Goal: Information Seeking & Learning: Learn about a topic

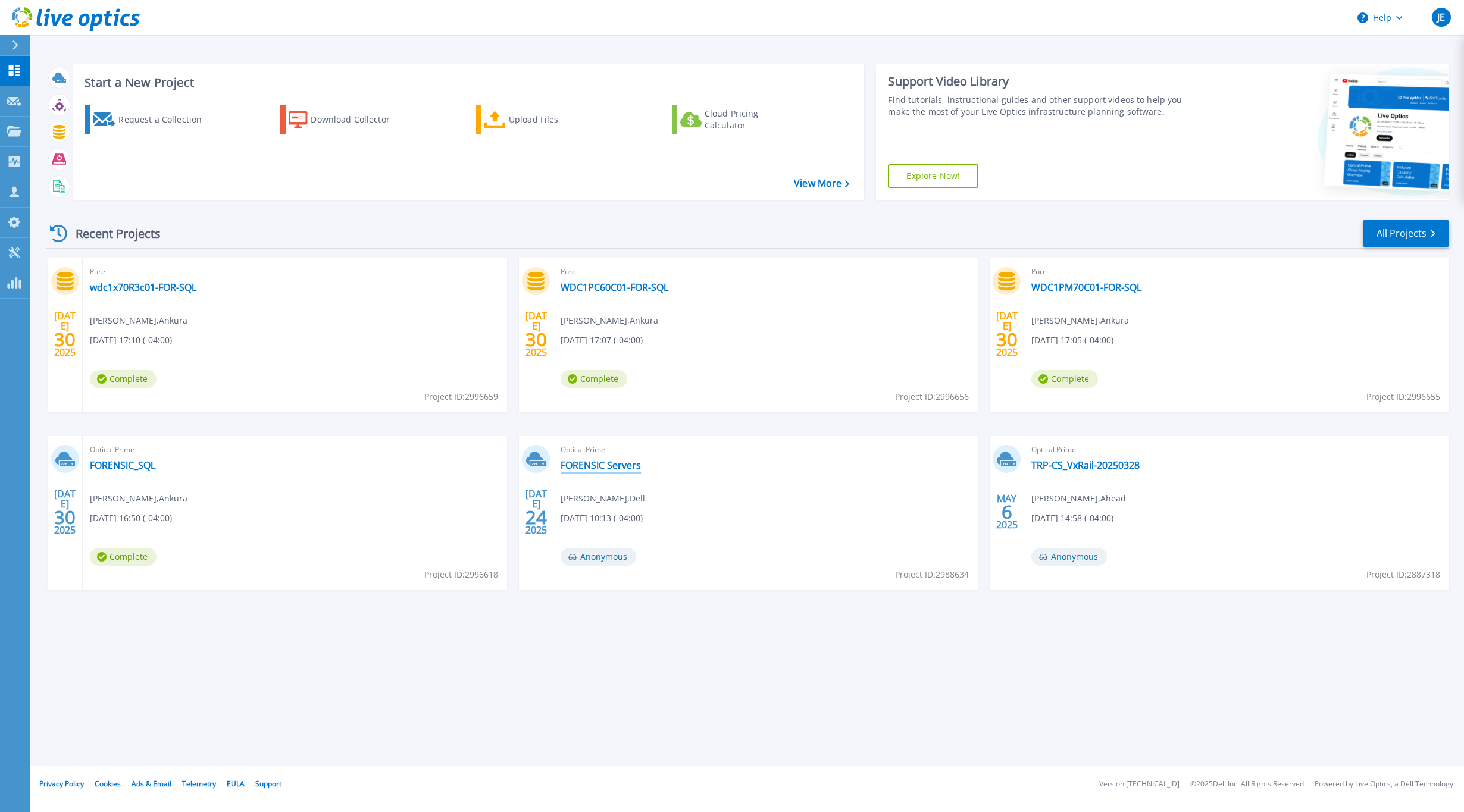
click at [603, 466] on link "FORENSIC Servers" at bounding box center [600, 465] width 80 height 12
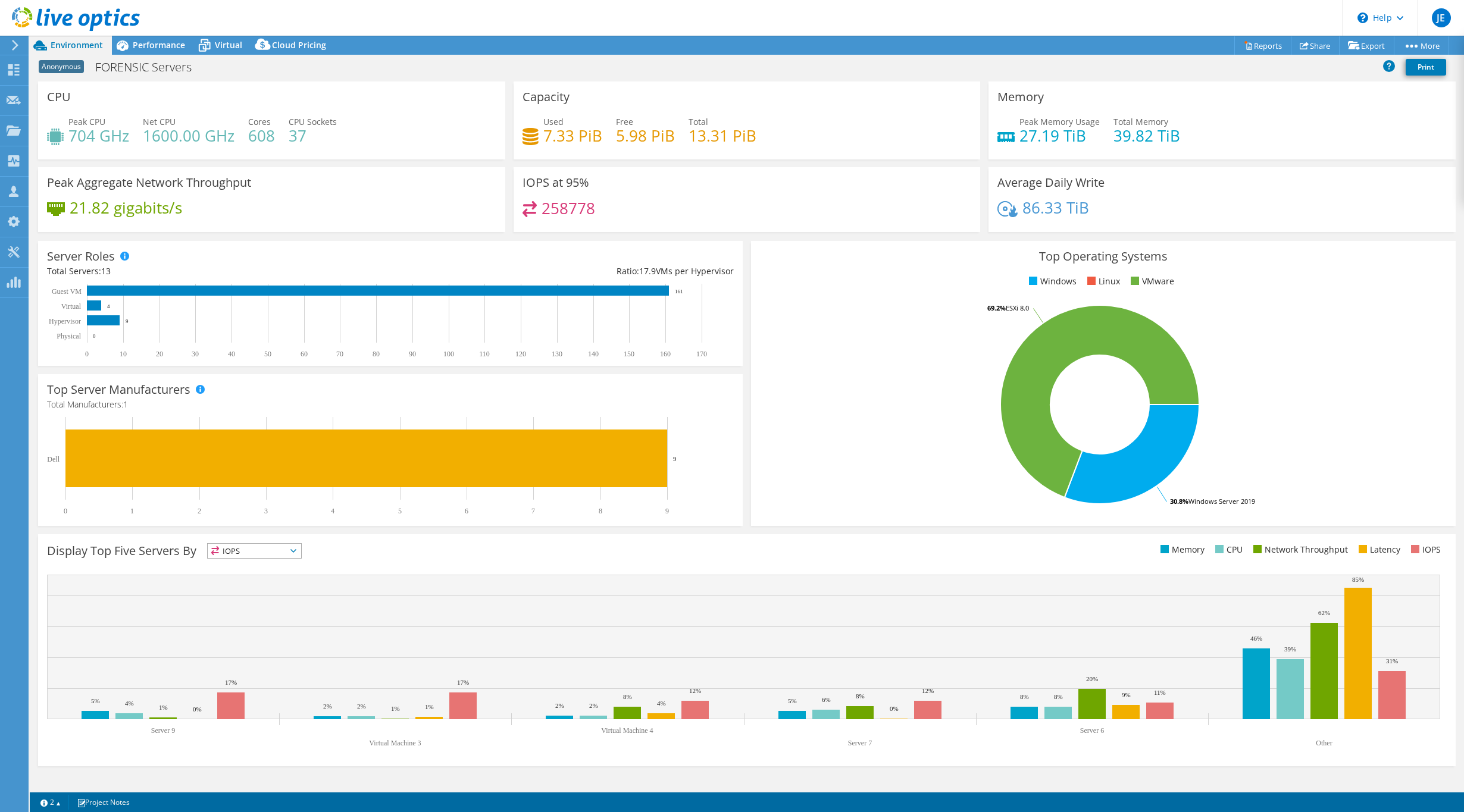
select select "USD"
click at [148, 53] on div "Performance" at bounding box center [153, 45] width 82 height 19
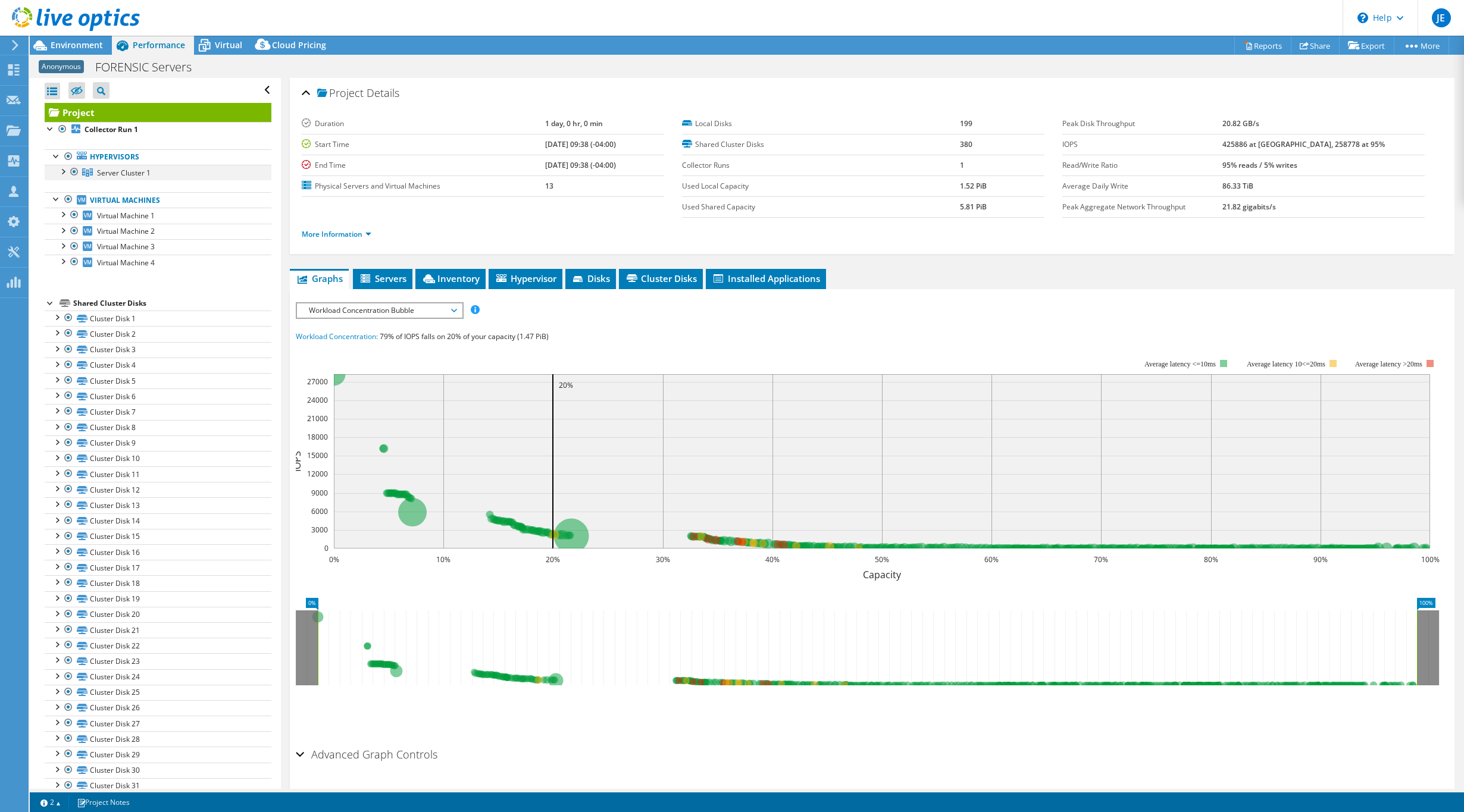
click at [61, 171] on div at bounding box center [62, 170] width 12 height 12
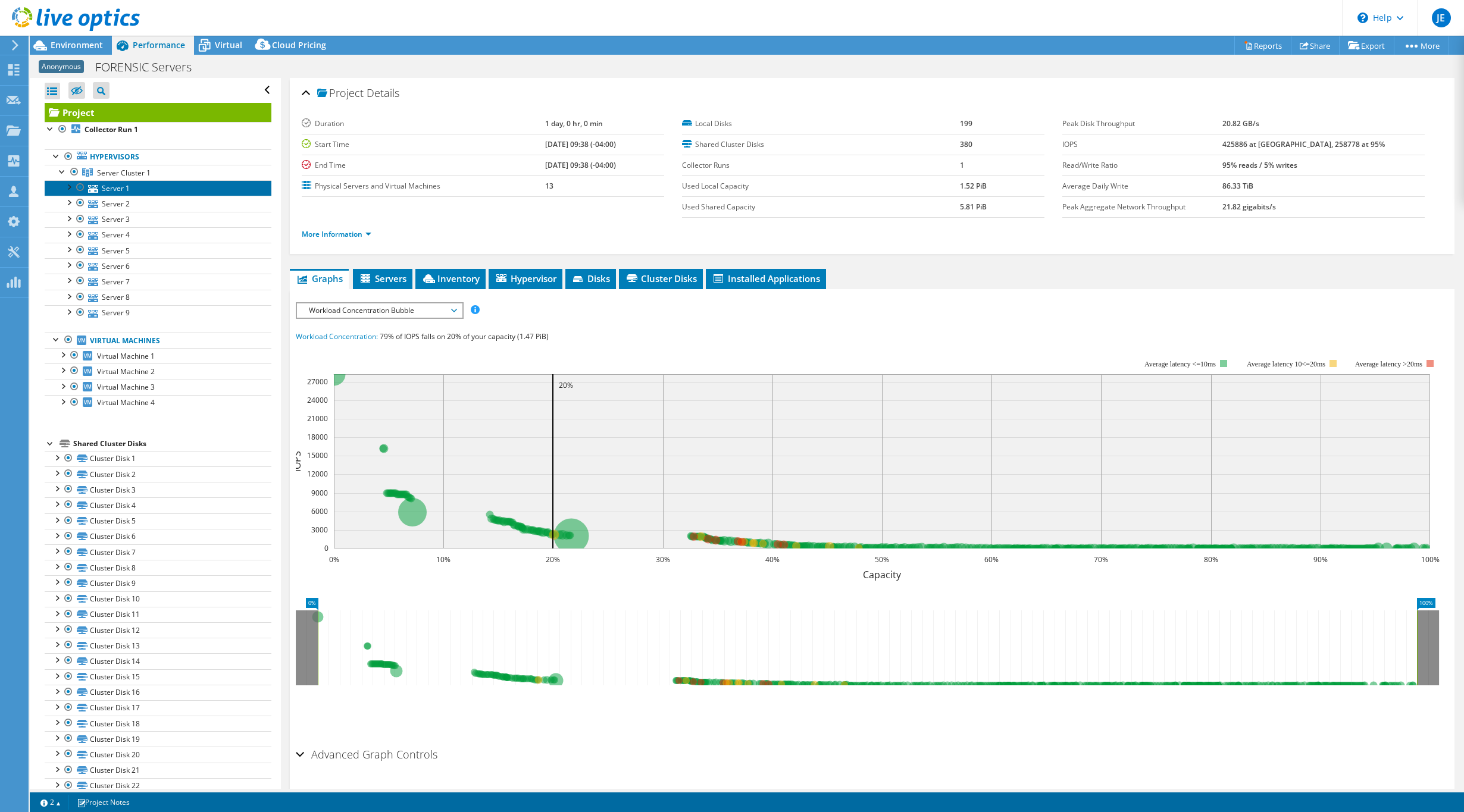
click at [117, 192] on link "Server 1" at bounding box center [158, 187] width 227 height 15
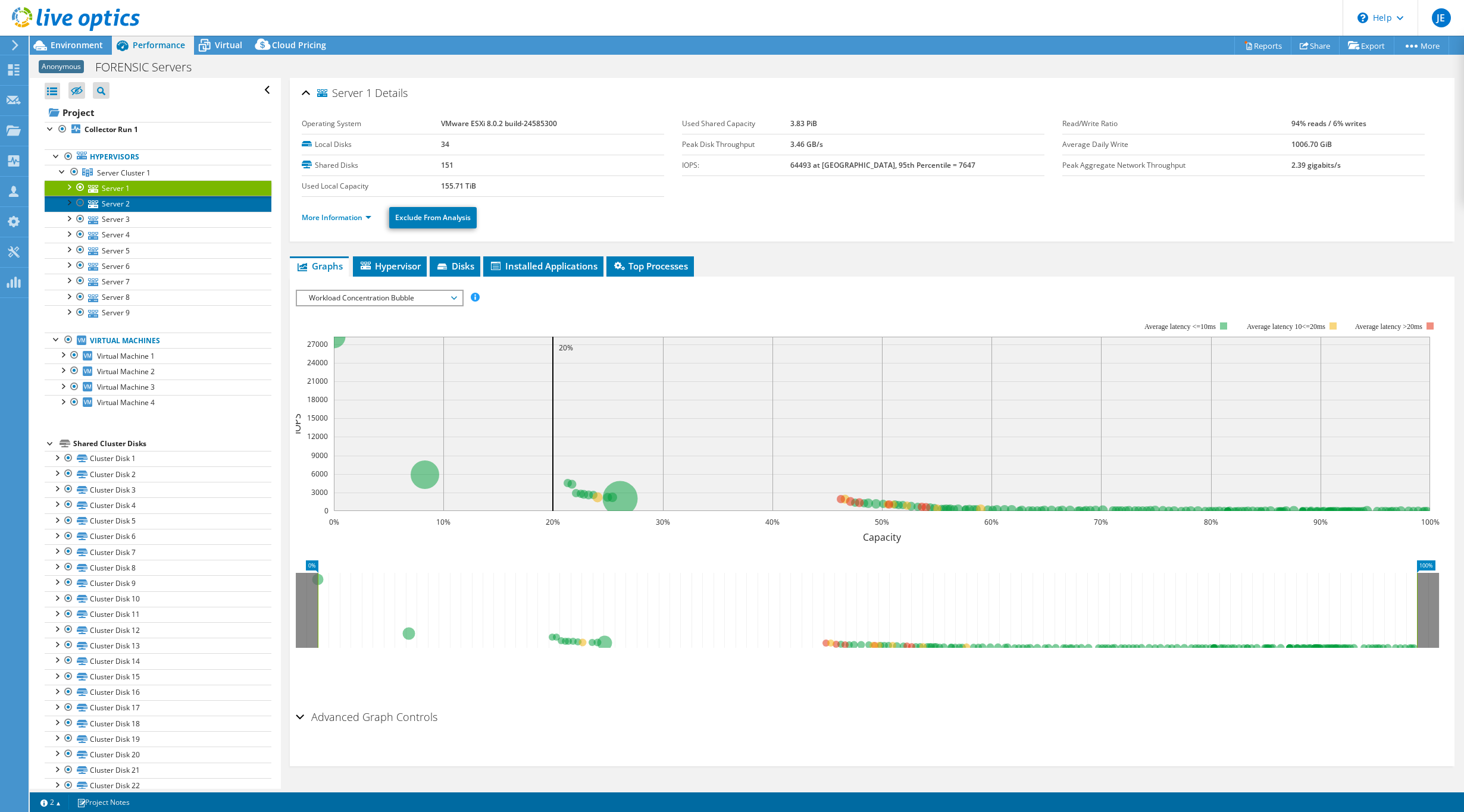
click at [118, 210] on link "Server 2" at bounding box center [158, 203] width 227 height 15
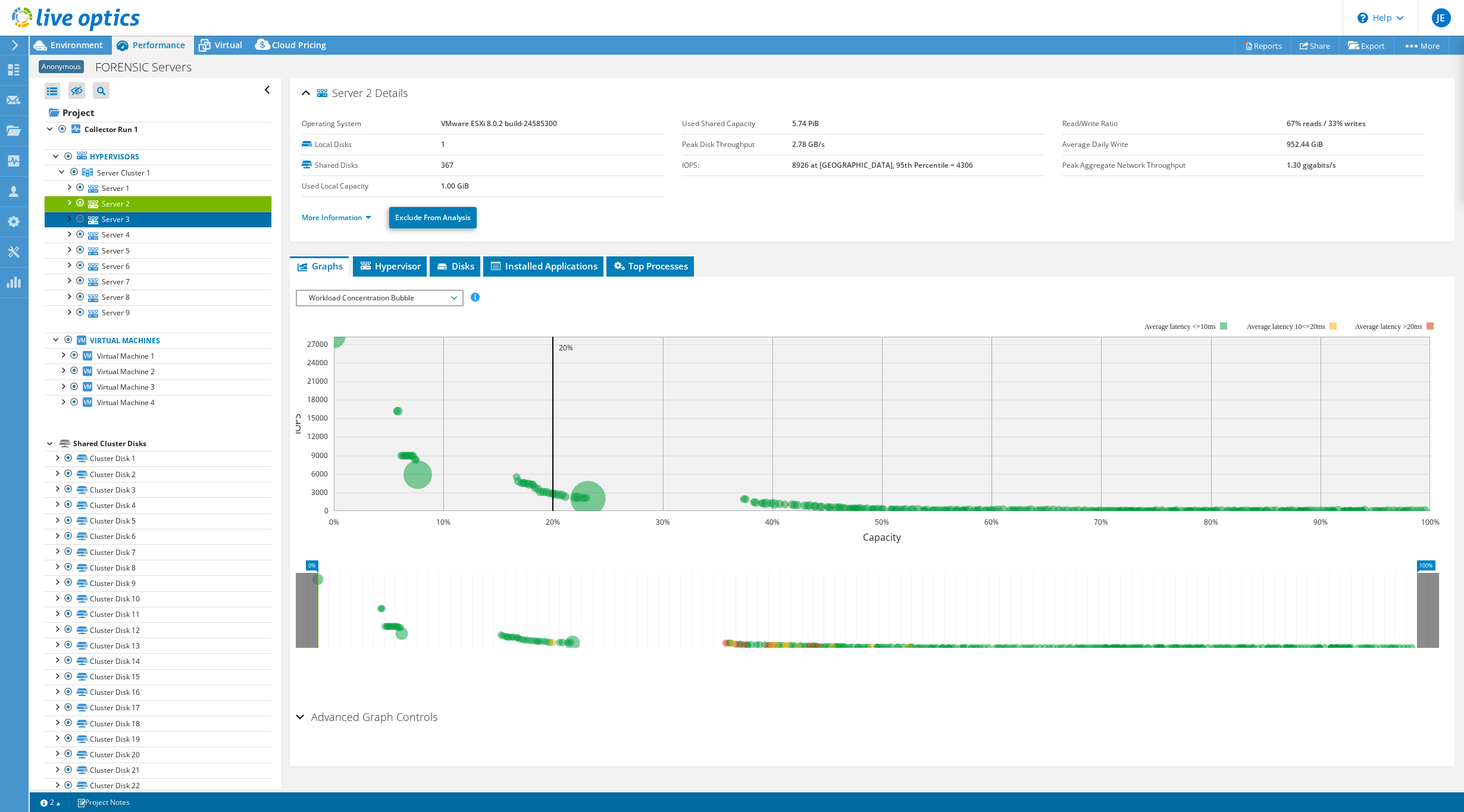
click at [115, 221] on link "Server 3" at bounding box center [158, 219] width 227 height 15
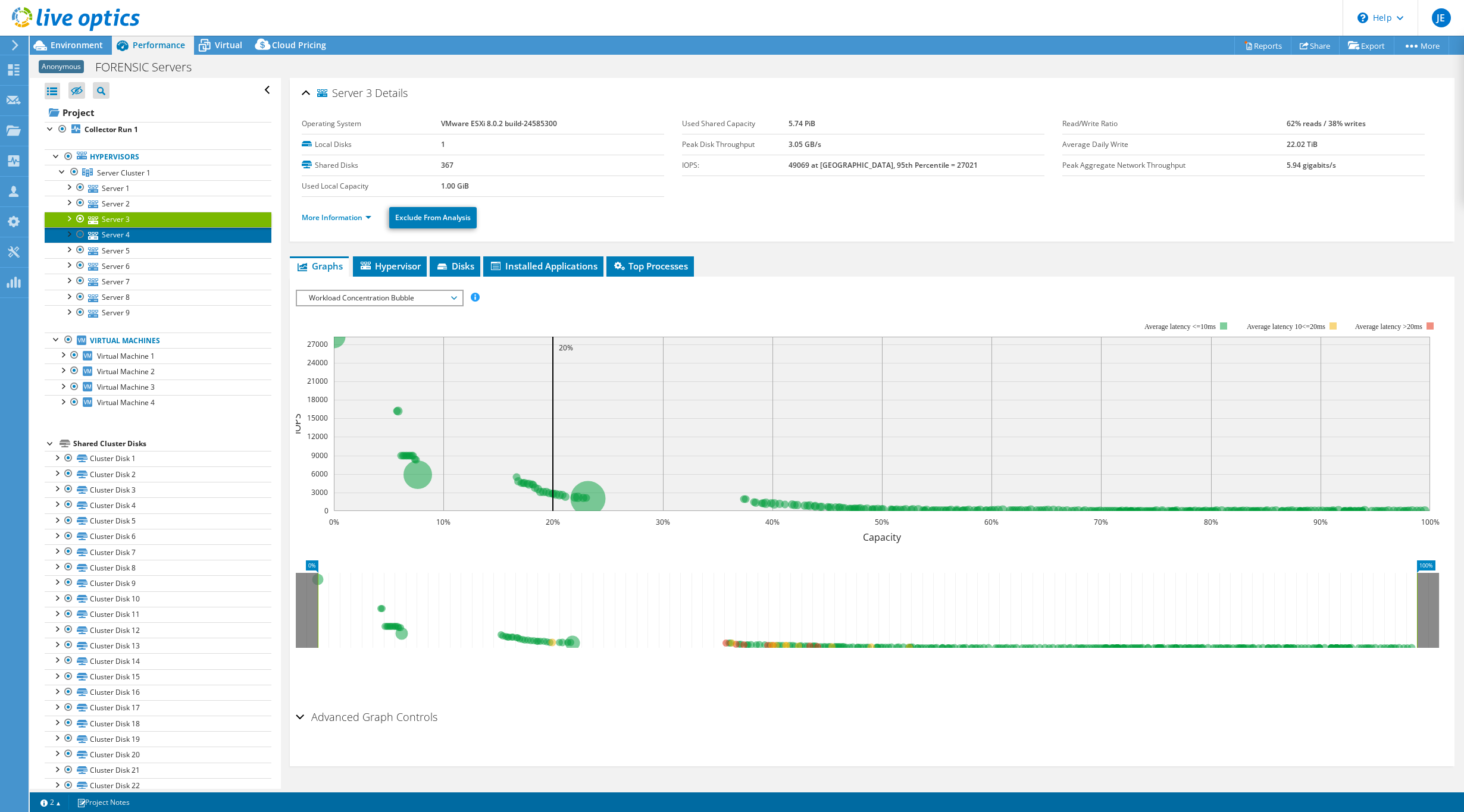
click at [114, 237] on link "Server 4" at bounding box center [158, 235] width 227 height 15
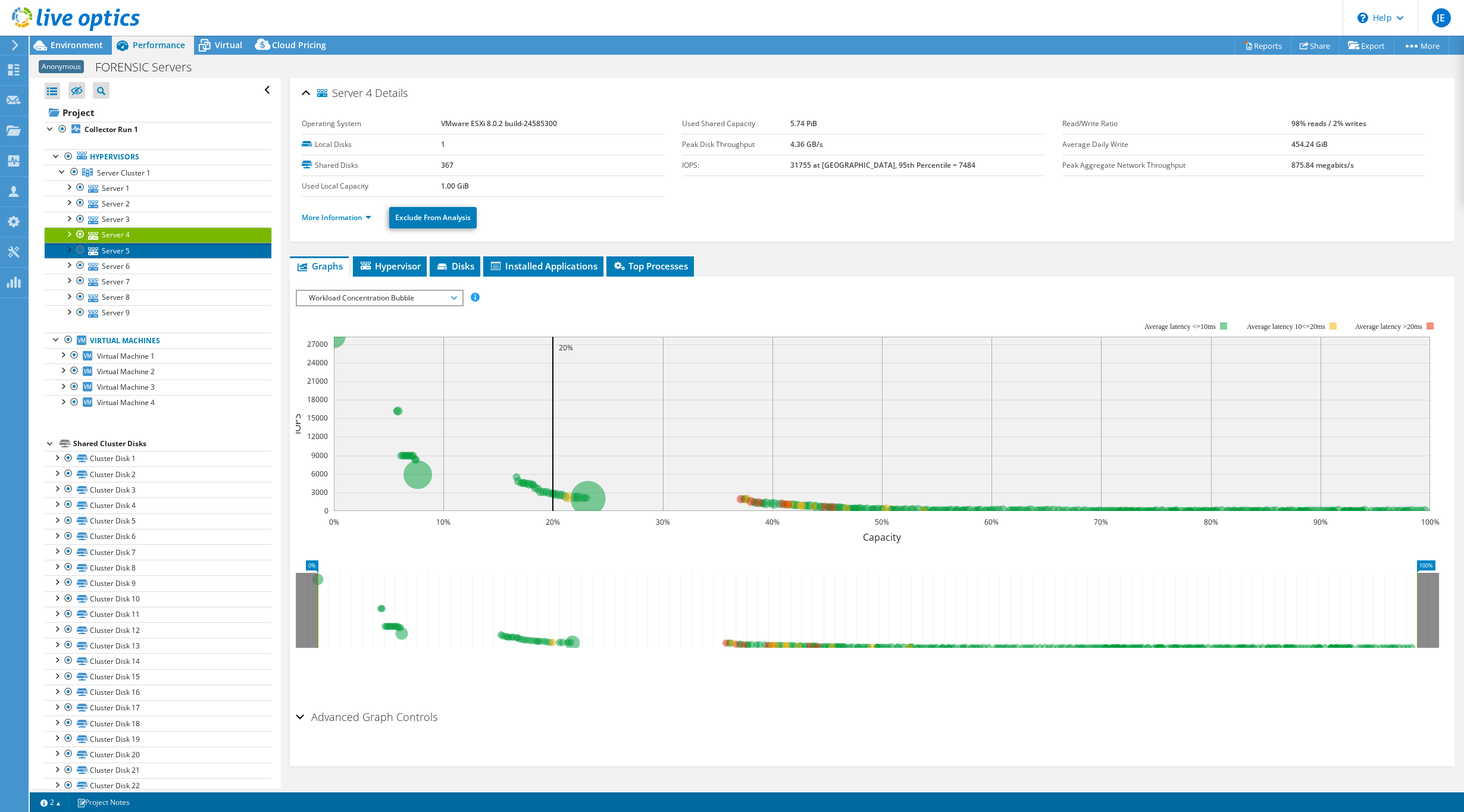
click at [113, 248] on link "Server 5" at bounding box center [158, 250] width 227 height 15
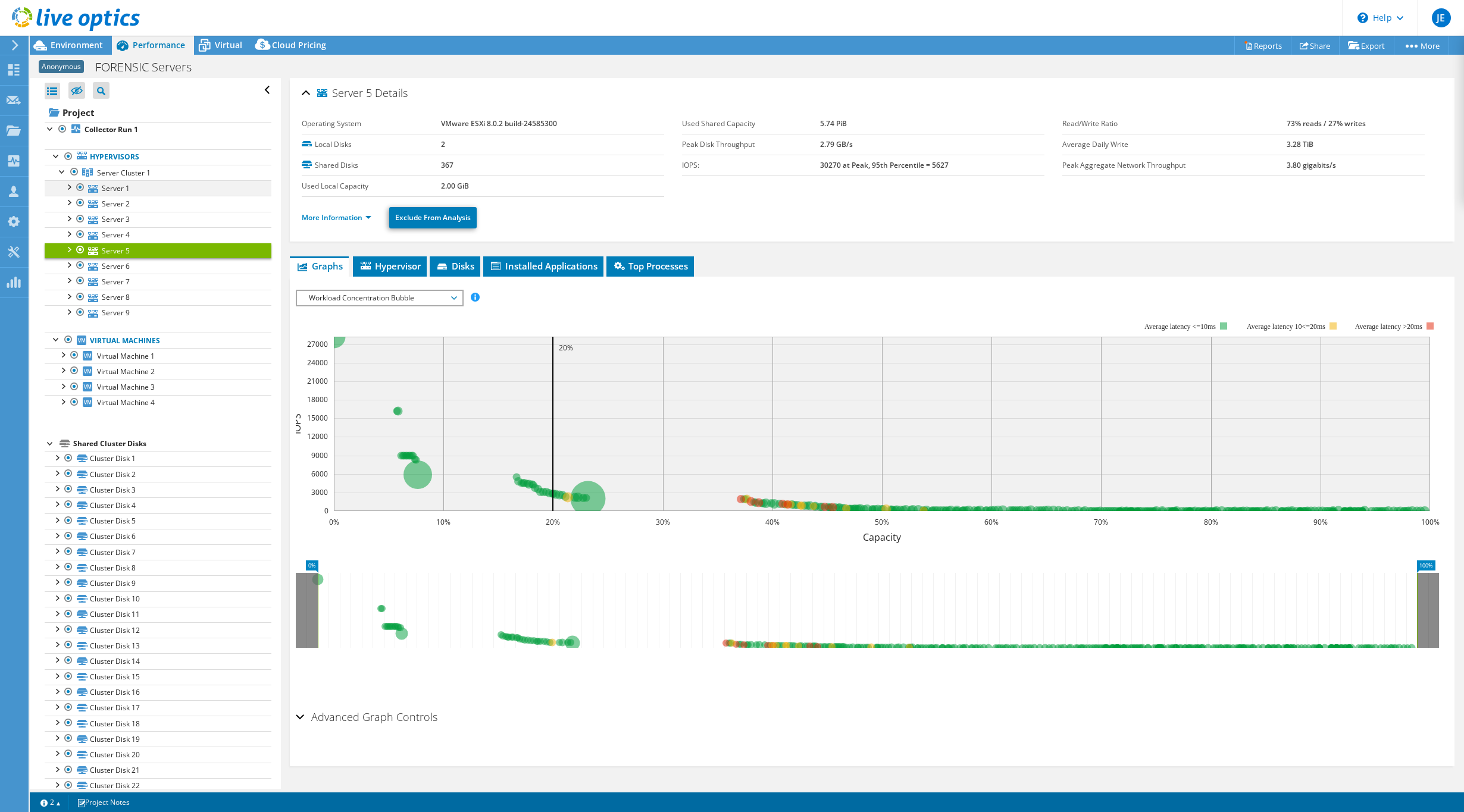
click at [67, 188] on div at bounding box center [68, 185] width 12 height 12
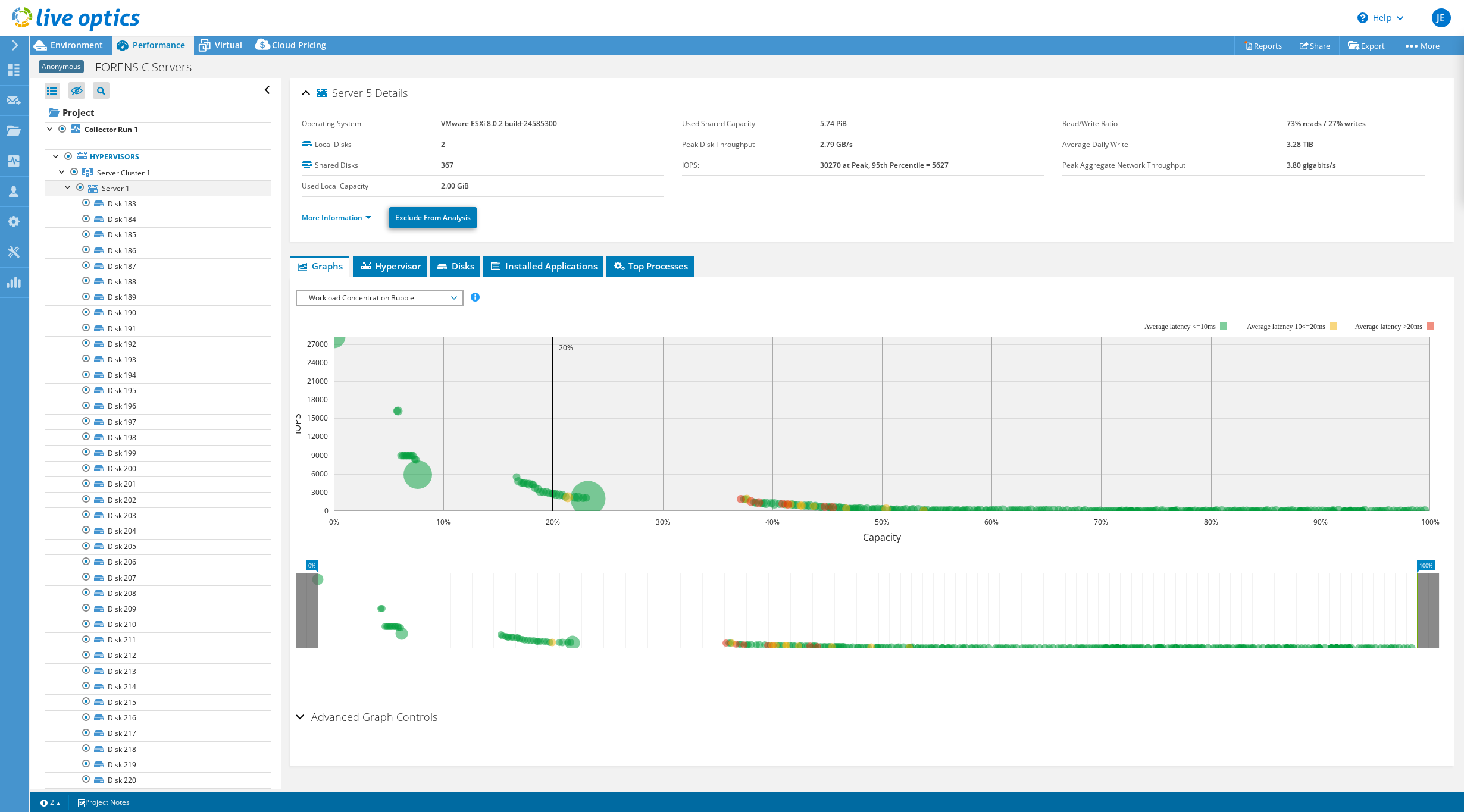
click at [67, 188] on div at bounding box center [68, 185] width 12 height 12
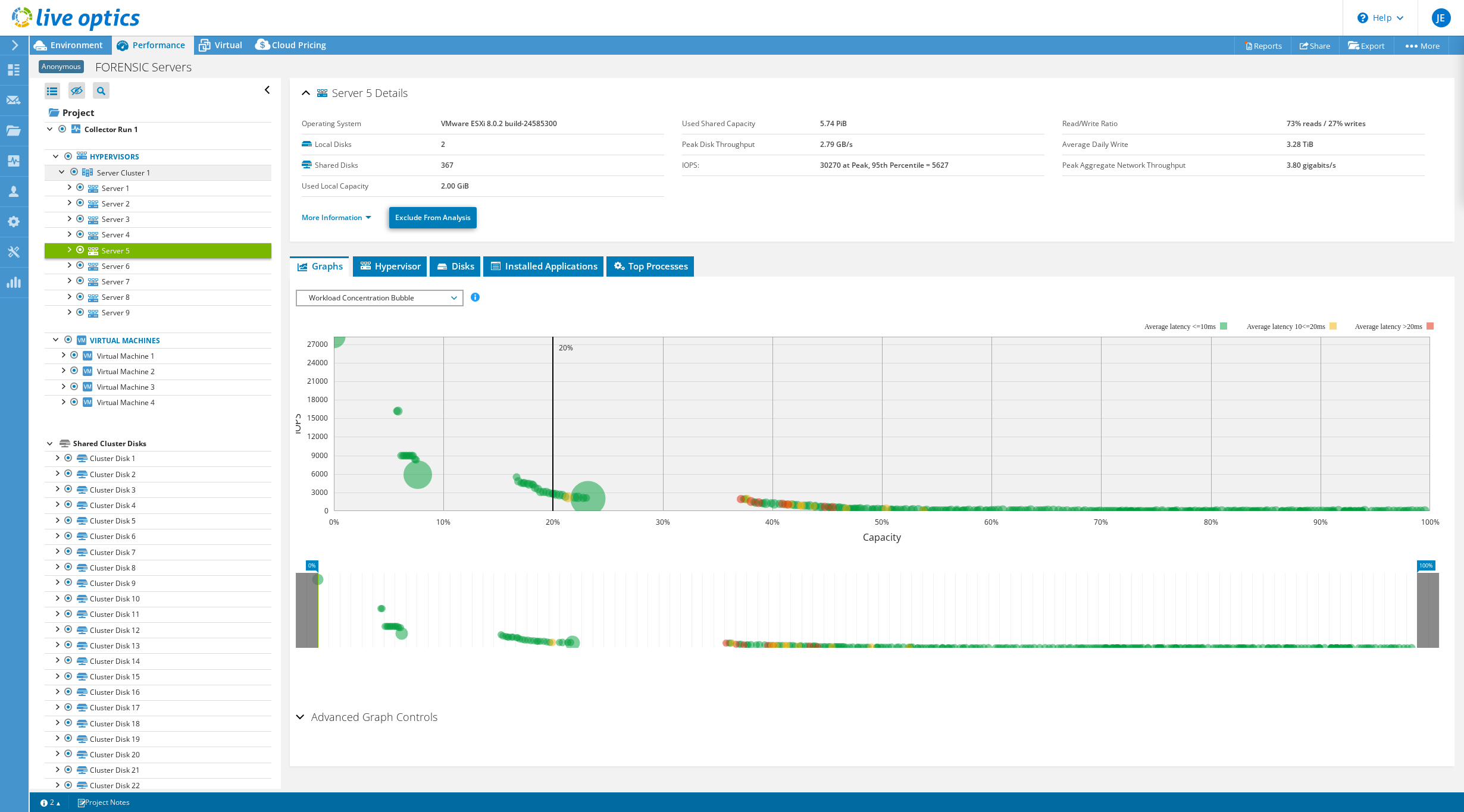
click at [106, 175] on span "Server Cluster 1" at bounding box center [123, 173] width 53 height 10
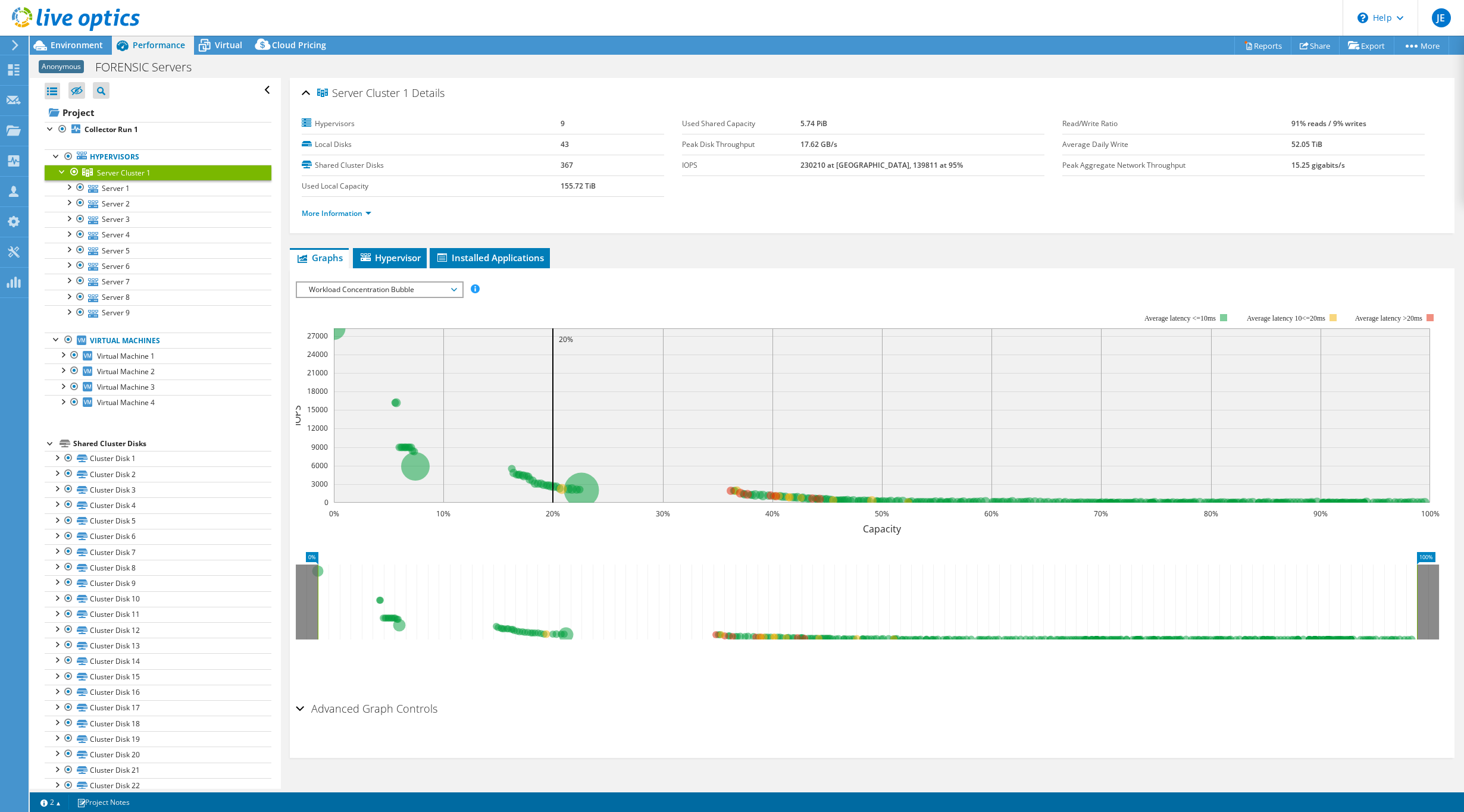
click at [346, 282] on div "Workload Concentration Bubble IOPS Disk Throughput IO Size Latency Queue Depth …" at bounding box center [379, 289] width 168 height 17
click at [70, 185] on div at bounding box center [68, 185] width 12 height 12
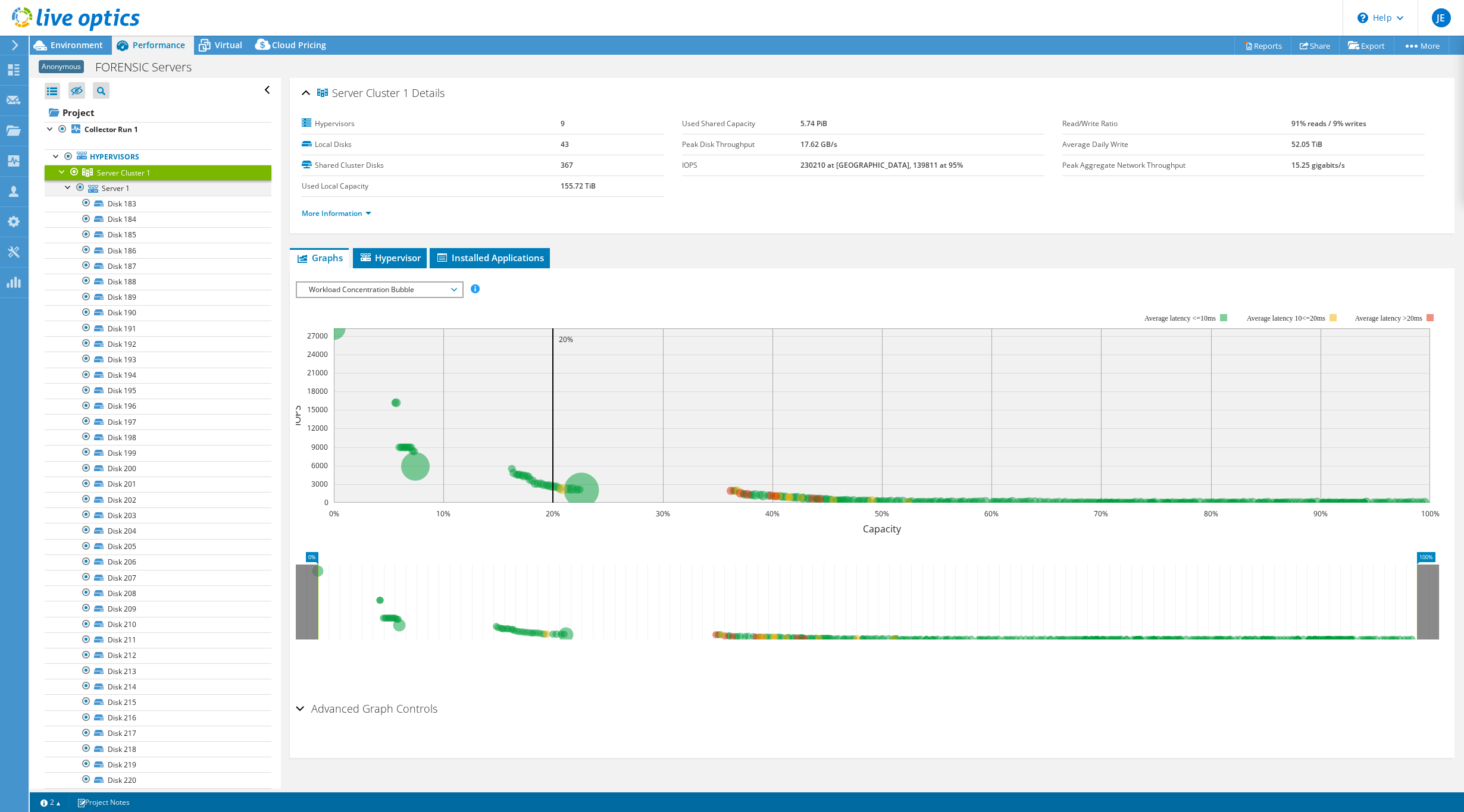
click at [70, 186] on div at bounding box center [68, 185] width 12 height 12
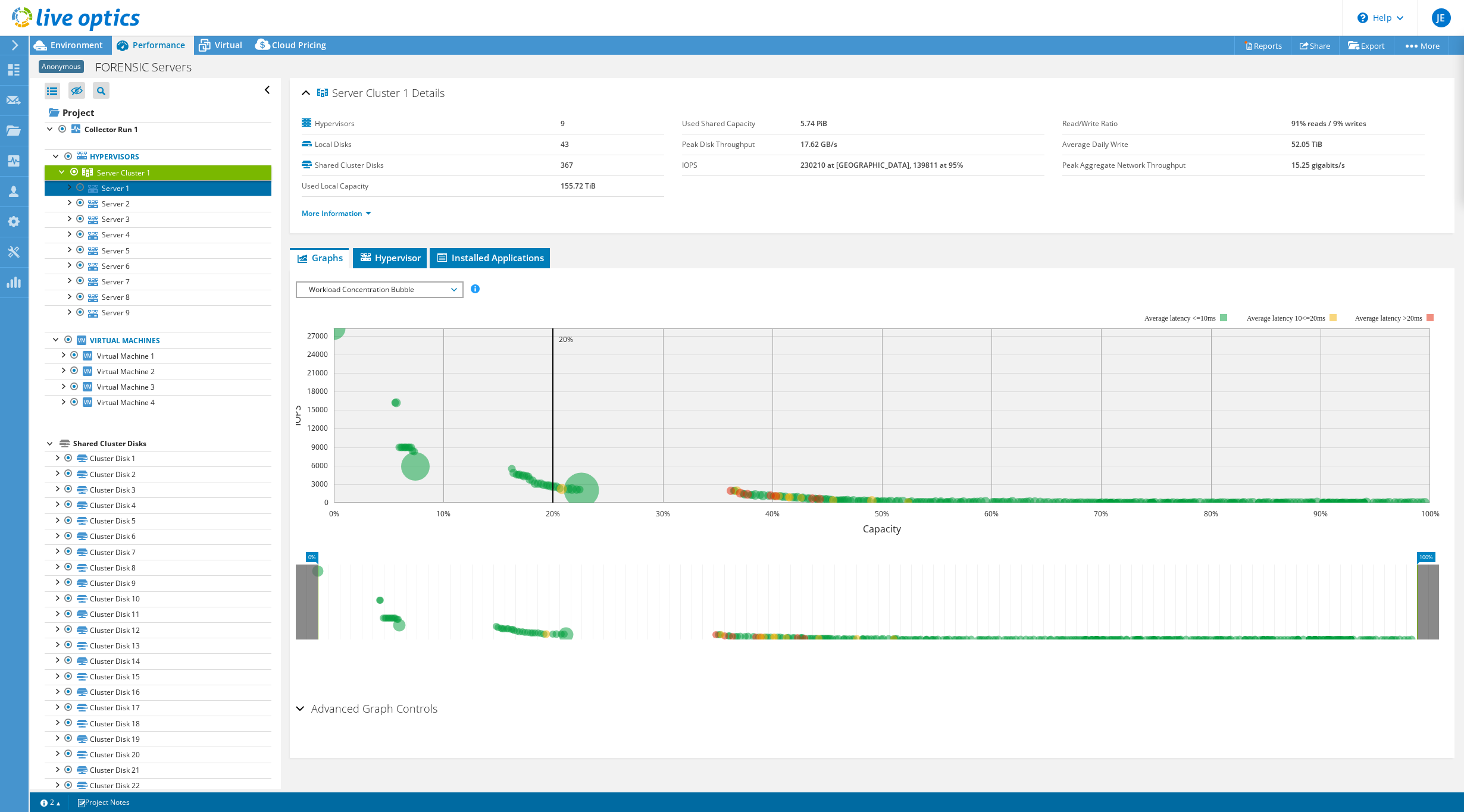
click at [111, 190] on link "Server 1" at bounding box center [158, 187] width 227 height 15
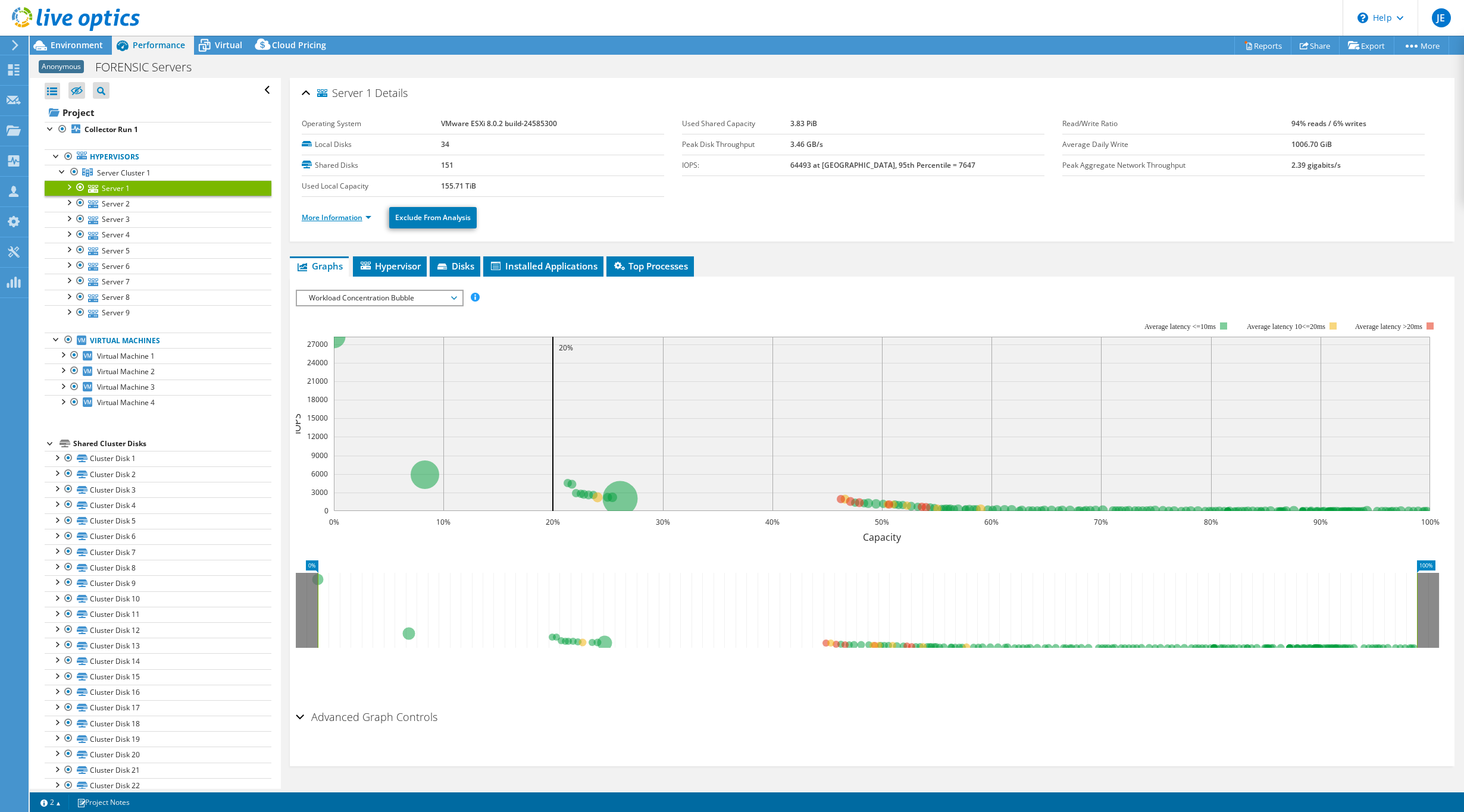
click at [351, 214] on link "More Information" at bounding box center [336, 217] width 69 height 10
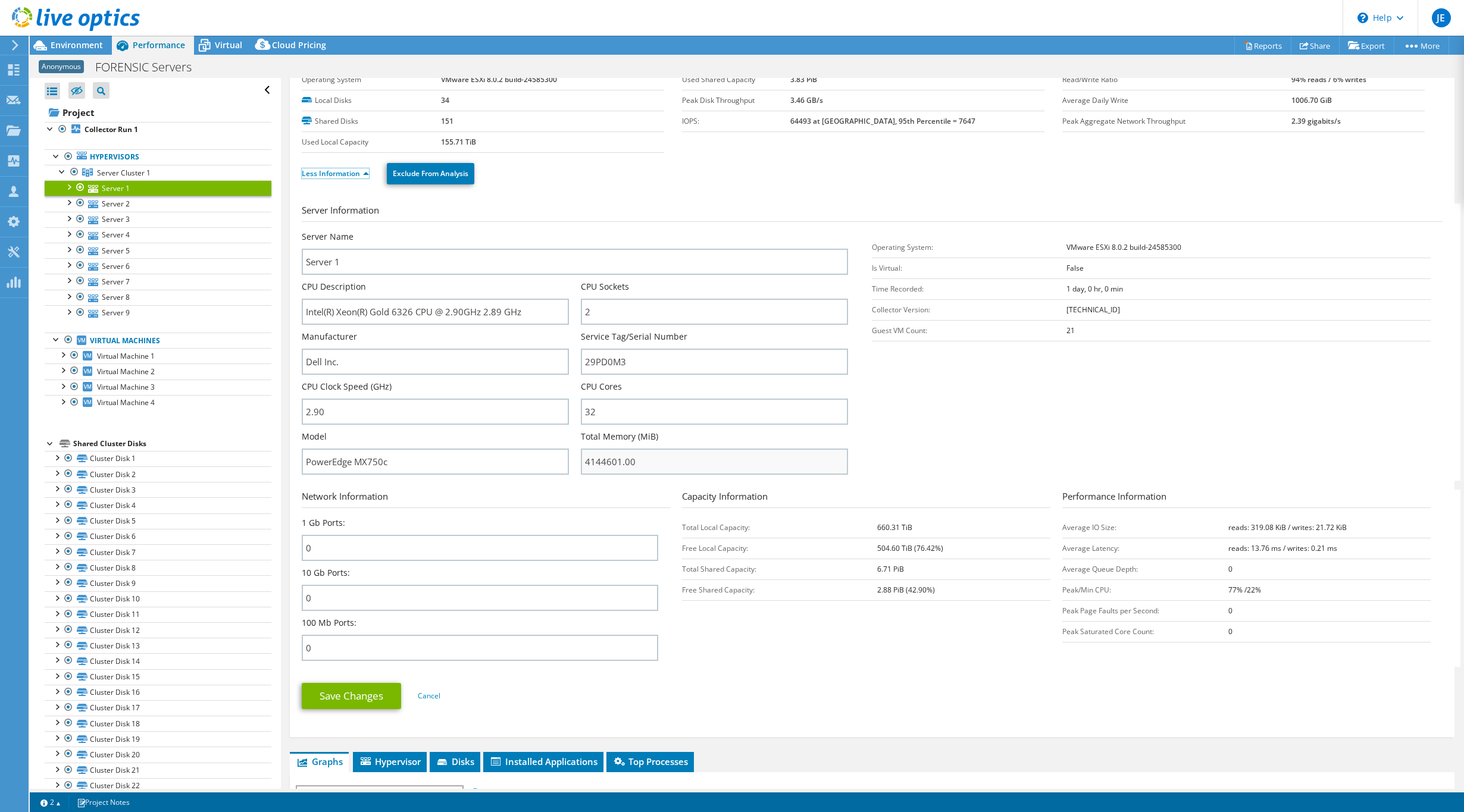
scroll to position [61, 0]
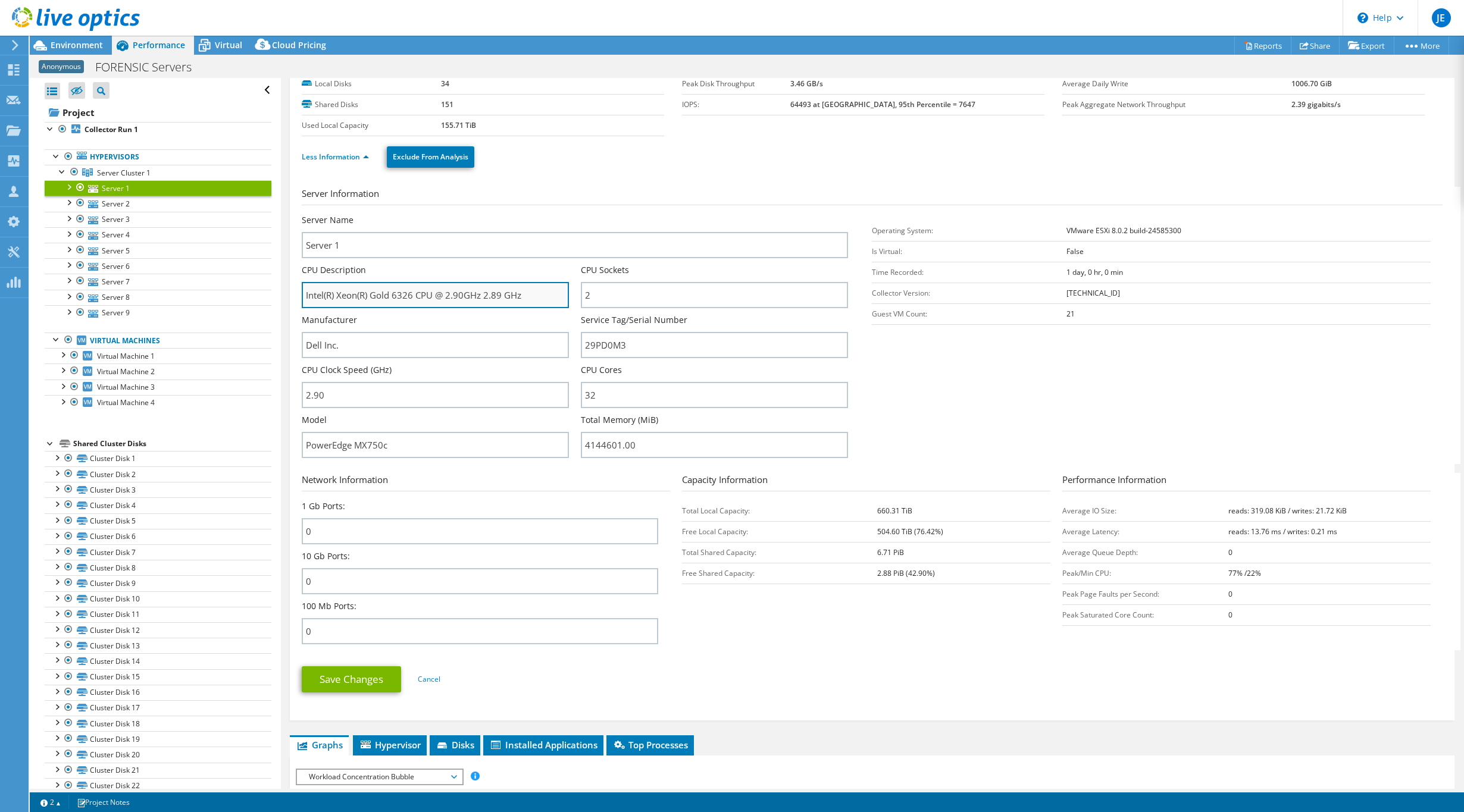
drag, startPoint x: 413, startPoint y: 295, endPoint x: 301, endPoint y: 291, distance: 112.1
click at [302, 291] on input "Intel(R) Xeon(R) Gold 6326 CPU @ 2.90GHz 2.89 GHz" at bounding box center [435, 295] width 267 height 26
click at [1436, 171] on div "Less Information Exclude From Analysis" at bounding box center [872, 157] width 1141 height 42
click at [14, 285] on icon at bounding box center [14, 282] width 14 height 11
click at [64, 356] on div at bounding box center [62, 354] width 12 height 12
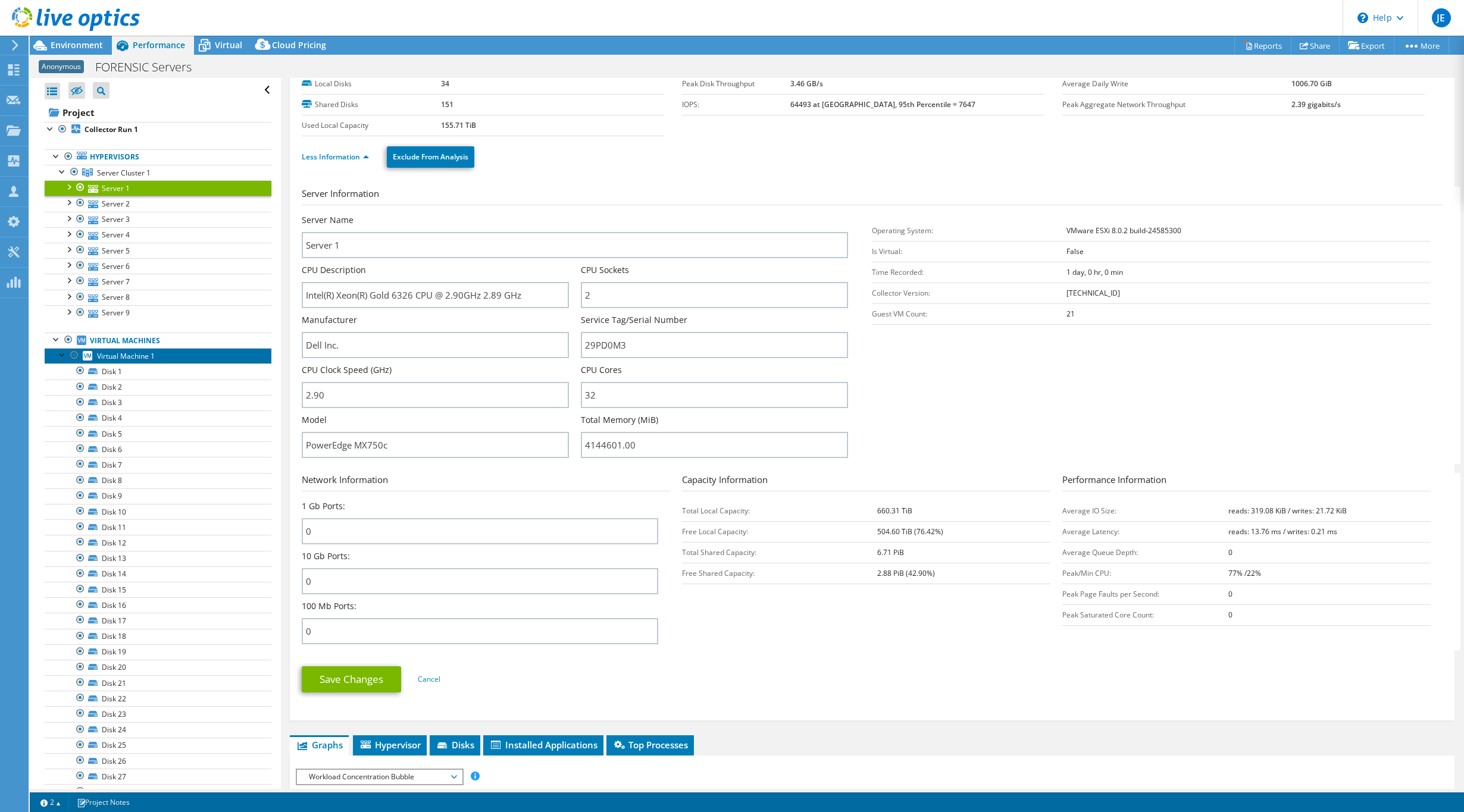
click at [104, 359] on span "Virtual Machine 1" at bounding box center [126, 356] width 58 height 10
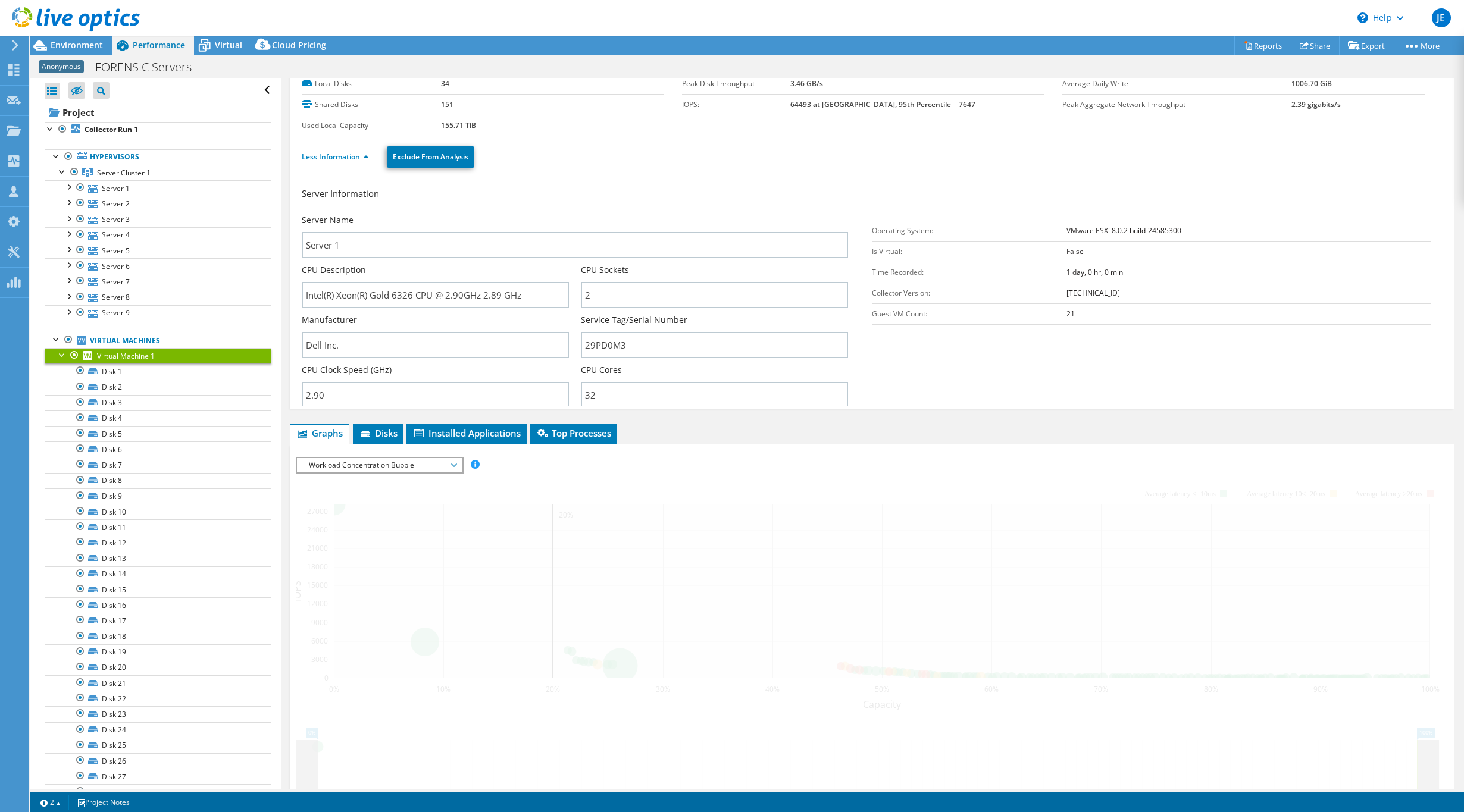
scroll to position [0, 0]
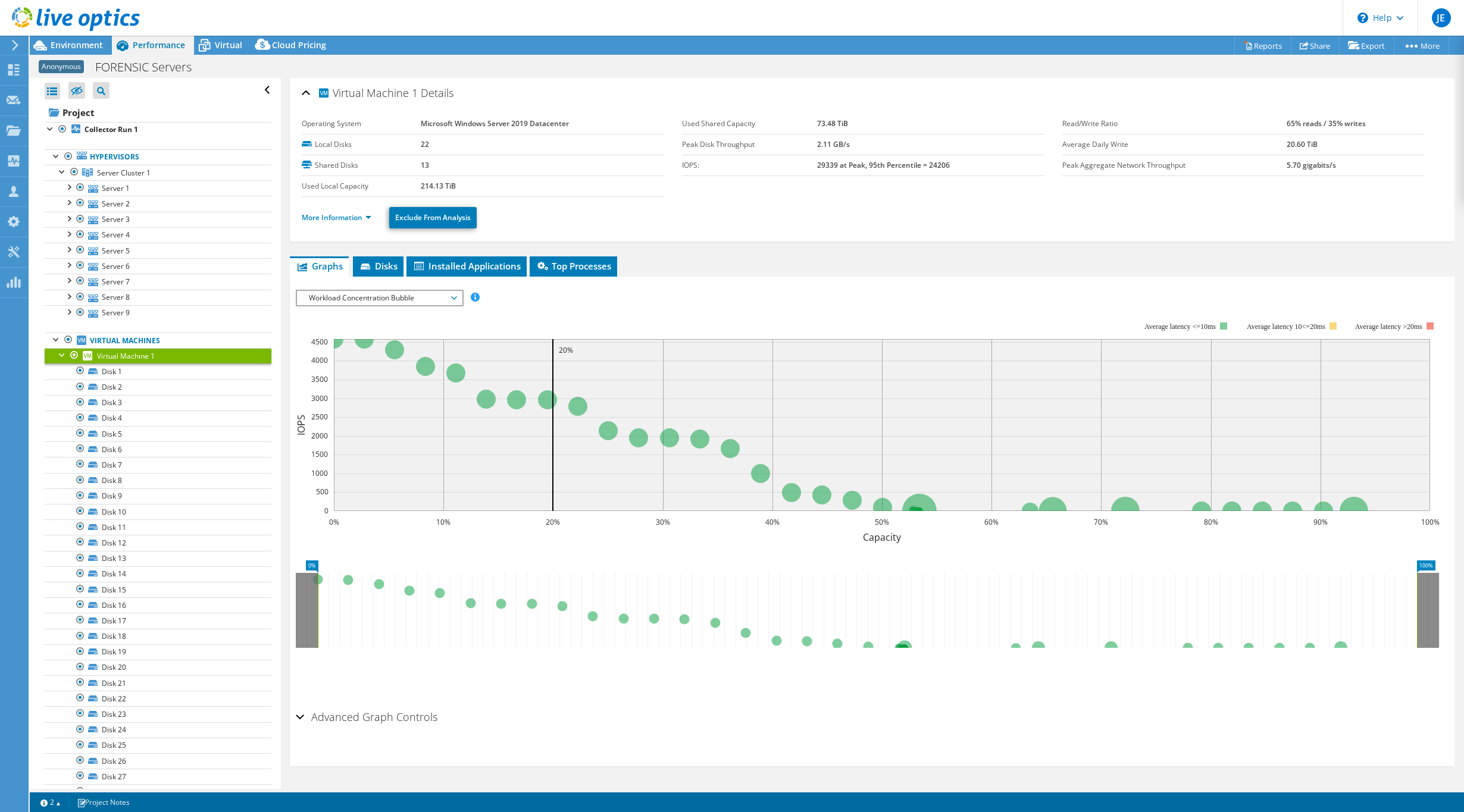
click at [58, 352] on div at bounding box center [62, 354] width 12 height 12
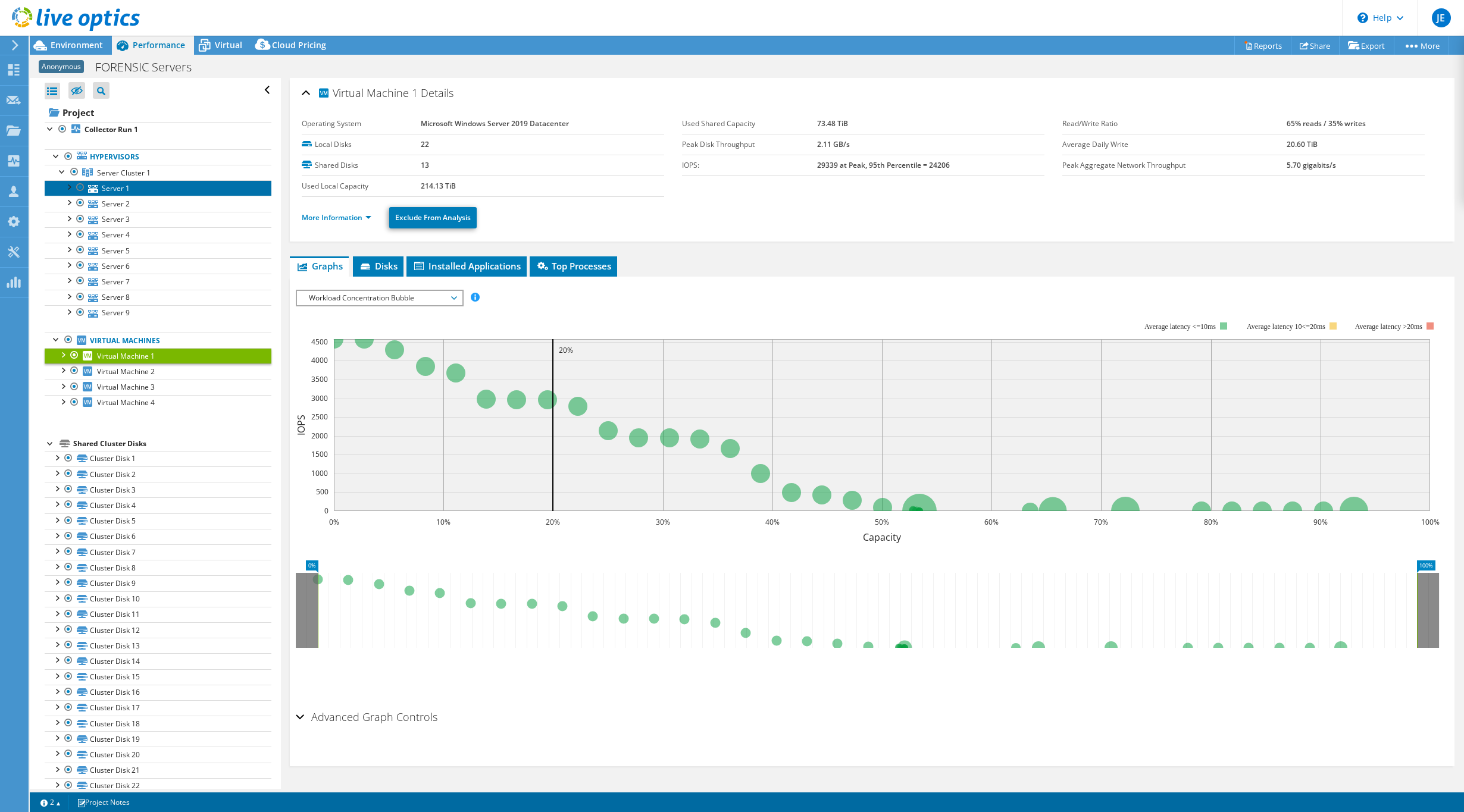
click at [109, 188] on link "Server 1" at bounding box center [158, 187] width 227 height 15
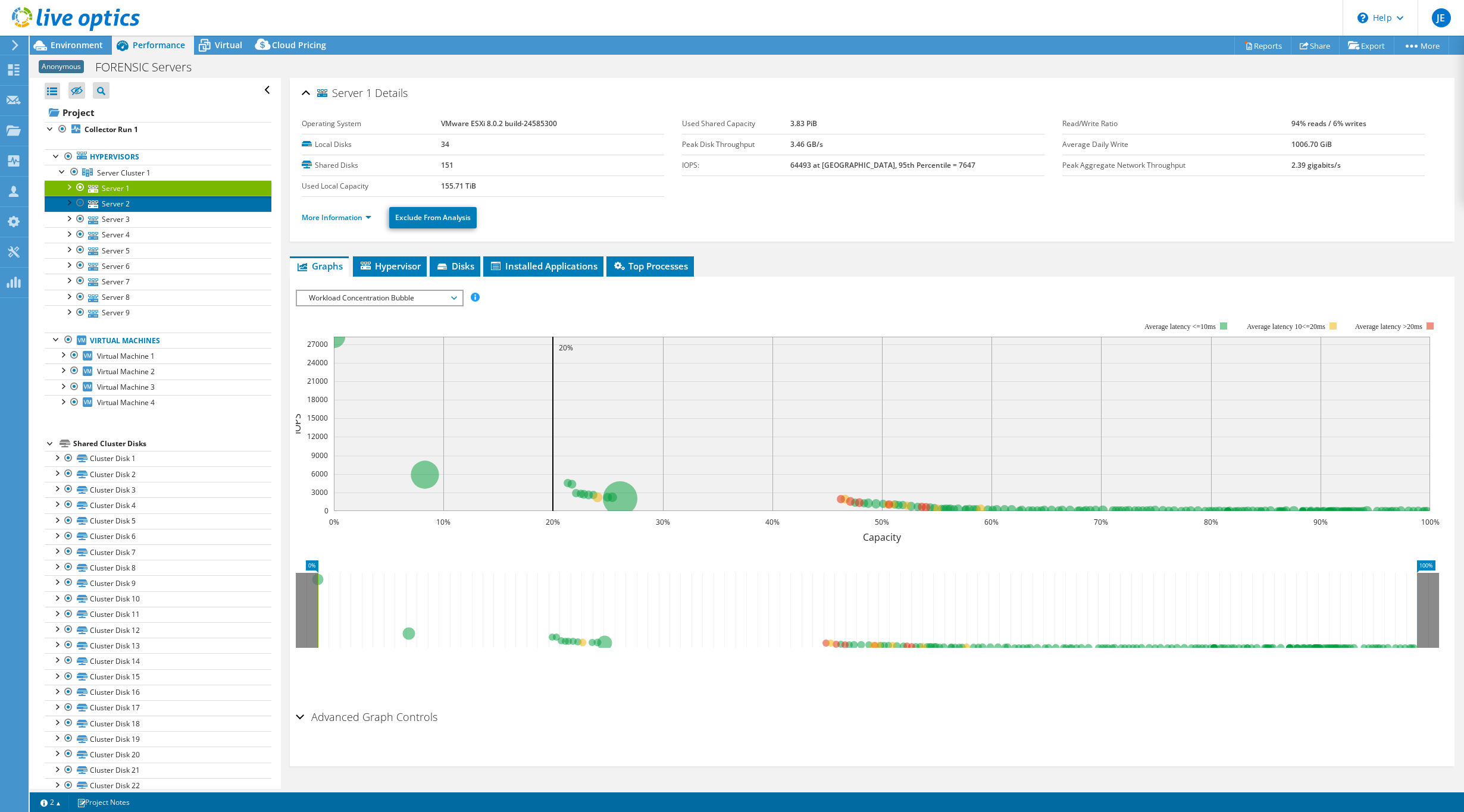
click at [110, 207] on link "Server 2" at bounding box center [158, 203] width 227 height 15
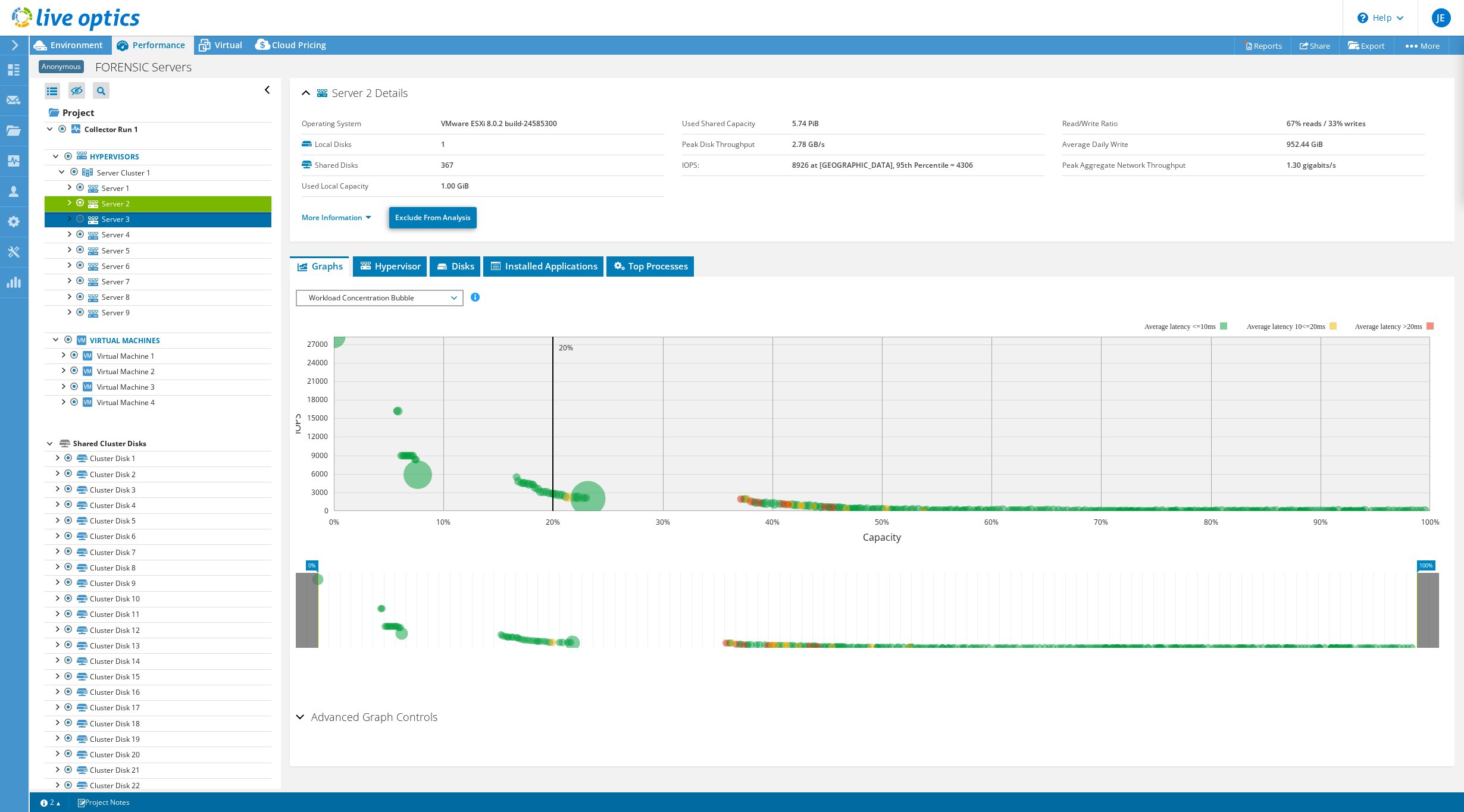
click at [110, 219] on link "Server 3" at bounding box center [158, 219] width 227 height 15
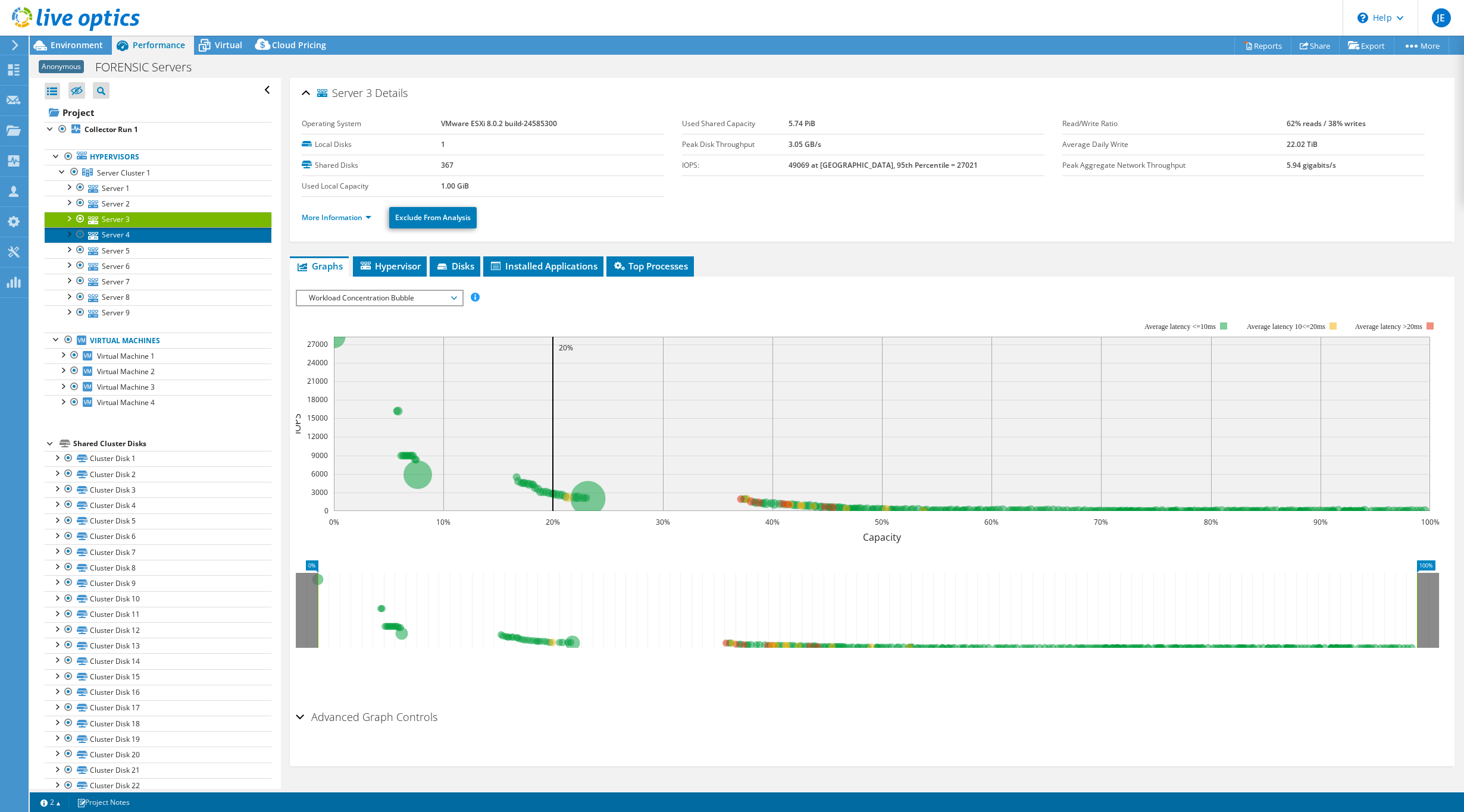
click at [112, 236] on link "Server 4" at bounding box center [158, 235] width 227 height 15
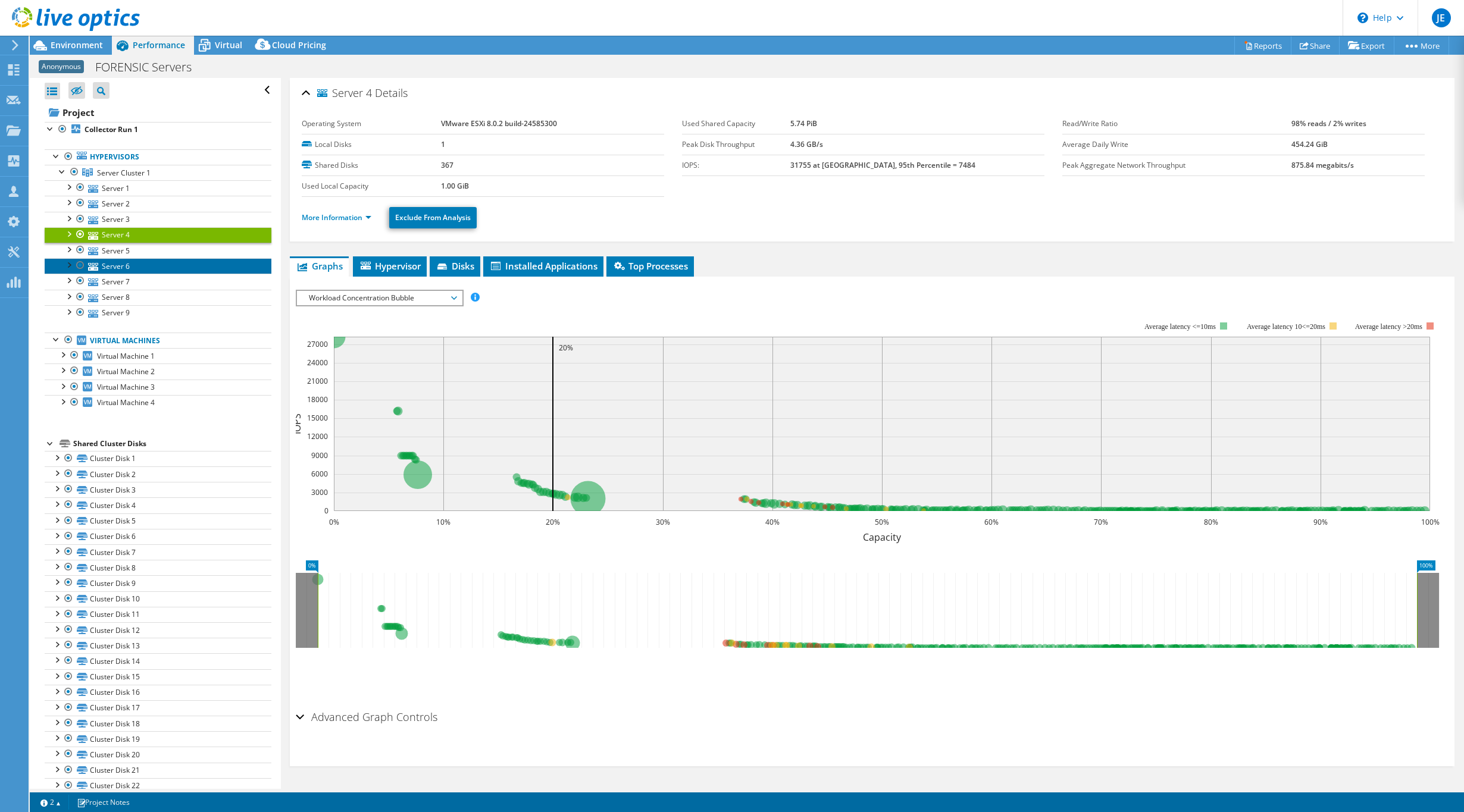
click at [112, 259] on link "Server 6" at bounding box center [158, 265] width 227 height 15
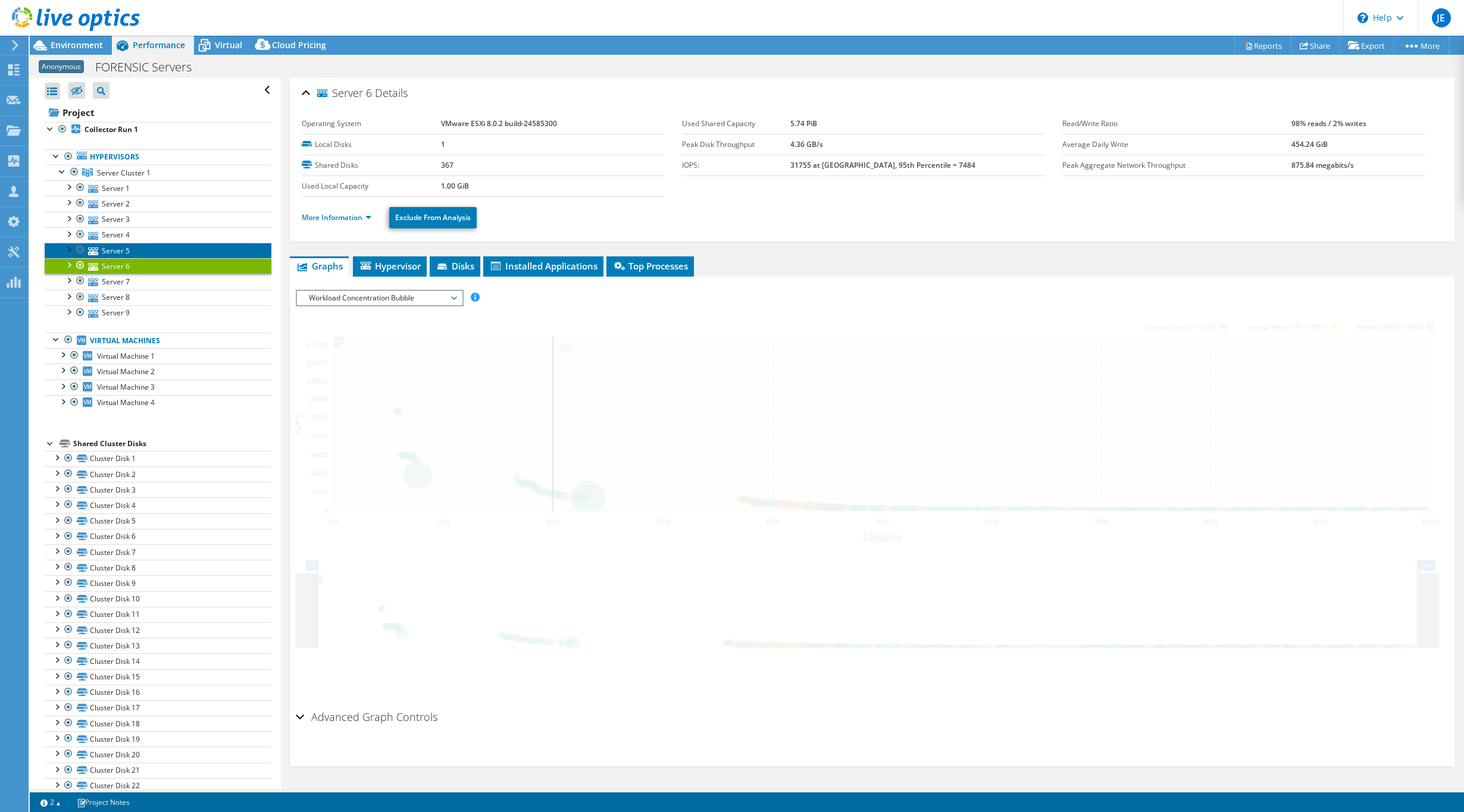
click at [121, 248] on link "Server 5" at bounding box center [158, 250] width 227 height 15
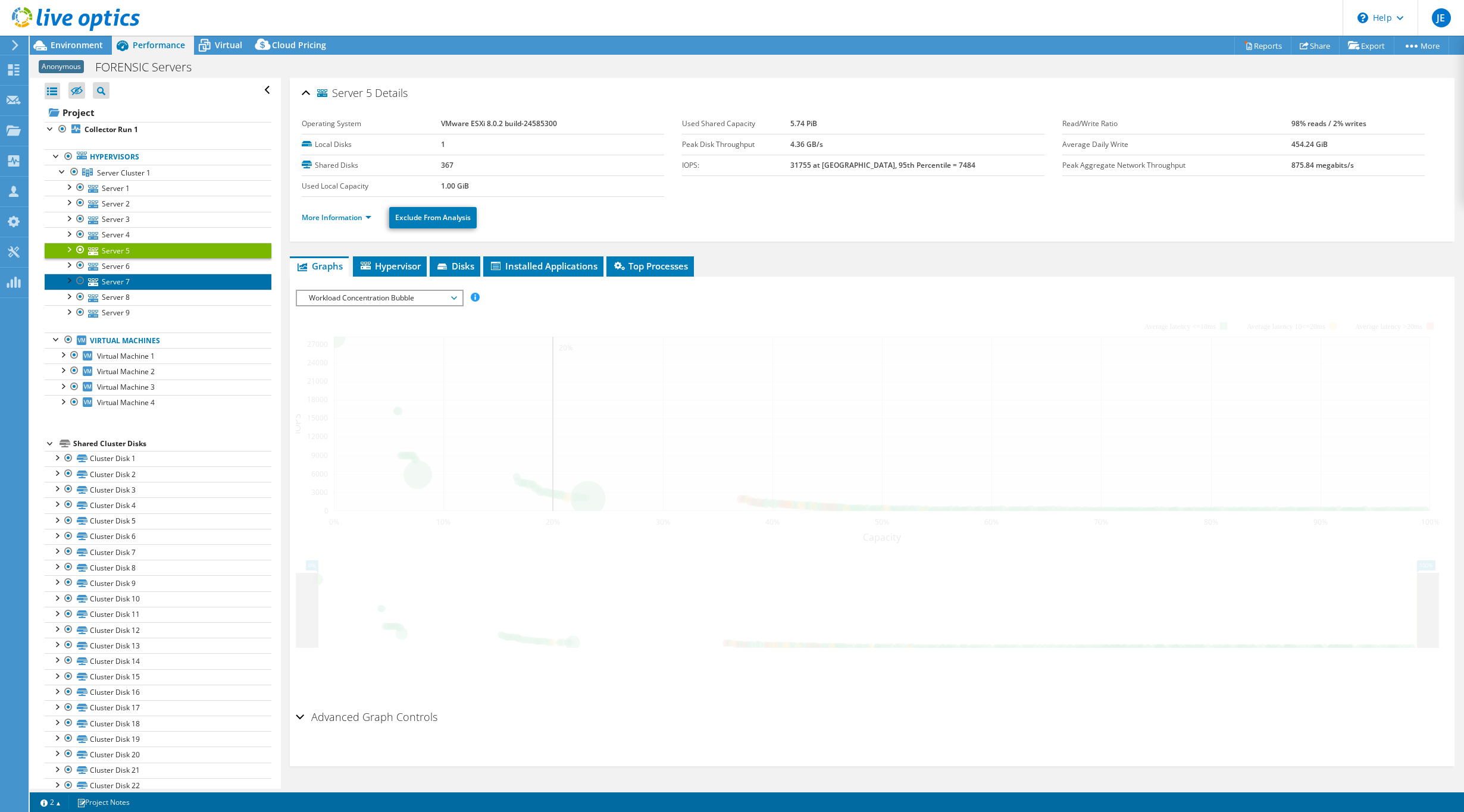
click at [130, 284] on link "Server 7" at bounding box center [158, 281] width 227 height 15
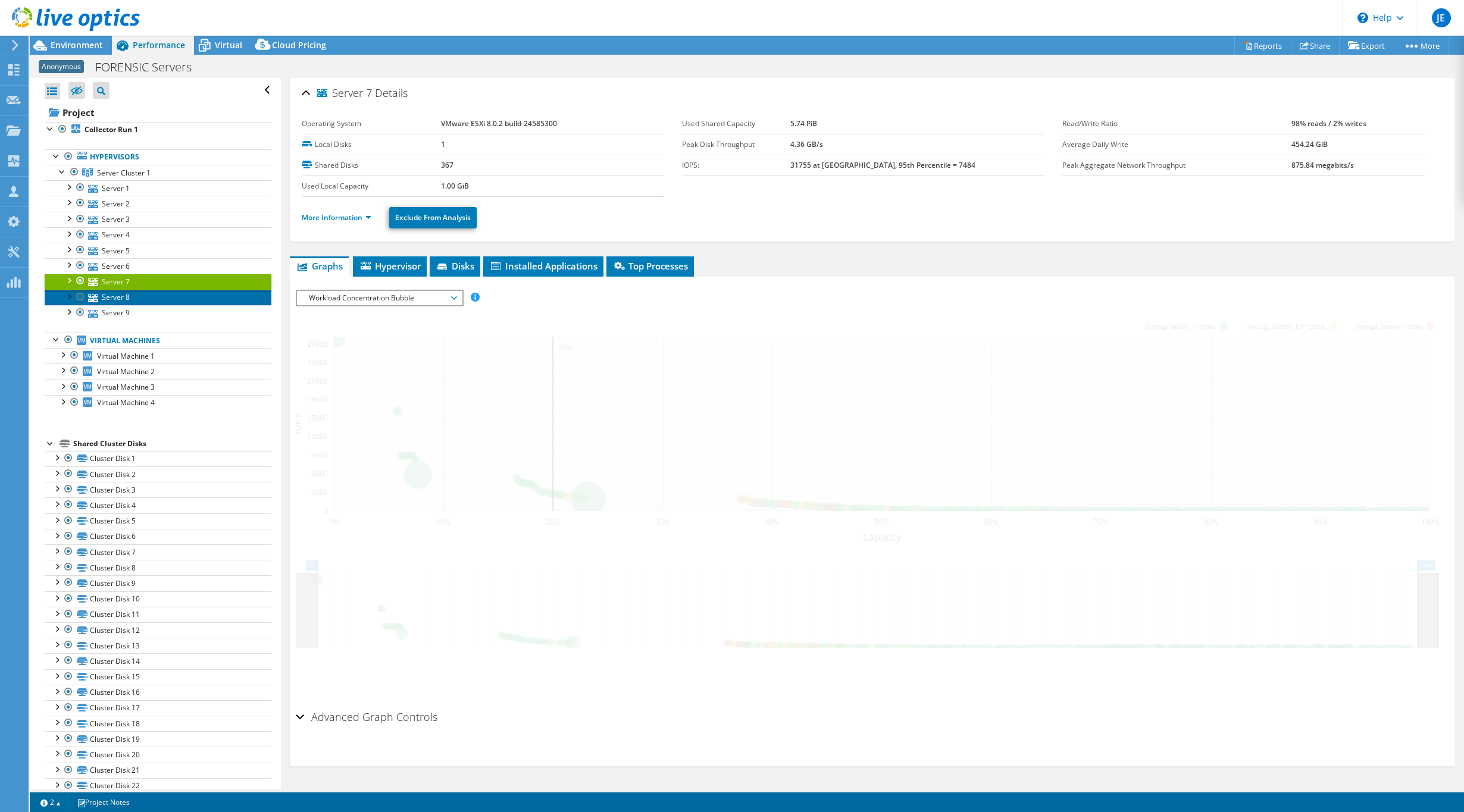
click at [128, 298] on link "Server 8" at bounding box center [158, 297] width 227 height 15
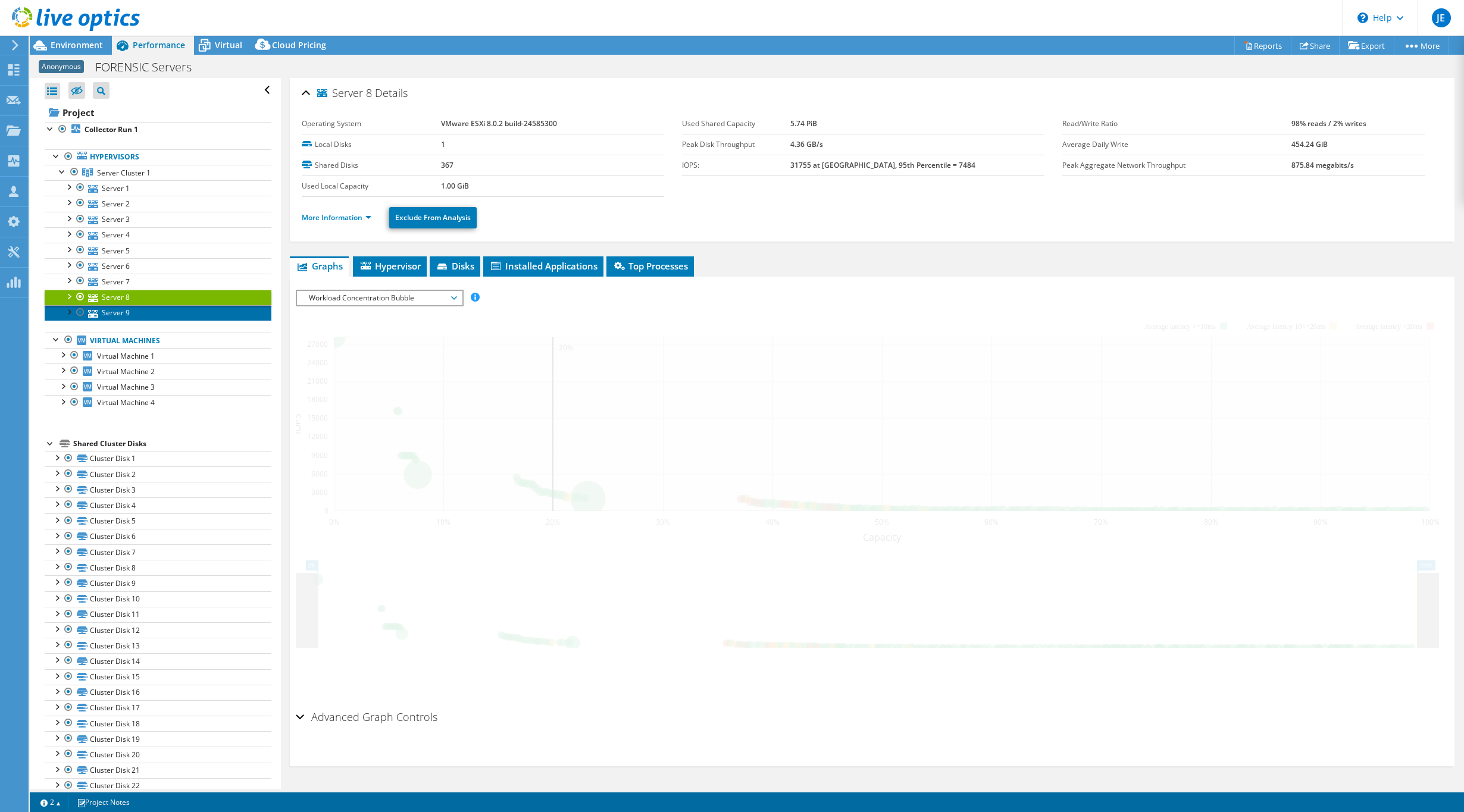
click at [121, 310] on link "Server 9" at bounding box center [158, 313] width 227 height 15
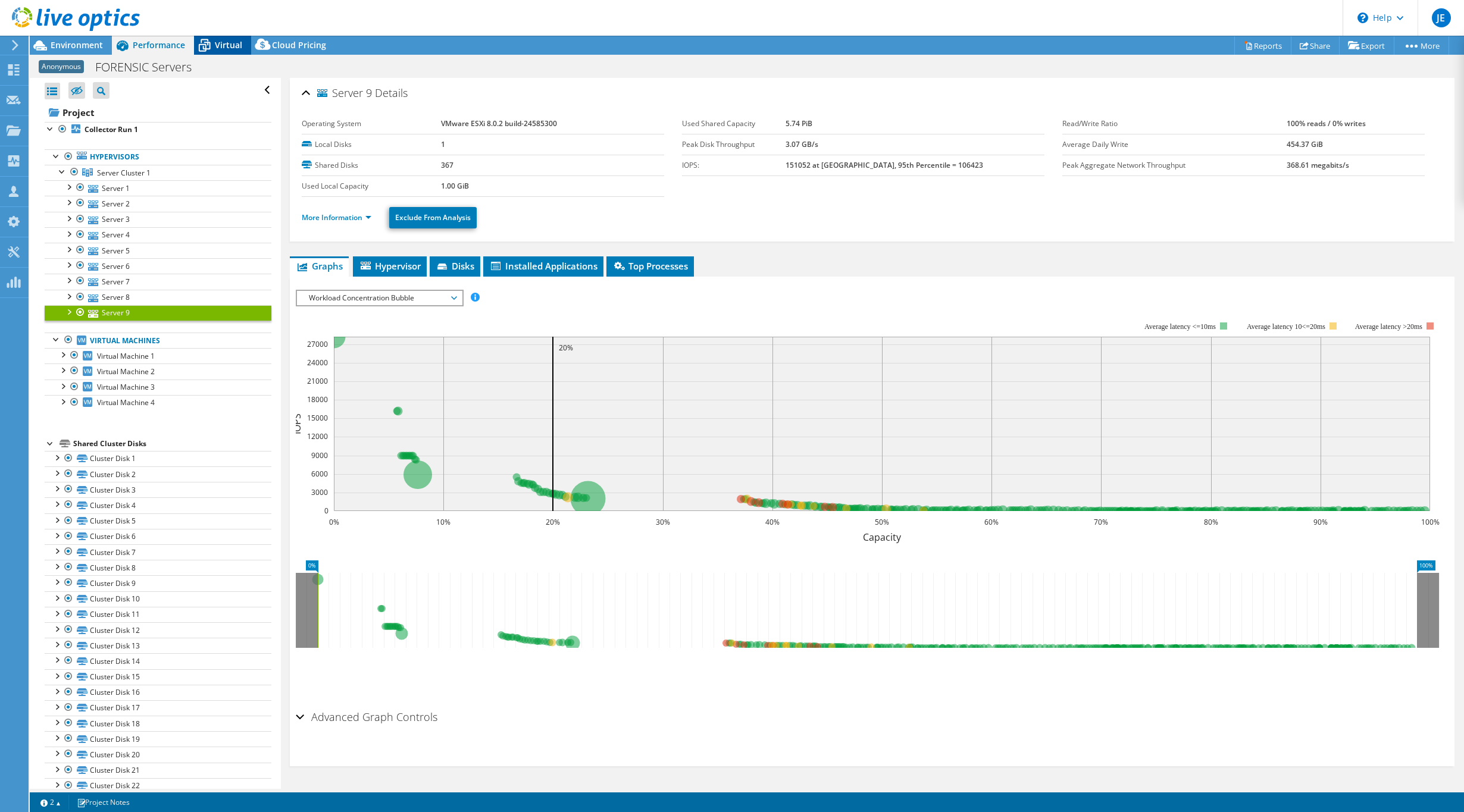
click at [223, 47] on span "Virtual" at bounding box center [229, 45] width 28 height 11
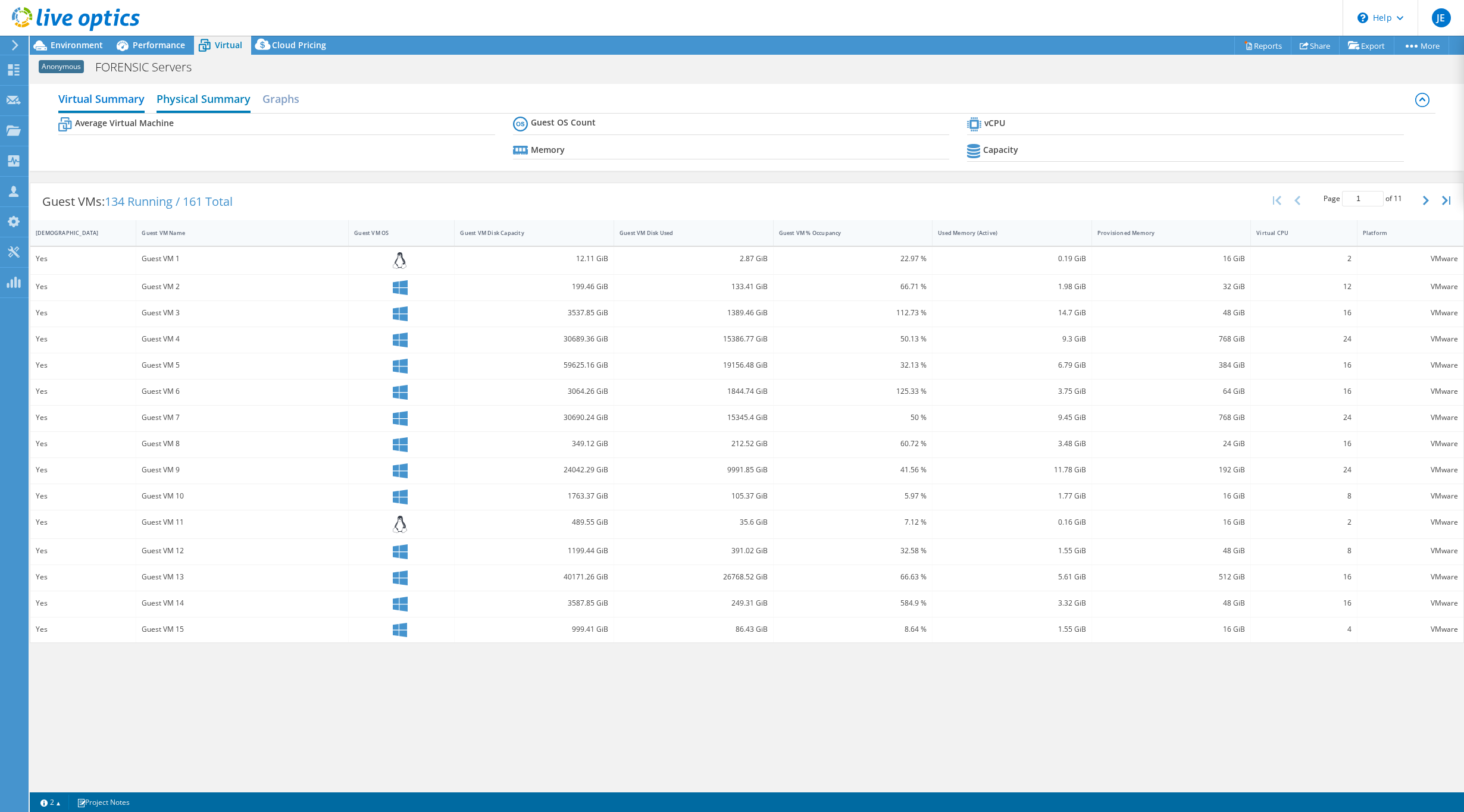
click at [206, 99] on h2 "Physical Summary" at bounding box center [203, 100] width 94 height 26
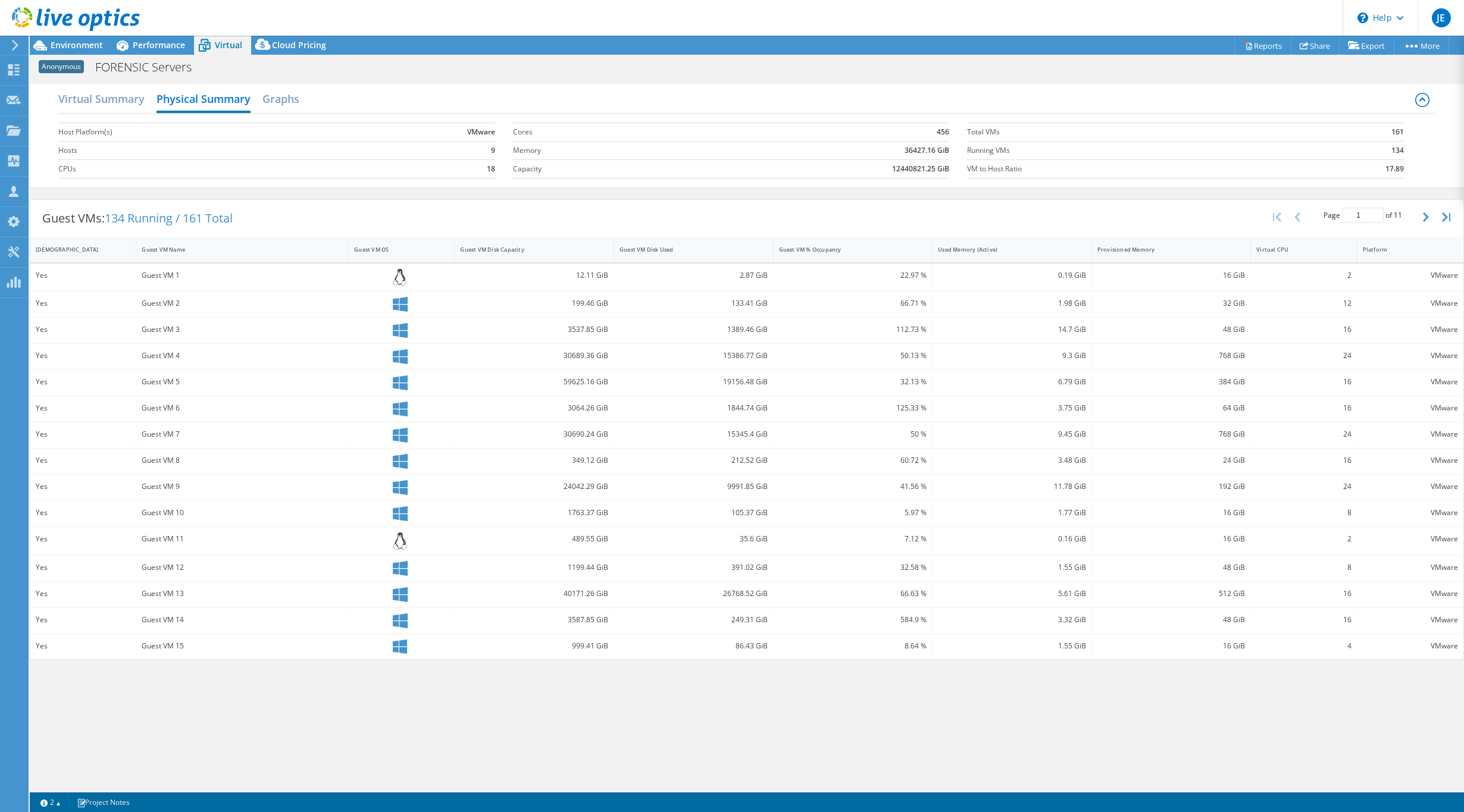
drag, startPoint x: 106, startPoint y: 218, endPoint x: 271, endPoint y: 215, distance: 165.0
click at [269, 223] on div "Guest VMs: 134 Running / 161 Total Page 1 of 11 5 rows 10 rows 20 rows 25 rows …" at bounding box center [746, 218] width 1433 height 37
click at [159, 42] on span "Performance" at bounding box center [159, 45] width 52 height 11
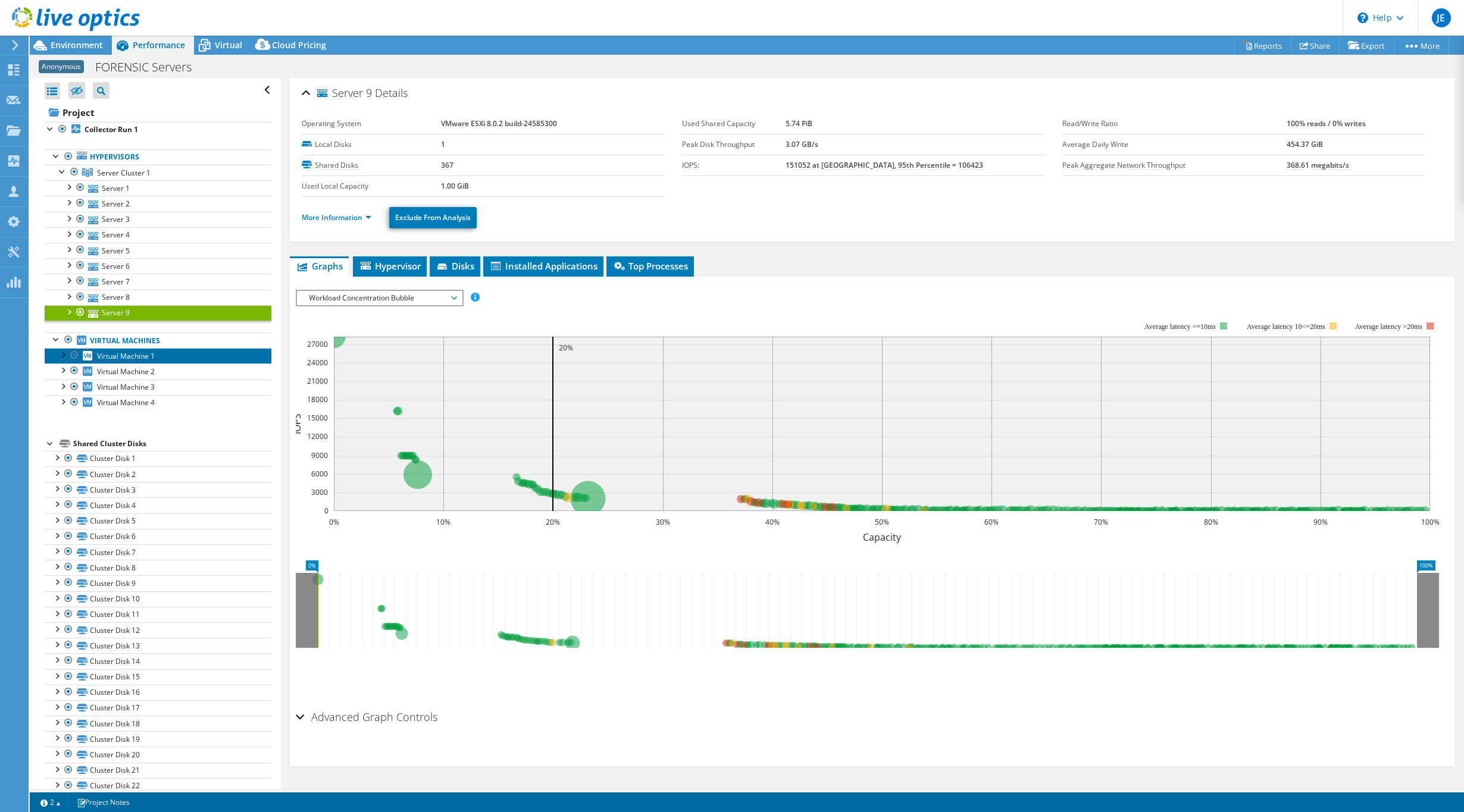
click at [131, 359] on span "Virtual Machine 1" at bounding box center [126, 356] width 58 height 10
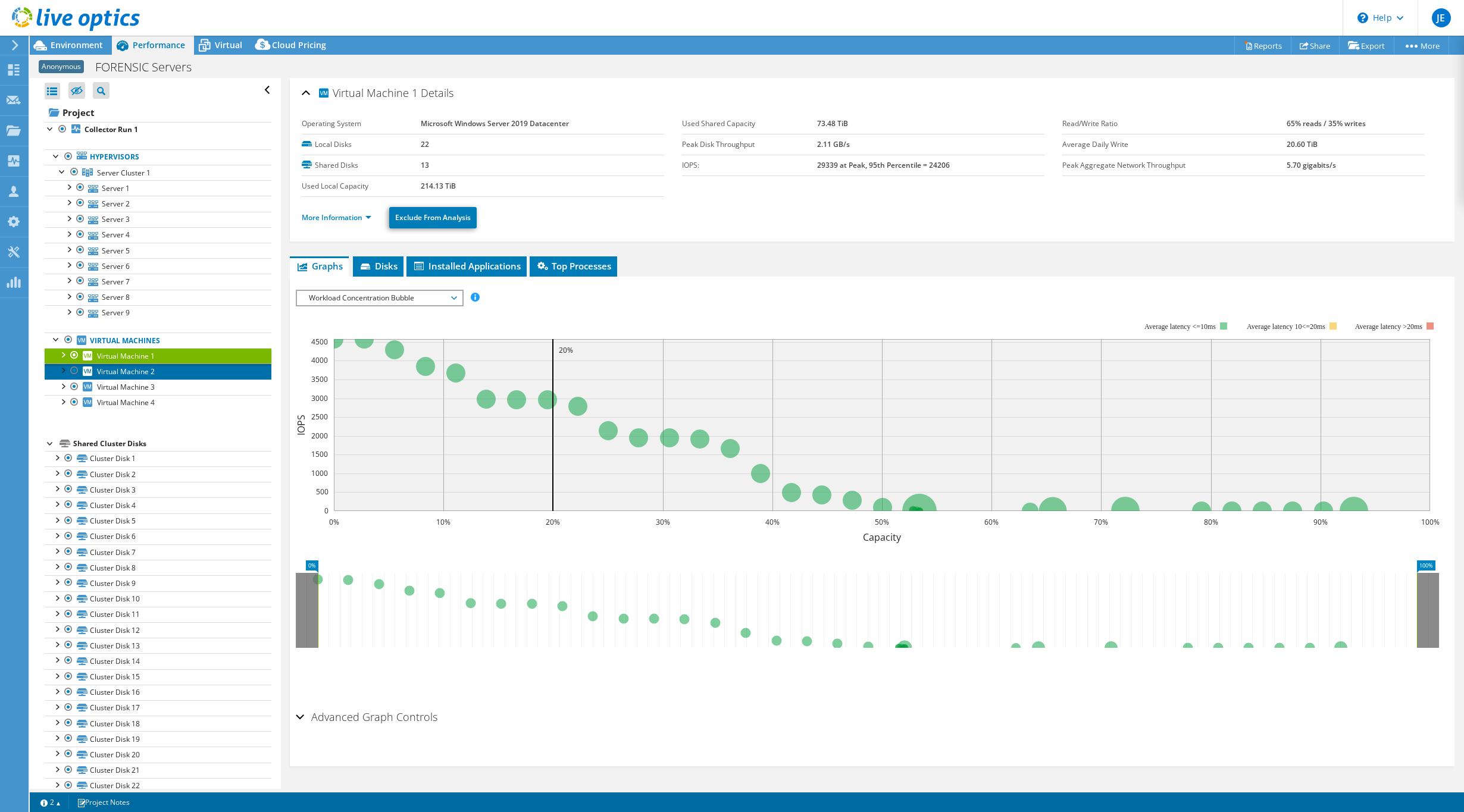
click at [131, 370] on span "Virtual Machine 2" at bounding box center [126, 372] width 58 height 10
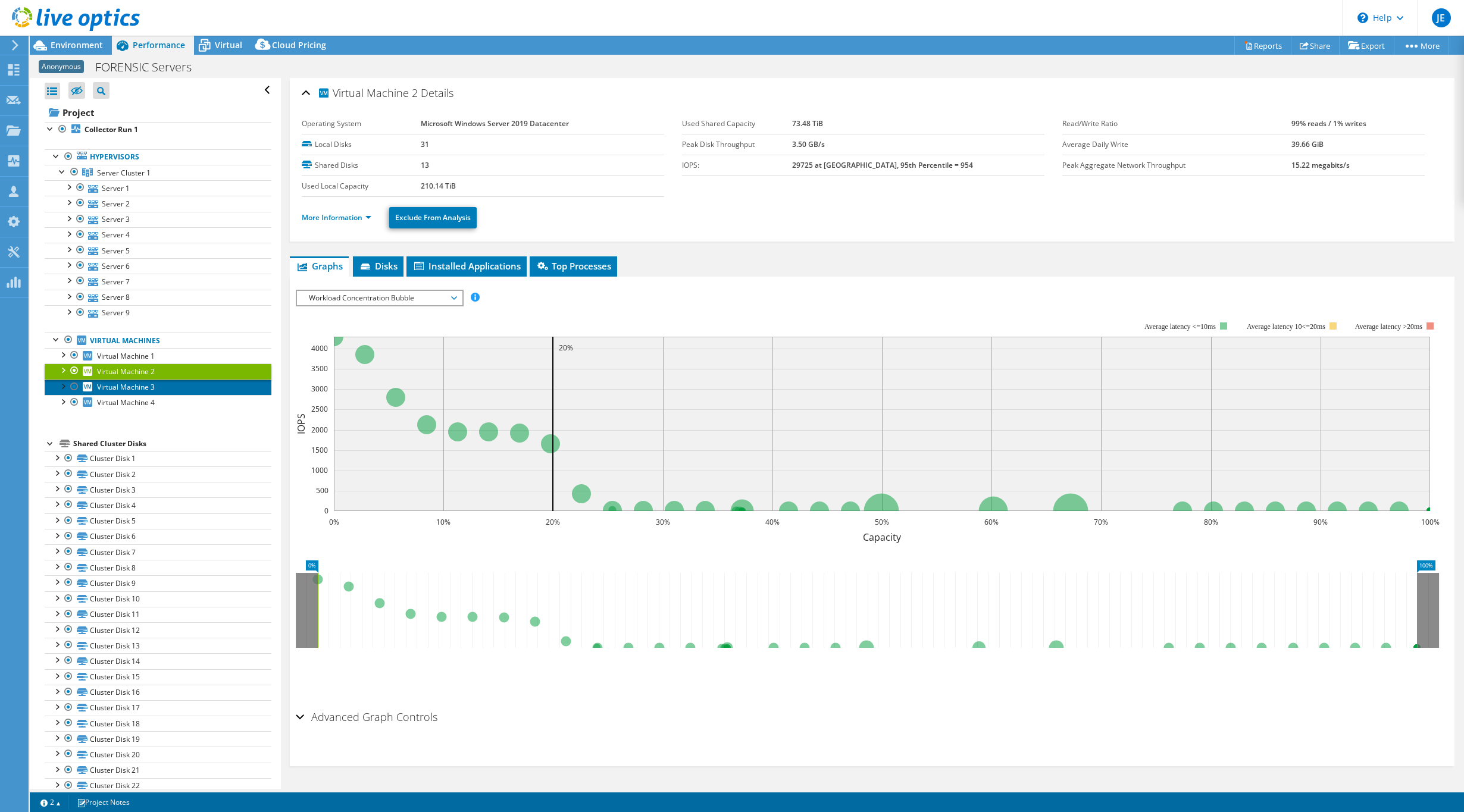
click at [133, 391] on span "Virtual Machine 3" at bounding box center [126, 387] width 58 height 10
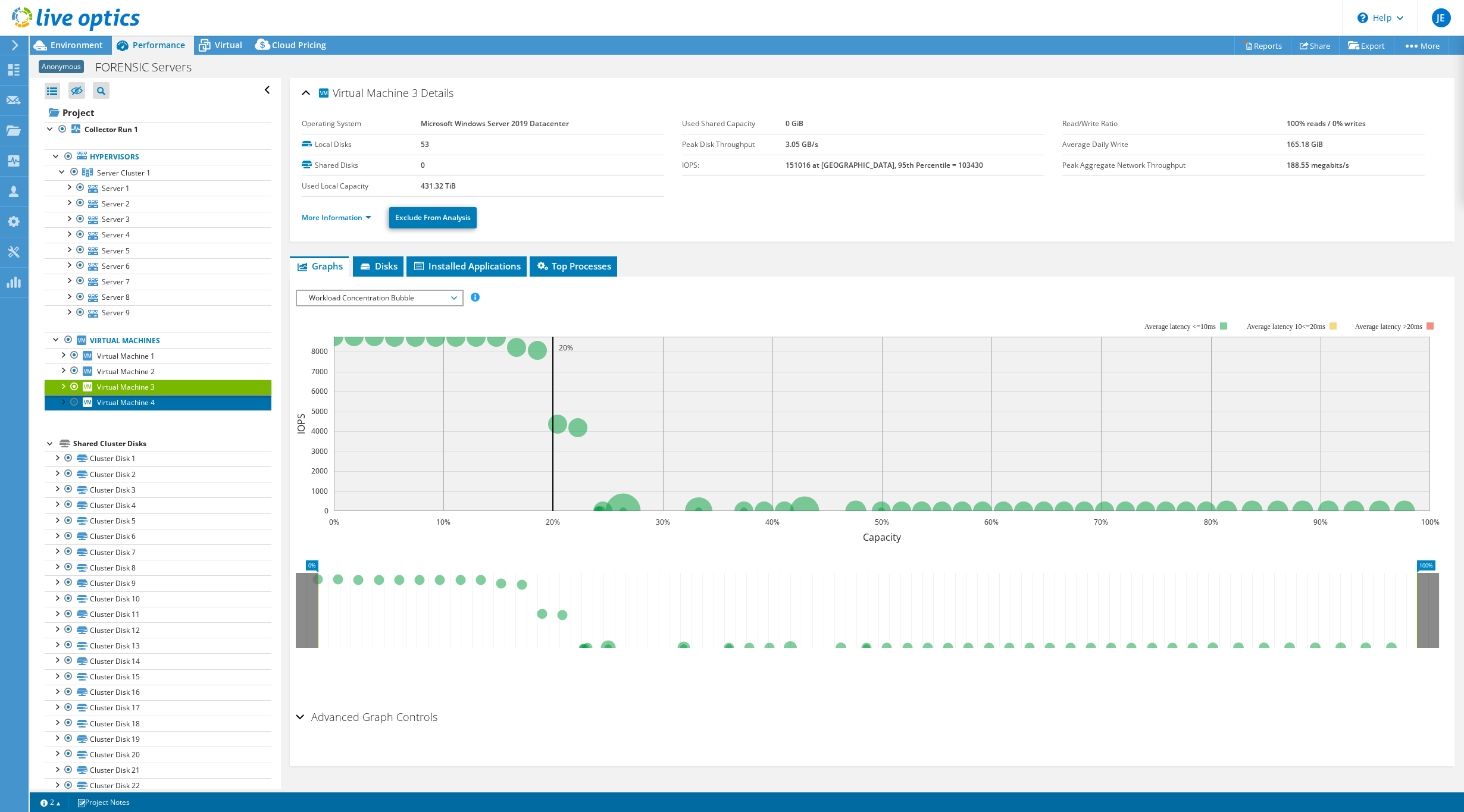
click at [136, 404] on span "Virtual Machine 4" at bounding box center [126, 402] width 58 height 10
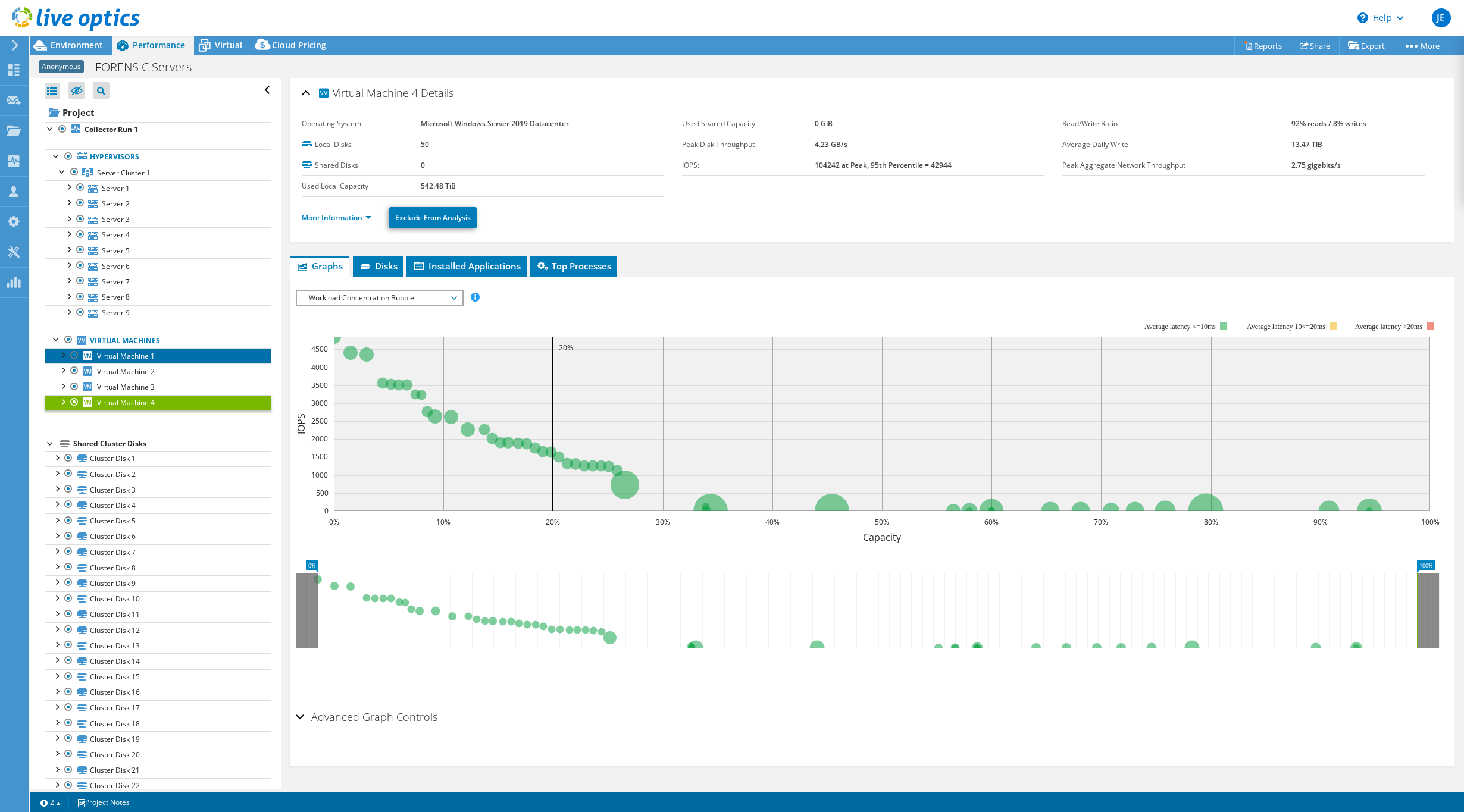
click at [151, 362] on link "Virtual Machine 1" at bounding box center [158, 356] width 227 height 15
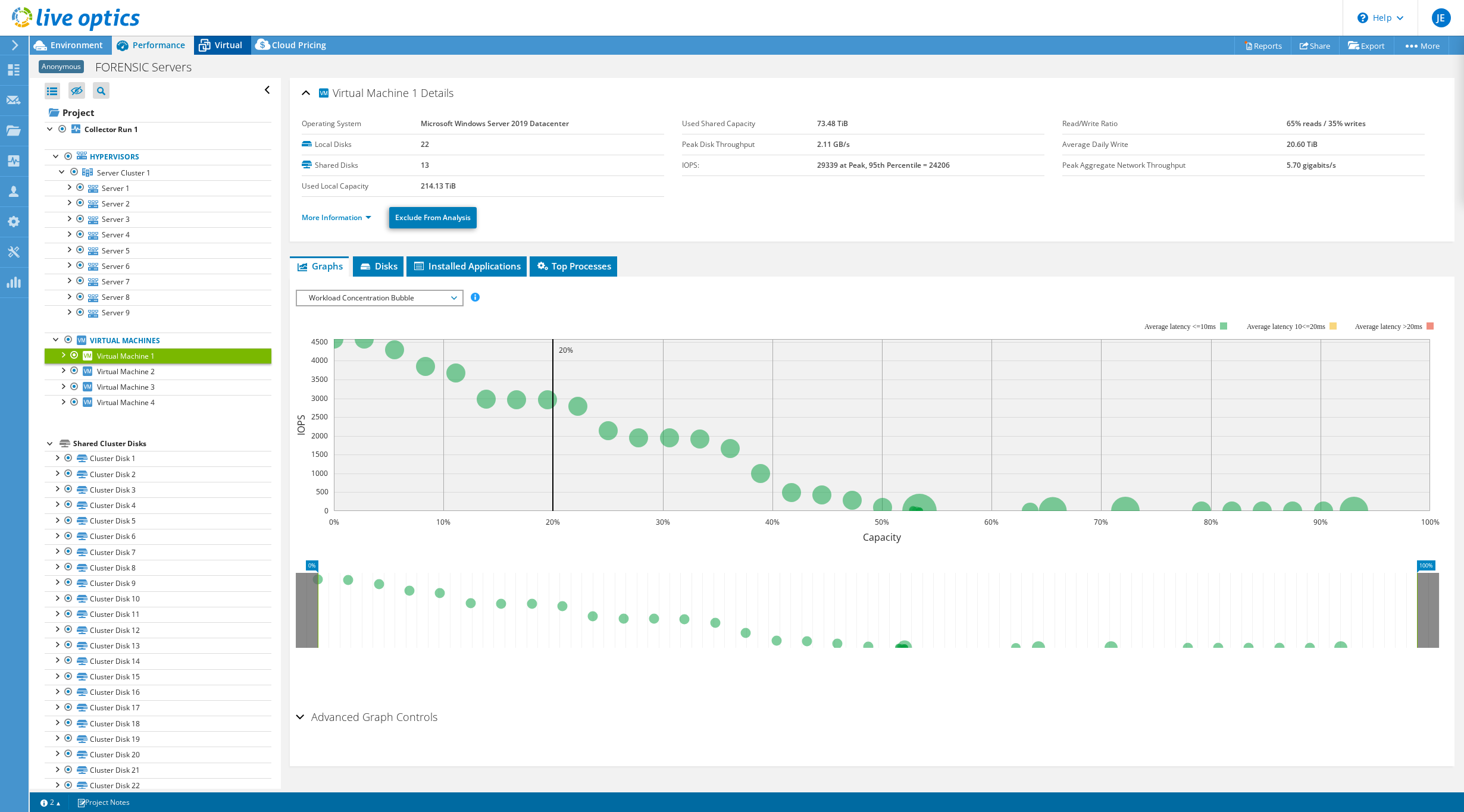
click at [218, 44] on span "Virtual" at bounding box center [229, 45] width 28 height 11
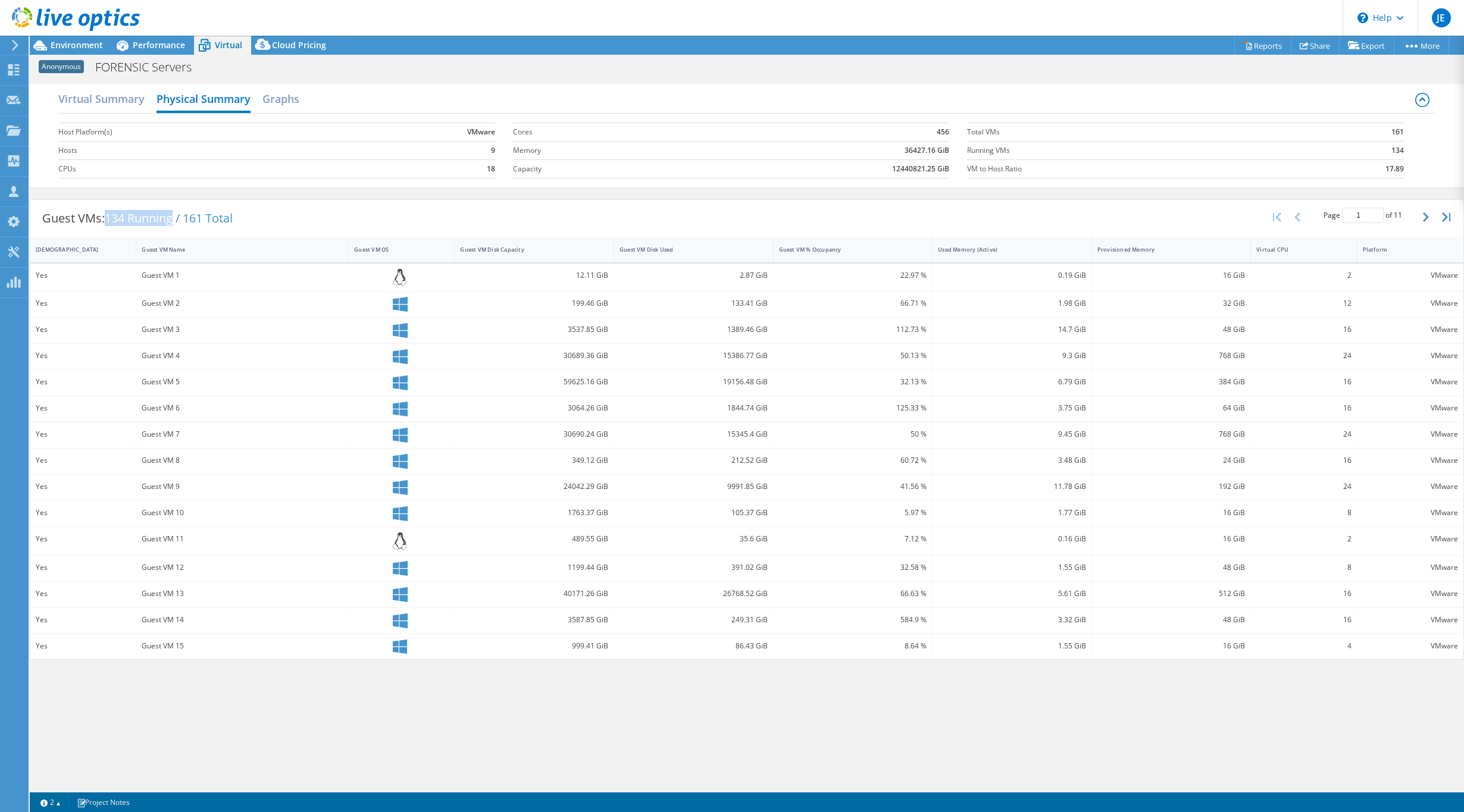
drag, startPoint x: 109, startPoint y: 218, endPoint x: 178, endPoint y: 227, distance: 69.6
click at [178, 227] on div "Guest VMs: 134 Running / 161 Total" at bounding box center [137, 218] width 214 height 37
click at [172, 45] on span "Performance" at bounding box center [159, 45] width 52 height 11
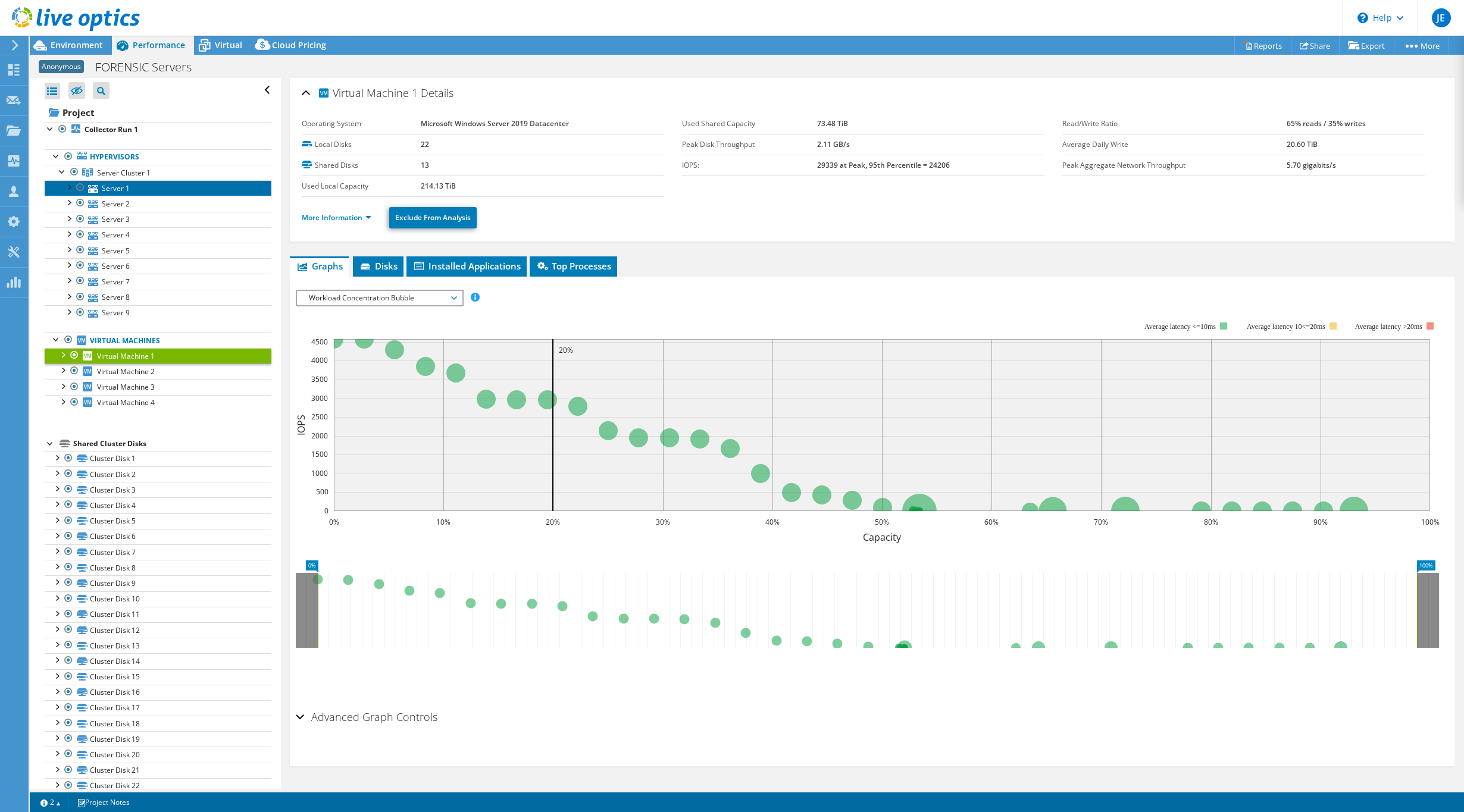
click at [119, 188] on link "Server 1" at bounding box center [158, 187] width 227 height 15
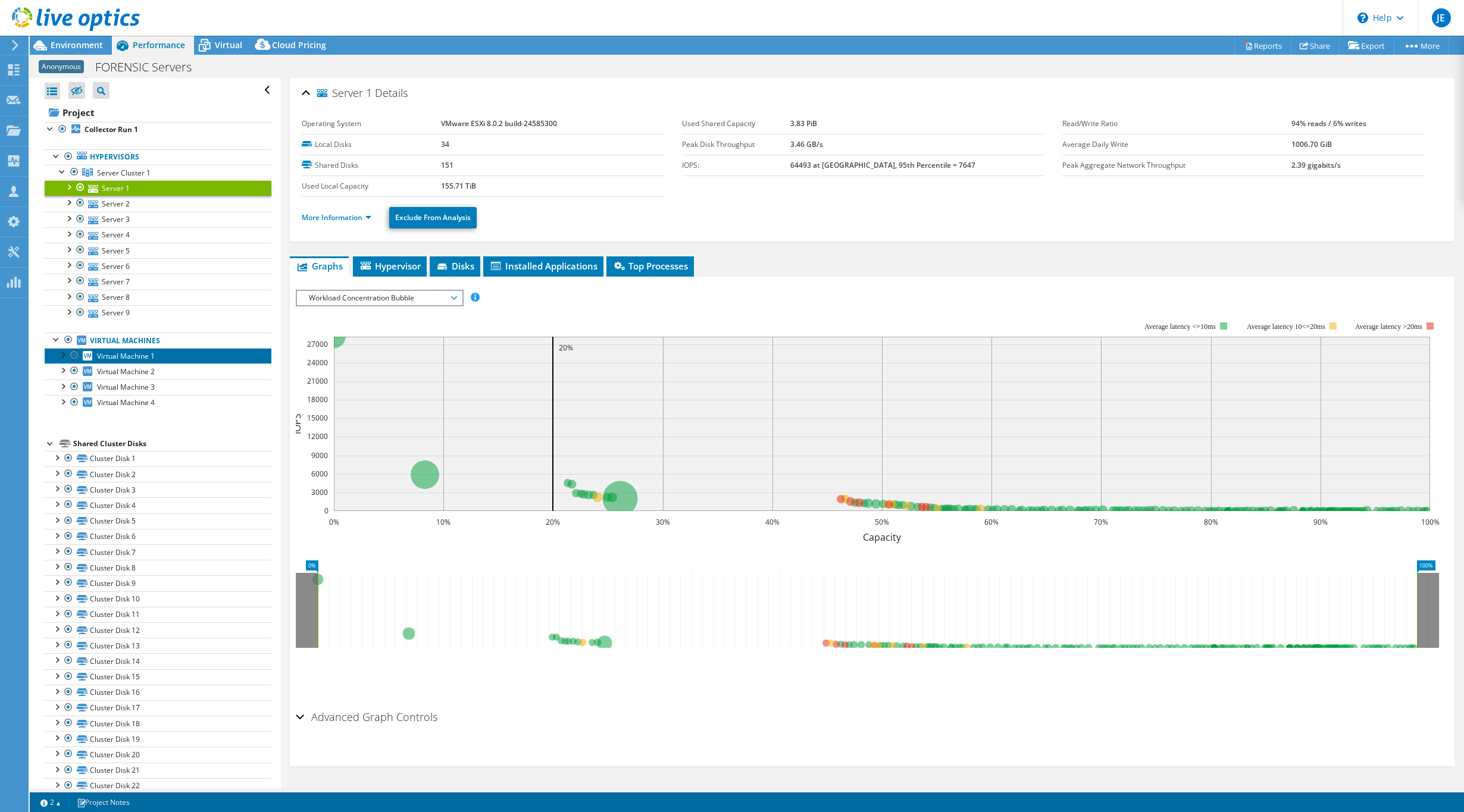
click at [219, 361] on link "Virtual Machine 1" at bounding box center [158, 356] width 227 height 15
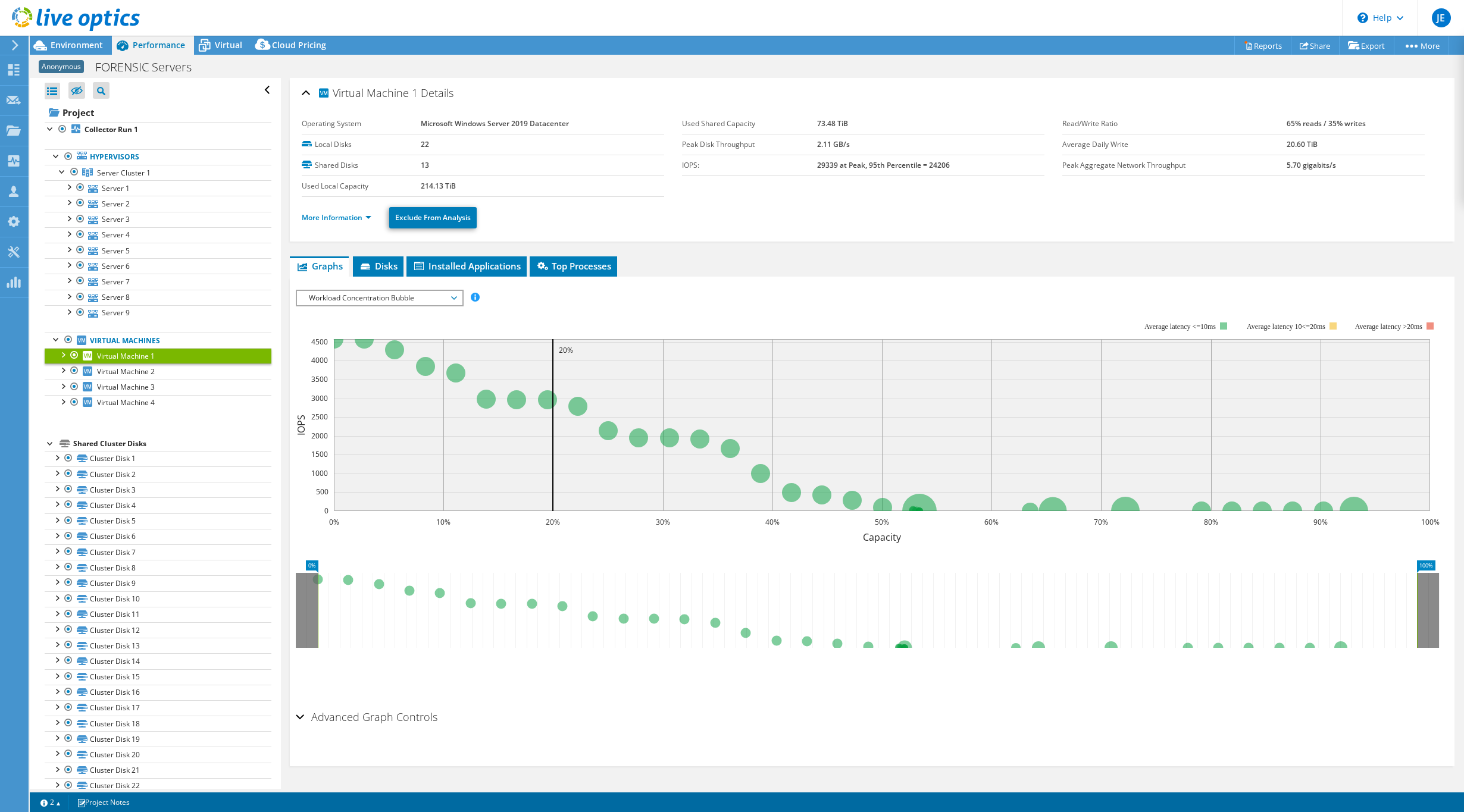
click at [402, 297] on span "Workload Concentration Bubble" at bounding box center [379, 298] width 153 height 14
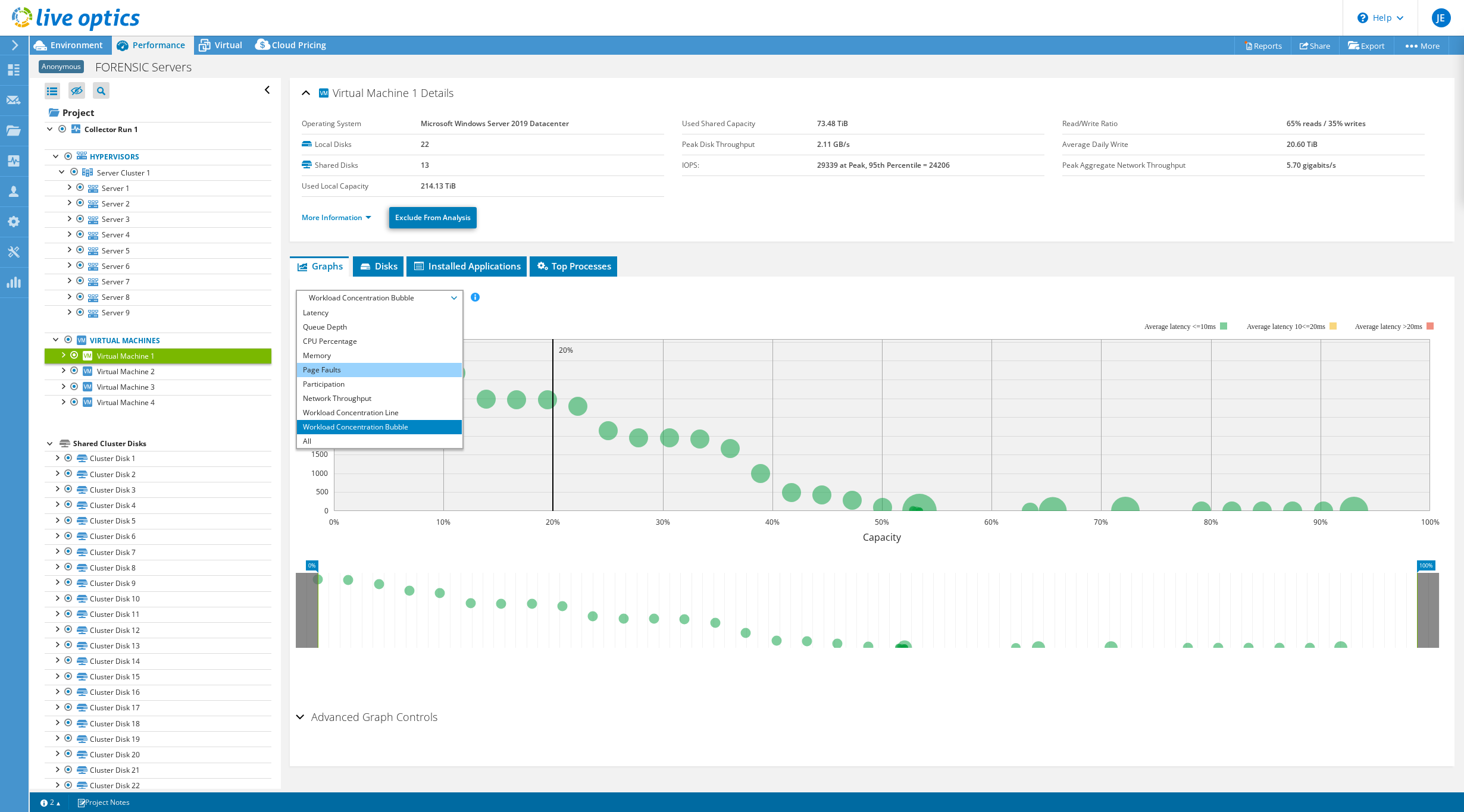
scroll to position [43, 0]
click at [331, 349] on li "Memory" at bounding box center [379, 355] width 165 height 14
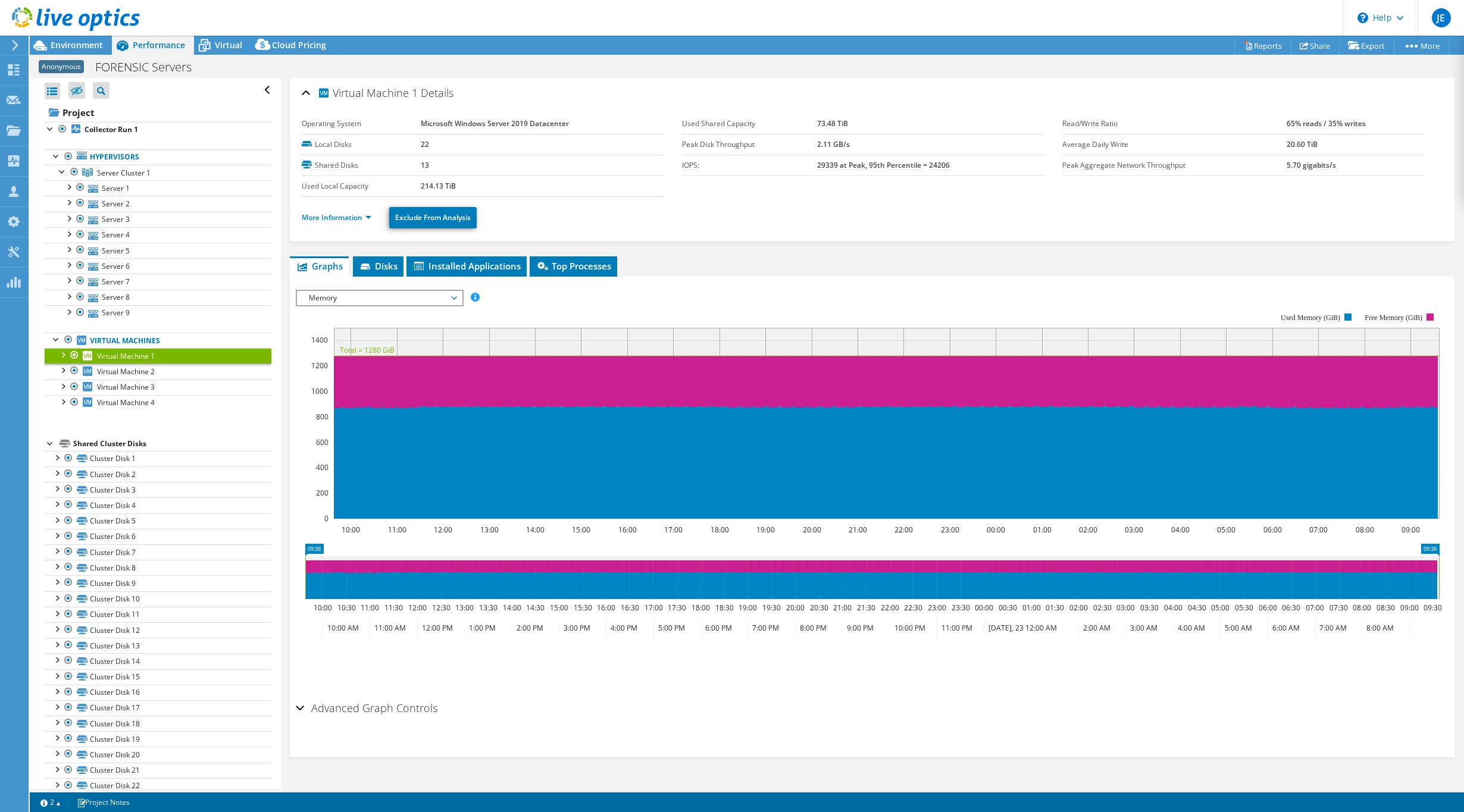
click at [448, 297] on span "Memory" at bounding box center [379, 298] width 153 height 14
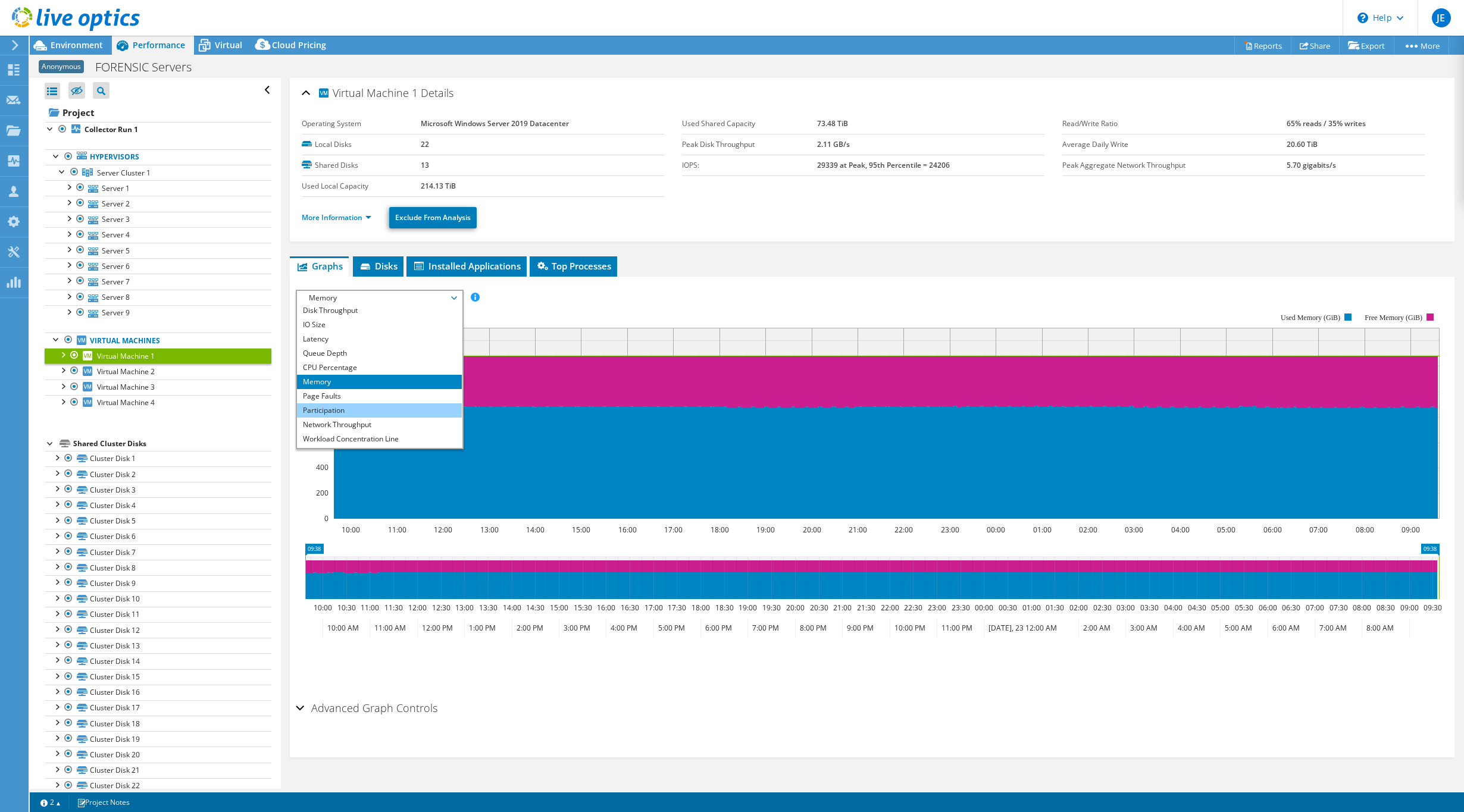
scroll to position [0, 0]
drag, startPoint x: 687, startPoint y: 313, endPoint x: 537, endPoint y: 310, distance: 150.0
click at [686, 313] on rect at bounding box center [867, 415] width 1144 height 238
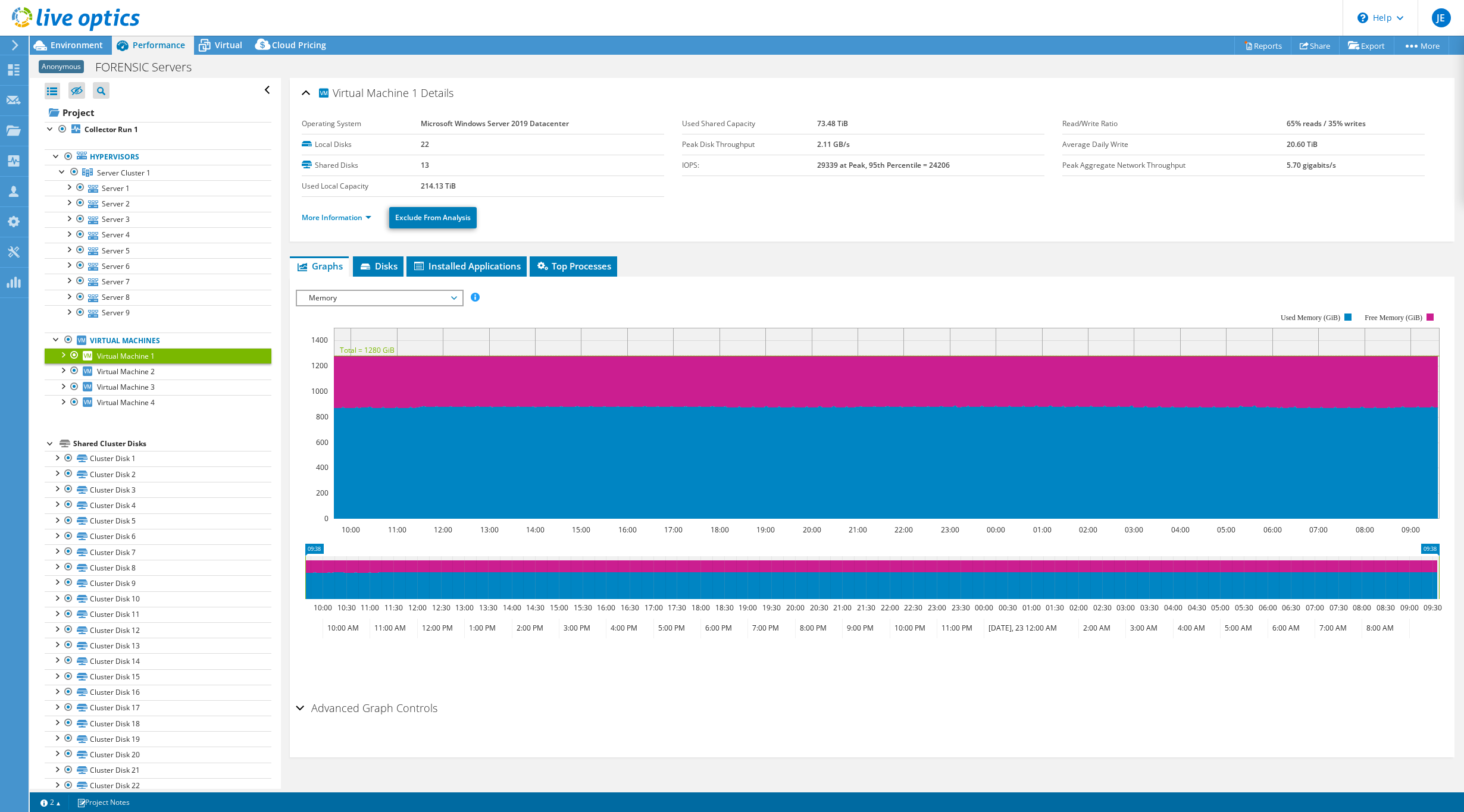
click at [62, 356] on div at bounding box center [62, 354] width 12 height 12
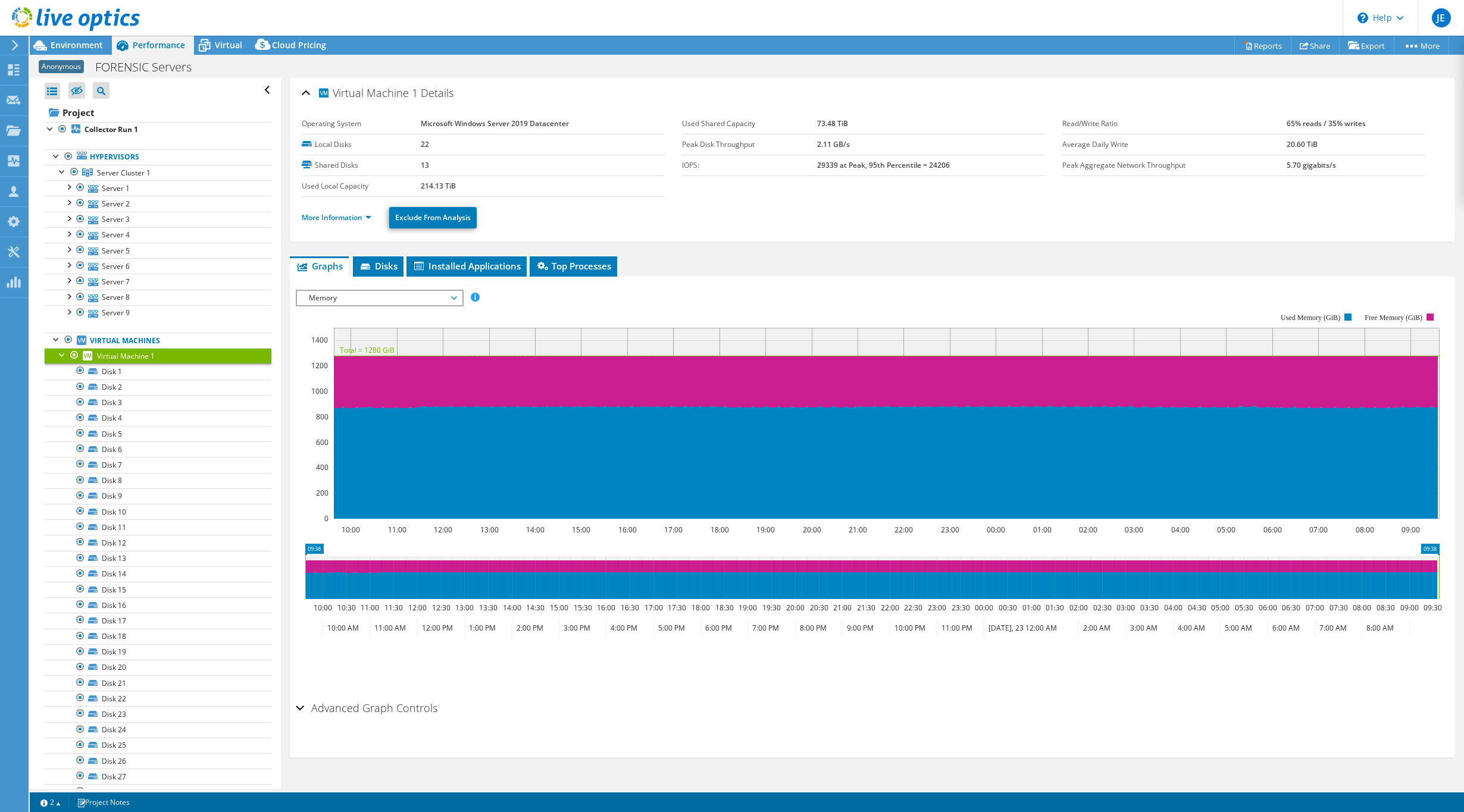
click at [62, 354] on div at bounding box center [62, 354] width 12 height 12
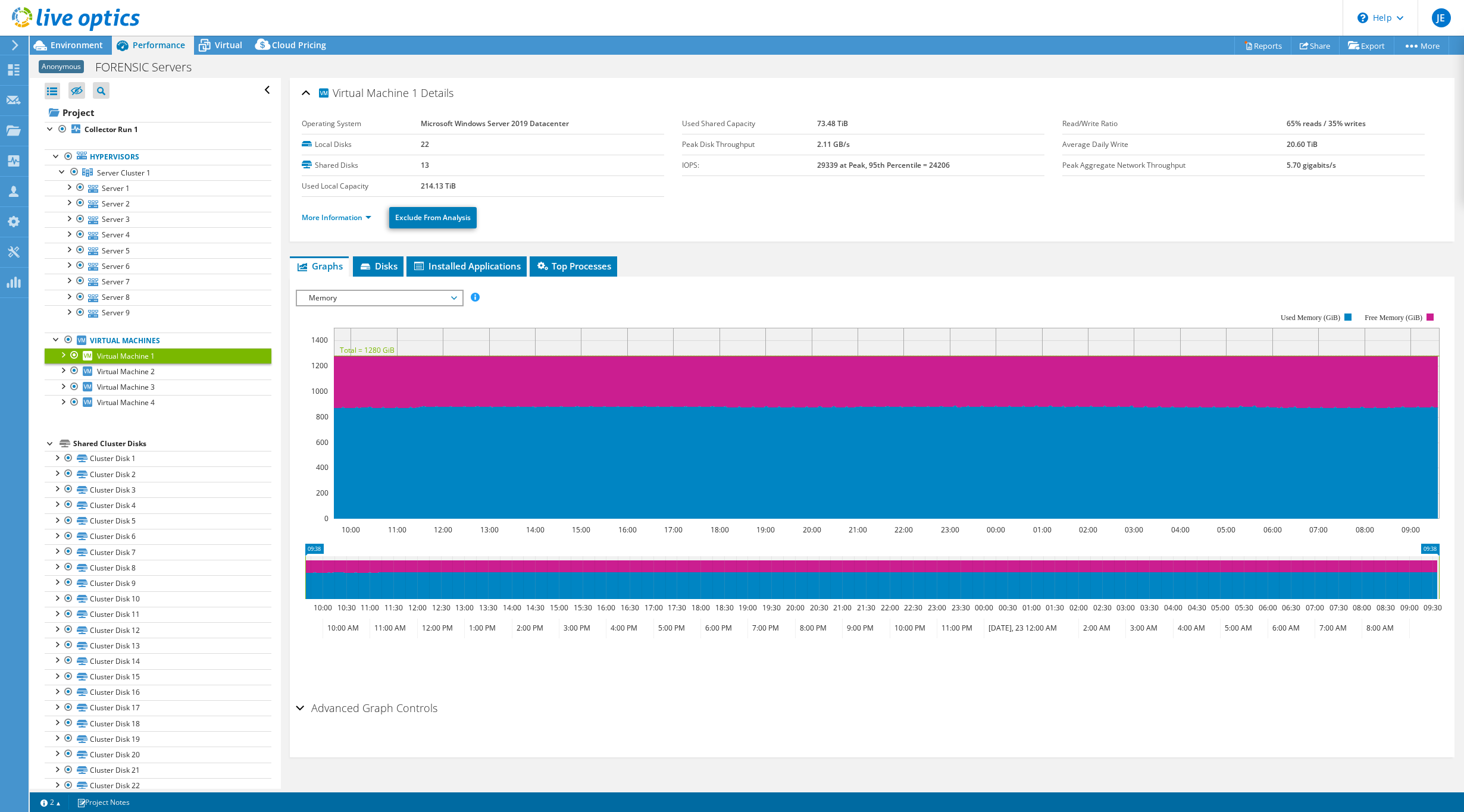
click at [356, 233] on div "More Information Exclude From Analysis" at bounding box center [872, 218] width 1141 height 42
click at [358, 220] on link "More Information" at bounding box center [336, 217] width 69 height 10
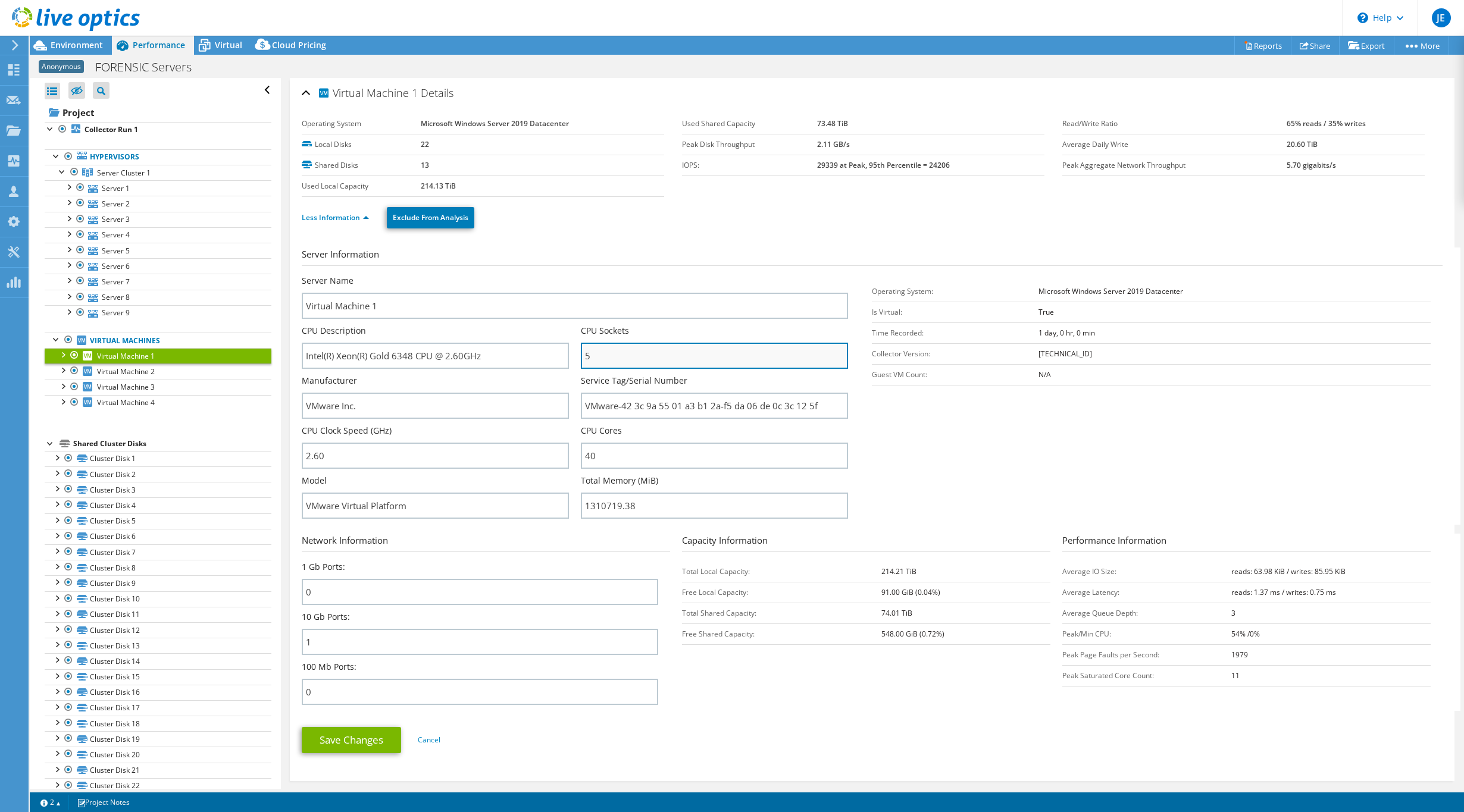
click at [600, 353] on input "5" at bounding box center [714, 356] width 267 height 26
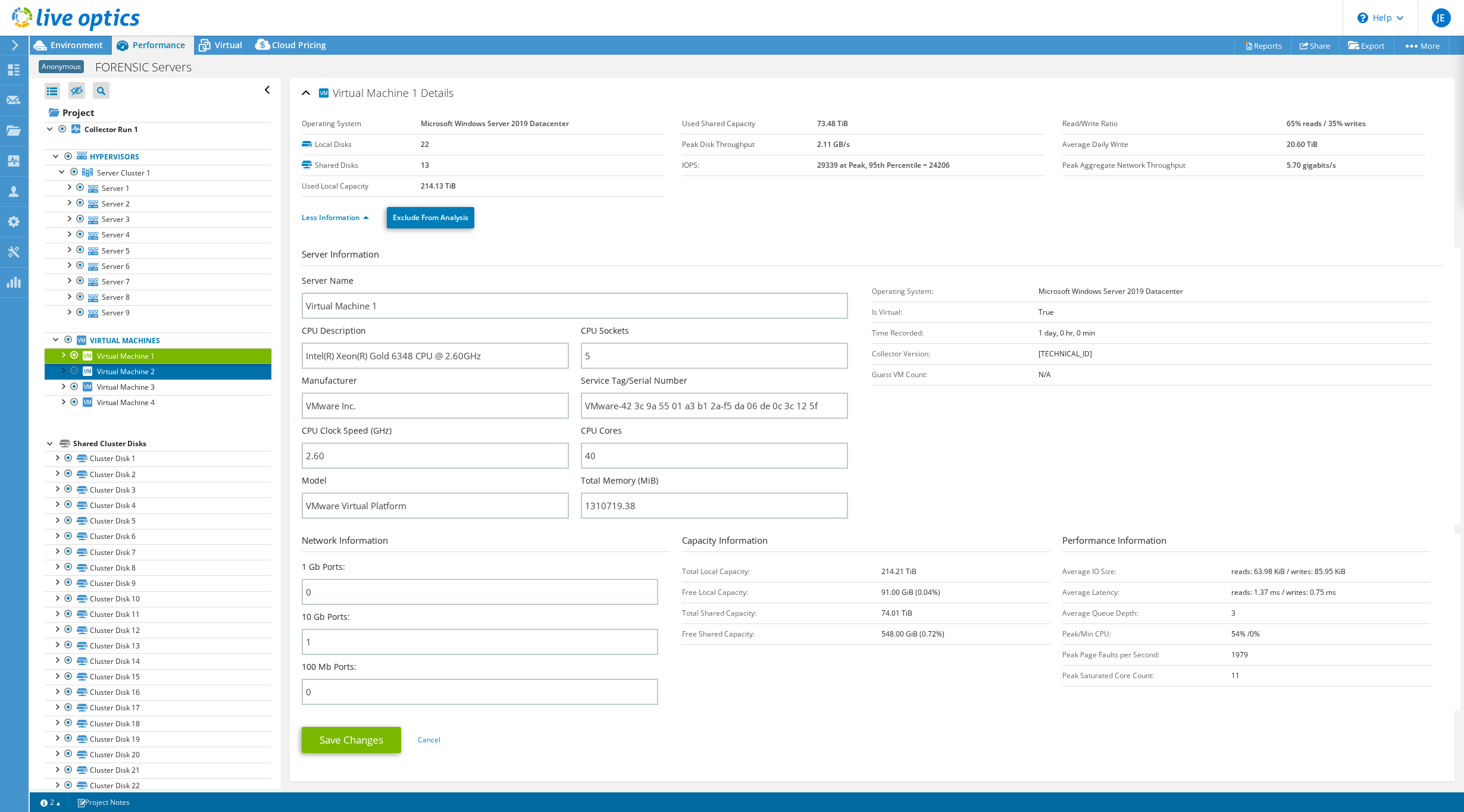
click at [143, 370] on span "Virtual Machine 2" at bounding box center [126, 372] width 58 height 10
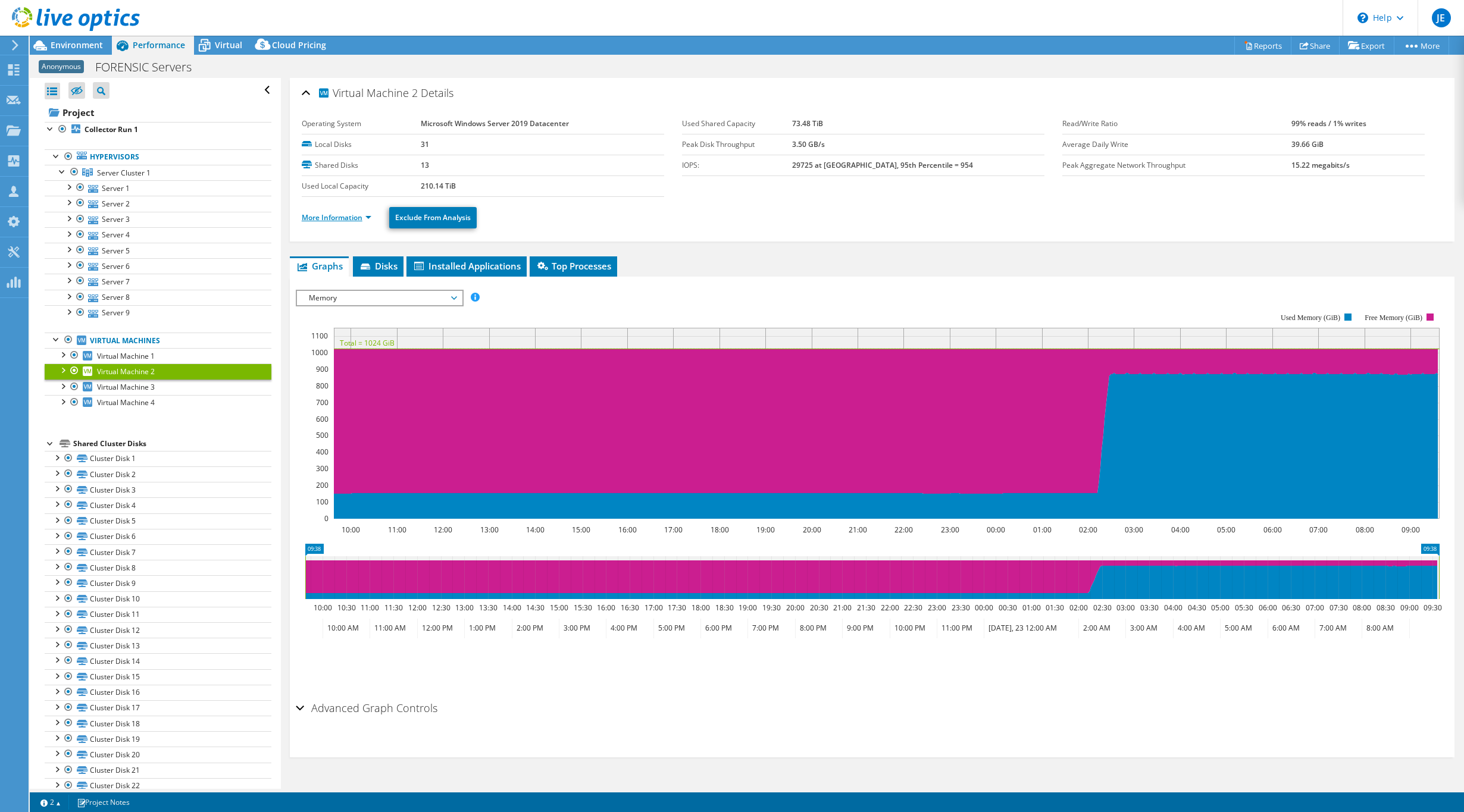
click at [356, 221] on link "More Information" at bounding box center [336, 217] width 69 height 10
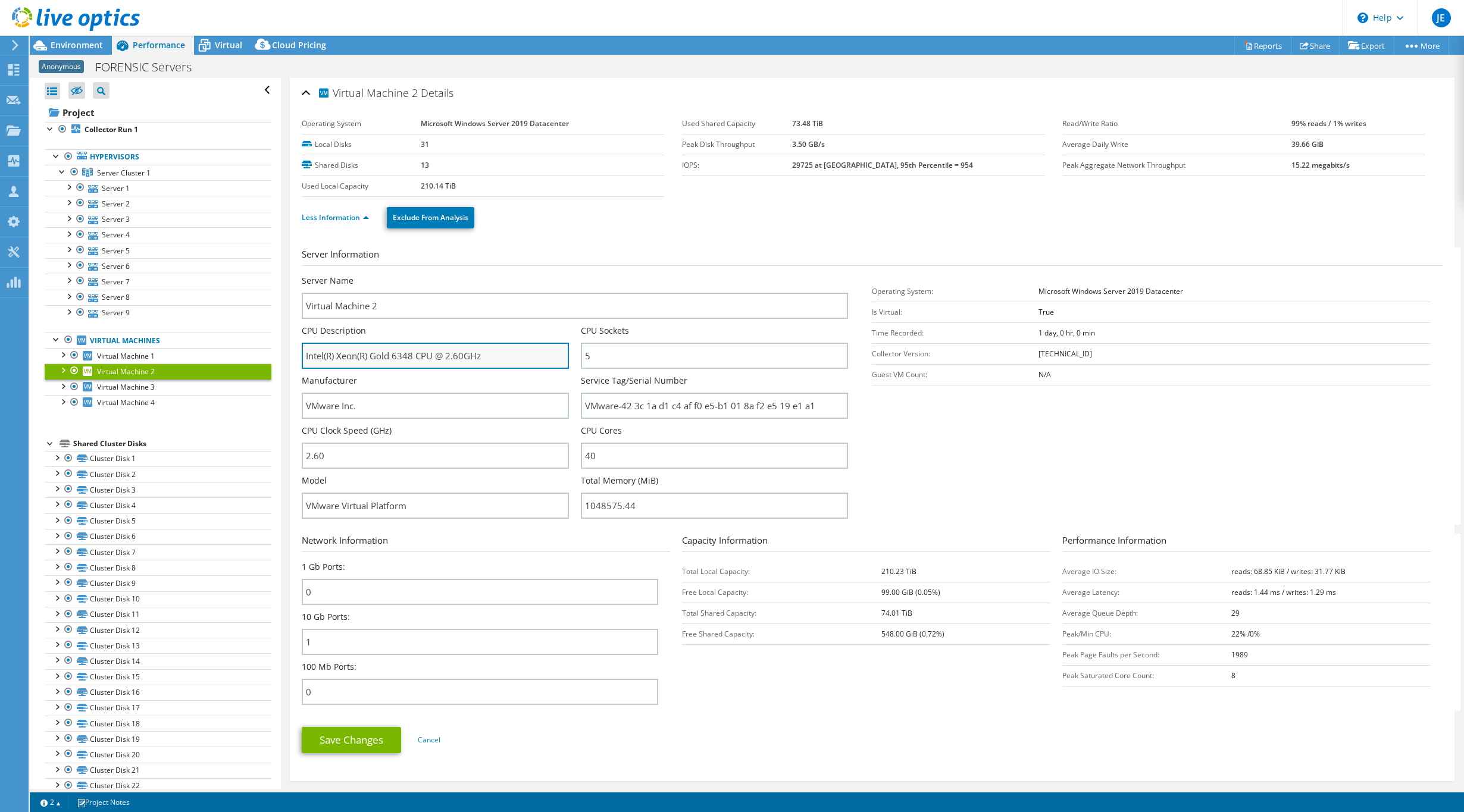
click at [462, 357] on input "Intel(R) Xeon(R) Gold 6348 CPU @ 2.60GHz" at bounding box center [435, 356] width 267 height 26
click at [608, 351] on input "5" at bounding box center [714, 356] width 267 height 26
click at [592, 346] on input "5" at bounding box center [714, 356] width 267 height 26
drag, startPoint x: 617, startPoint y: 365, endPoint x: 586, endPoint y: 361, distance: 31.3
click at [586, 361] on input "5" at bounding box center [714, 356] width 267 height 26
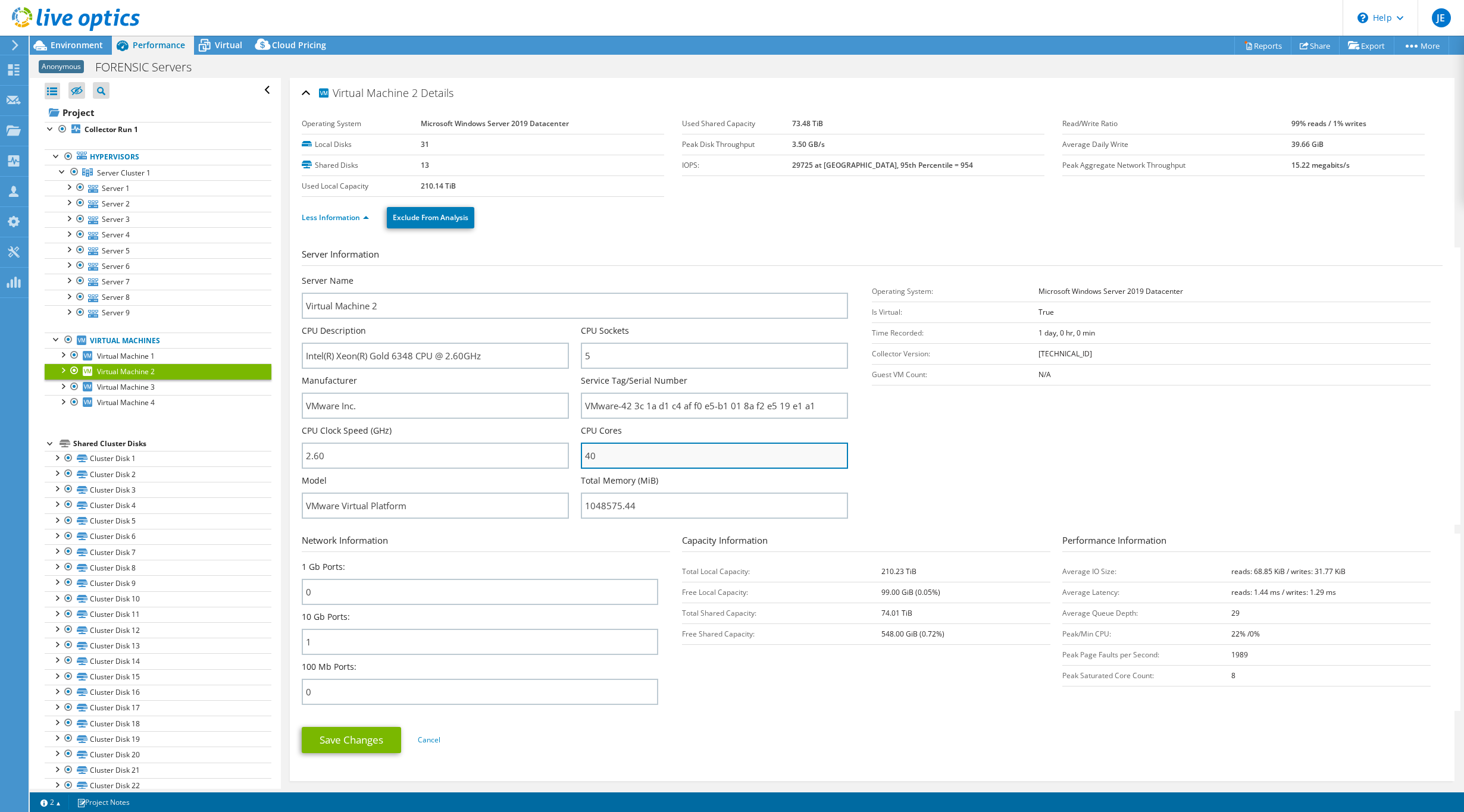
drag, startPoint x: 608, startPoint y: 462, endPoint x: 571, endPoint y: 455, distance: 37.7
click at [581, 455] on input "40" at bounding box center [714, 456] width 267 height 26
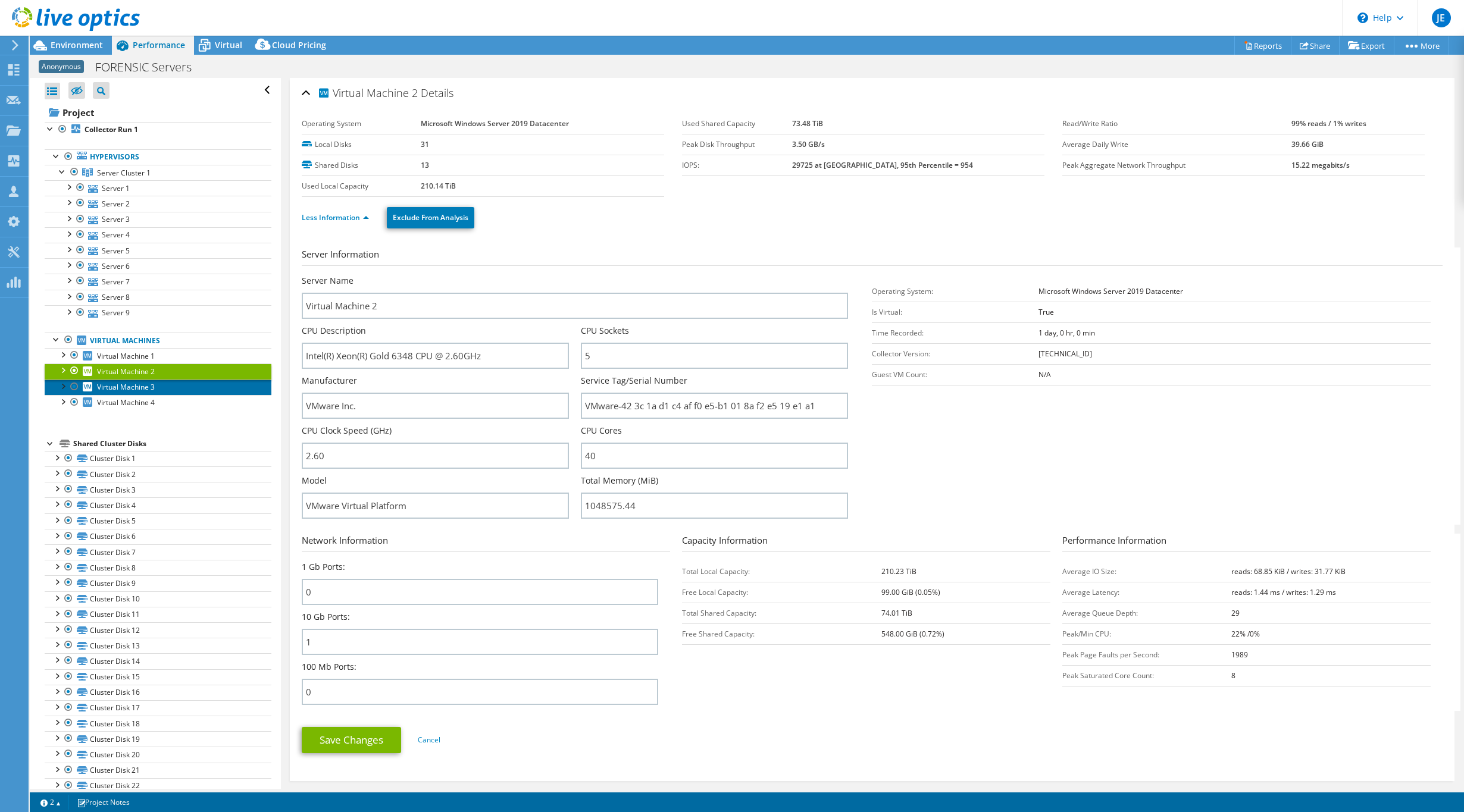
click at [127, 387] on span "Virtual Machine 3" at bounding box center [126, 387] width 58 height 10
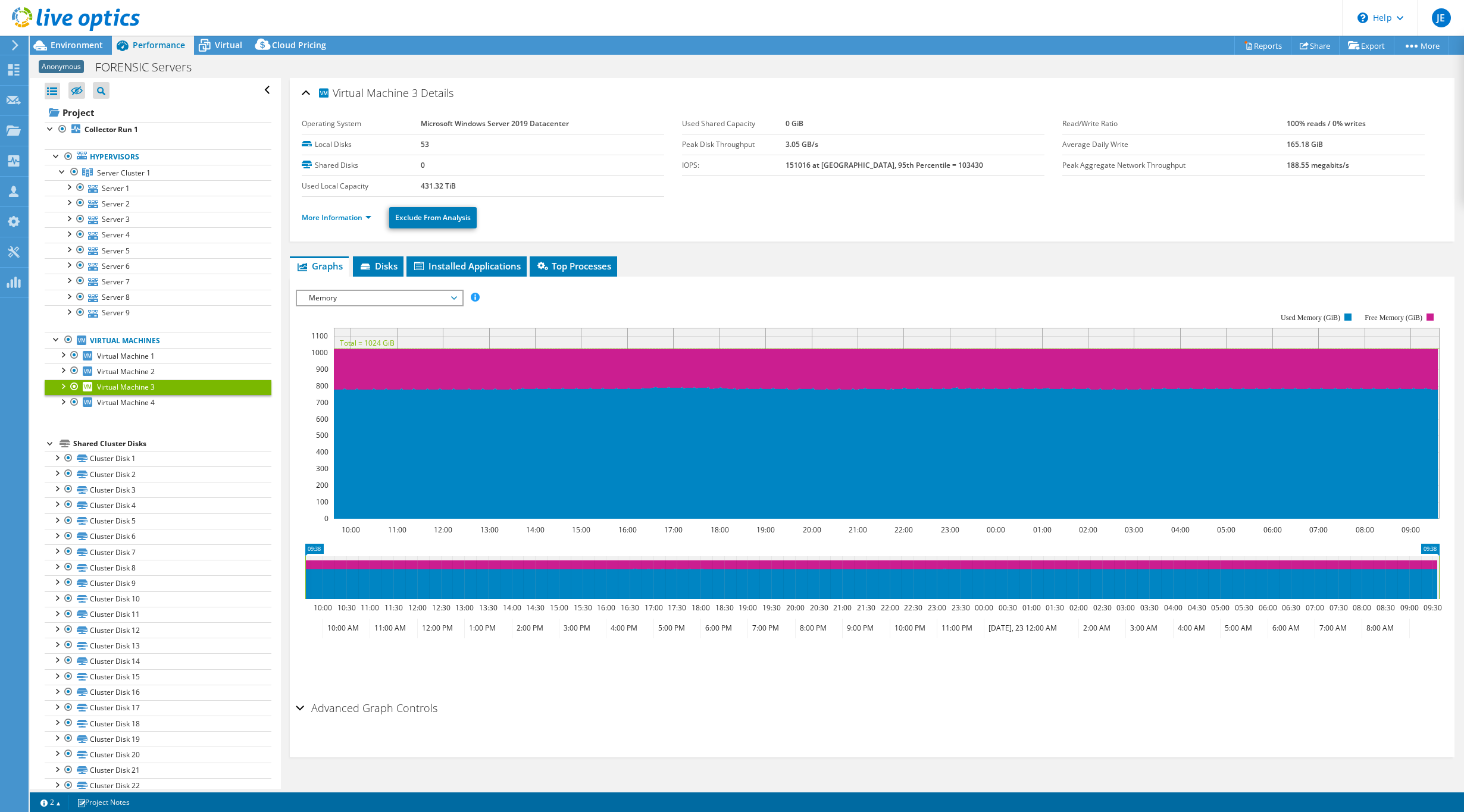
click at [366, 305] on div "Memory IOPS Disk Throughput IO Size Latency Queue Depth CPU Percentage Memory P…" at bounding box center [379, 298] width 168 height 17
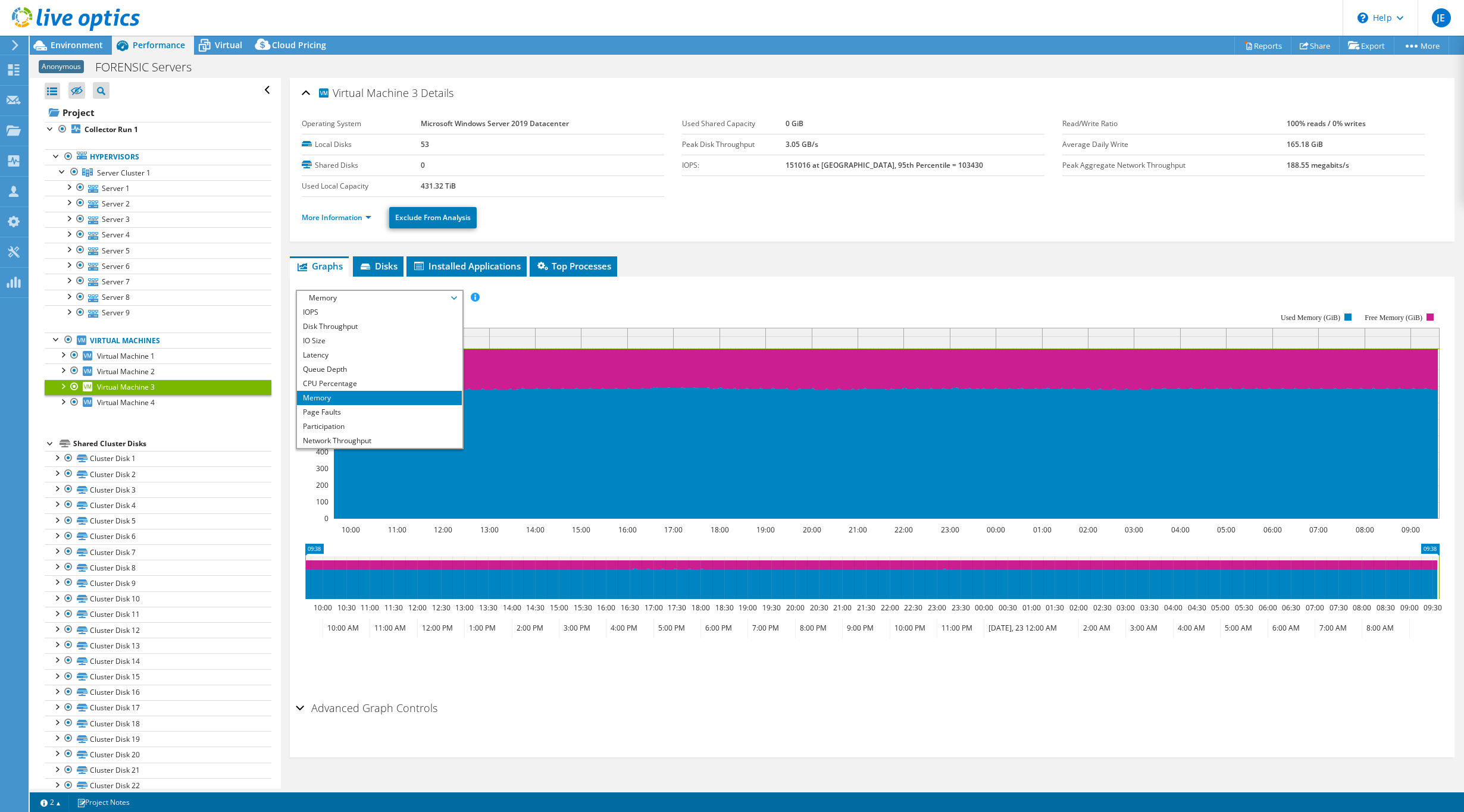
click at [352, 222] on li "More Information" at bounding box center [340, 217] width 77 height 13
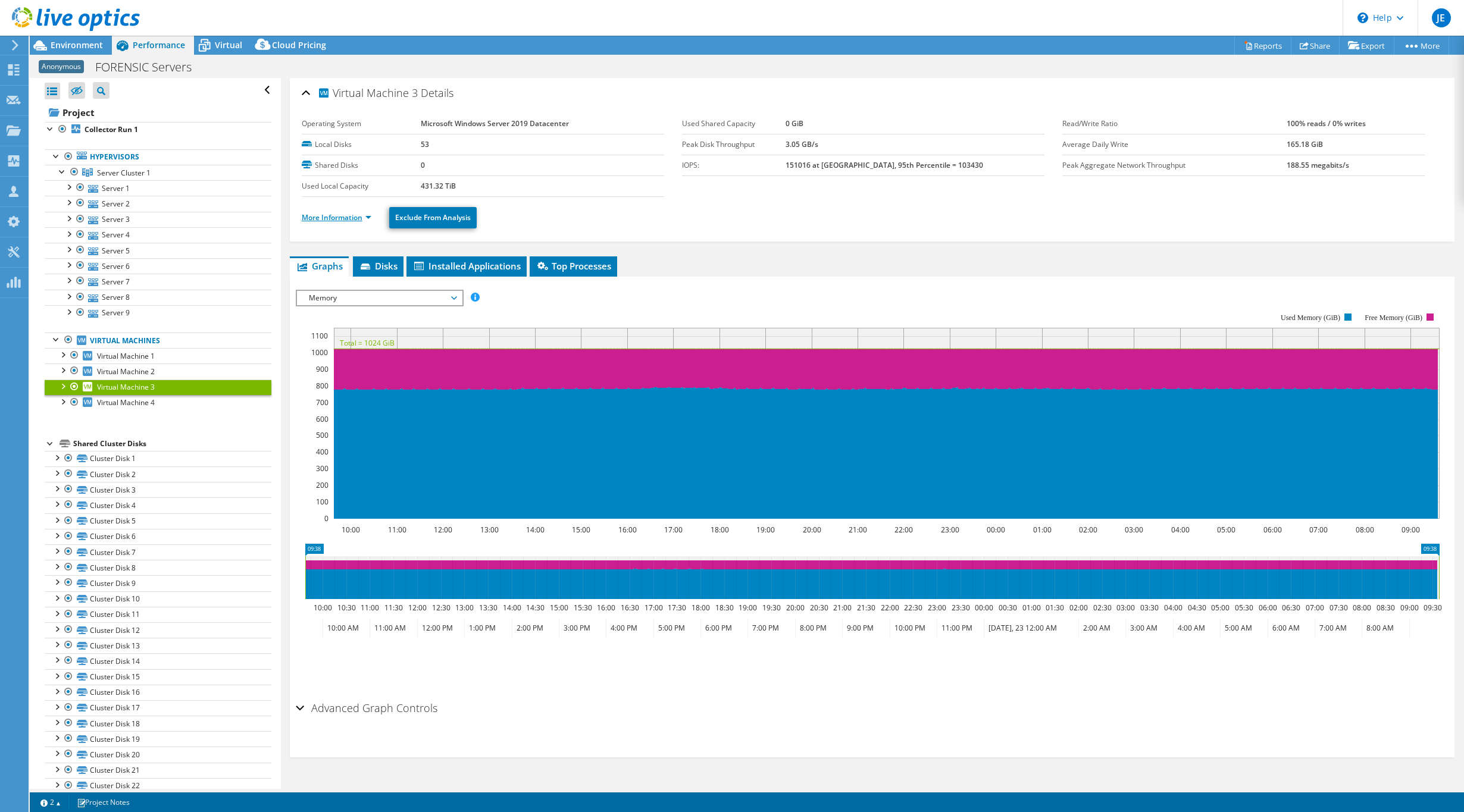
click at [357, 214] on link "More Information" at bounding box center [336, 217] width 69 height 10
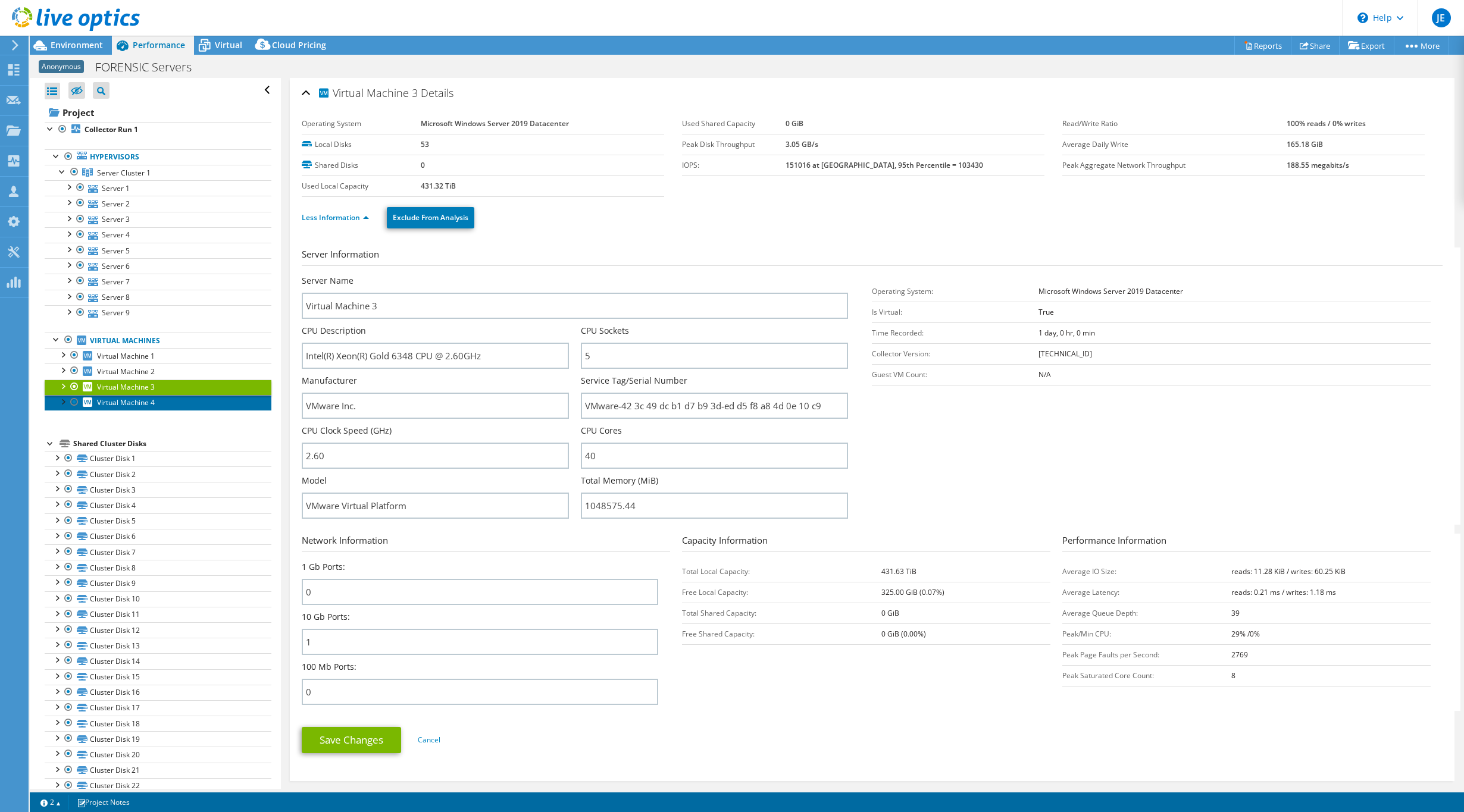
click at [90, 400] on icon at bounding box center [87, 402] width 9 height 9
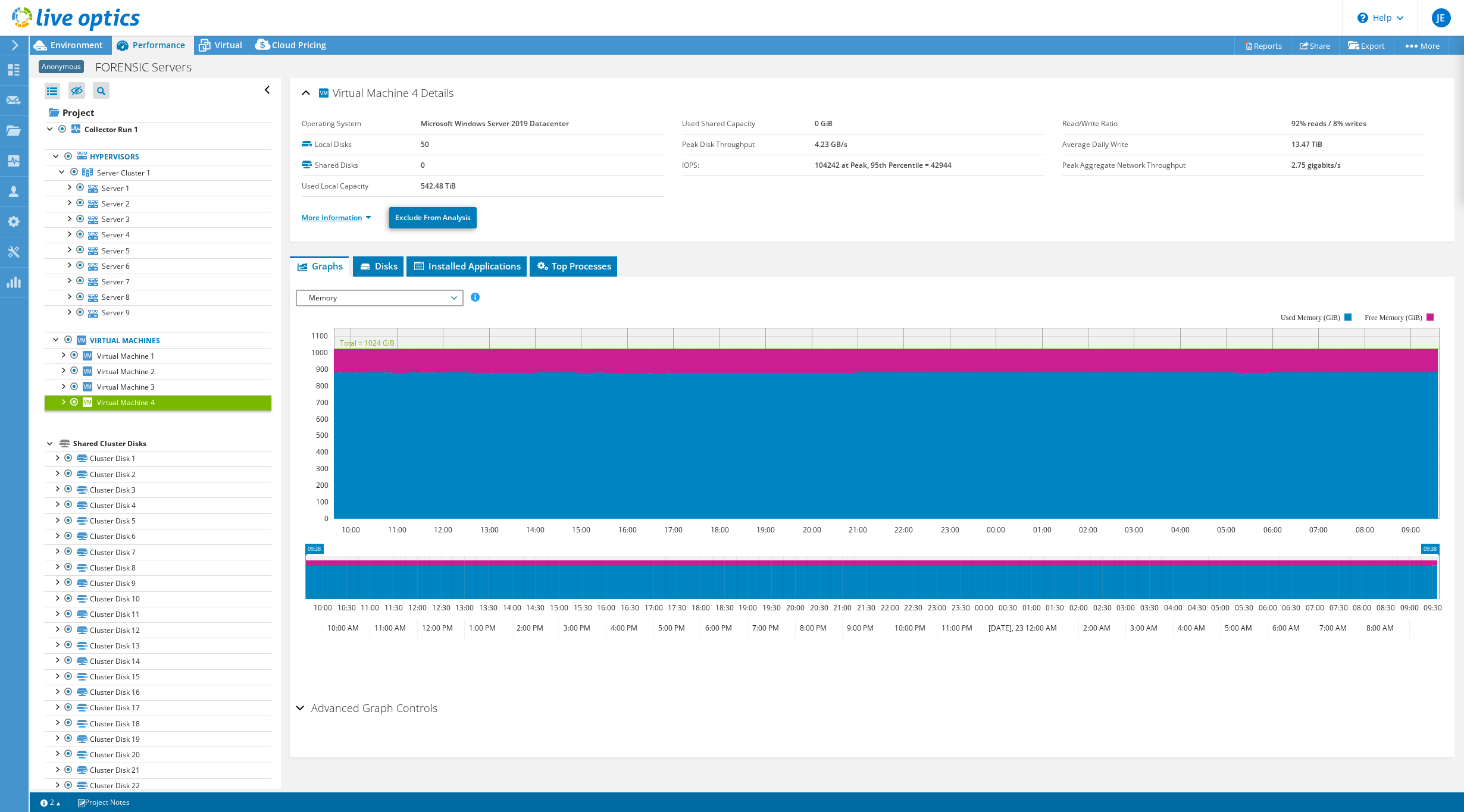
click at [356, 217] on link "More Information" at bounding box center [336, 217] width 69 height 10
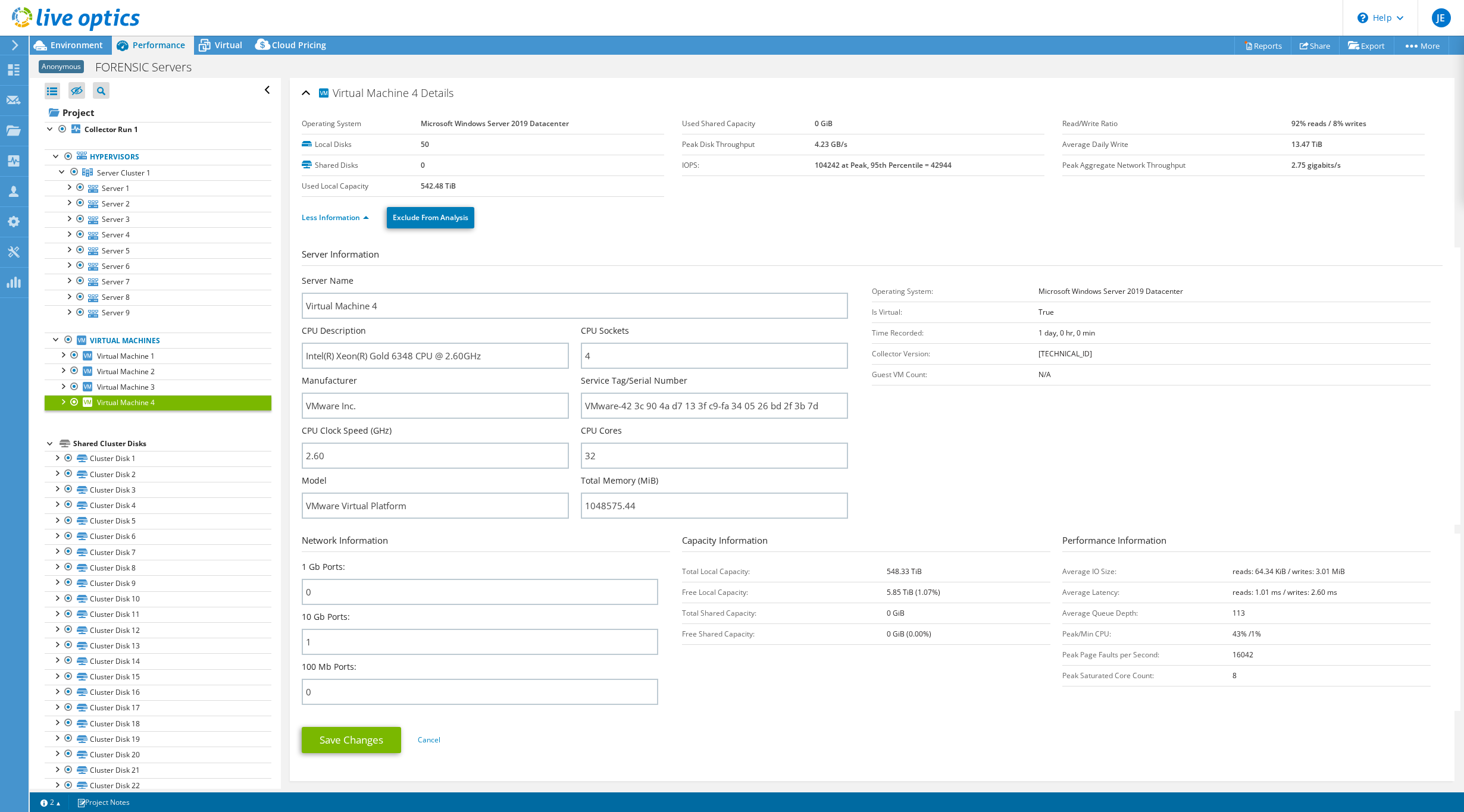
click at [353, 123] on label "Operating System" at bounding box center [361, 123] width 119 height 12
click at [153, 358] on span "Virtual Machine 1" at bounding box center [126, 356] width 58 height 10
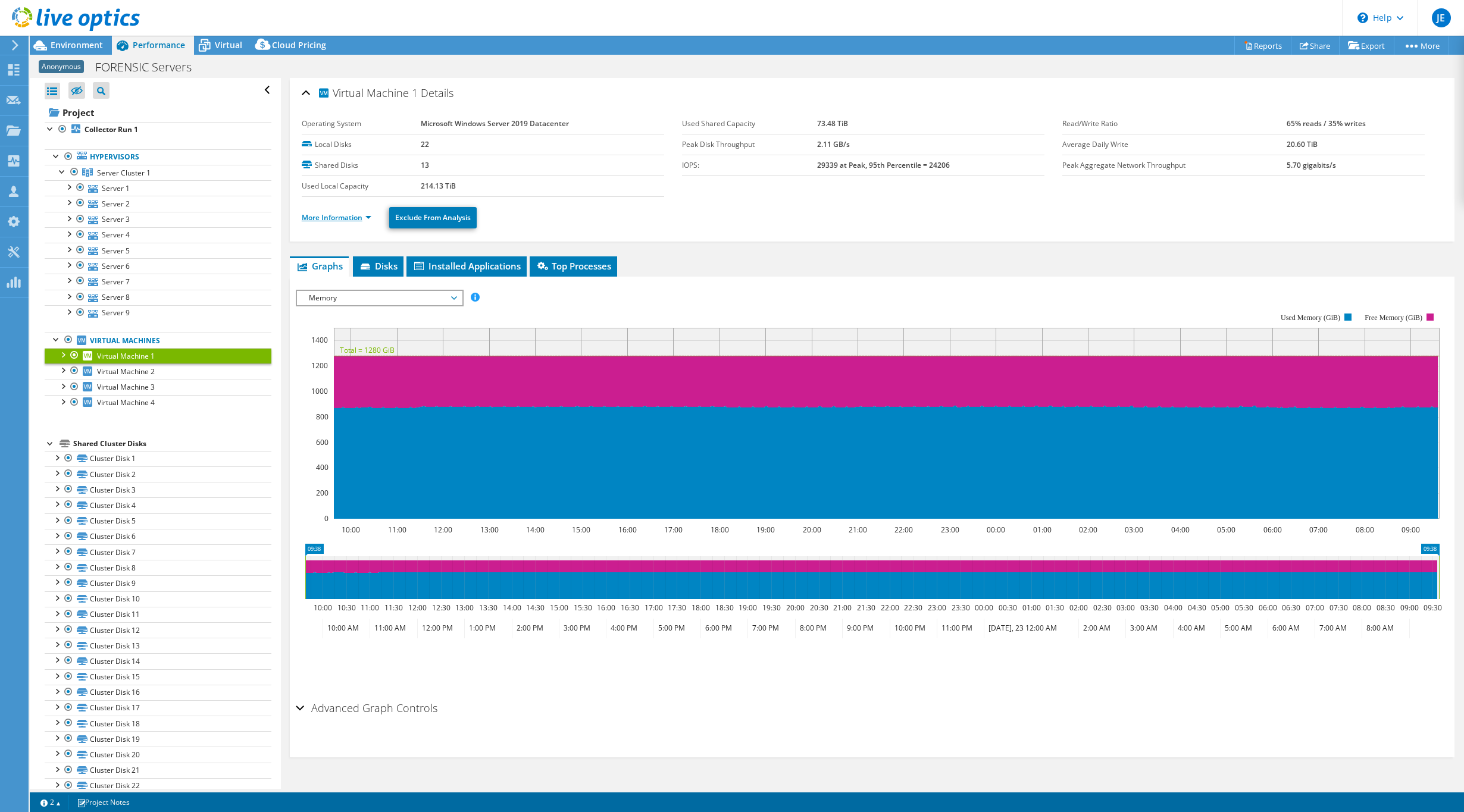
click at [351, 219] on link "More Information" at bounding box center [336, 217] width 69 height 10
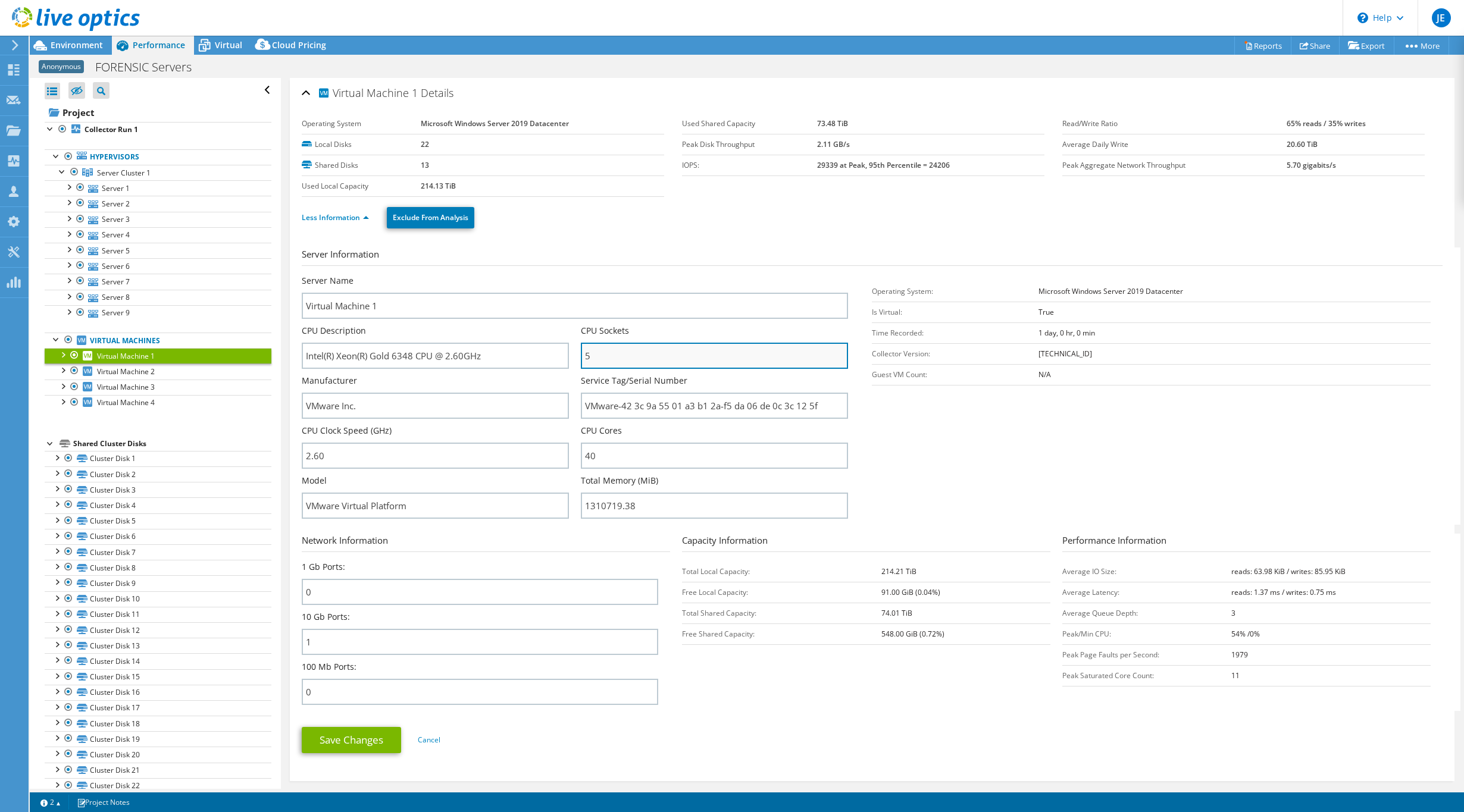
click at [607, 359] on input "5" at bounding box center [714, 356] width 267 height 26
click at [620, 456] on input "40" at bounding box center [714, 456] width 267 height 26
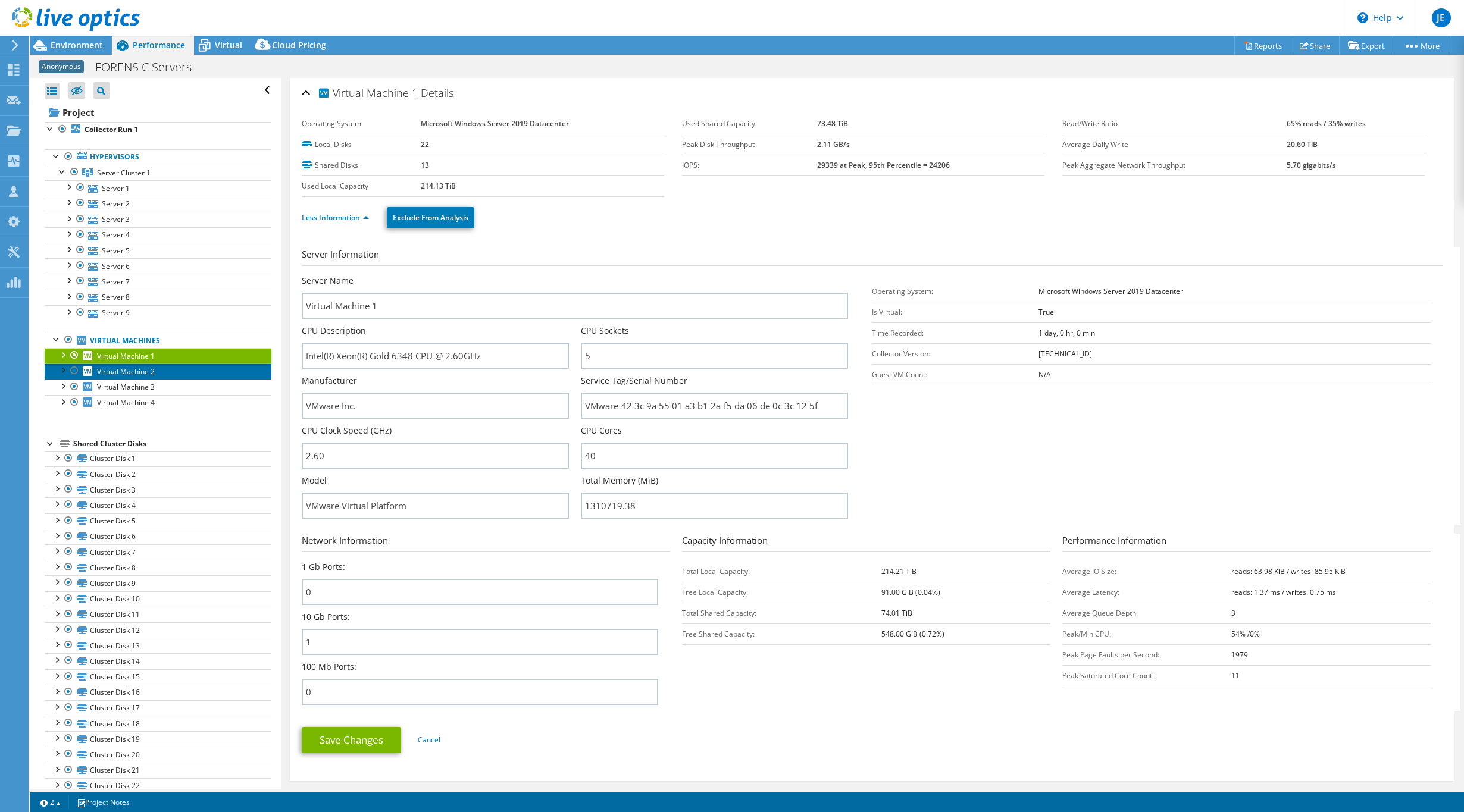
click at [204, 375] on link "Virtual Machine 2" at bounding box center [158, 371] width 227 height 15
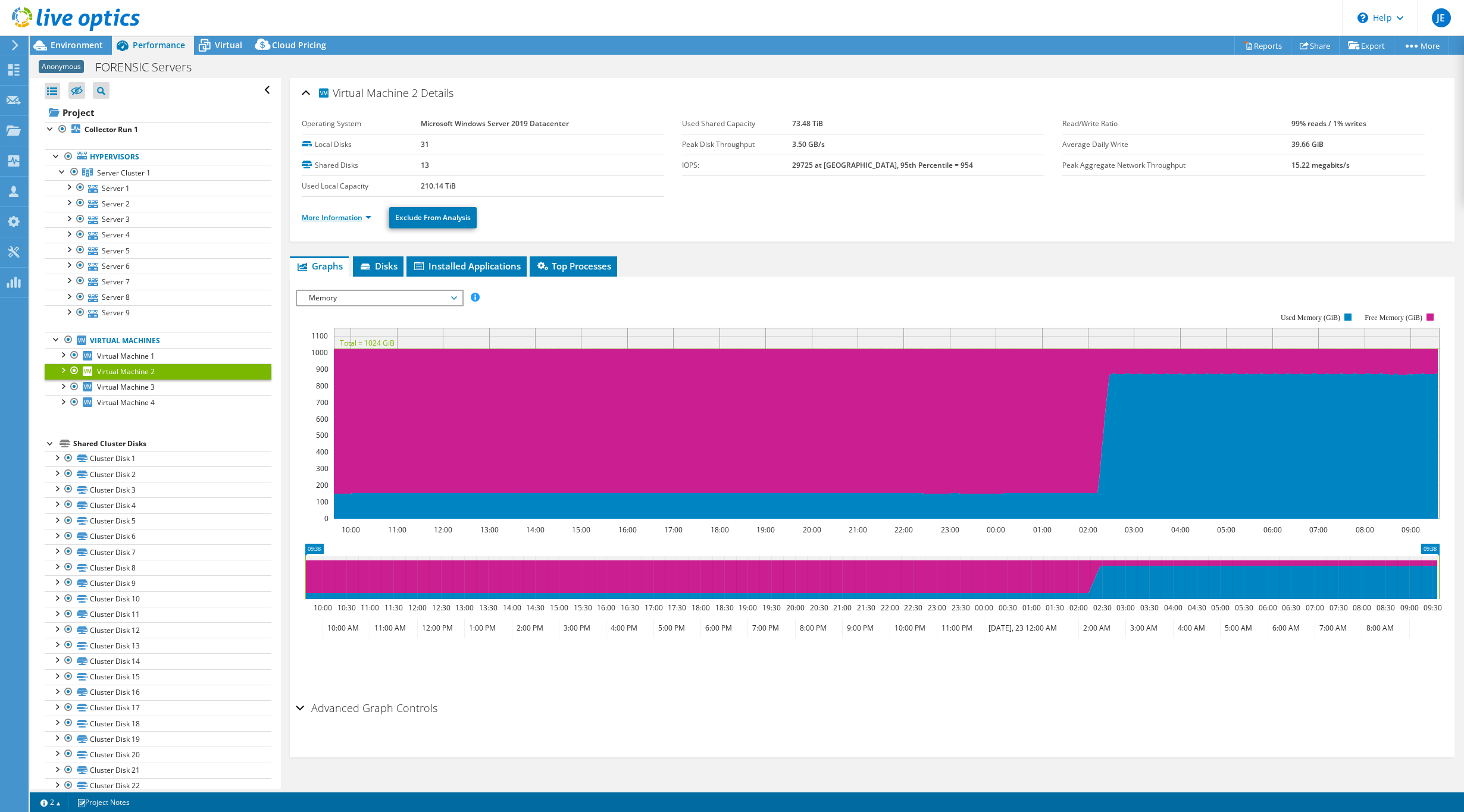
click at [332, 214] on link "More Information" at bounding box center [336, 217] width 69 height 10
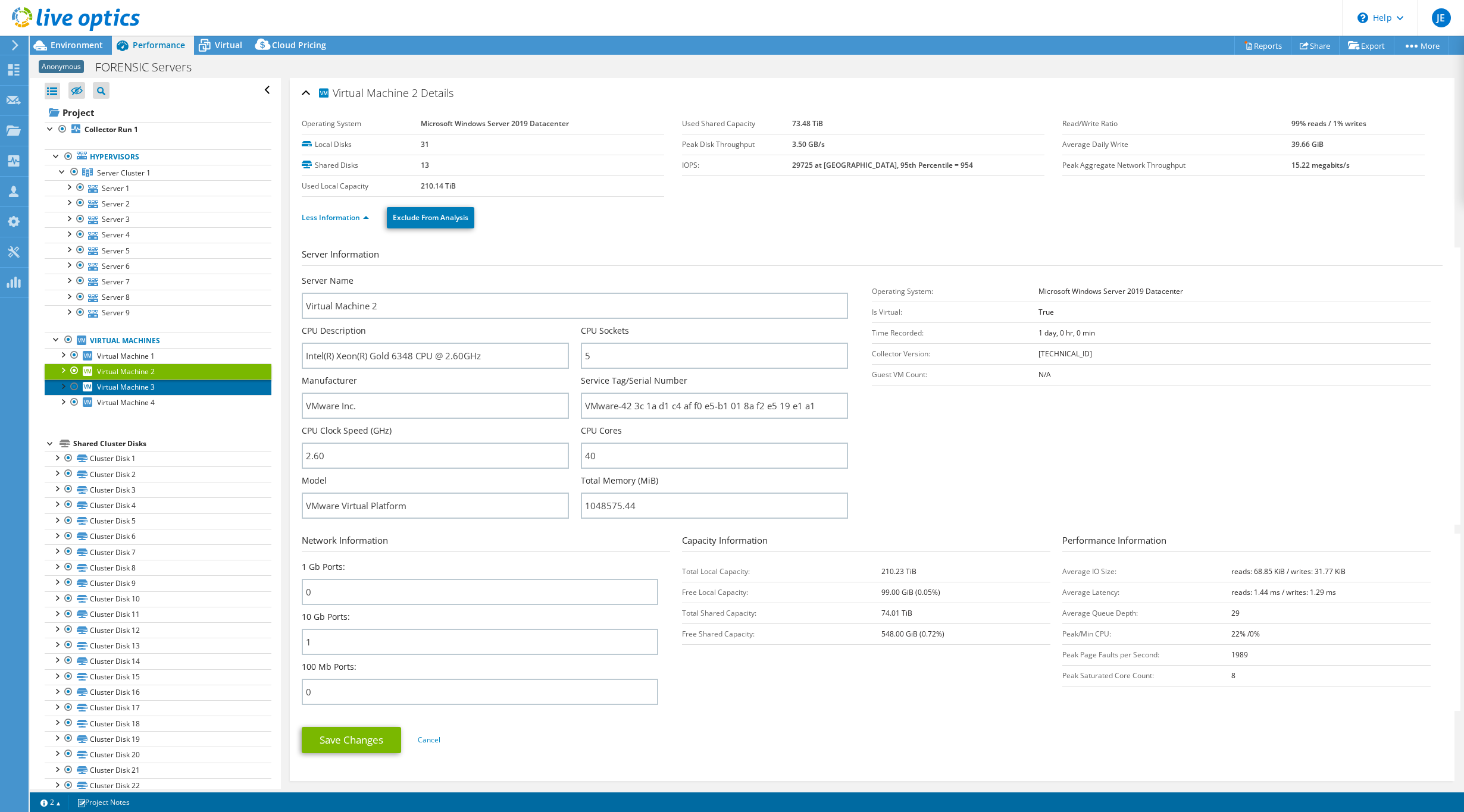
click at [128, 384] on span "Virtual Machine 3" at bounding box center [126, 387] width 58 height 10
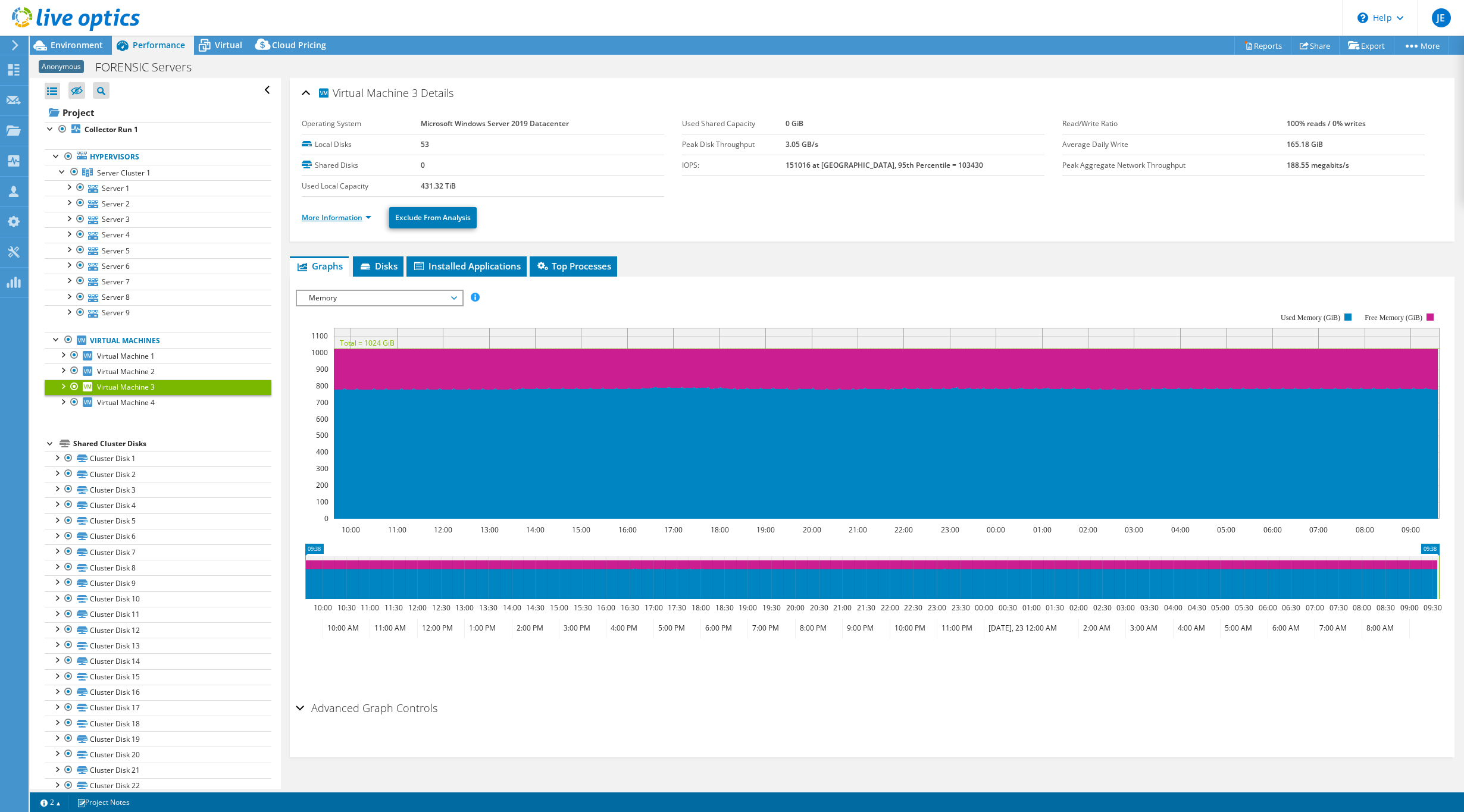
click at [340, 213] on link "More Information" at bounding box center [336, 217] width 69 height 10
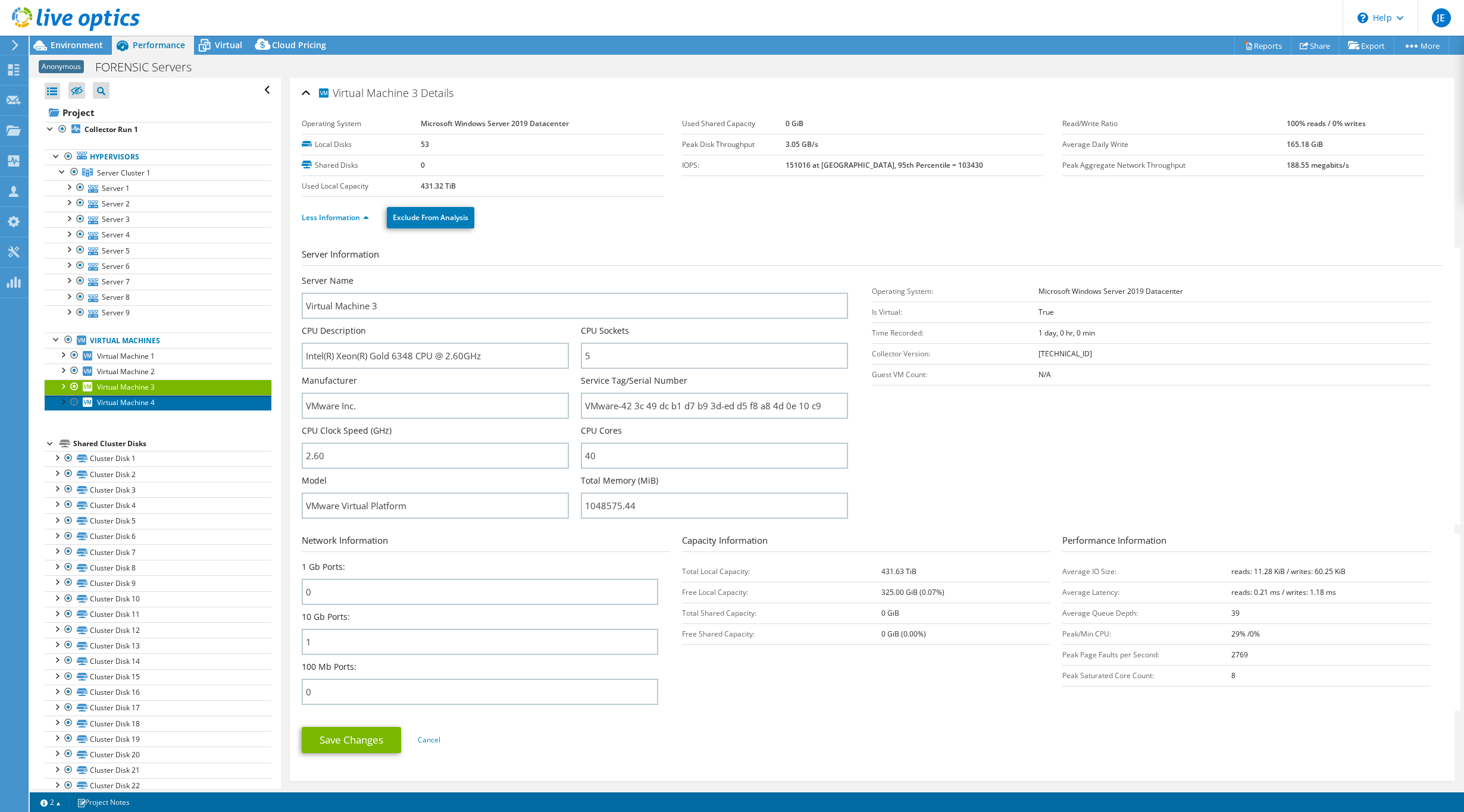
click at [146, 409] on link "Virtual Machine 4" at bounding box center [158, 402] width 227 height 15
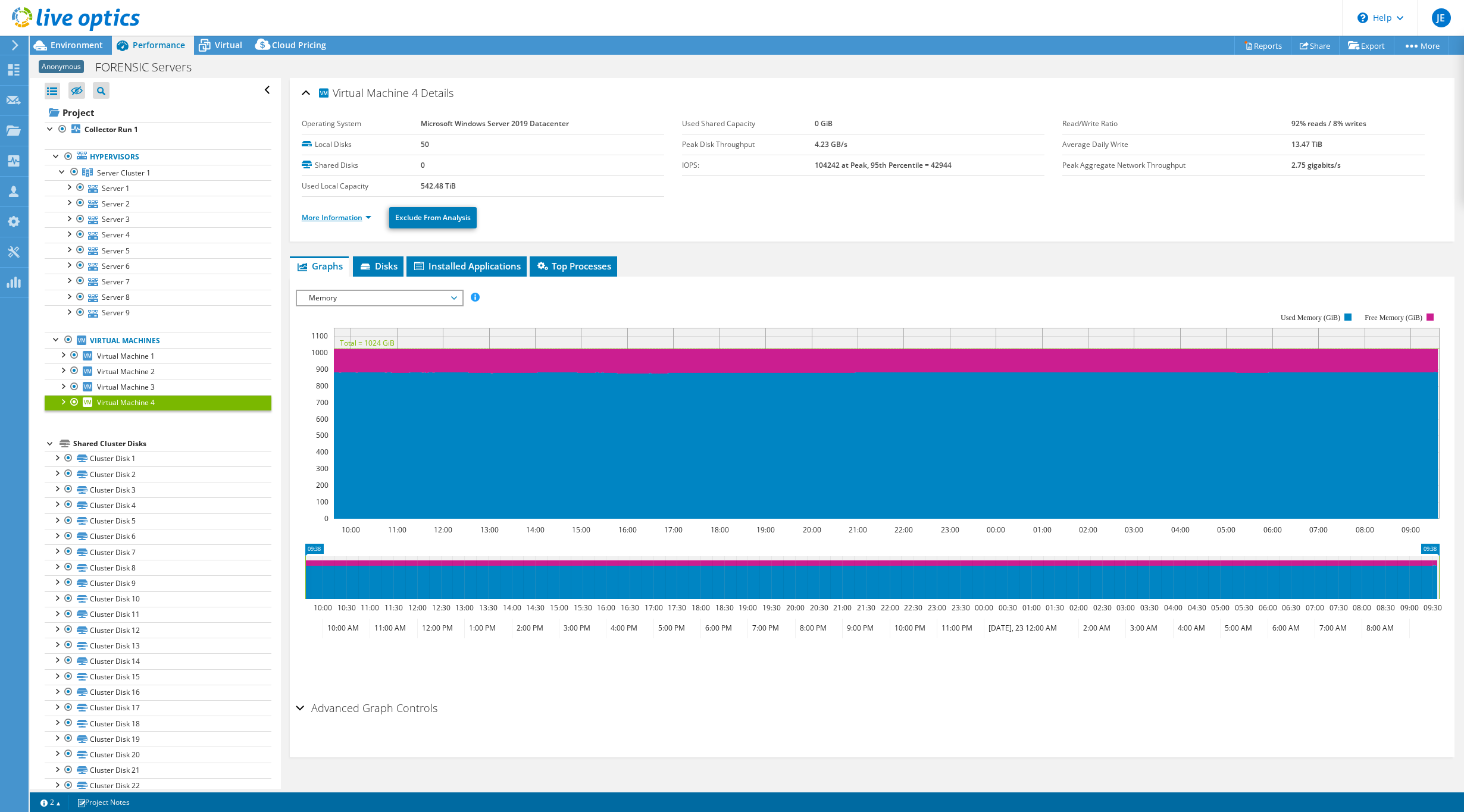
click at [336, 213] on link "More Information" at bounding box center [336, 217] width 69 height 10
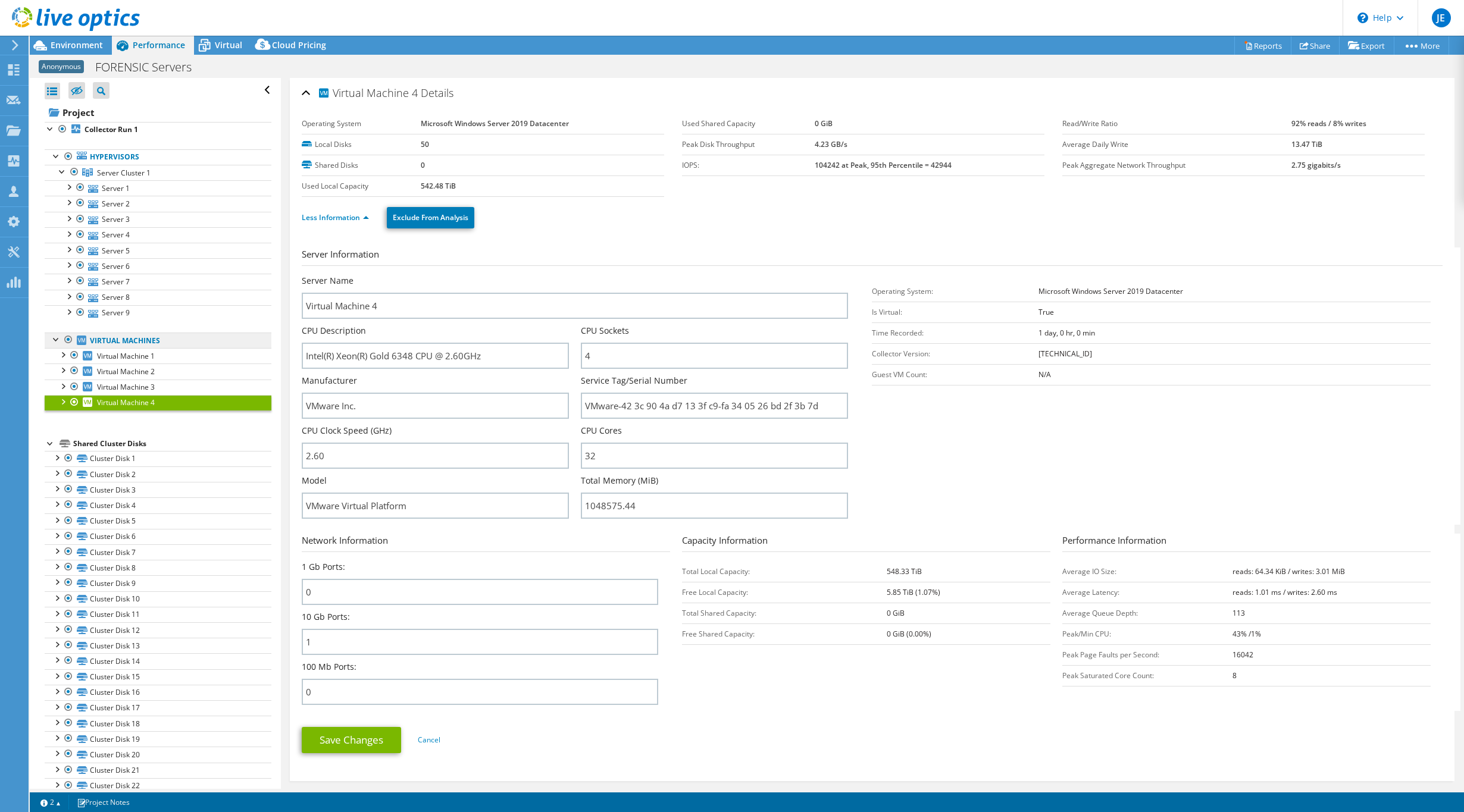
click at [141, 338] on link "Virtual Machines" at bounding box center [158, 340] width 227 height 15
click at [138, 338] on link "Virtual Machines" at bounding box center [158, 340] width 227 height 15
click at [528, 357] on input "Intel(R) Xeon(R) Gold 6348 CPU @ 2.60GHz" at bounding box center [435, 356] width 267 height 26
drag, startPoint x: 515, startPoint y: 354, endPoint x: 425, endPoint y: 337, distance: 91.6
click at [427, 343] on input "Intel(R) Xeon(R) Gold 6348 CPU @ 2.60GHz" at bounding box center [435, 356] width 267 height 26
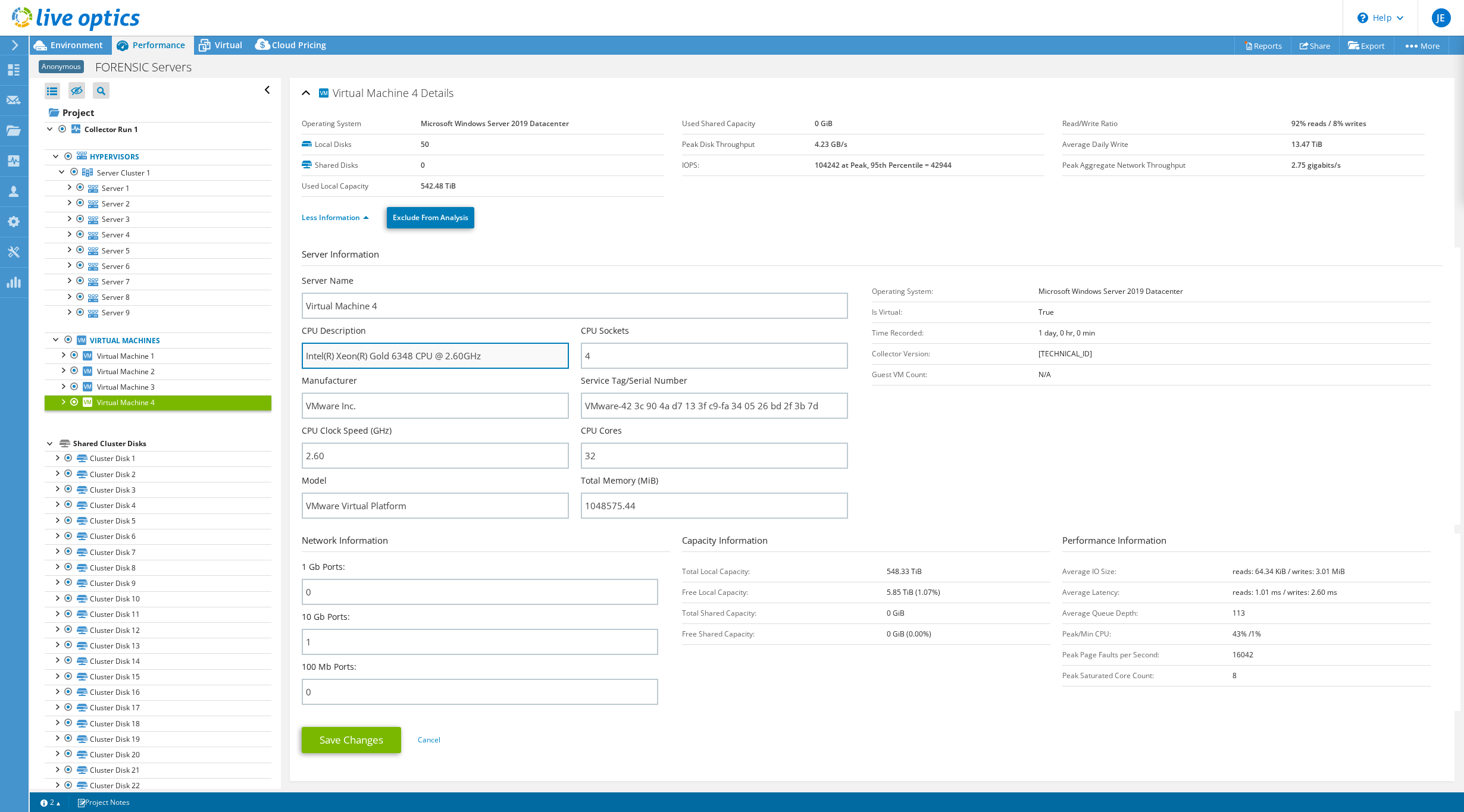
click at [463, 349] on input "Intel(R) Xeon(R) Gold 6348 CPU @ 2.60GHz" at bounding box center [435, 356] width 267 height 26
drag, startPoint x: 408, startPoint y: 353, endPoint x: 435, endPoint y: 353, distance: 27.0
click at [420, 353] on input "Intel(R) Xeon(R) Gold 6348 CPU @ 2.60GHz" at bounding box center [435, 356] width 267 height 26
drag, startPoint x: 393, startPoint y: 352, endPoint x: 535, endPoint y: 367, distance: 142.8
click at [533, 365] on input "Intel(R) Xeon(R) Gold 6348 CPU @ 2.60GHz" at bounding box center [435, 356] width 267 height 26
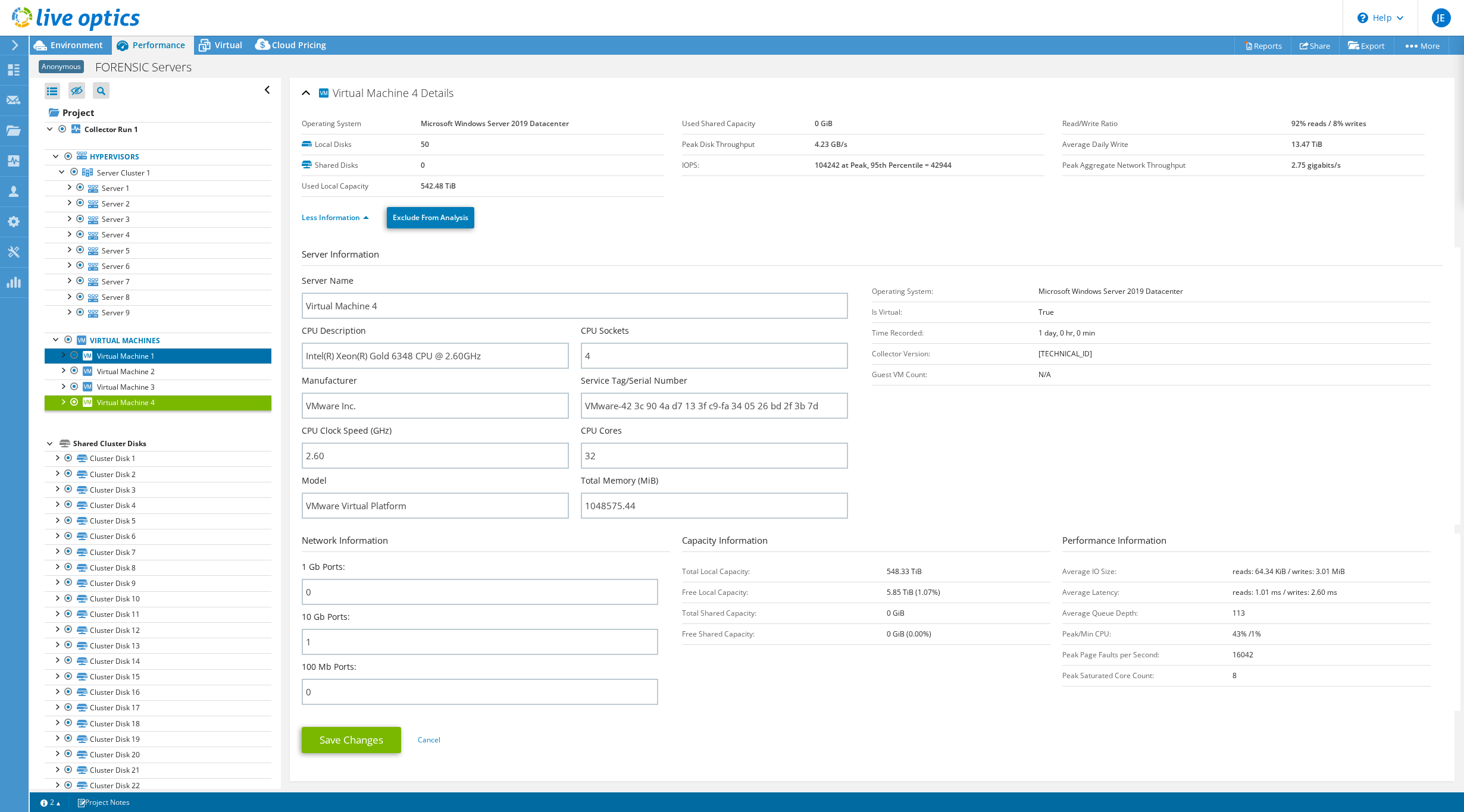
click at [140, 355] on span "Virtual Machine 1" at bounding box center [126, 356] width 58 height 10
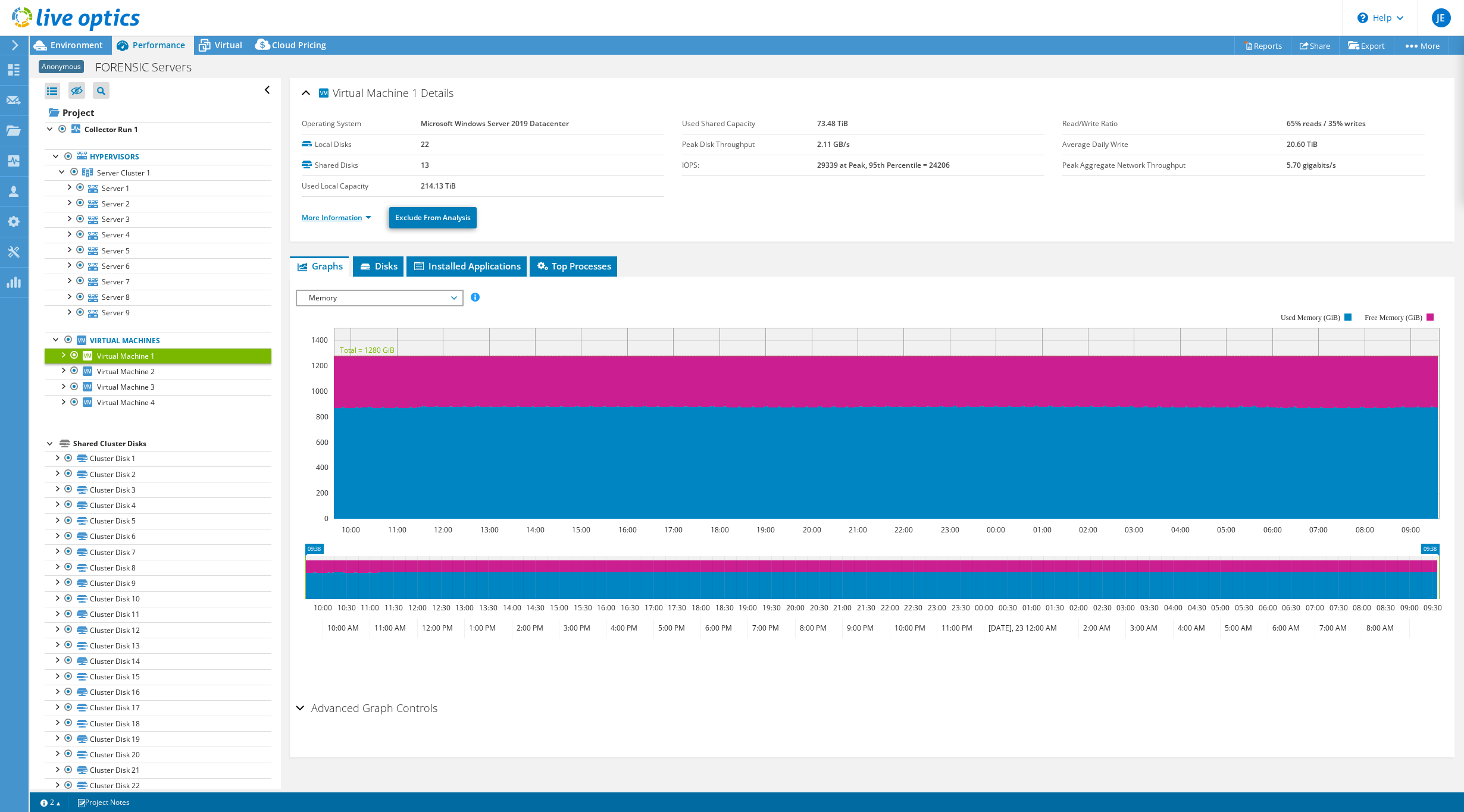
click at [345, 220] on link "More Information" at bounding box center [336, 217] width 69 height 10
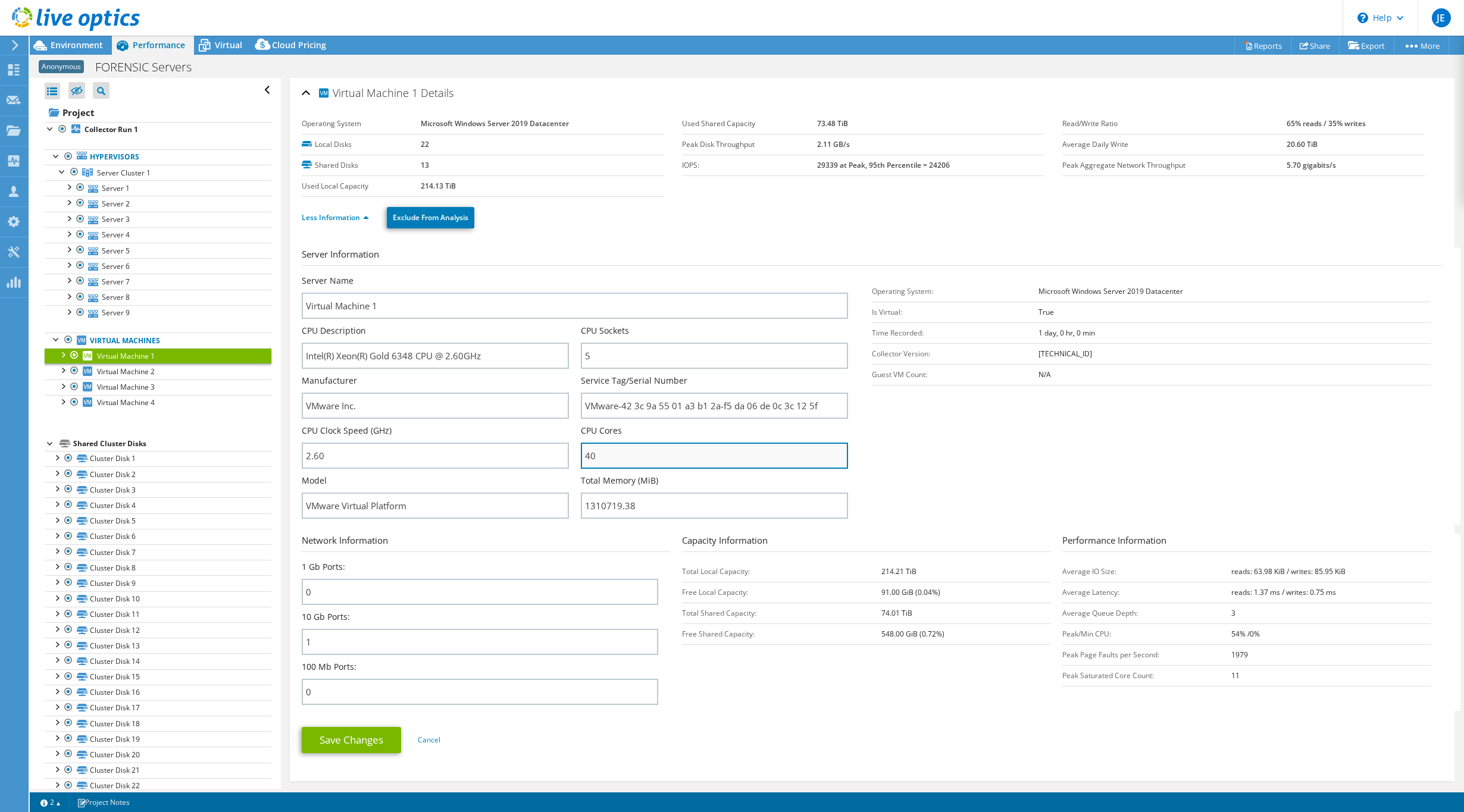
click at [596, 459] on input "40" at bounding box center [714, 456] width 267 height 26
click at [499, 355] on input "Intel(R) Xeon(R) Gold 6348 CPU @ 2.60GHz" at bounding box center [435, 356] width 267 height 26
click at [46, 126] on div at bounding box center [50, 128] width 12 height 12
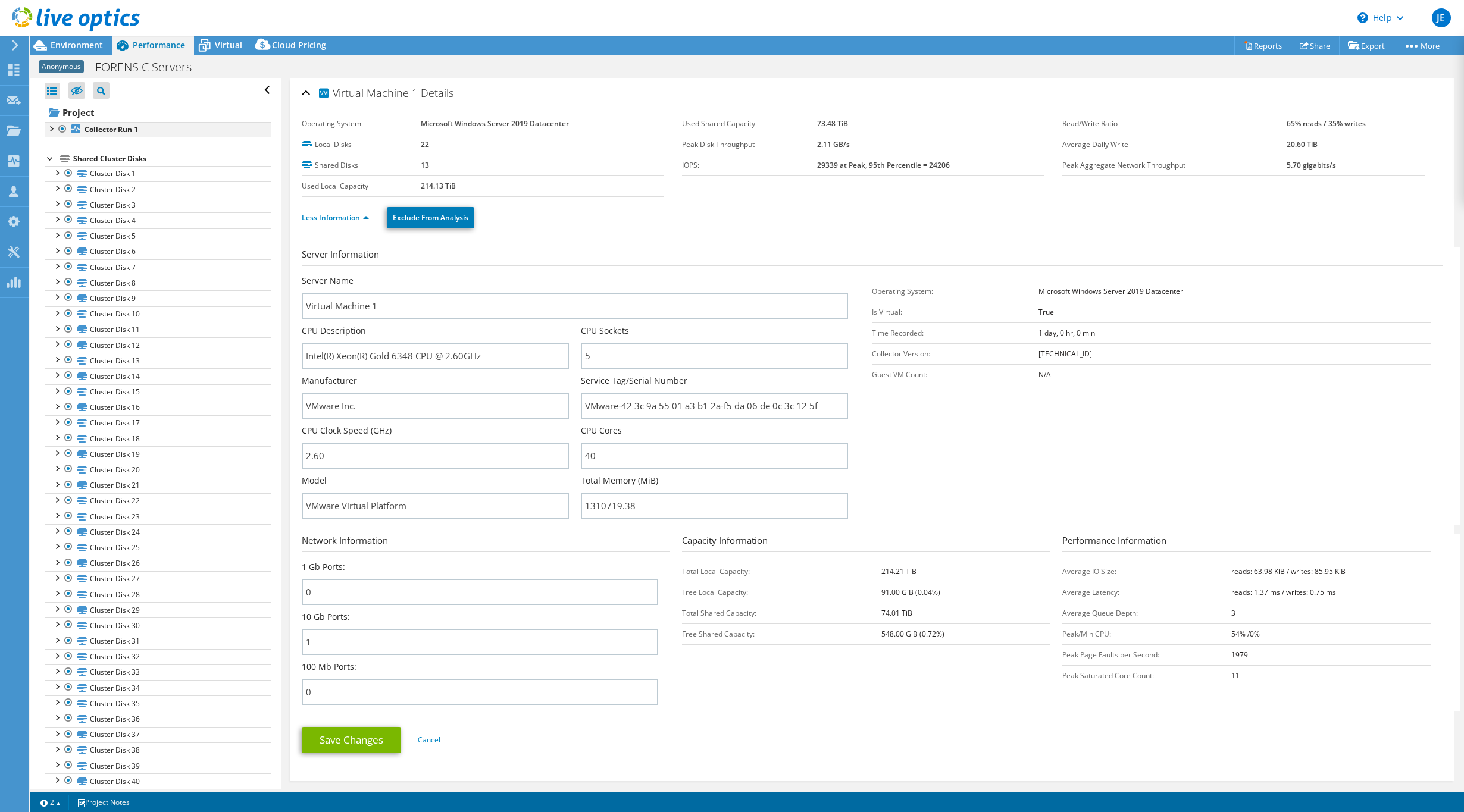
click at [50, 130] on div at bounding box center [50, 128] width 12 height 12
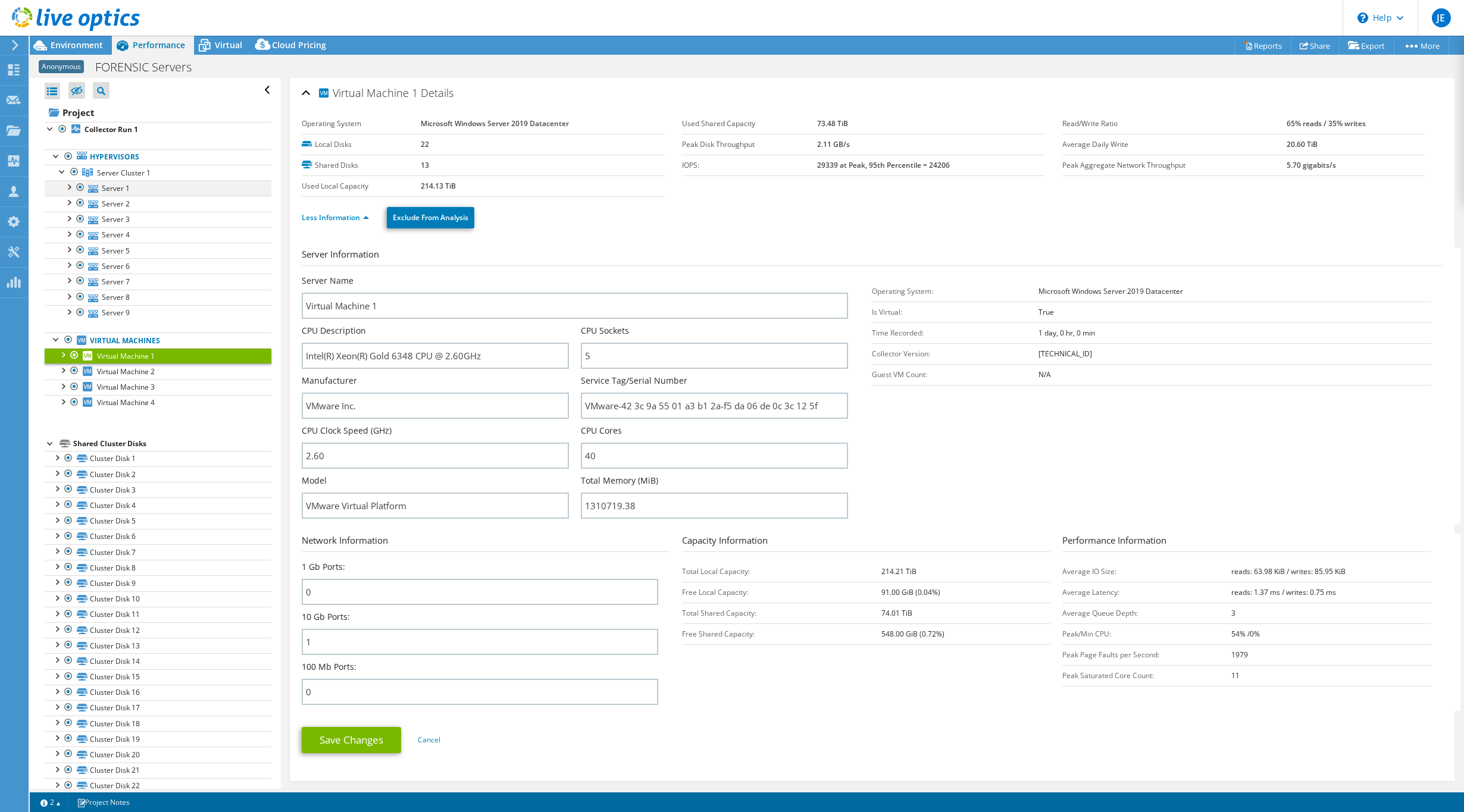
click at [66, 190] on div at bounding box center [68, 185] width 12 height 12
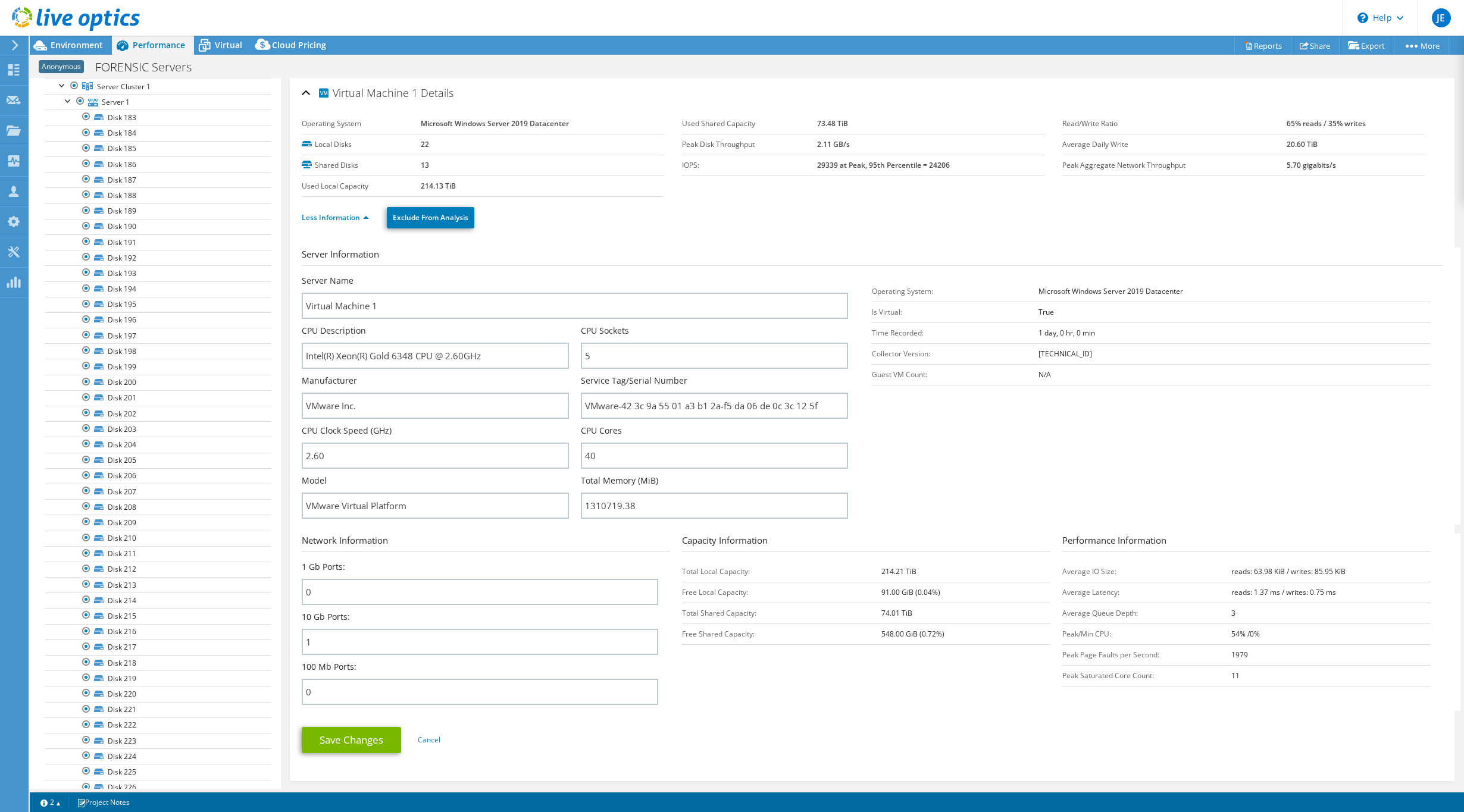
scroll to position [8, 0]
click at [144, 198] on link "Disk 183" at bounding box center [158, 195] width 227 height 15
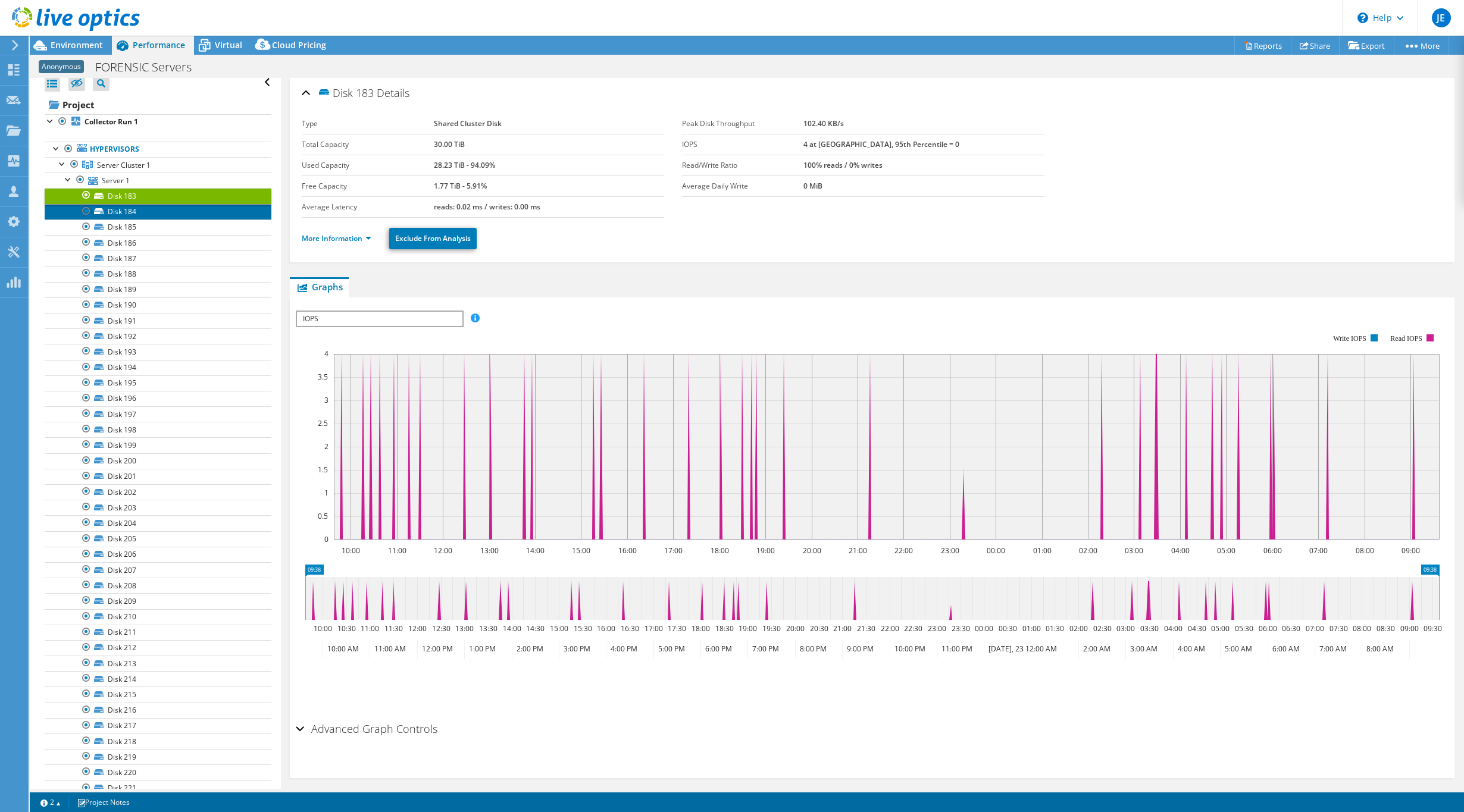
click at [141, 218] on link "Disk 184" at bounding box center [158, 211] width 227 height 15
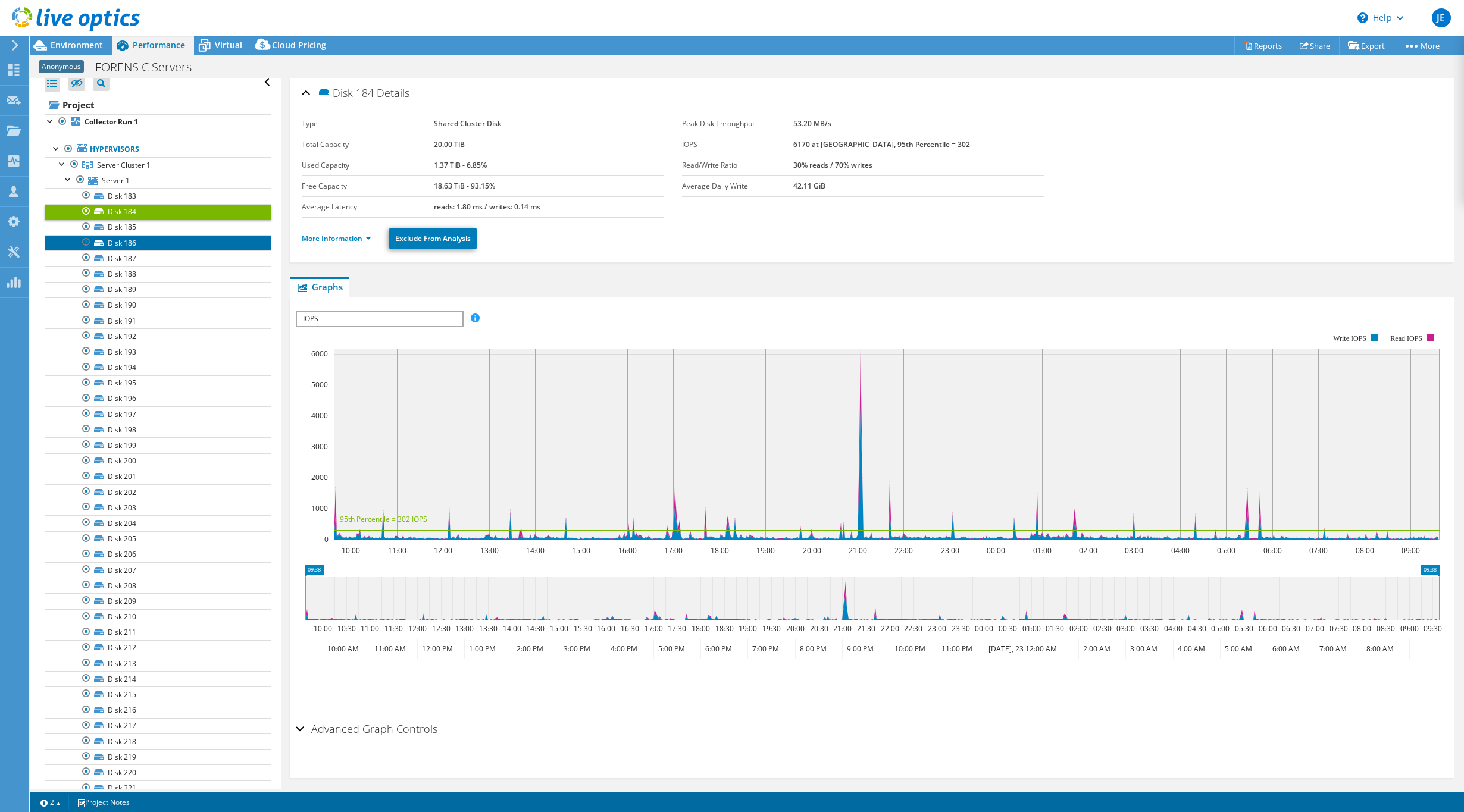
click at [130, 241] on link "Disk 186" at bounding box center [158, 243] width 227 height 15
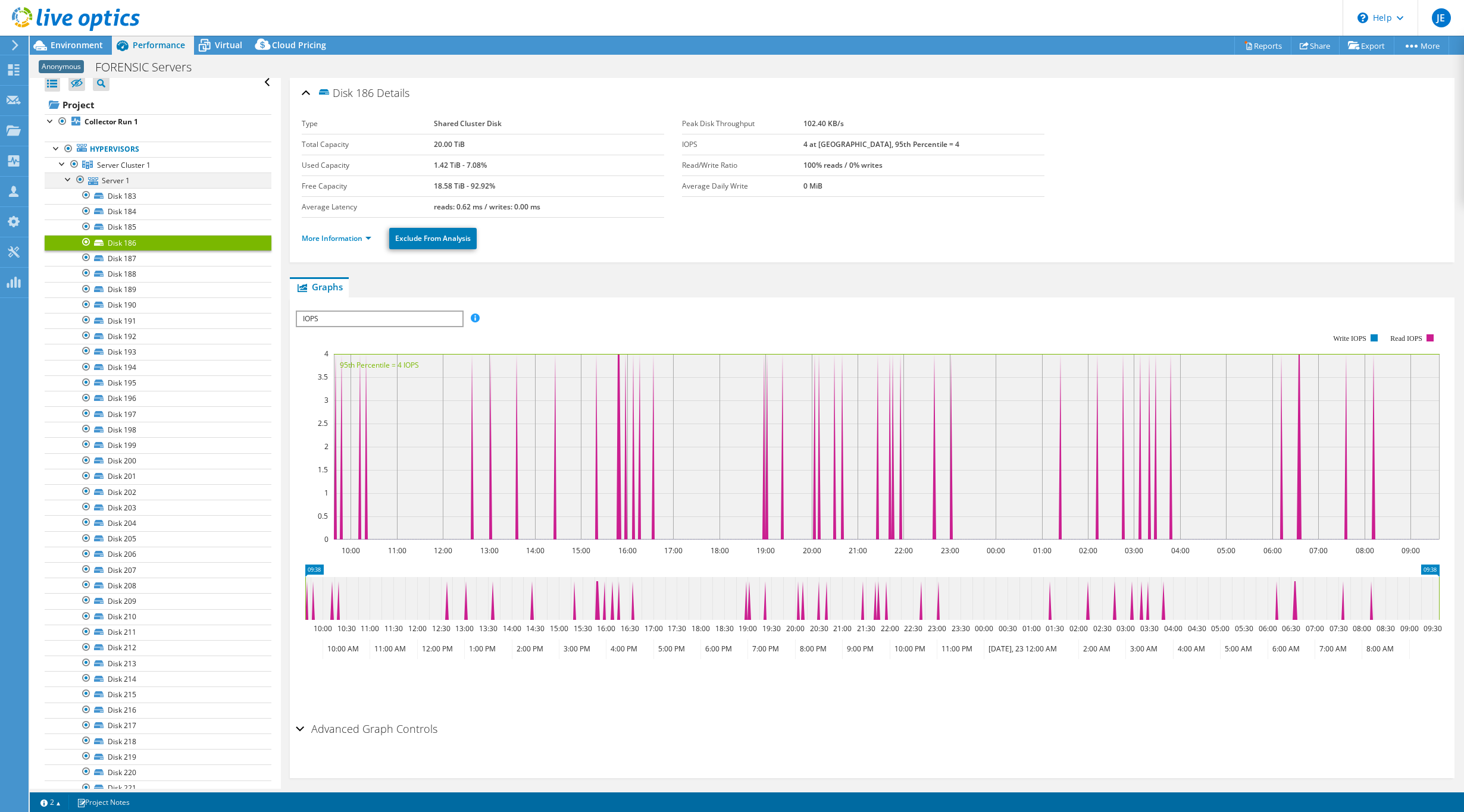
click at [68, 176] on div at bounding box center [68, 178] width 12 height 12
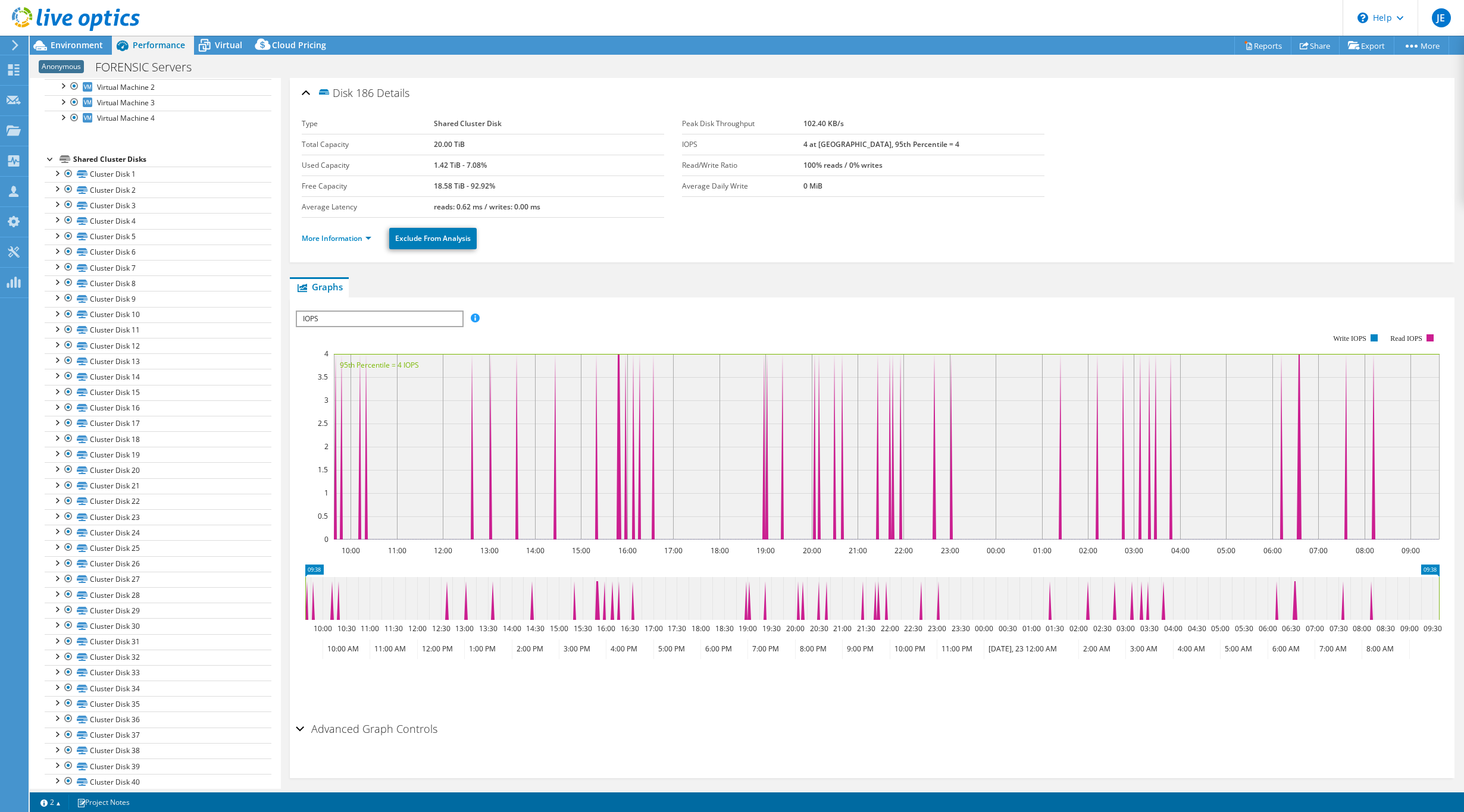
scroll to position [300, 0]
click at [47, 139] on div at bounding box center [50, 142] width 12 height 12
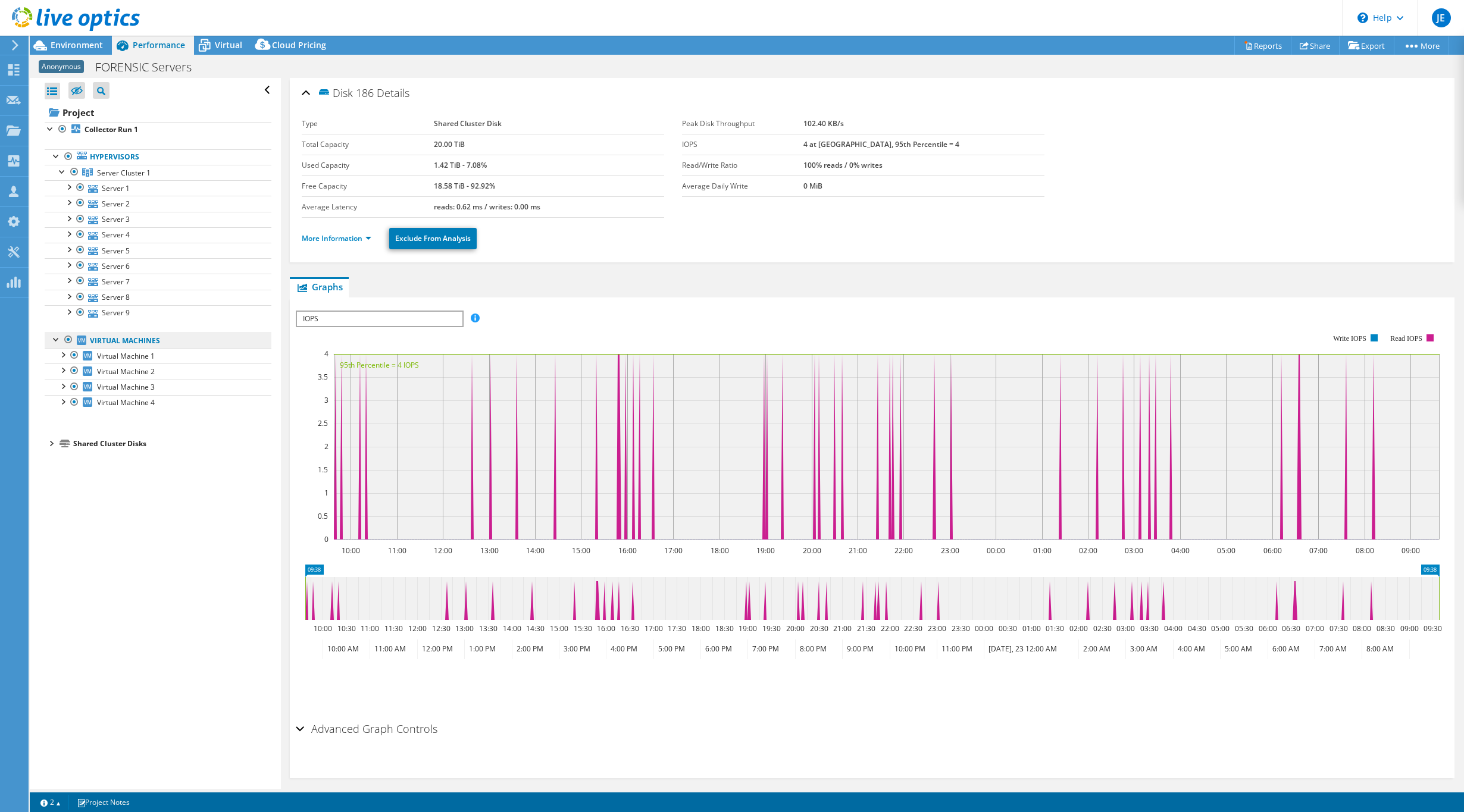
click at [148, 340] on link "Virtual Machines" at bounding box center [158, 340] width 227 height 15
click at [405, 324] on span "IOPS" at bounding box center [379, 319] width 165 height 14
click at [353, 351] on li "Disk Throughput" at bounding box center [379, 347] width 165 height 14
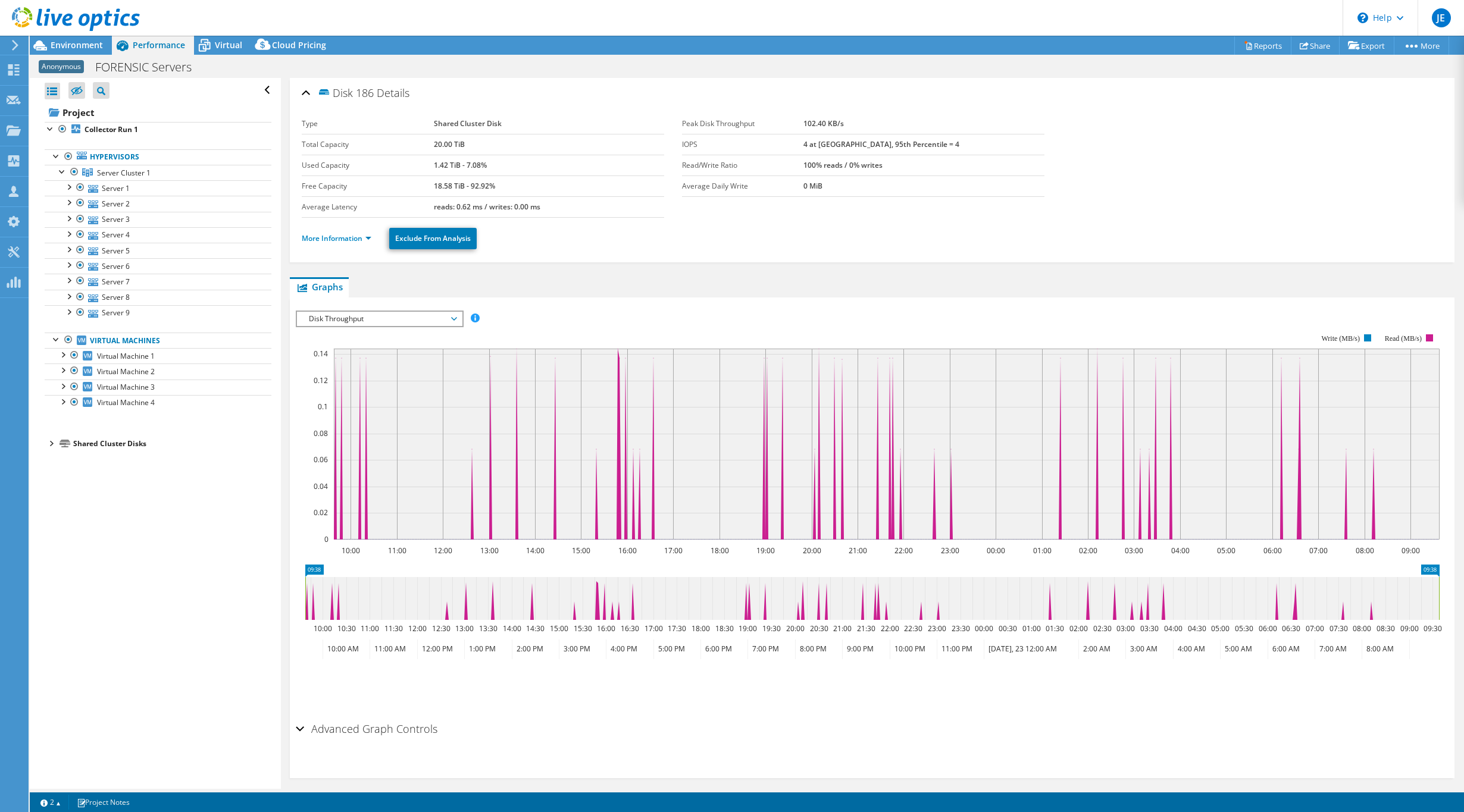
click at [362, 318] on span "Disk Throughput" at bounding box center [379, 319] width 153 height 14
click at [318, 374] on li "Latency" at bounding box center [379, 376] width 165 height 14
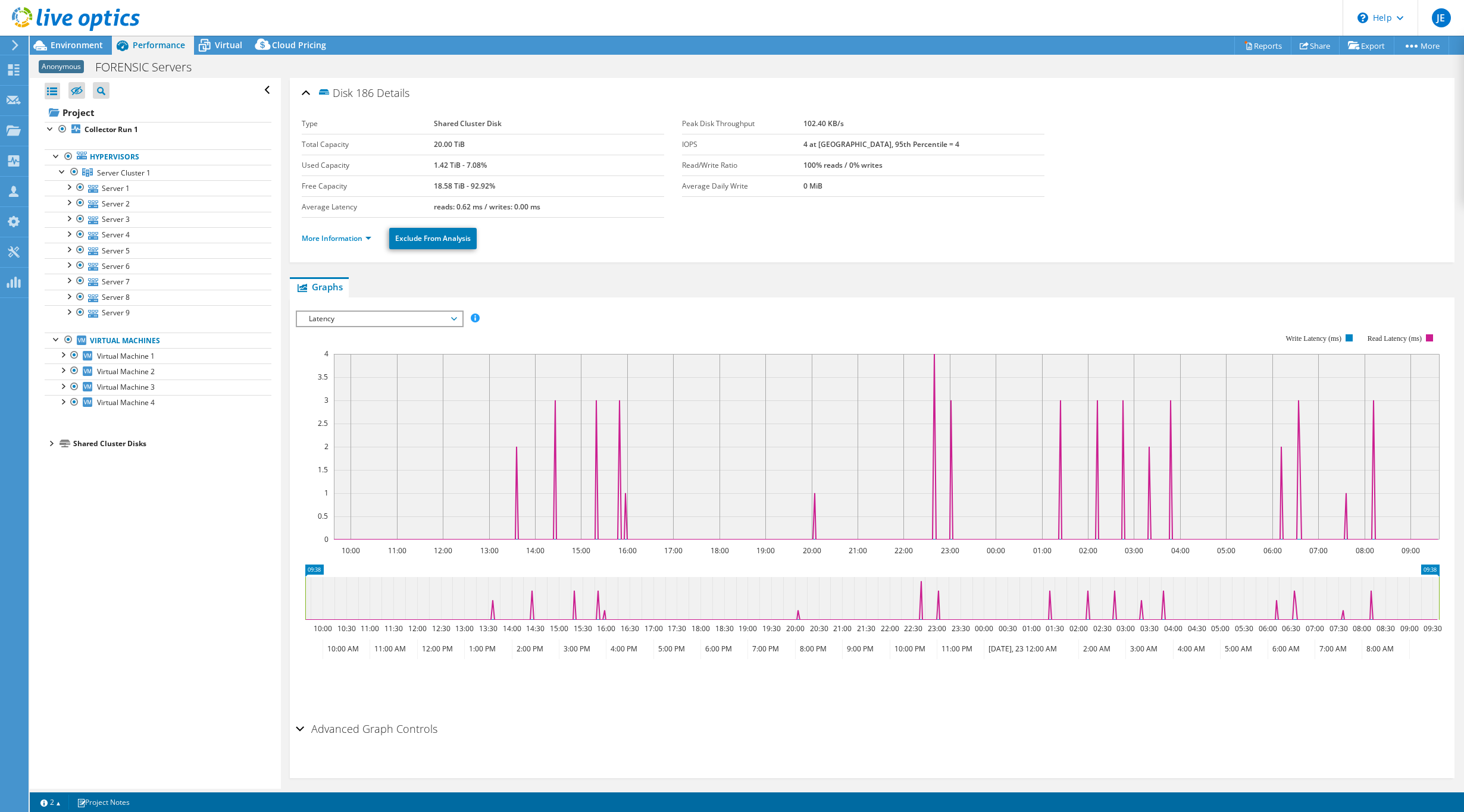
click at [132, 330] on ul "Hypervisors Server Cluster 1 Server 1" at bounding box center [158, 280] width 227 height 285
click at [130, 337] on link "Virtual Machines" at bounding box center [158, 340] width 227 height 15
click at [1104, 703] on div "Save Zoom" at bounding box center [872, 685] width 1153 height 51
click at [127, 193] on link "Server 1" at bounding box center [158, 187] width 227 height 15
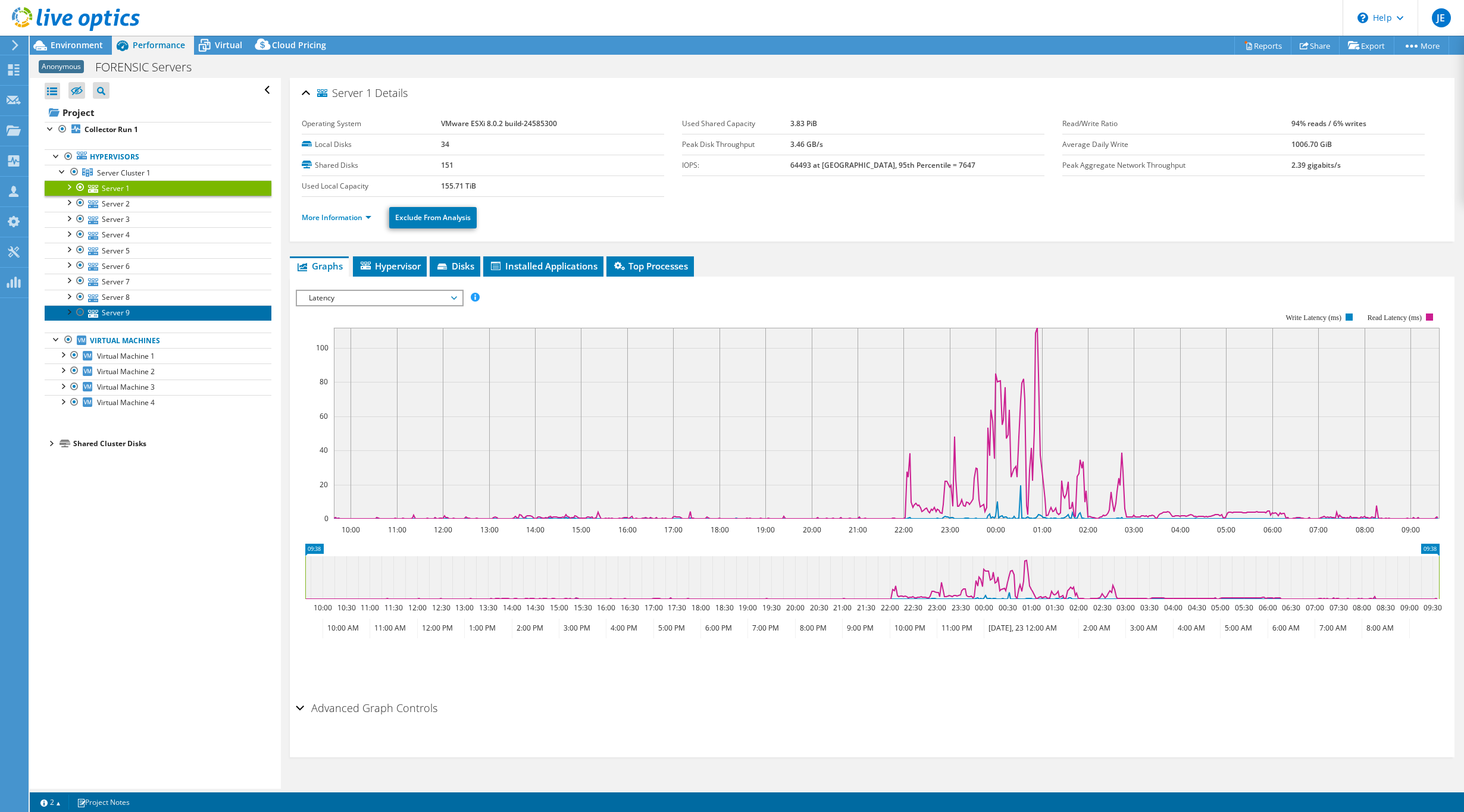
click at [118, 316] on link "Server 9" at bounding box center [158, 313] width 227 height 15
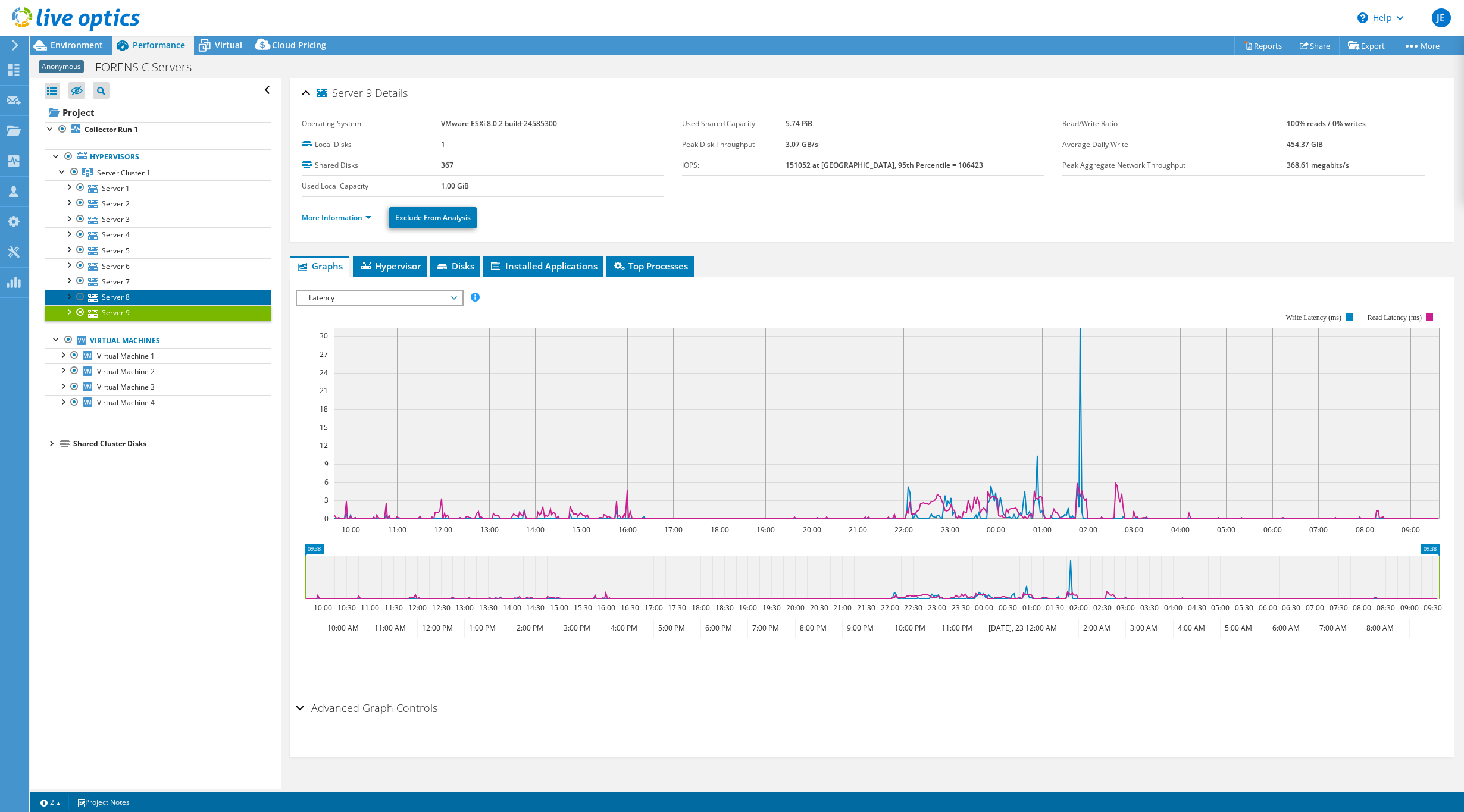
click at [122, 303] on link "Server 8" at bounding box center [158, 297] width 227 height 15
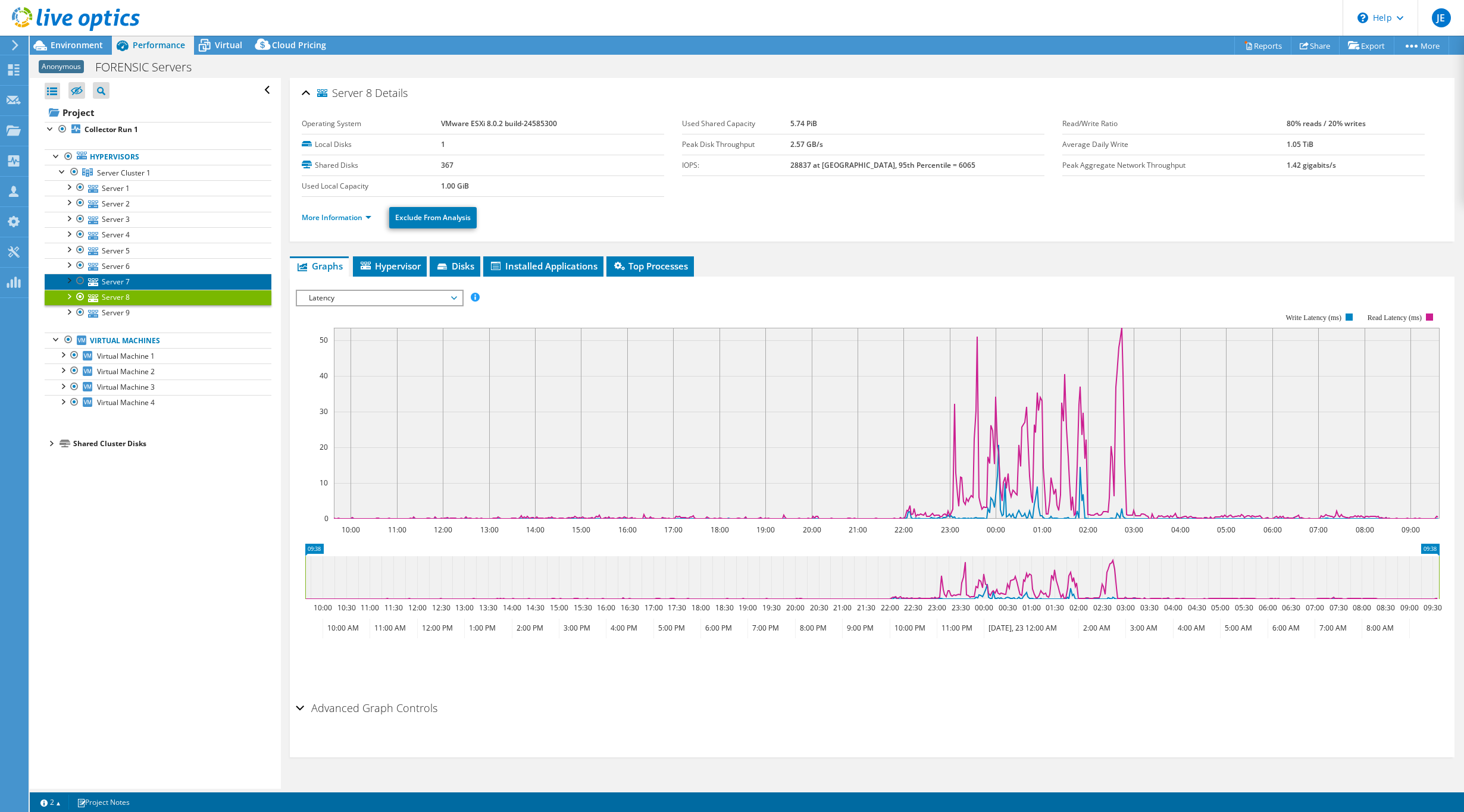
click at [123, 281] on link "Server 7" at bounding box center [158, 281] width 227 height 15
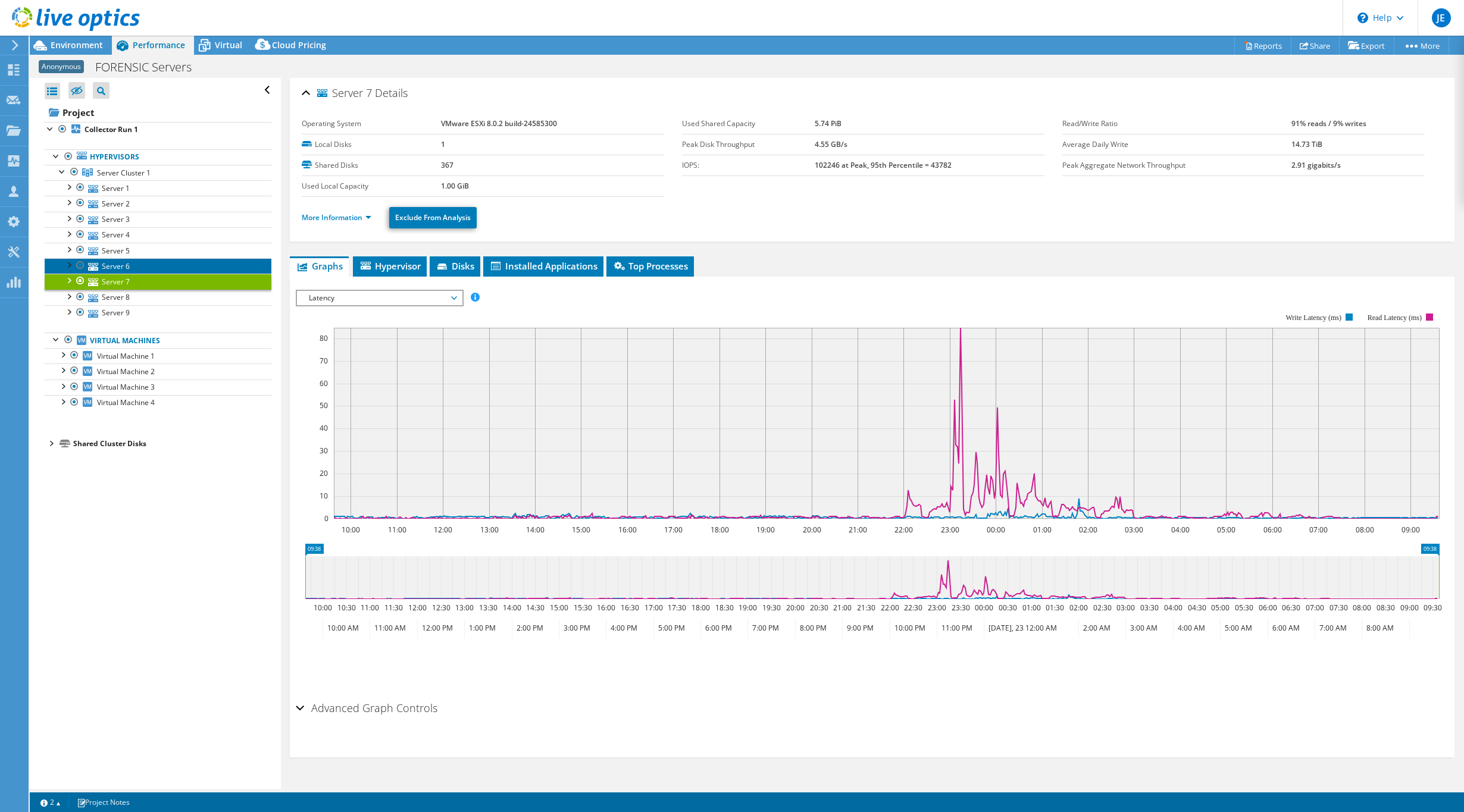
click at [113, 265] on link "Server 6" at bounding box center [158, 265] width 227 height 15
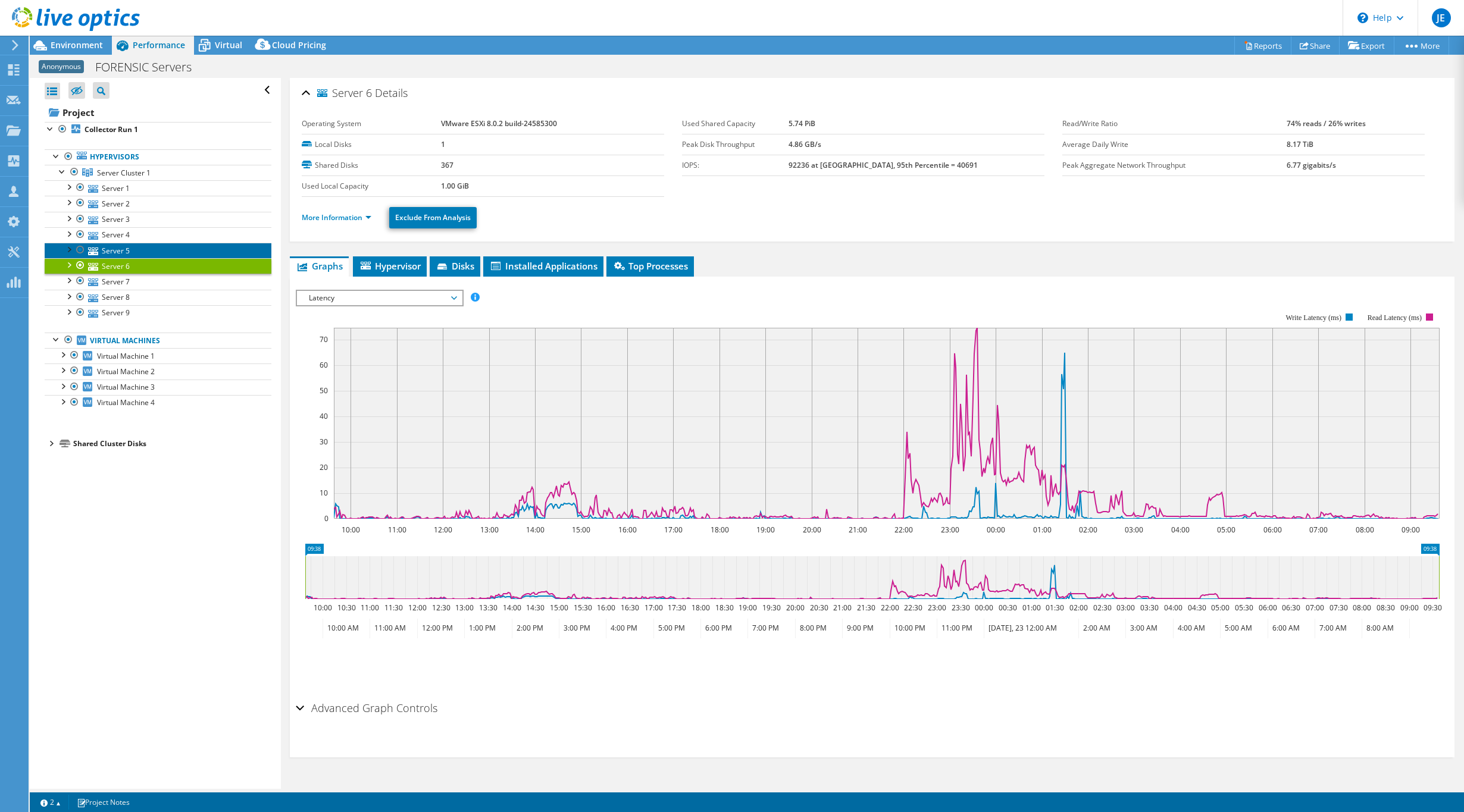
click at [124, 248] on link "Server 5" at bounding box center [158, 250] width 227 height 15
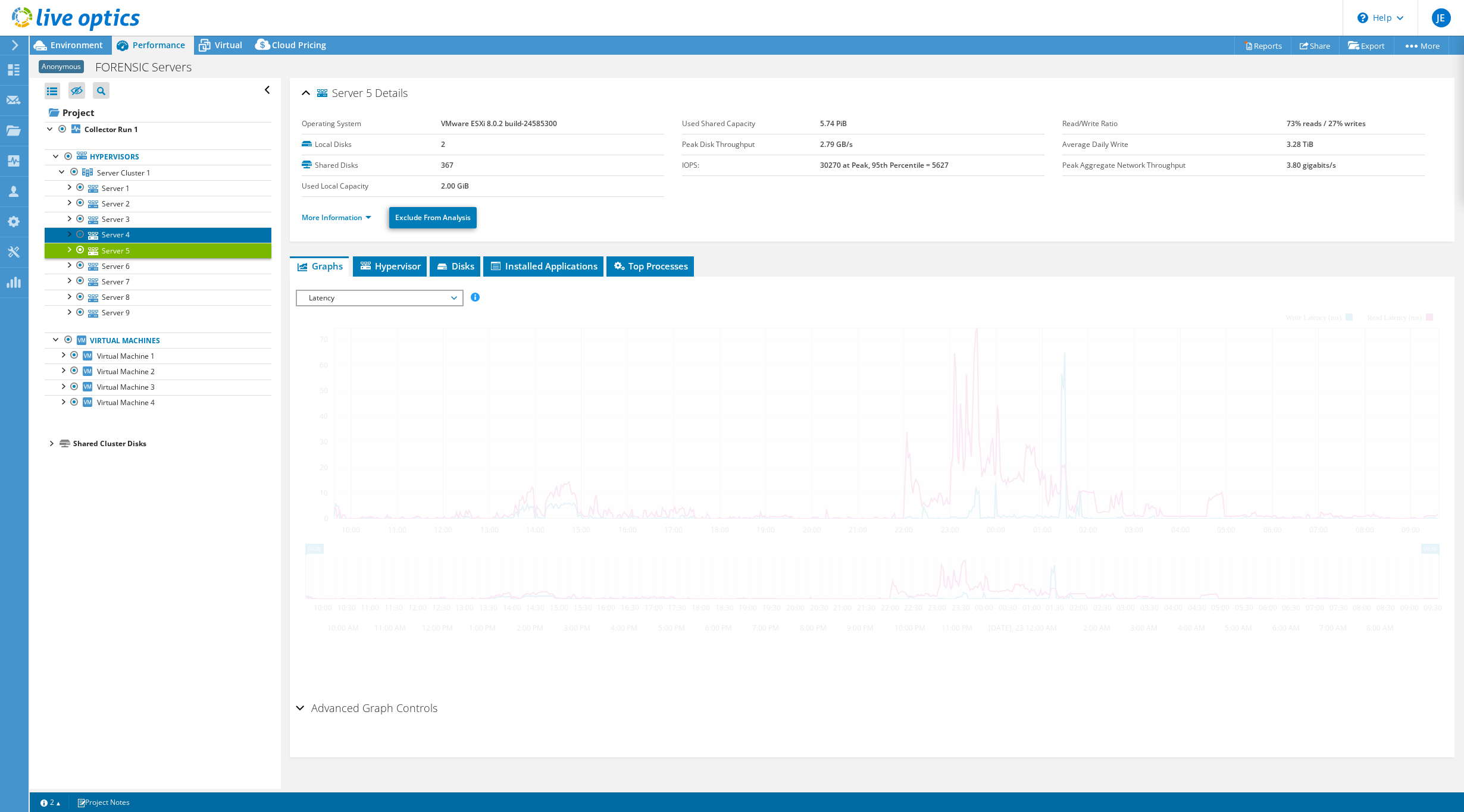
click at [124, 235] on link "Server 4" at bounding box center [158, 235] width 227 height 15
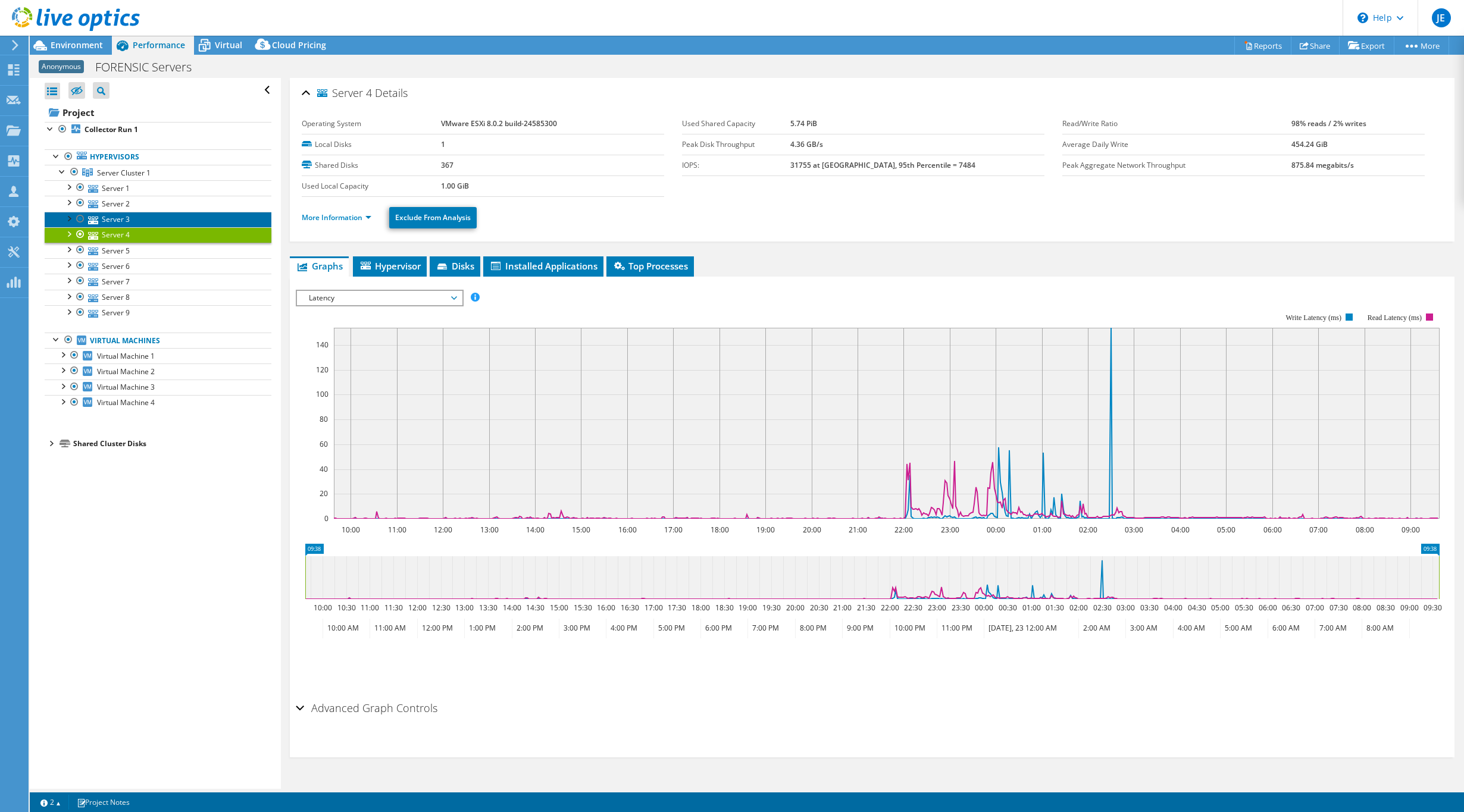
click at [123, 214] on link "Server 3" at bounding box center [158, 219] width 227 height 15
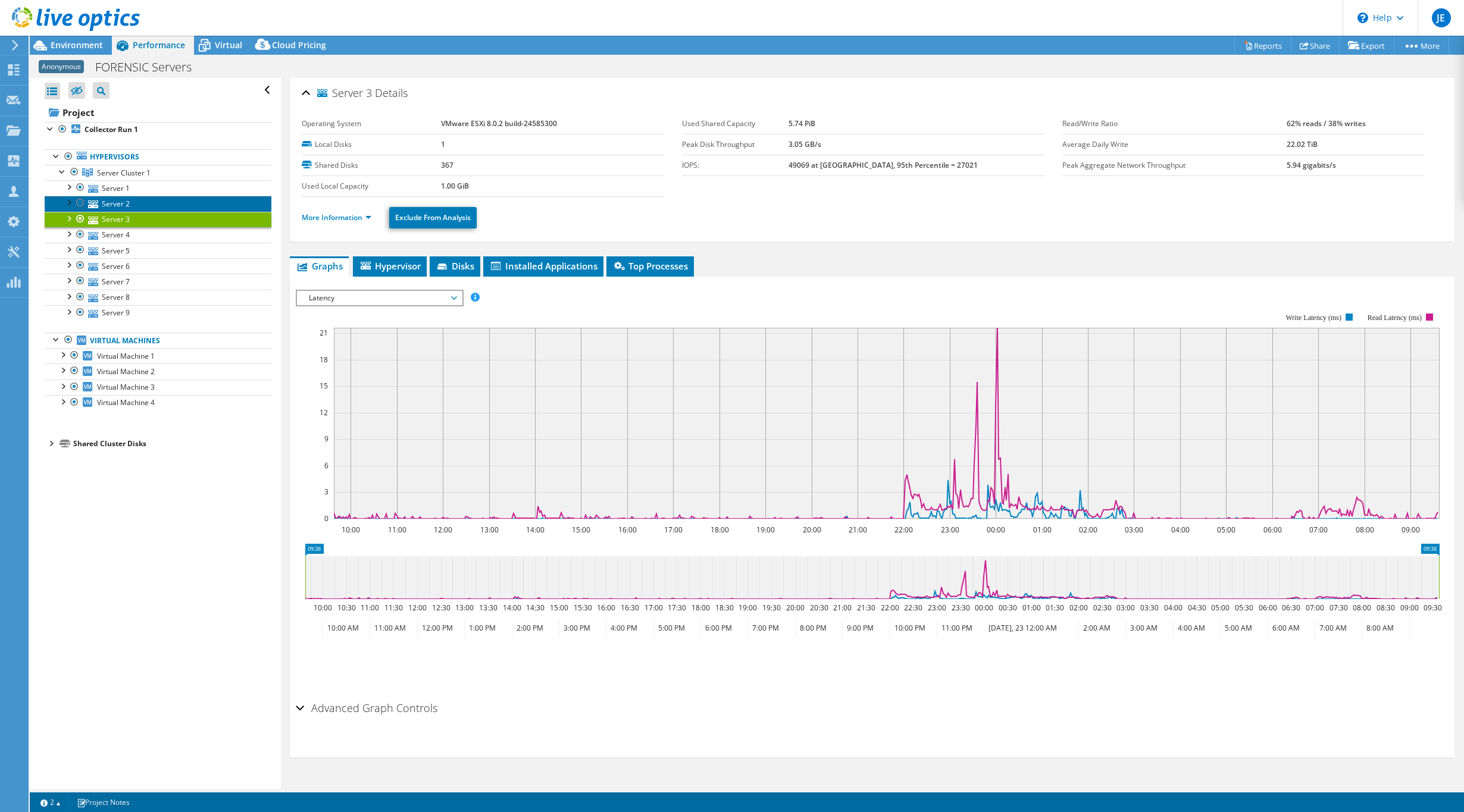
click at [125, 204] on link "Server 2" at bounding box center [158, 203] width 227 height 15
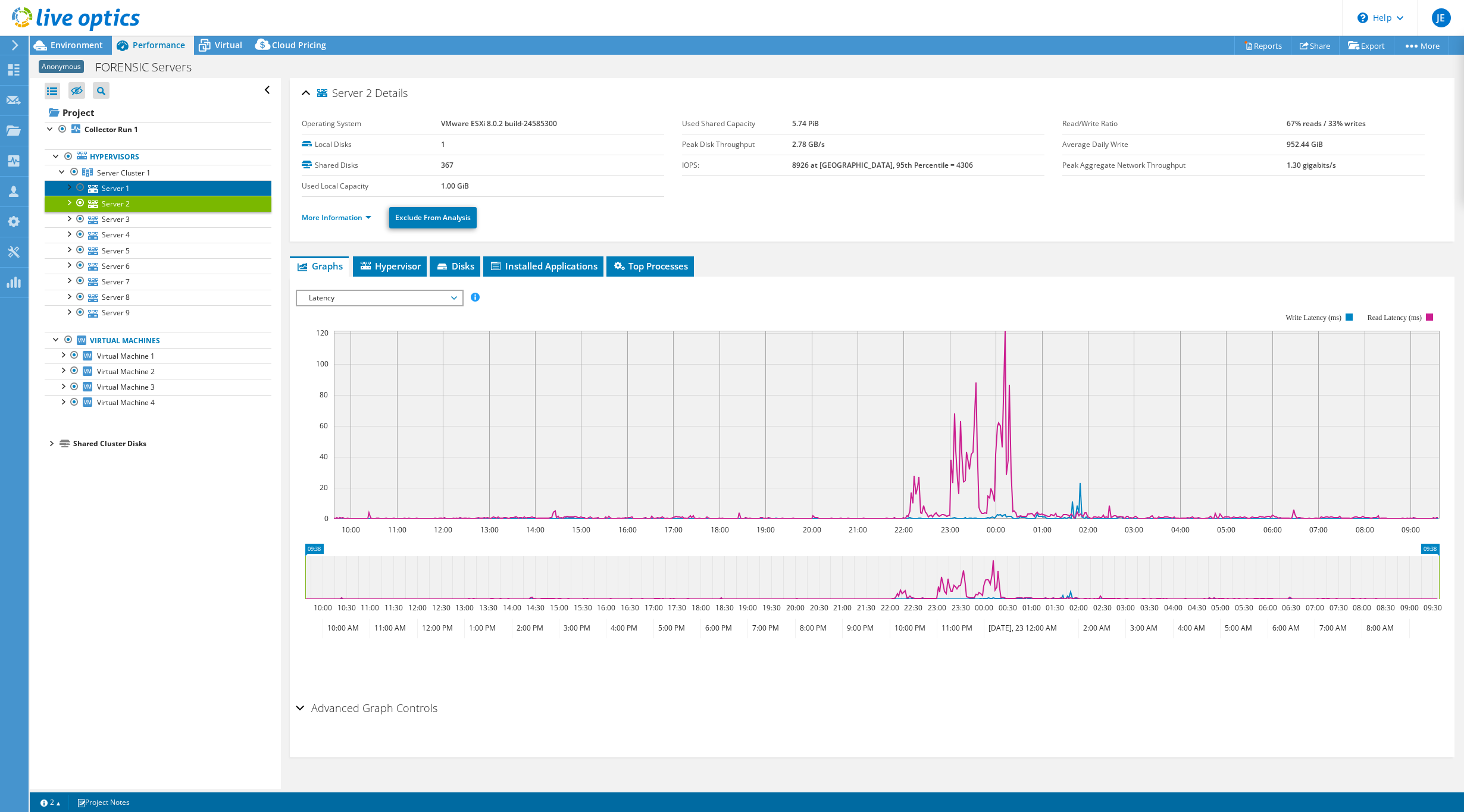
click at [128, 193] on link "Server 1" at bounding box center [158, 187] width 227 height 15
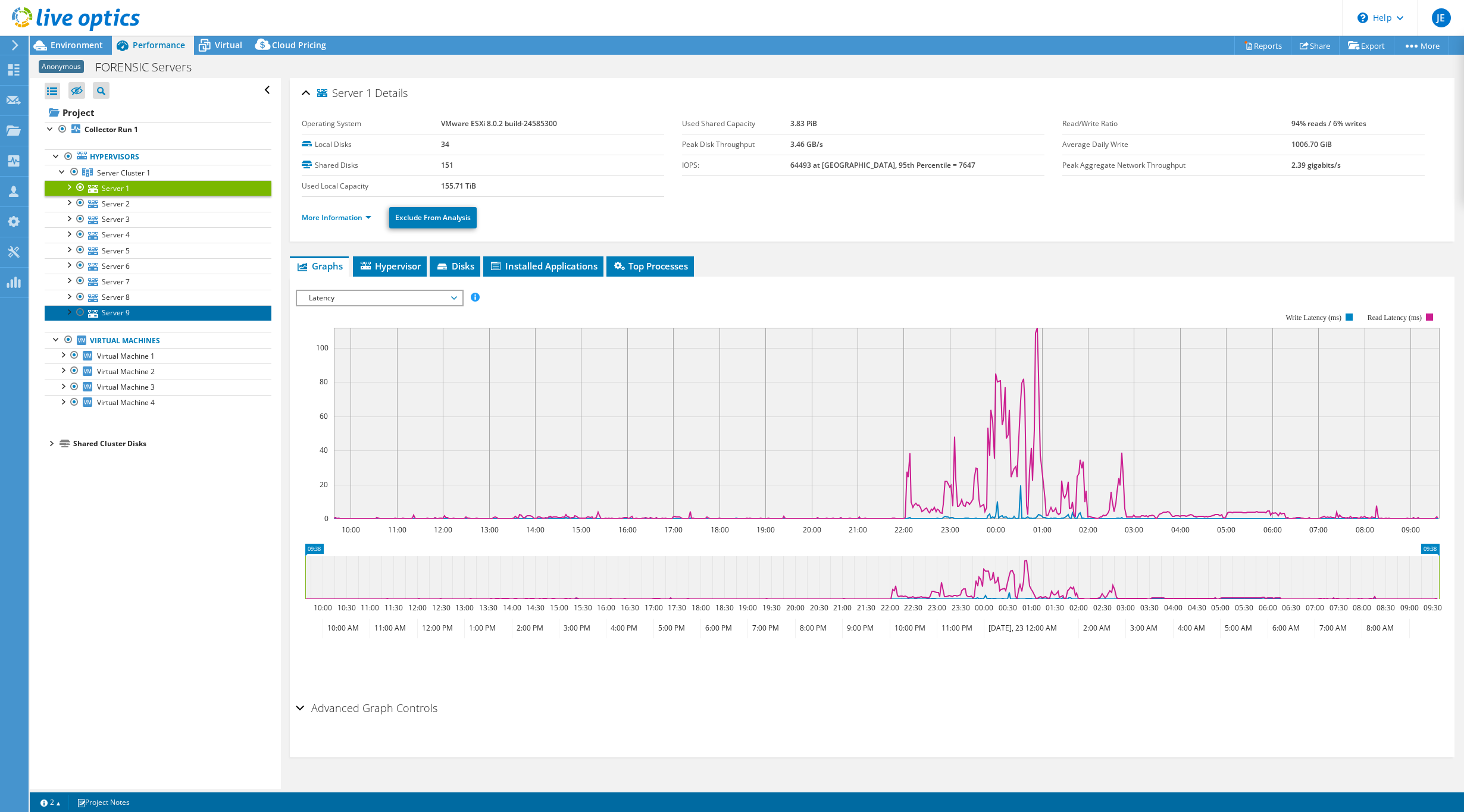
click at [181, 312] on link "Server 9" at bounding box center [158, 313] width 227 height 15
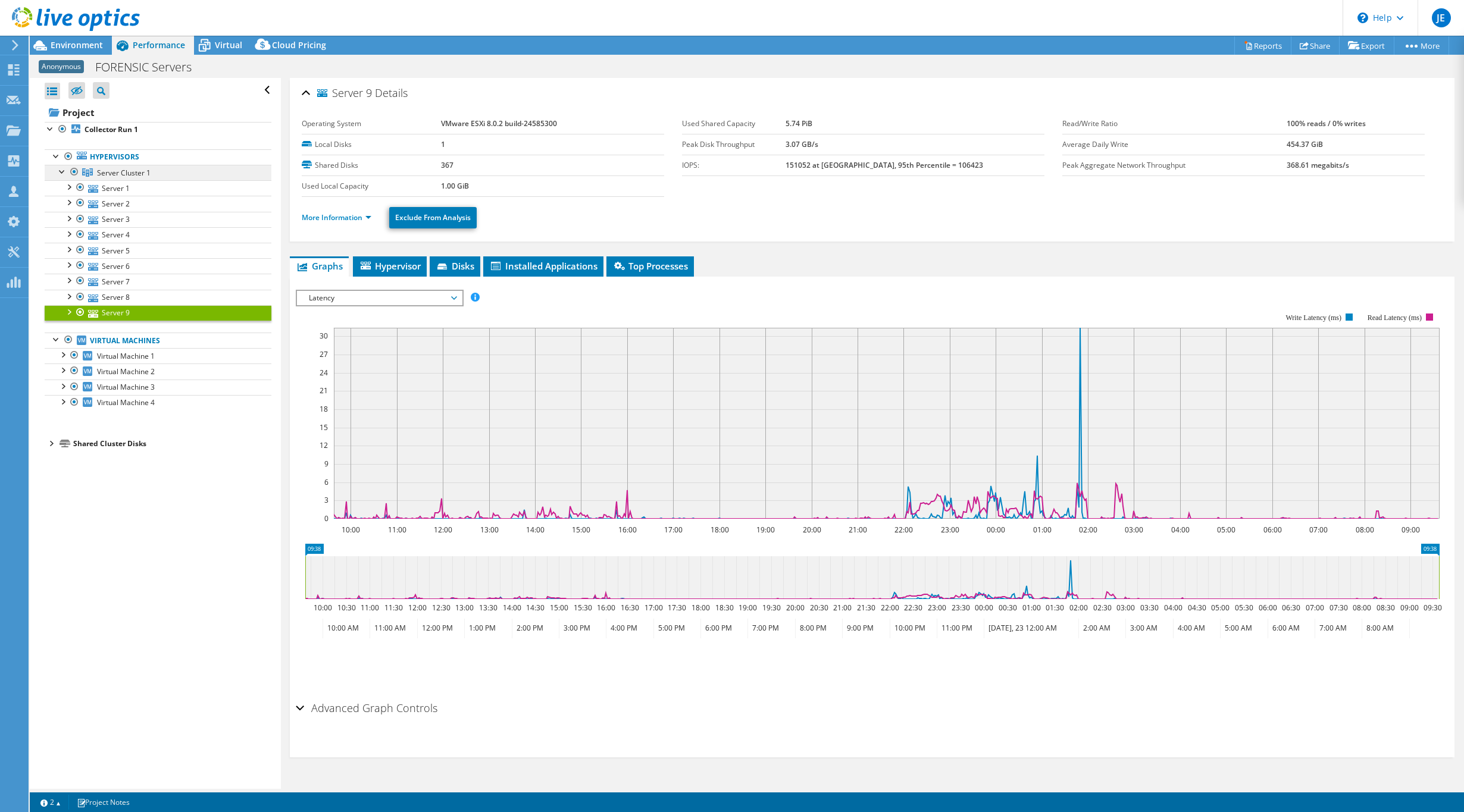
click at [151, 176] on link "Server Cluster 1" at bounding box center [158, 172] width 227 height 15
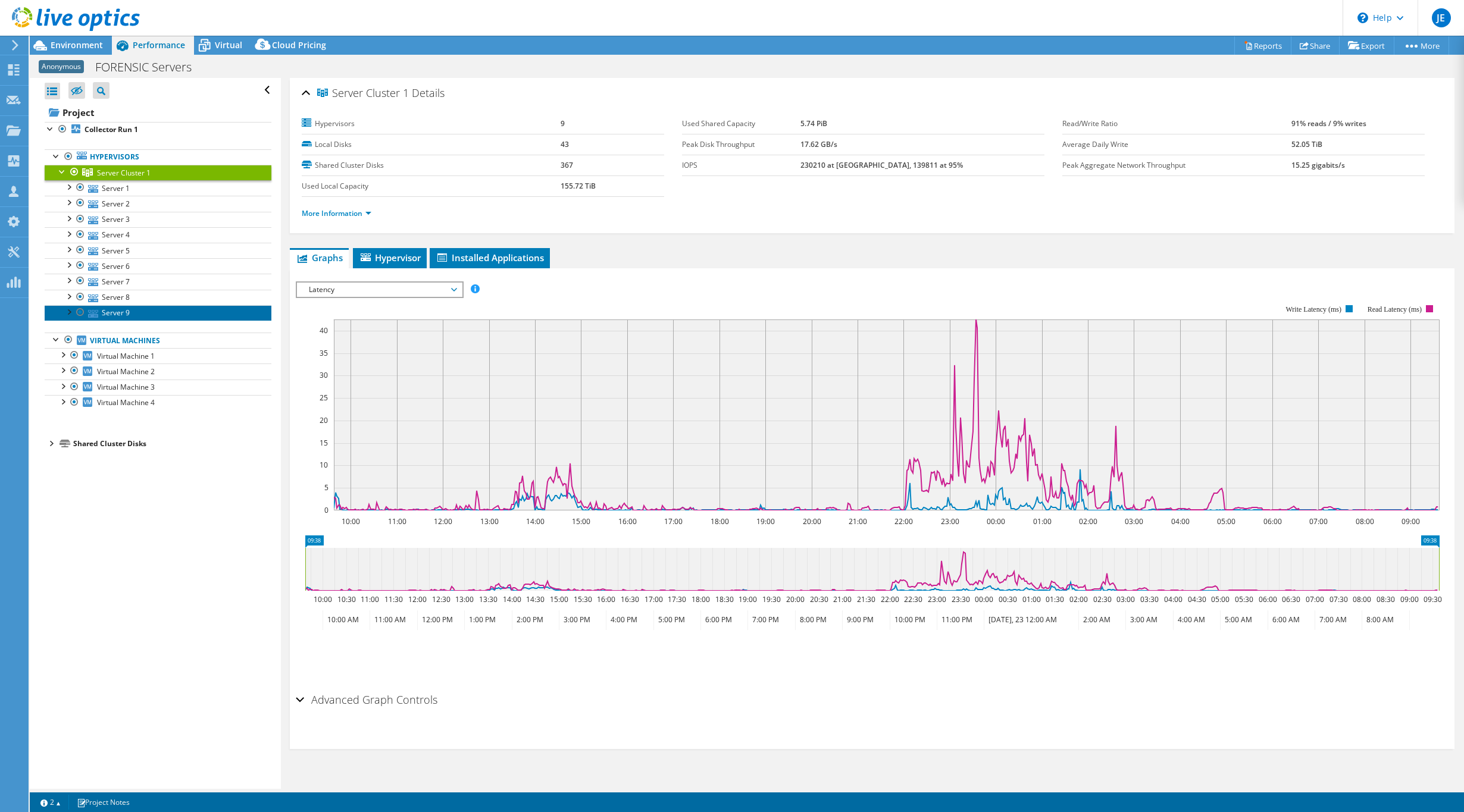
click at [117, 313] on link "Server 9" at bounding box center [158, 313] width 227 height 15
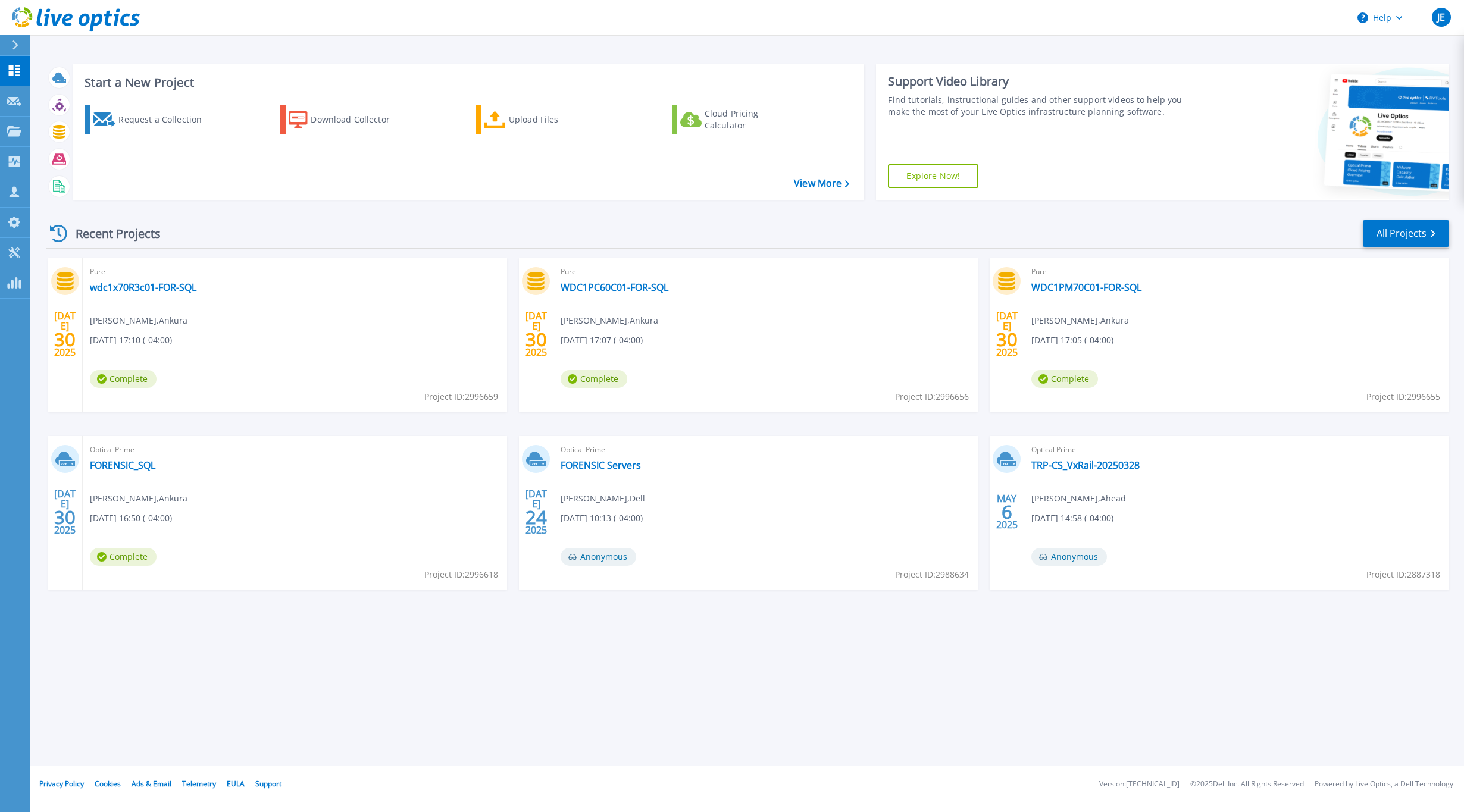
click at [161, 465] on div "Optical Prime FORENSIC_SQL Mike Chewning , Ankura 07/30/2025, 16:50 (-04:00) Co…" at bounding box center [295, 513] width 425 height 154
click at [139, 466] on link "FORENSIC_SQL" at bounding box center [122, 465] width 66 height 12
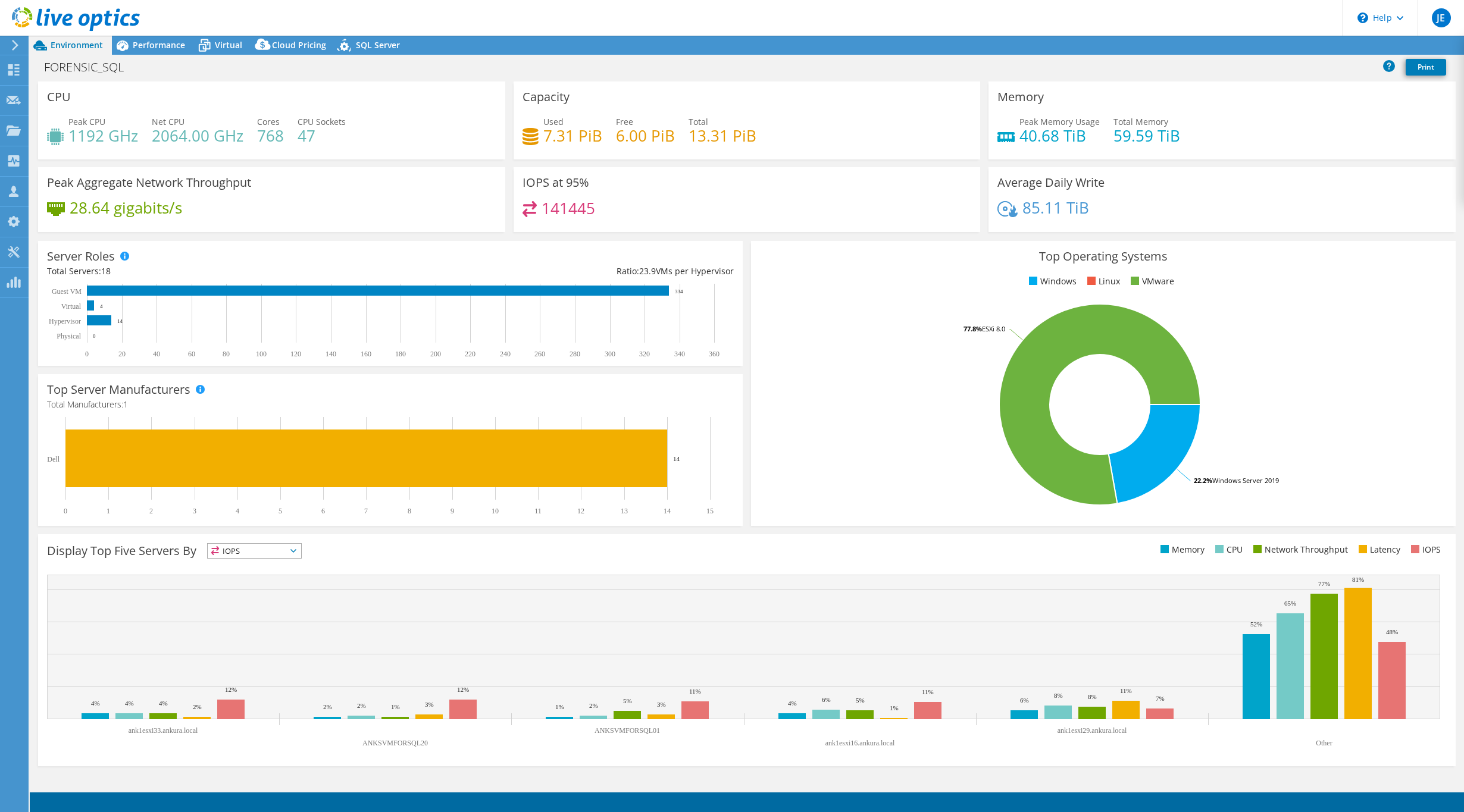
select select "USD"
click at [160, 45] on span "Performance" at bounding box center [159, 45] width 52 height 11
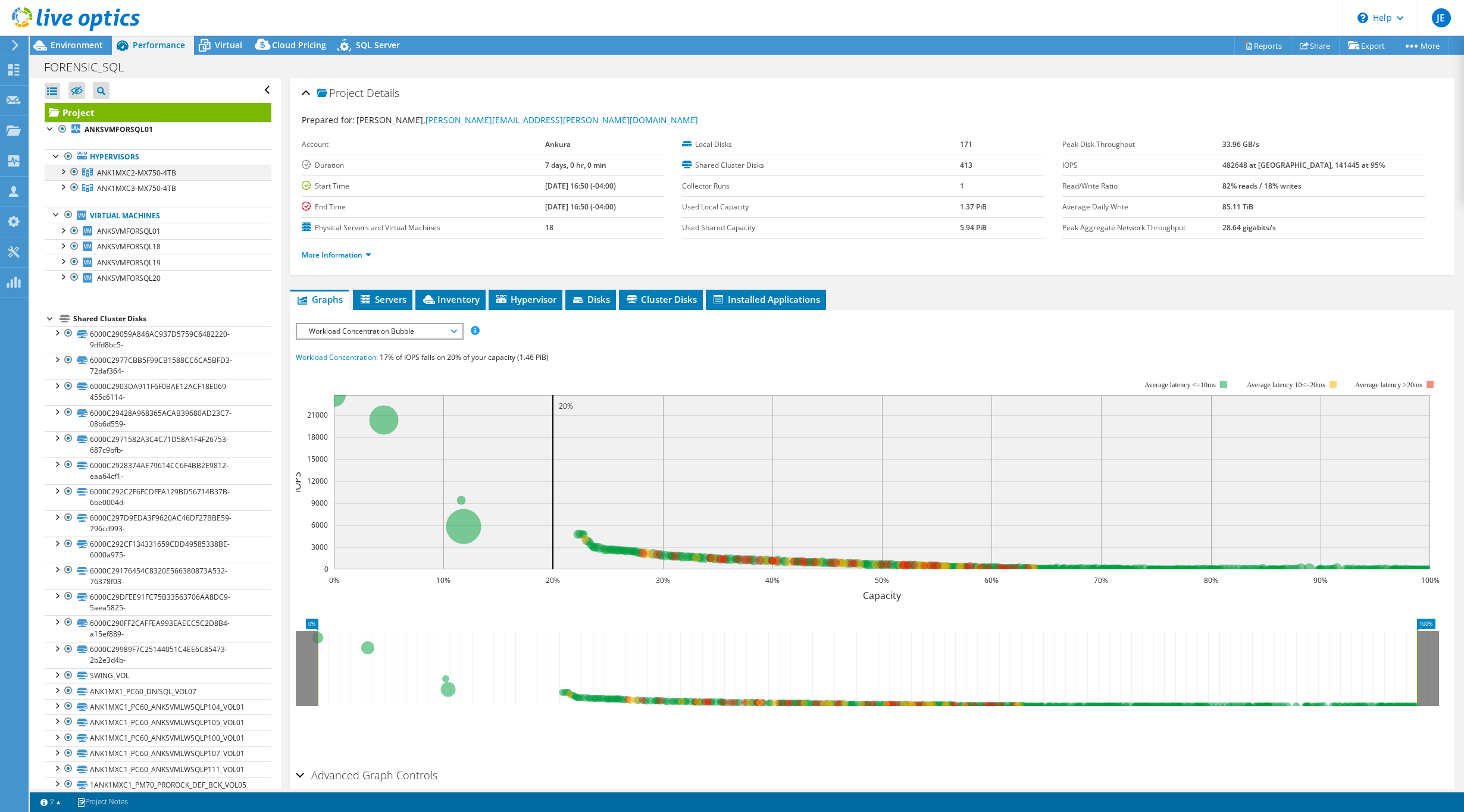
click at [65, 172] on div at bounding box center [62, 170] width 12 height 12
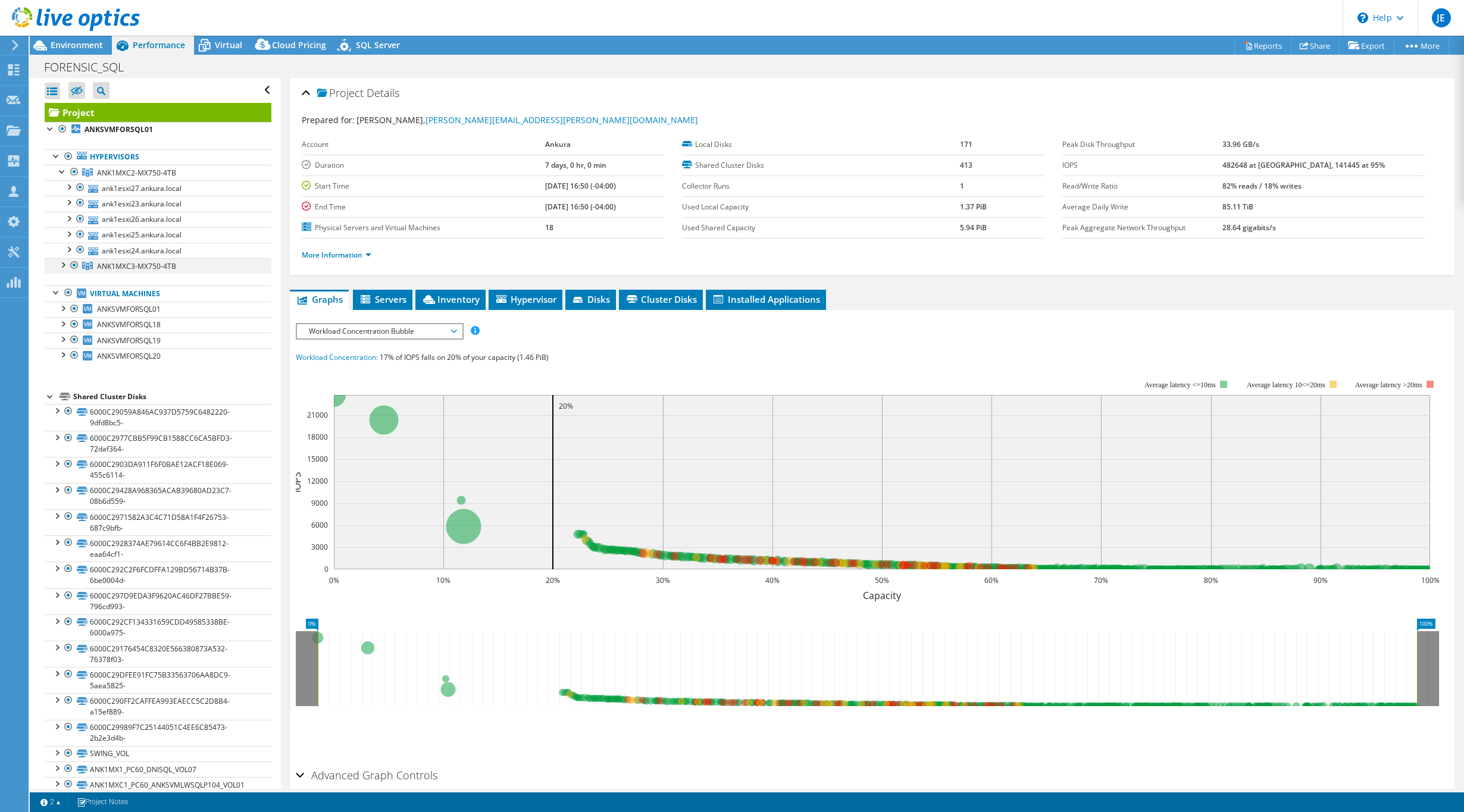
click at [58, 268] on div at bounding box center [62, 264] width 12 height 12
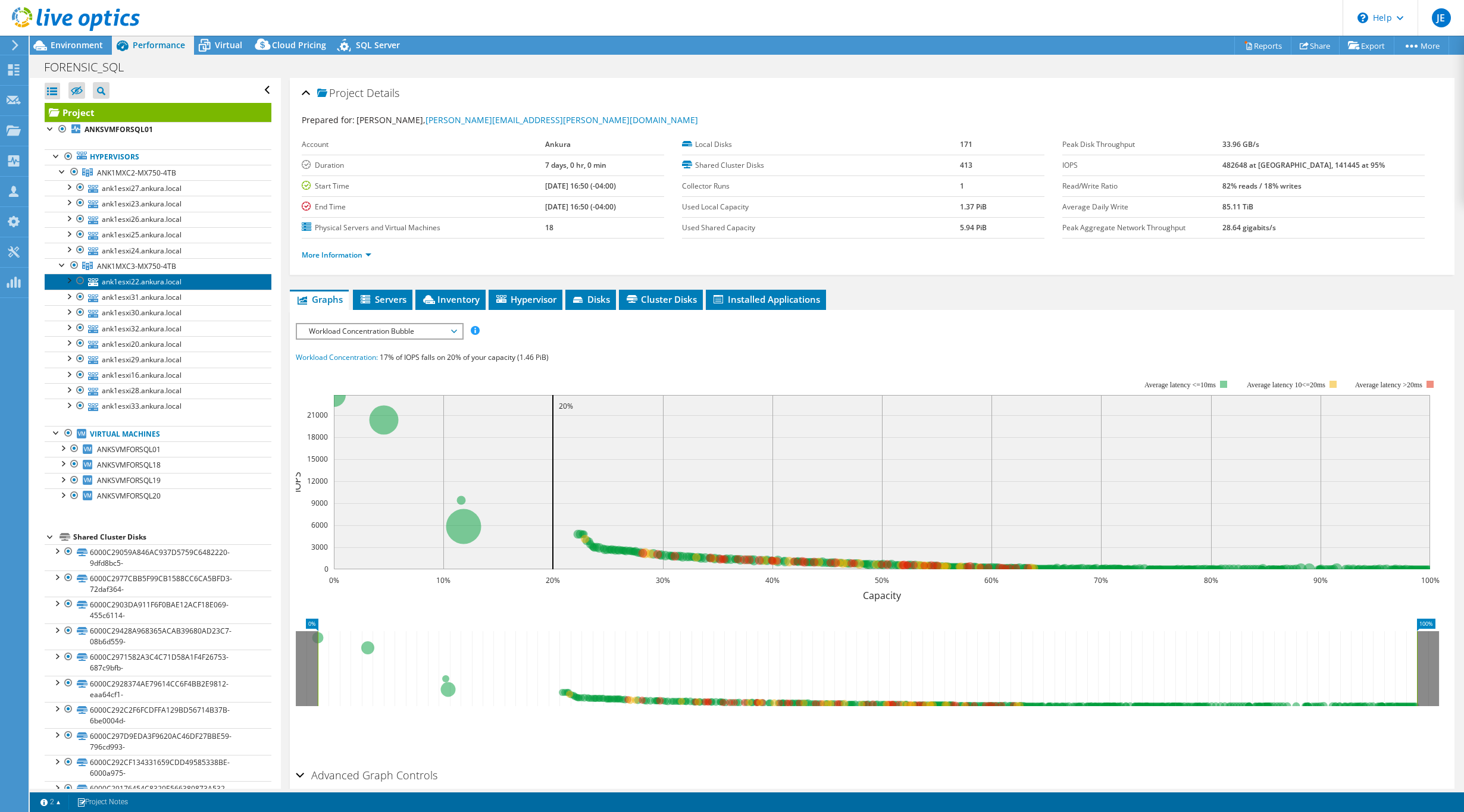
click at [180, 285] on link "ank1esxi22.ankura.local" at bounding box center [158, 281] width 227 height 15
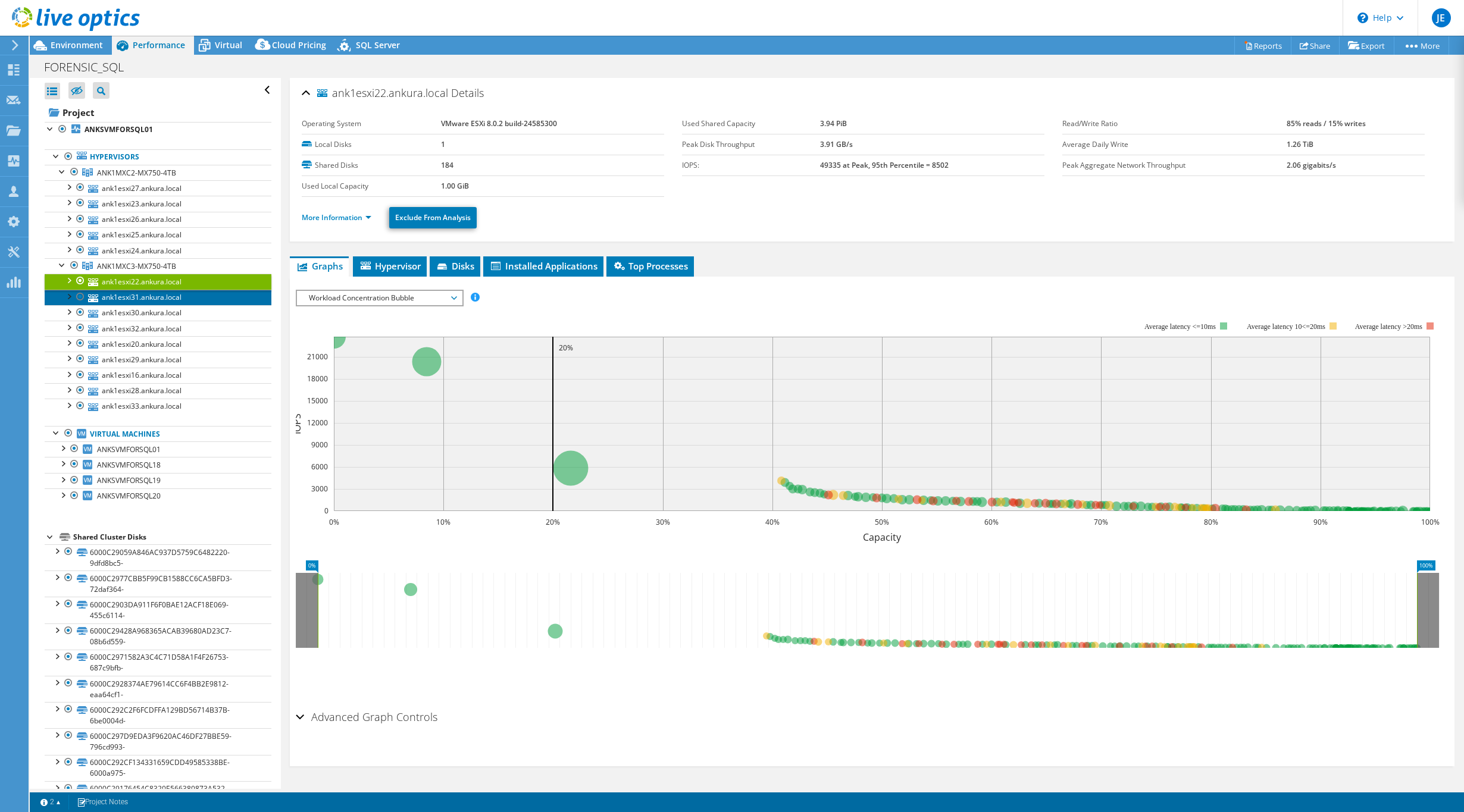
click at [160, 297] on link "ank1esxi31.ankura.local" at bounding box center [158, 297] width 227 height 15
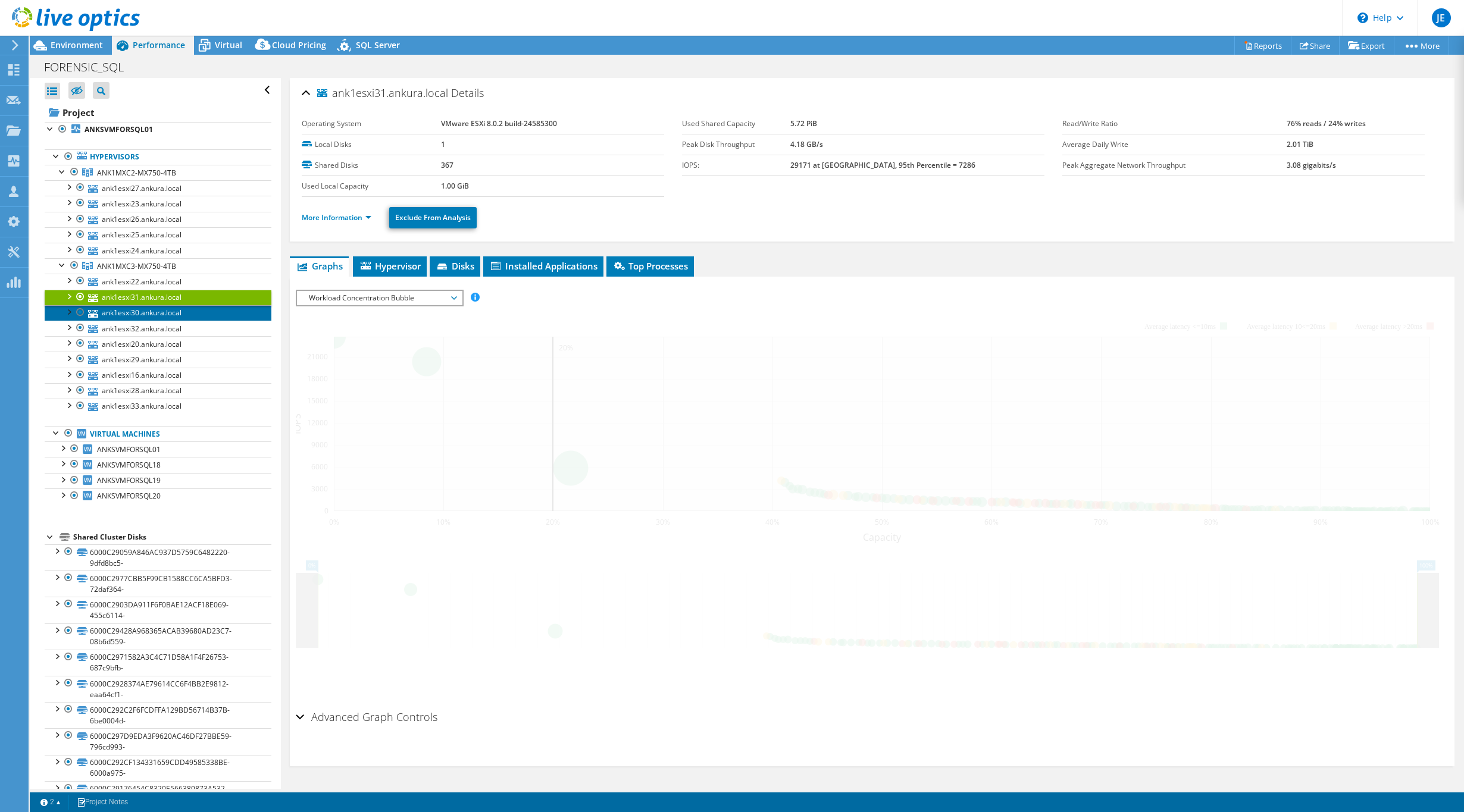
click at [152, 312] on link "ank1esxi30.ankura.local" at bounding box center [158, 313] width 227 height 15
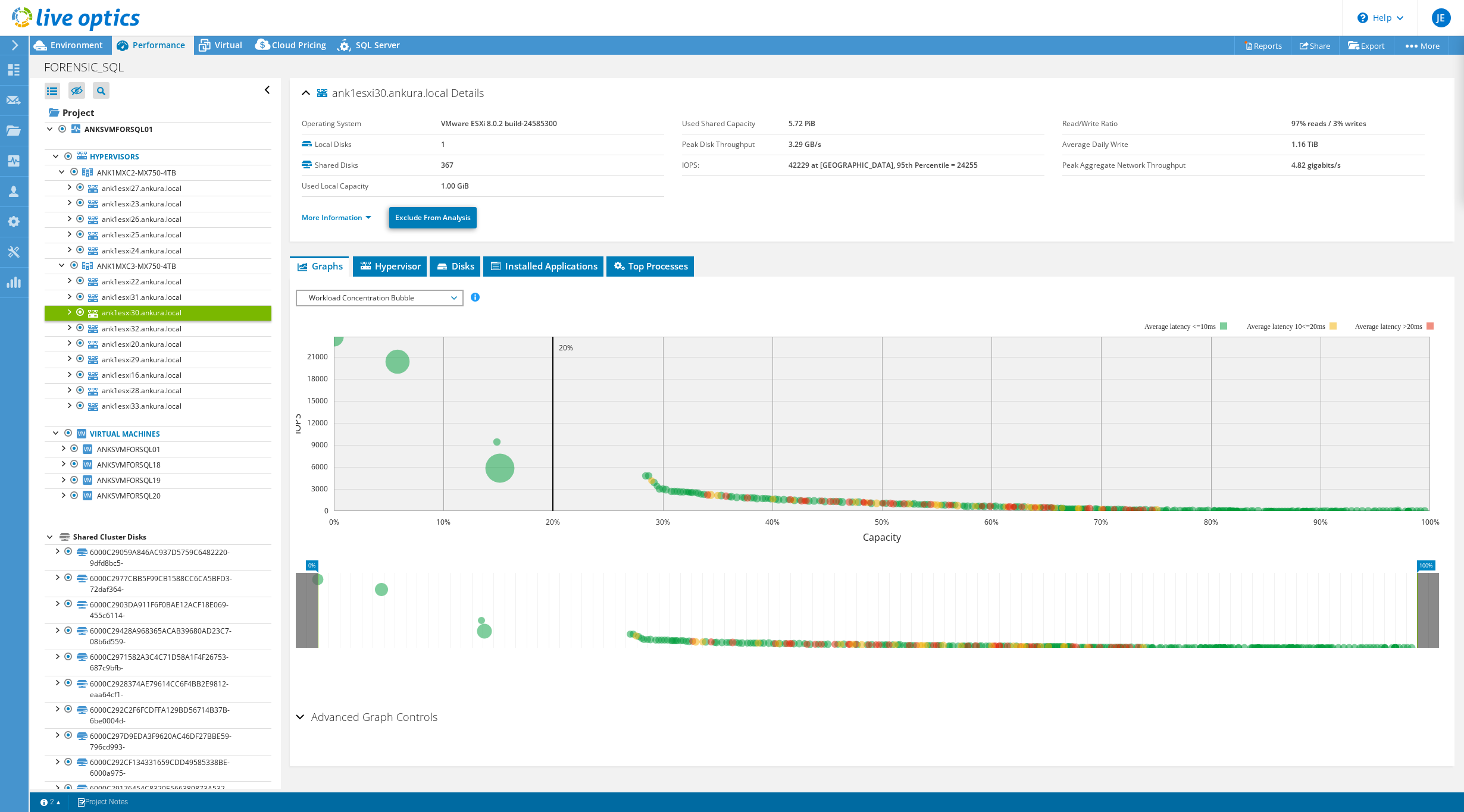
click at [143, 321] on link "ank1esxi30.ankura.local" at bounding box center [158, 313] width 227 height 15
click at [141, 342] on link "ank1esxi20.ankura.local" at bounding box center [158, 343] width 227 height 15
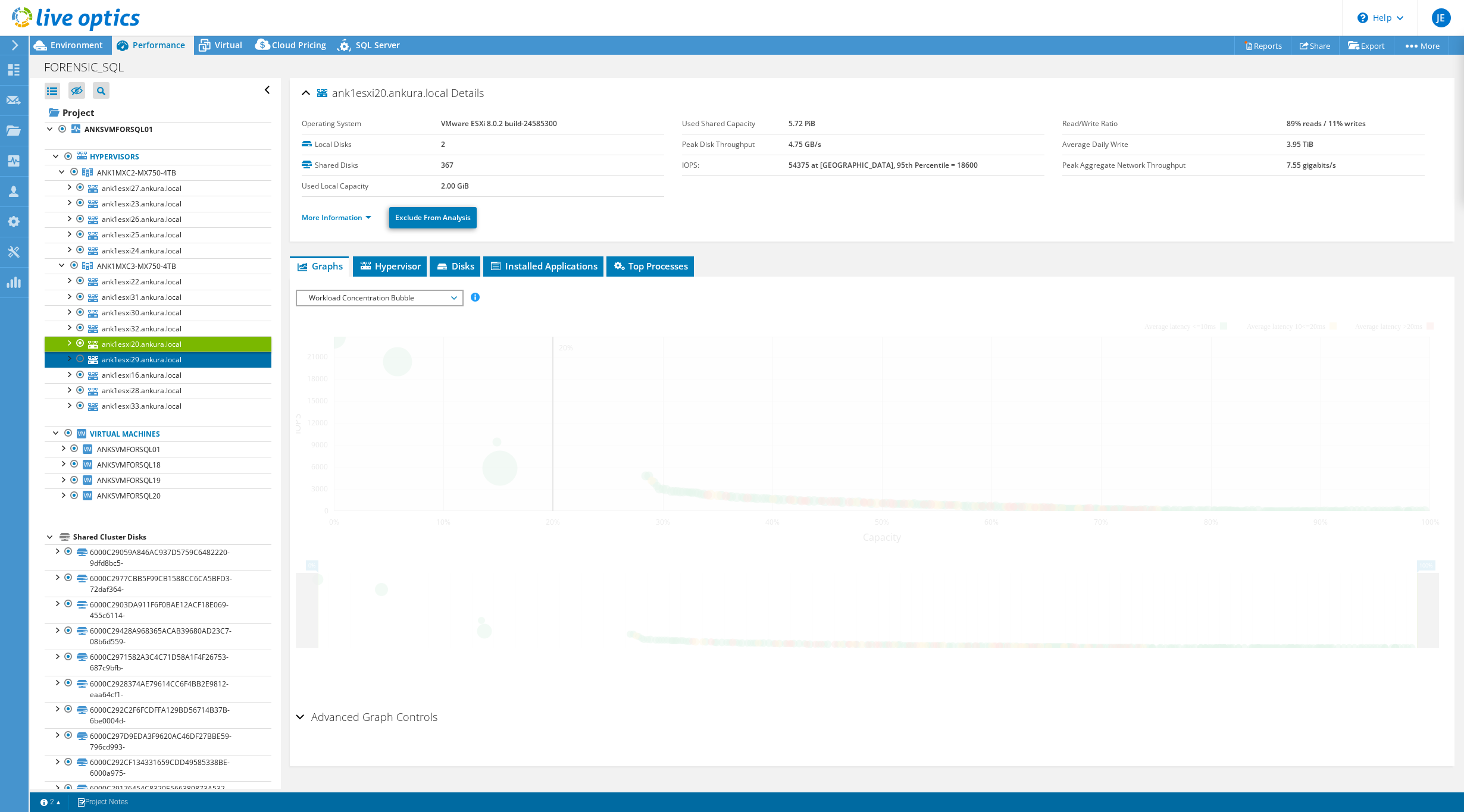
click at [141, 361] on link "ank1esxi29.ankura.local" at bounding box center [158, 359] width 227 height 15
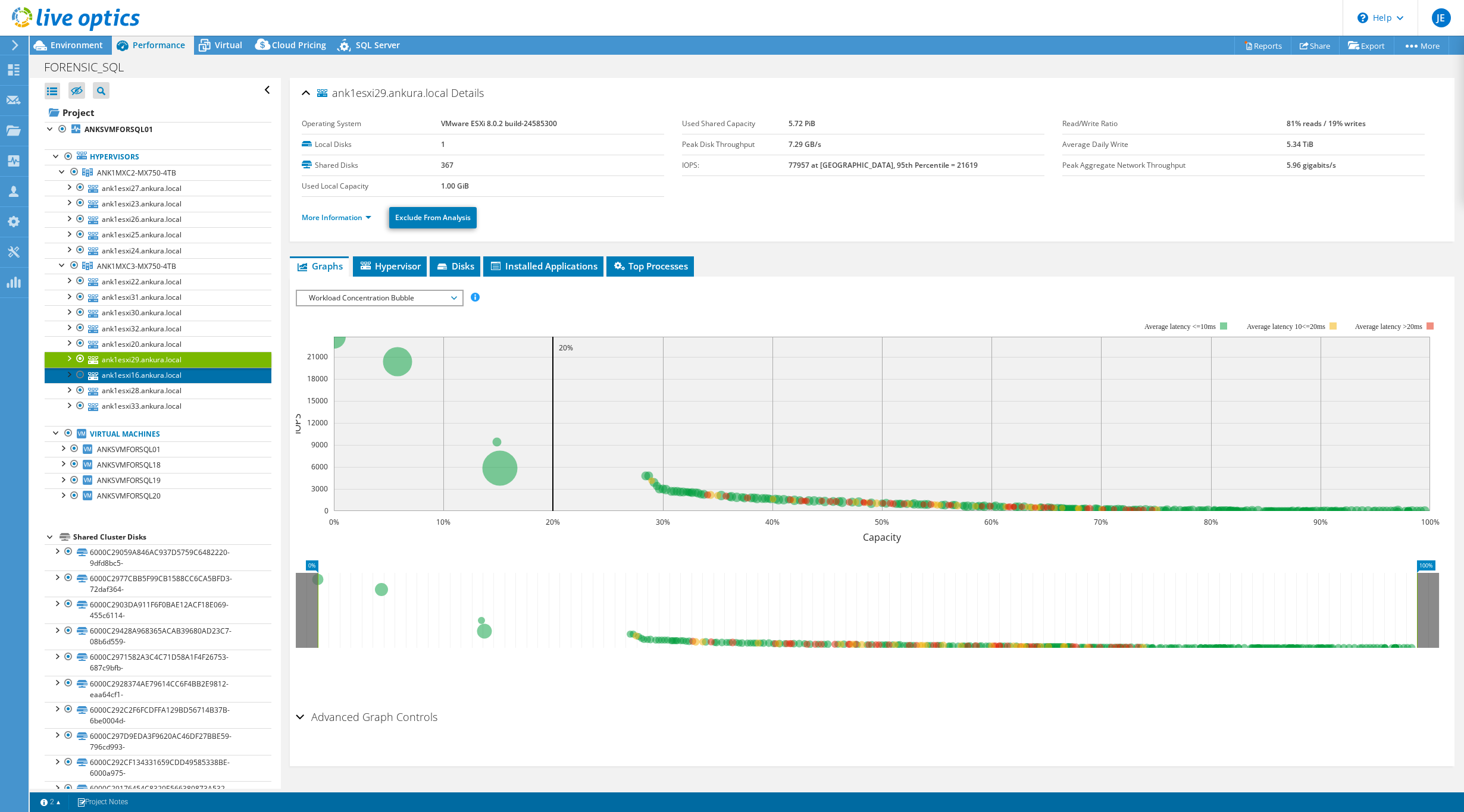
click at [155, 376] on link "ank1esxi16.ankura.local" at bounding box center [158, 375] width 227 height 15
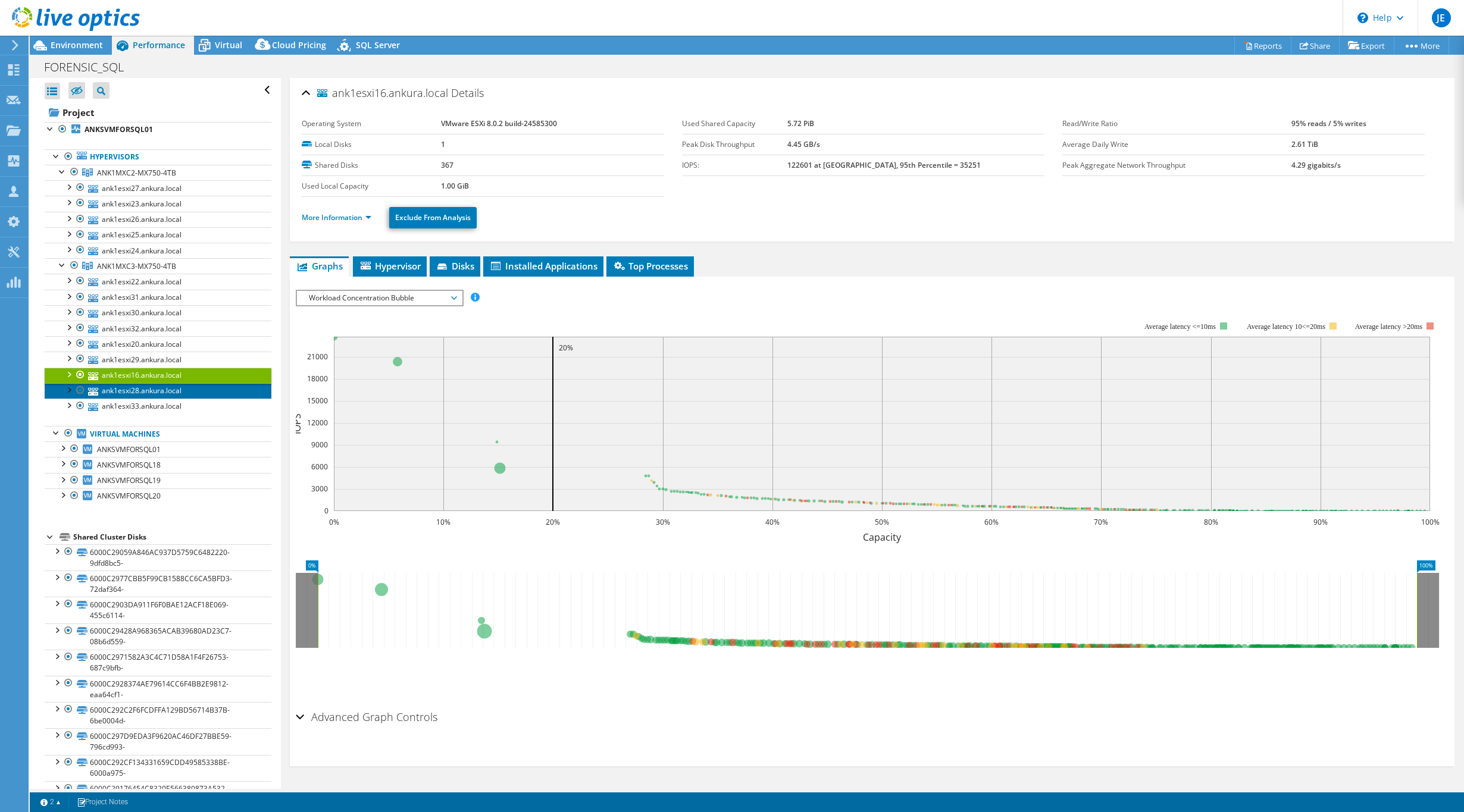
click at [159, 394] on link "ank1esxi28.ankura.local" at bounding box center [158, 391] width 227 height 15
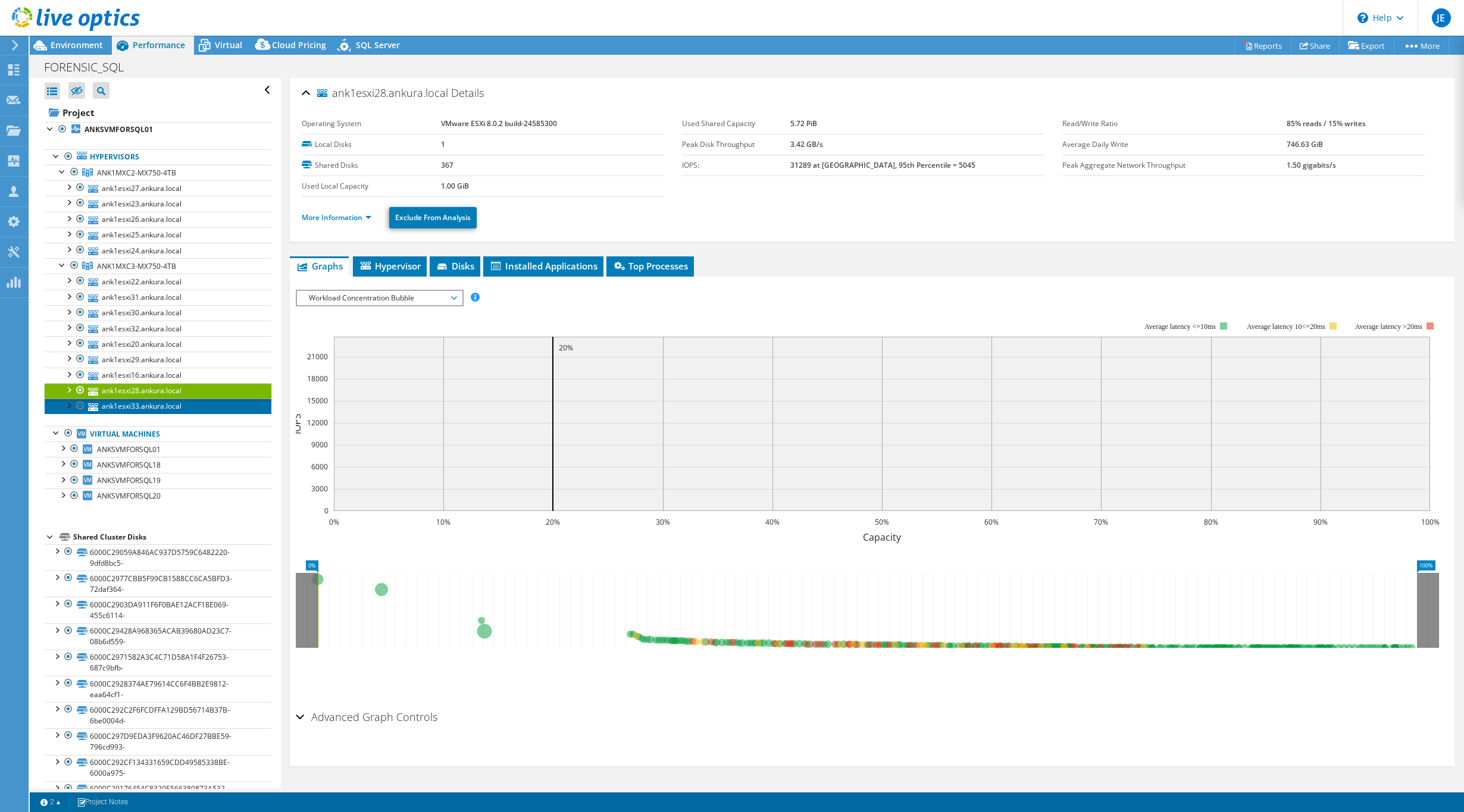
click at [160, 404] on link "ank1esxi33.ankura.local" at bounding box center [158, 406] width 227 height 15
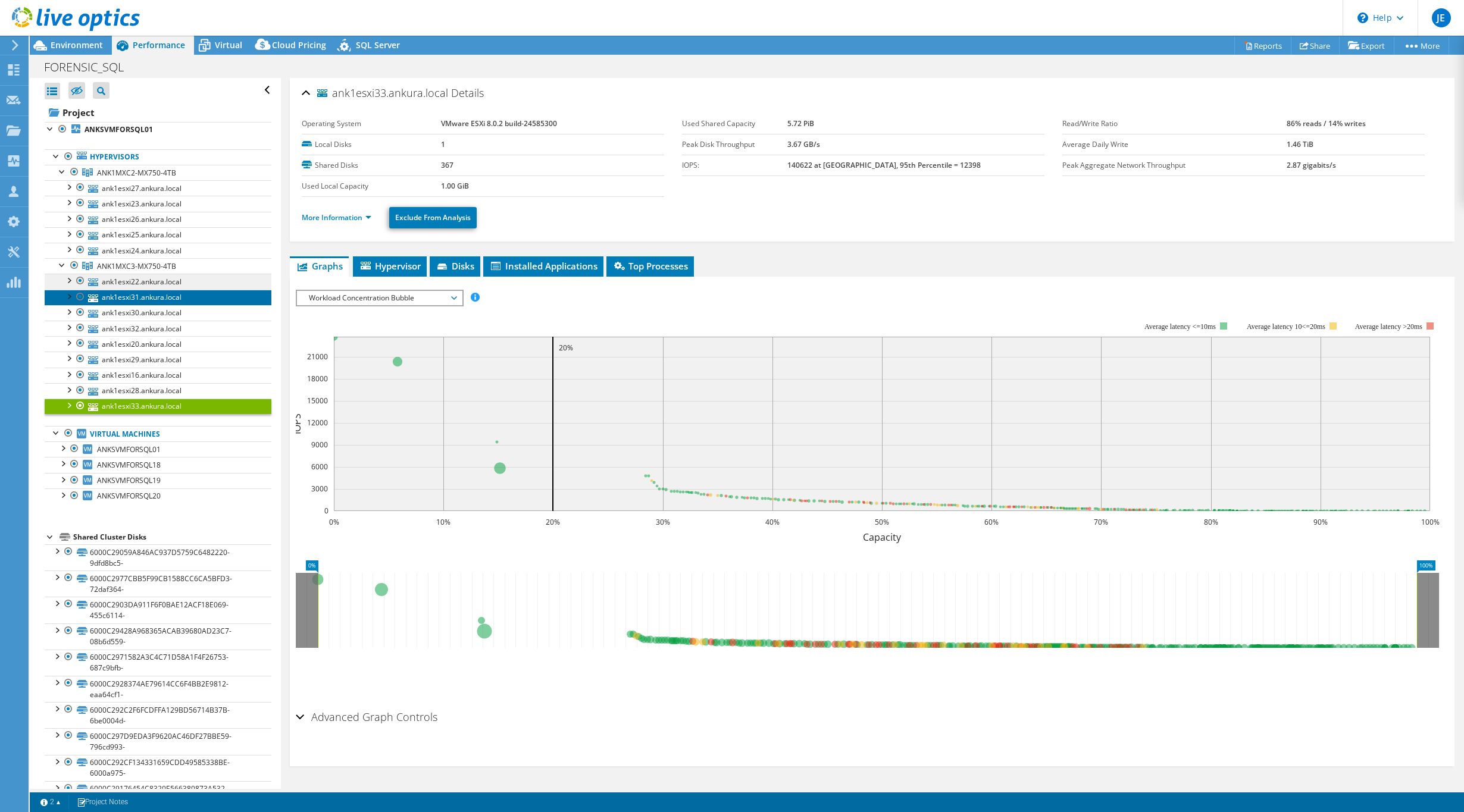
click at [176, 291] on link "ank1esxi31.ankura.local" at bounding box center [158, 297] width 227 height 15
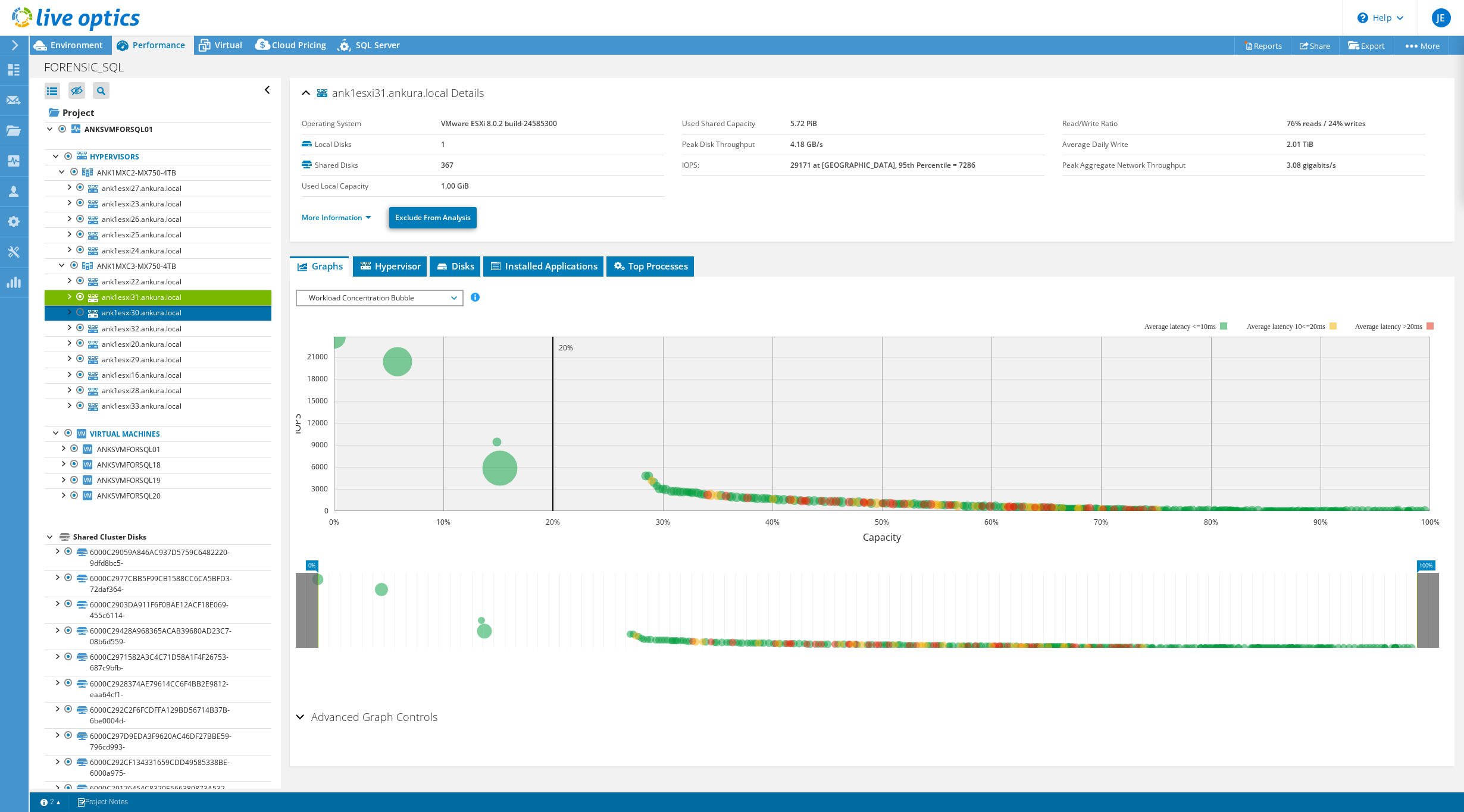
click at [166, 314] on link "ank1esxi30.ankura.local" at bounding box center [158, 313] width 227 height 15
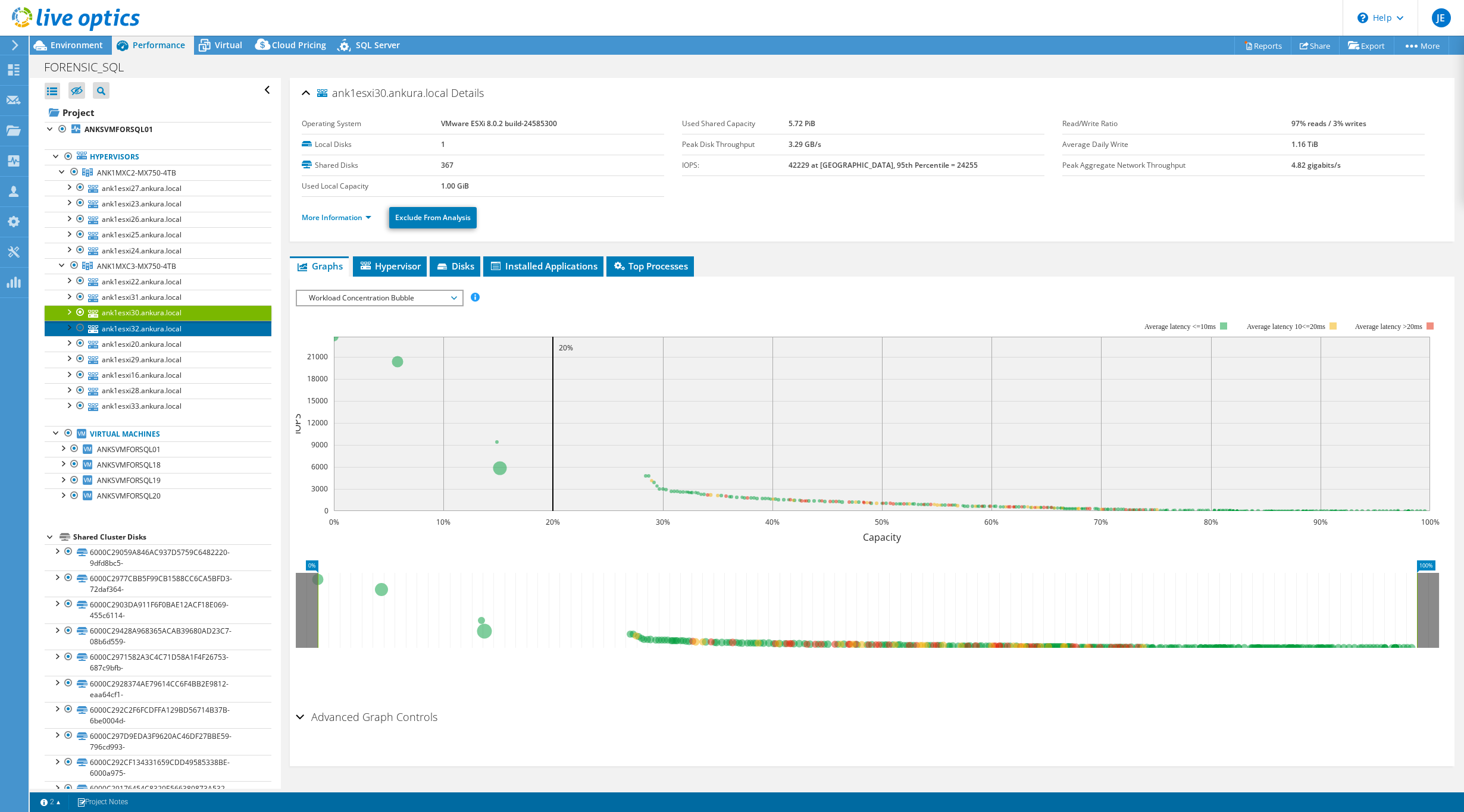
click at [157, 325] on link "ank1esxi32.ankura.local" at bounding box center [158, 328] width 227 height 15
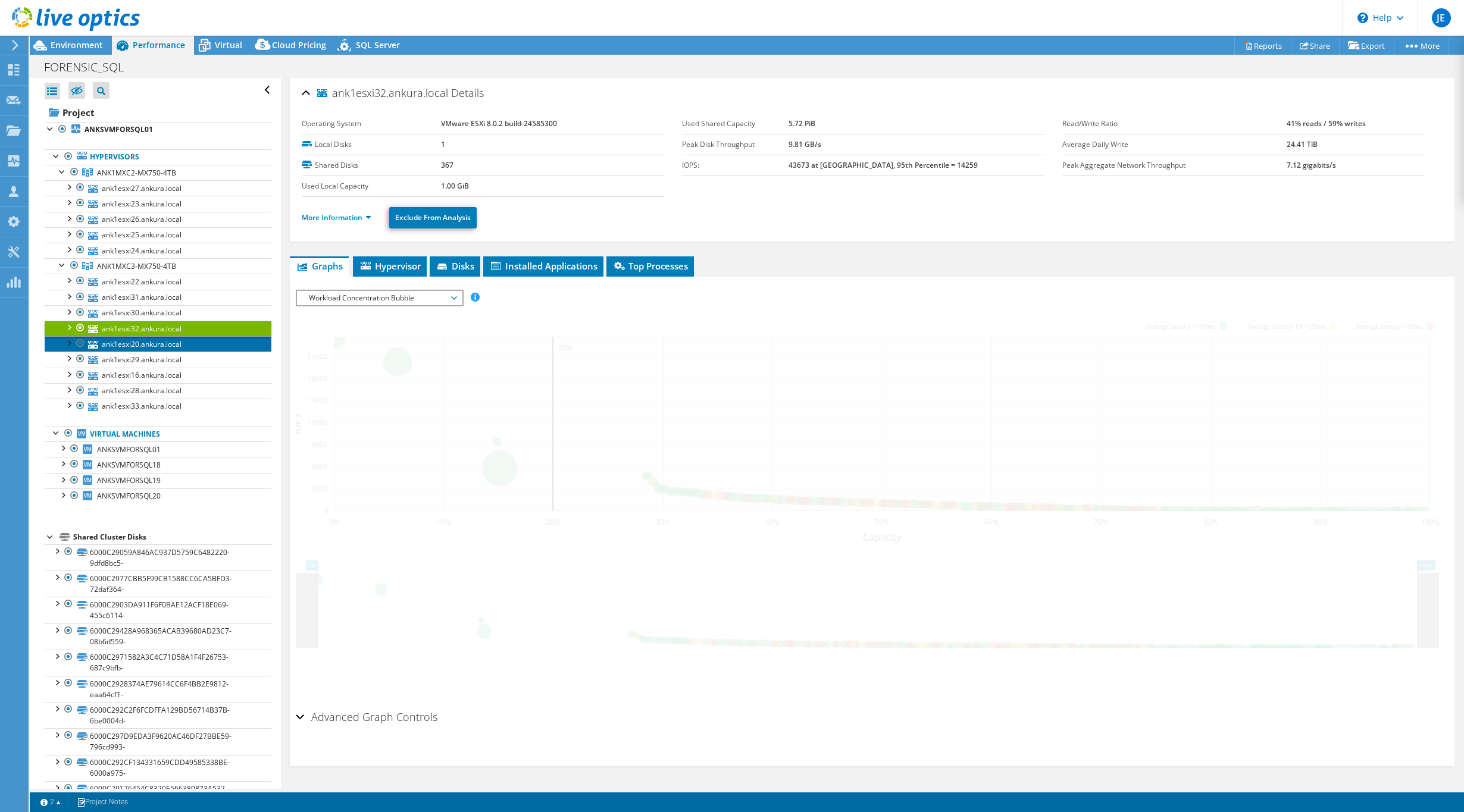
click at [186, 346] on link "ank1esxi20.ankura.local" at bounding box center [158, 343] width 227 height 15
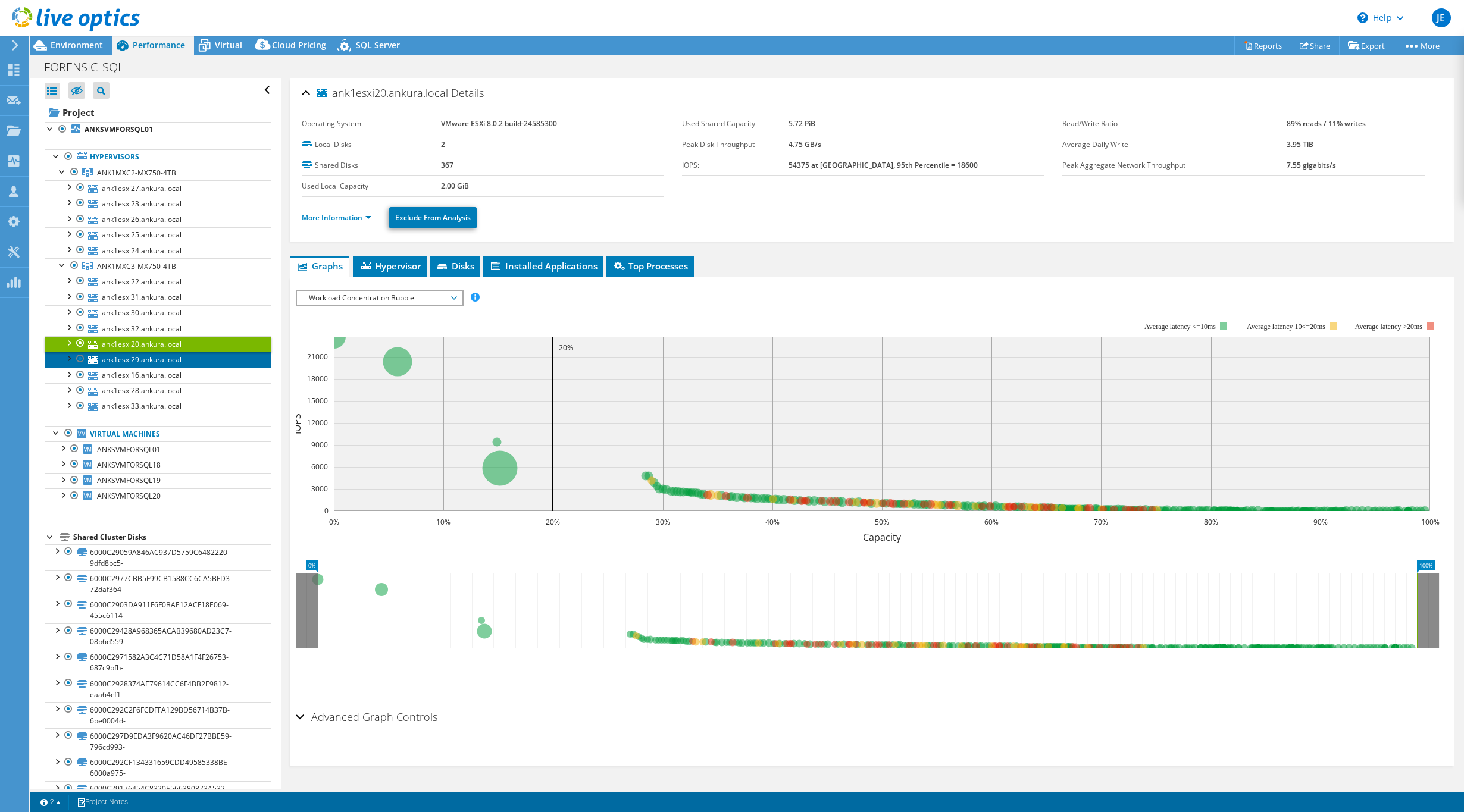
click at [177, 360] on link "ank1esxi29.ankura.local" at bounding box center [158, 359] width 227 height 15
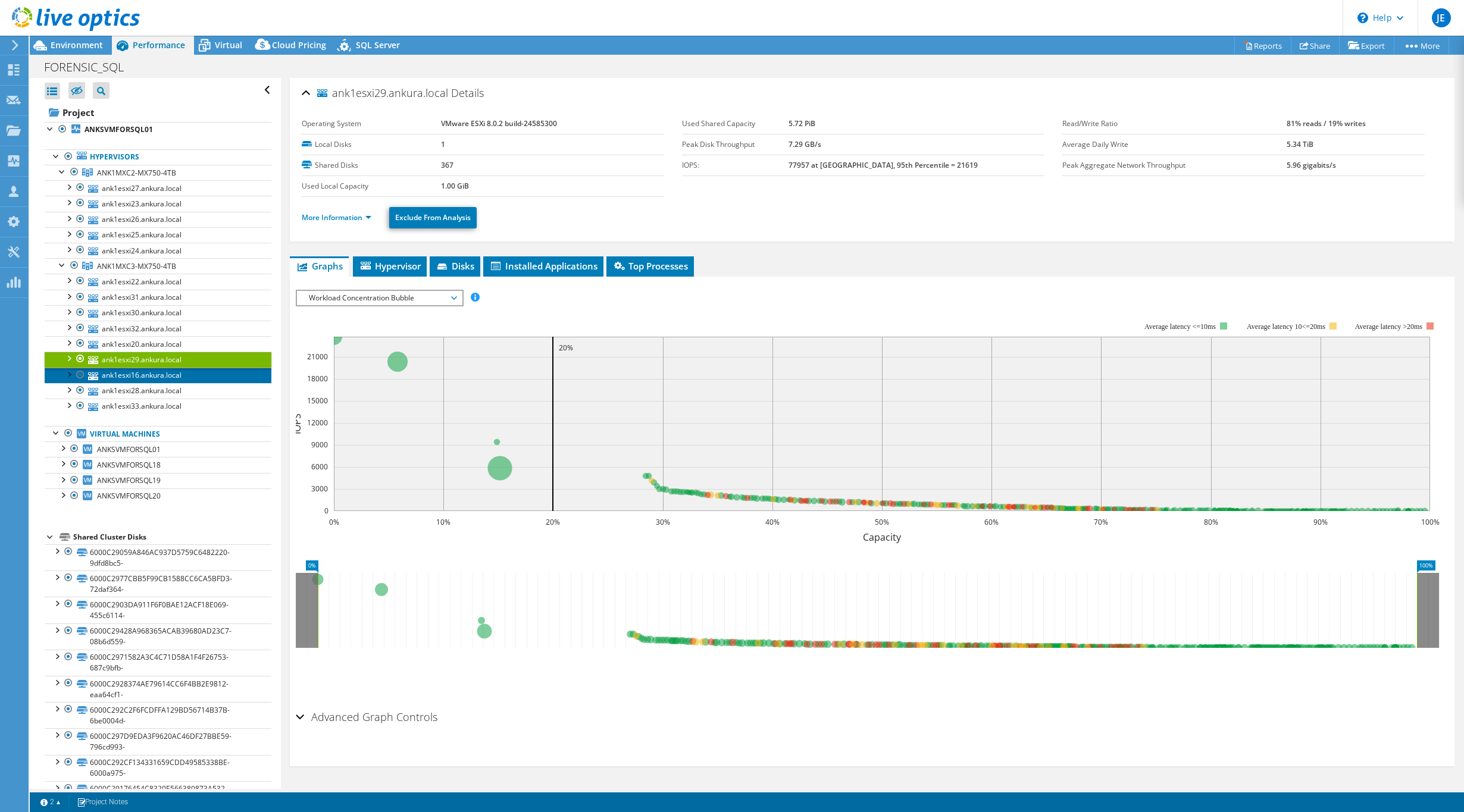
click at [181, 378] on link "ank1esxi16.ankura.local" at bounding box center [158, 375] width 227 height 15
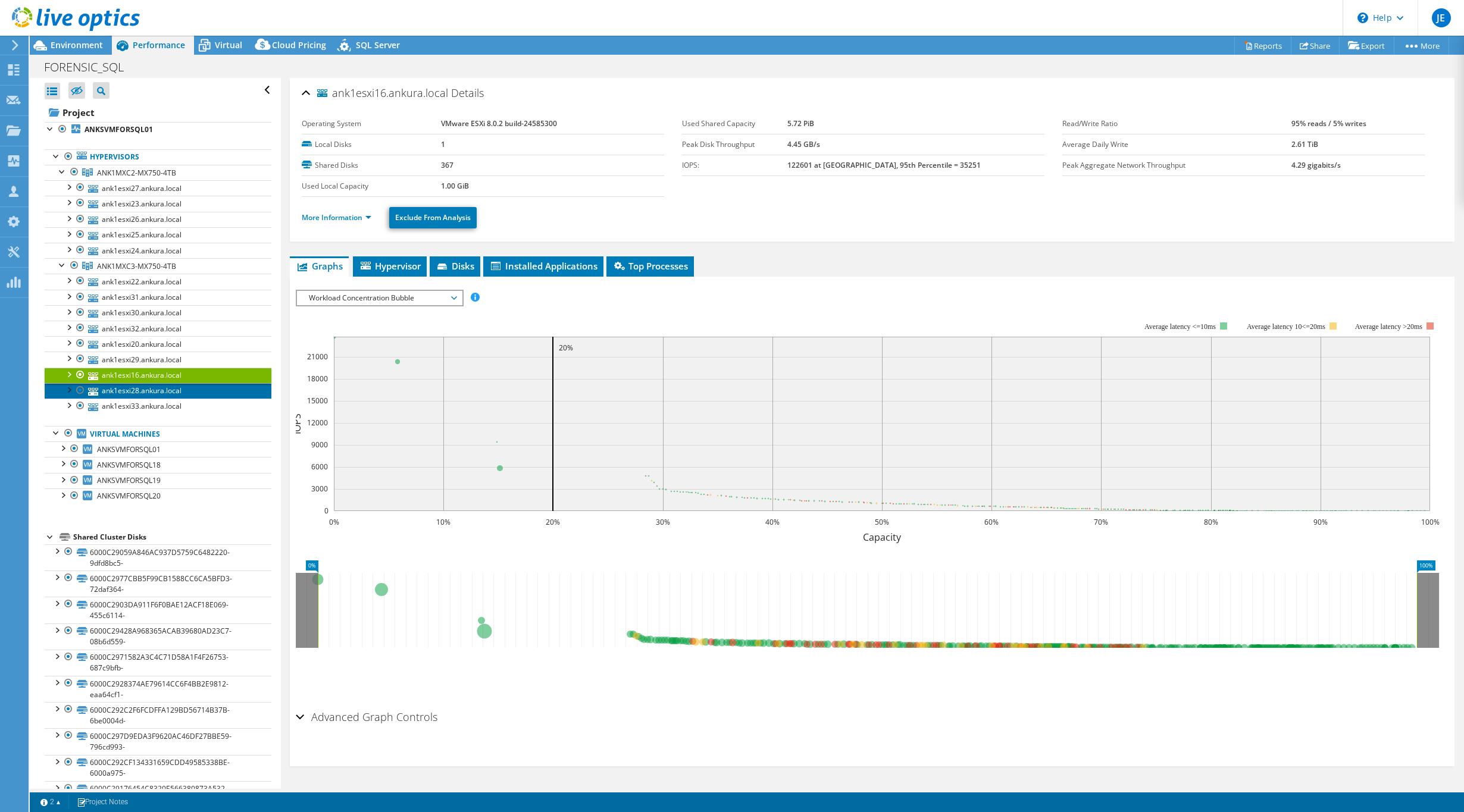
click at [178, 399] on link "ank1esxi28.ankura.local" at bounding box center [158, 391] width 227 height 15
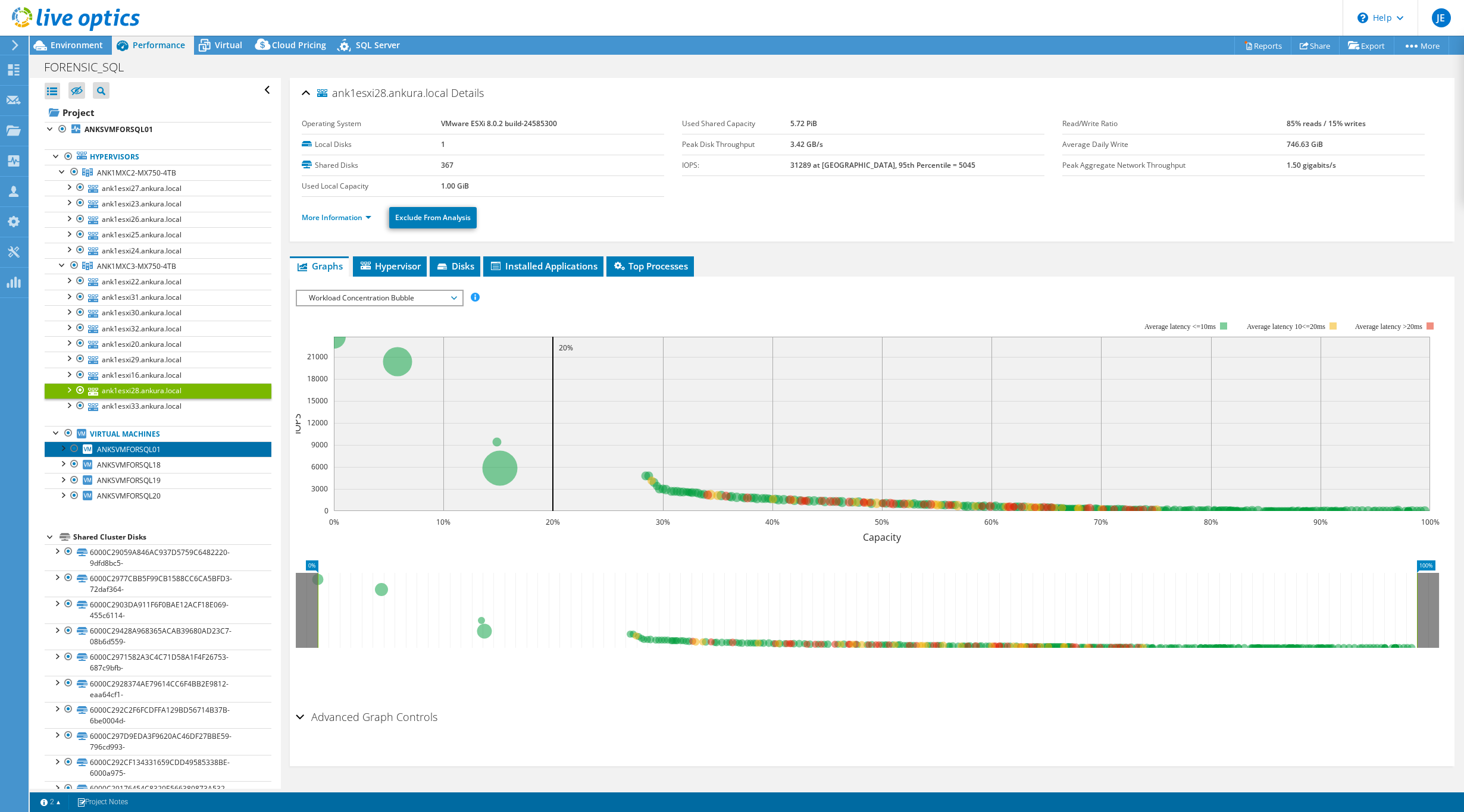
click at [147, 445] on link "ANKSVMFORSQL01" at bounding box center [158, 449] width 227 height 15
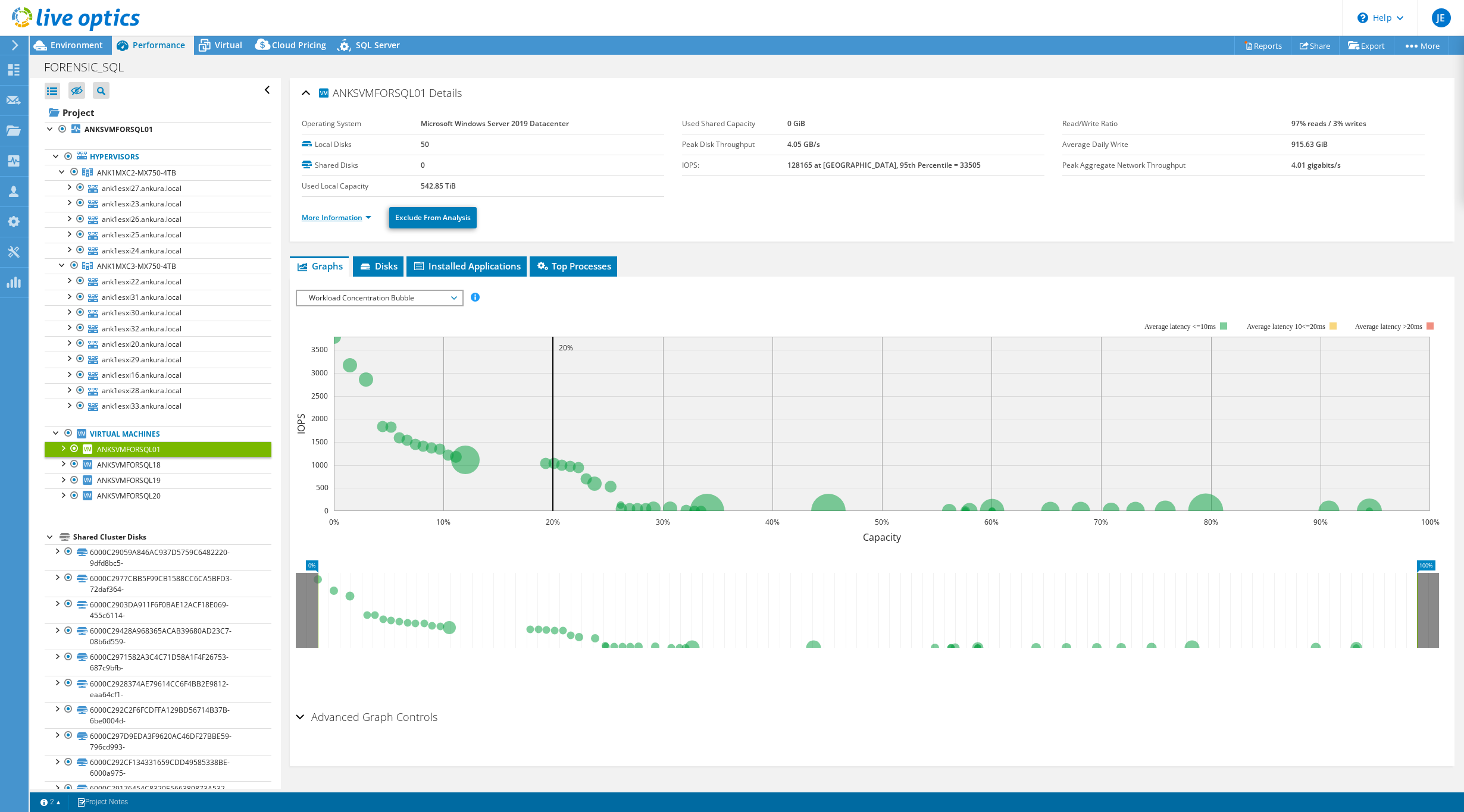
click at [332, 217] on link "More Information" at bounding box center [336, 217] width 69 height 10
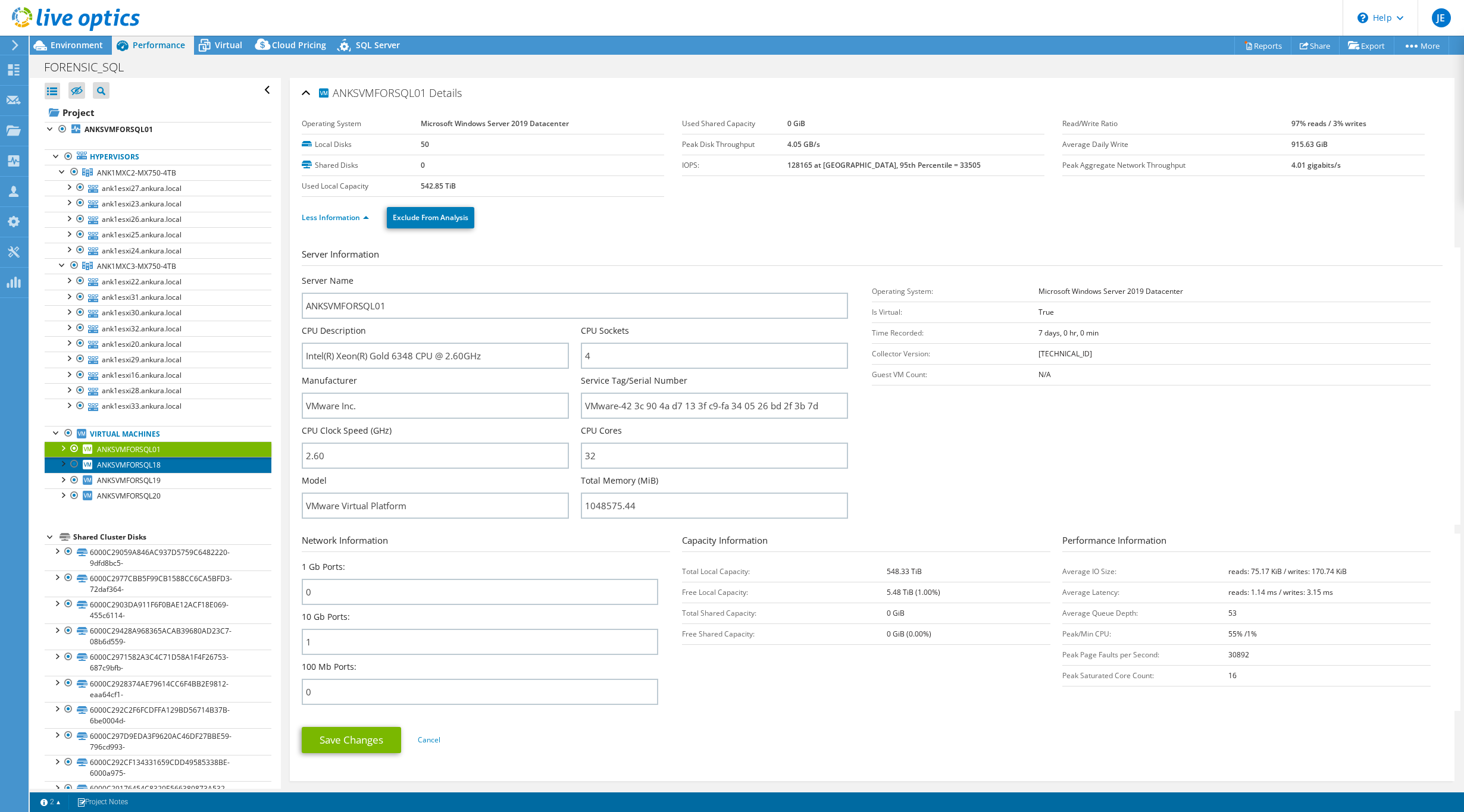
click at [171, 459] on link "ANKSVMFORSQL18" at bounding box center [158, 464] width 227 height 15
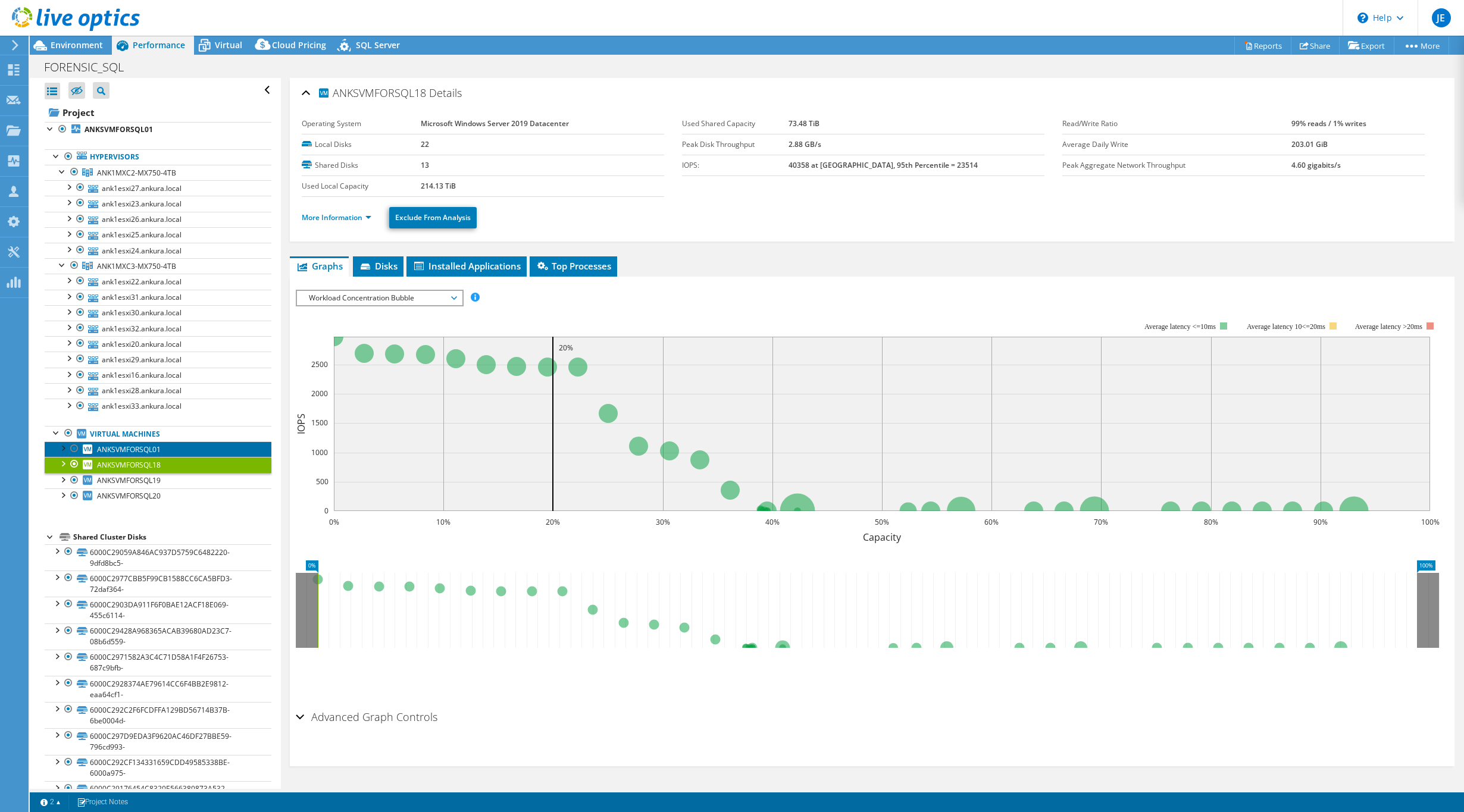
click at [143, 448] on span "ANKSVMFORSQL01" at bounding box center [129, 450] width 64 height 10
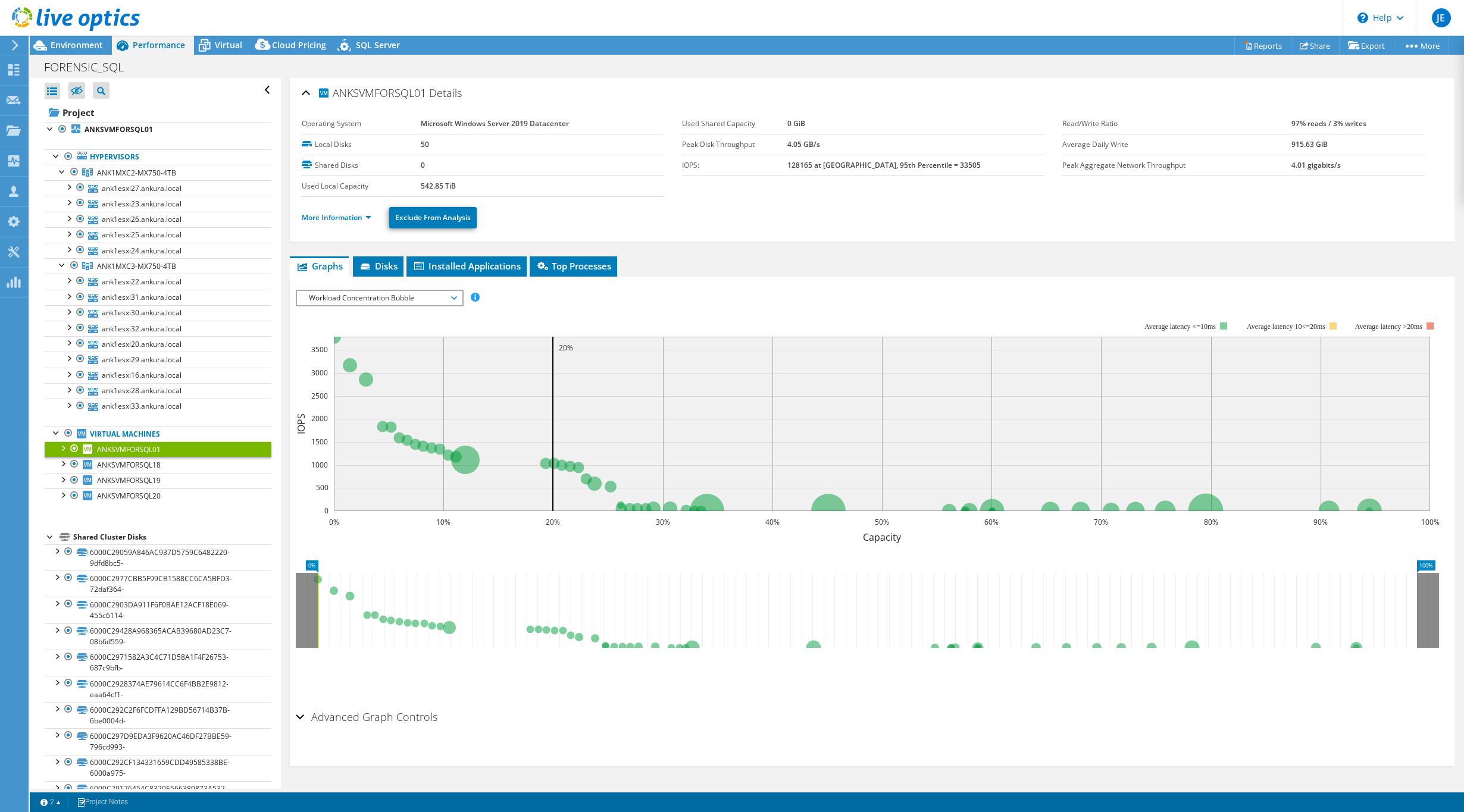
click at [67, 447] on div at bounding box center [62, 447] width 12 height 12
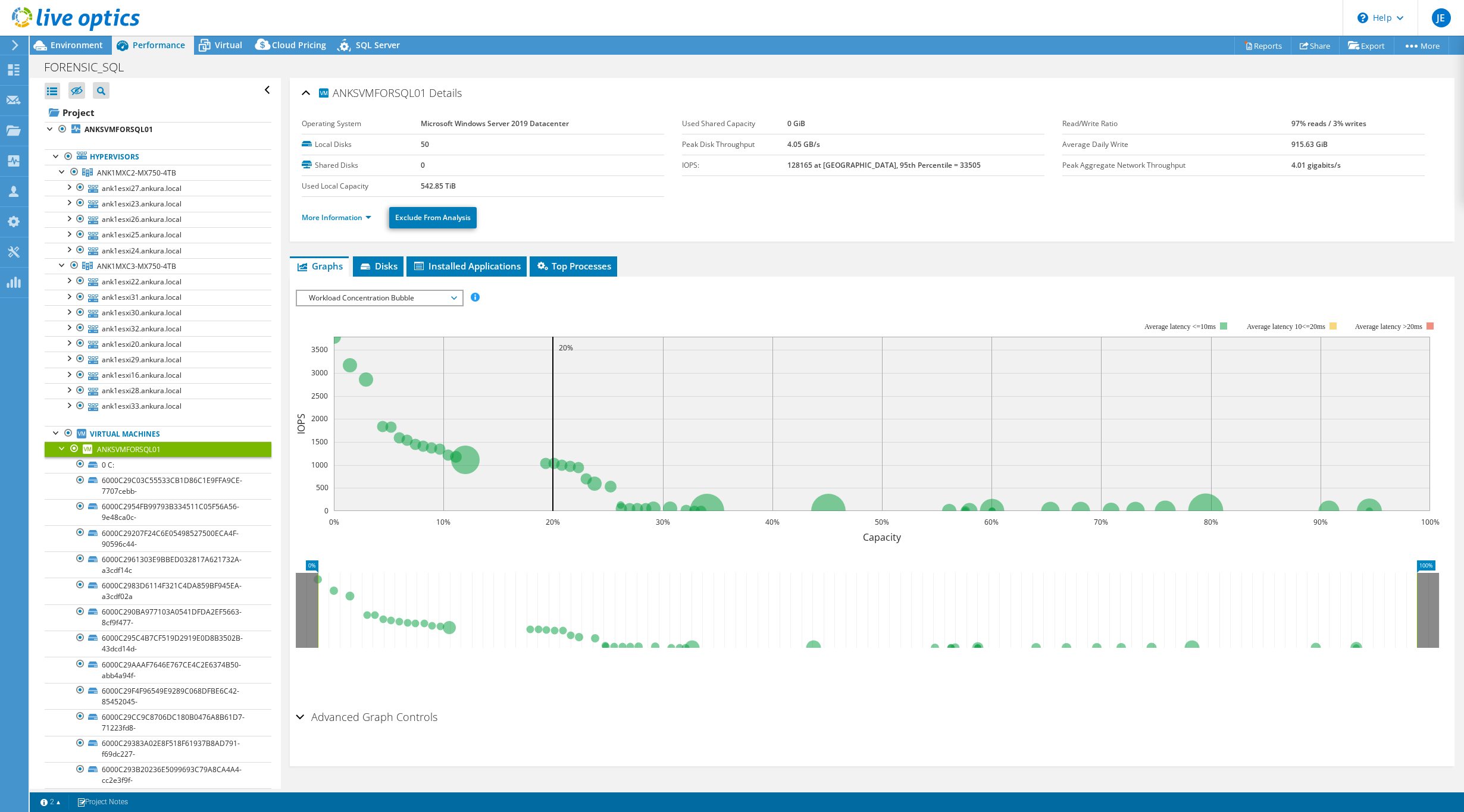
click at [66, 448] on div at bounding box center [62, 447] width 12 height 12
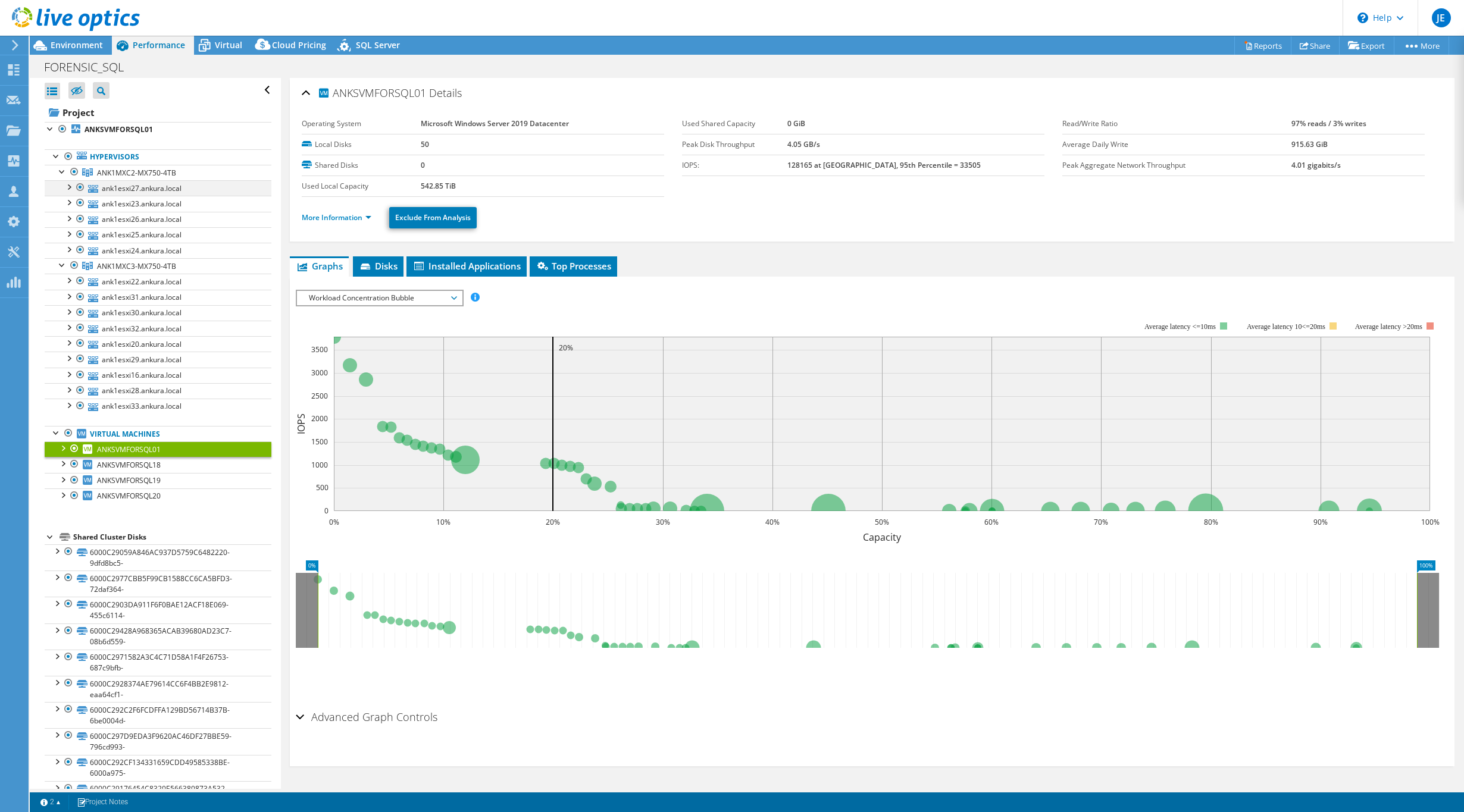
click at [69, 187] on div at bounding box center [68, 185] width 12 height 12
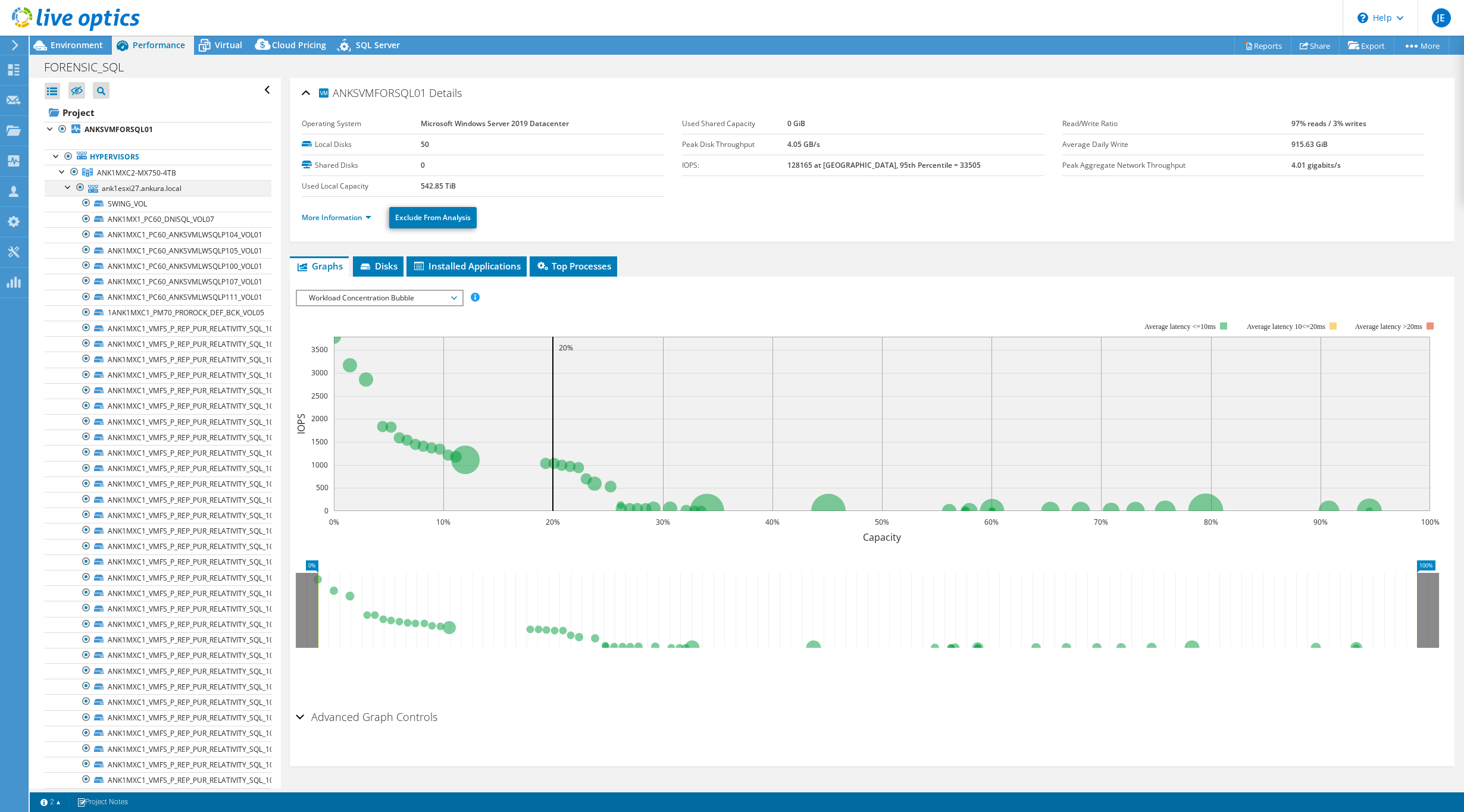
click at [70, 189] on div at bounding box center [68, 185] width 12 height 12
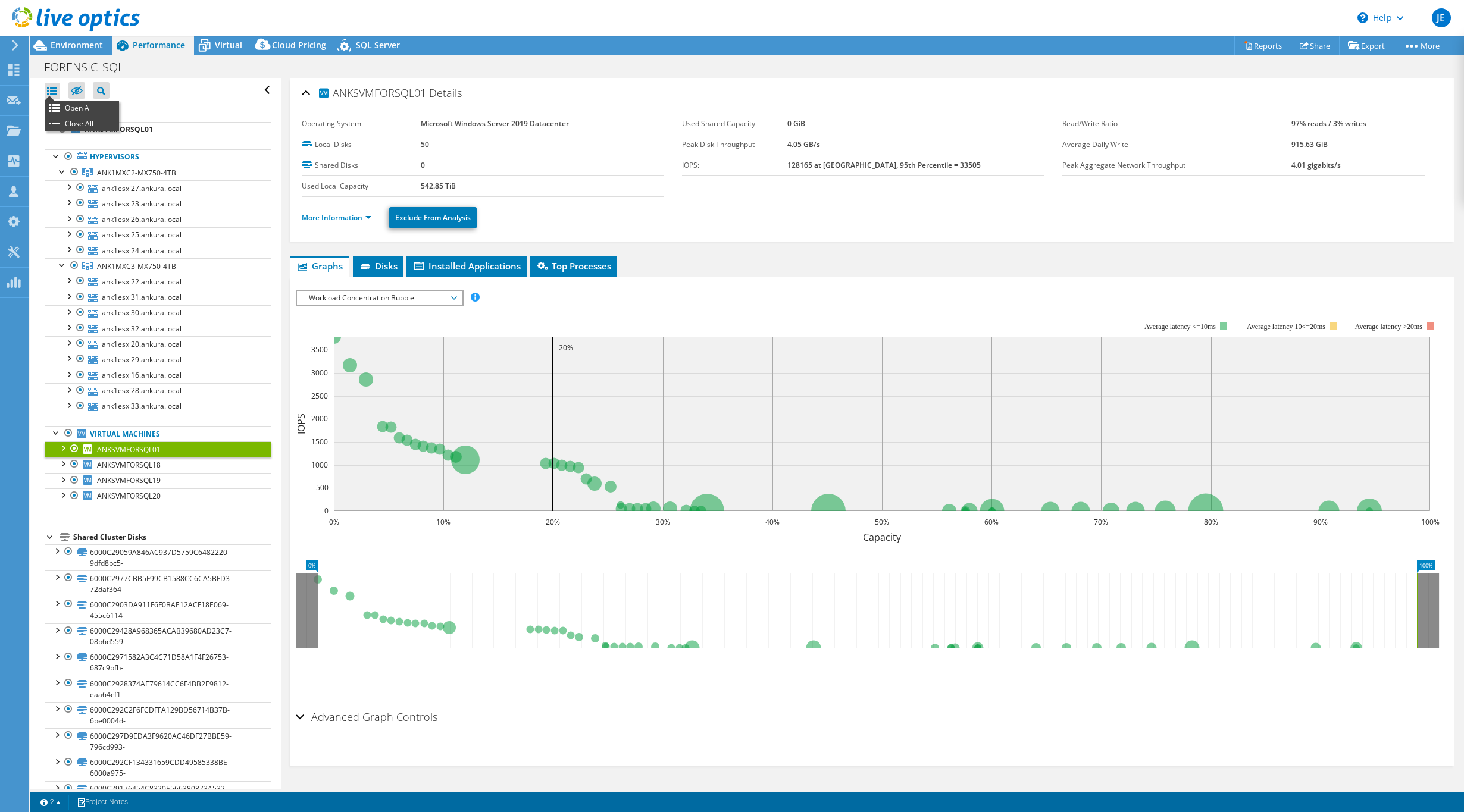
click at [47, 94] on div at bounding box center [52, 91] width 15 height 17
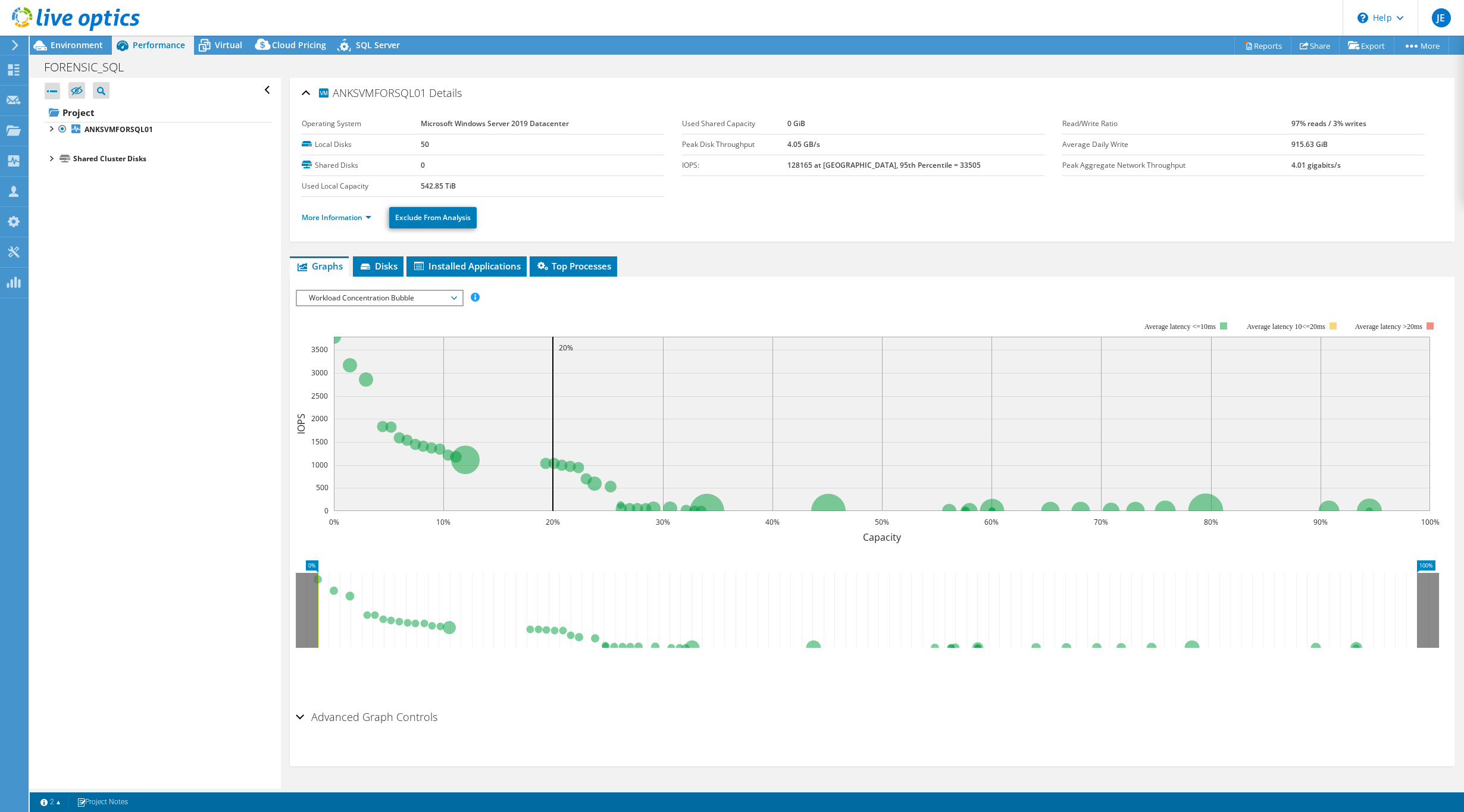
click at [47, 94] on div at bounding box center [52, 91] width 15 height 17
click at [53, 129] on div at bounding box center [50, 128] width 12 height 12
click at [51, 132] on div at bounding box center [50, 128] width 12 height 12
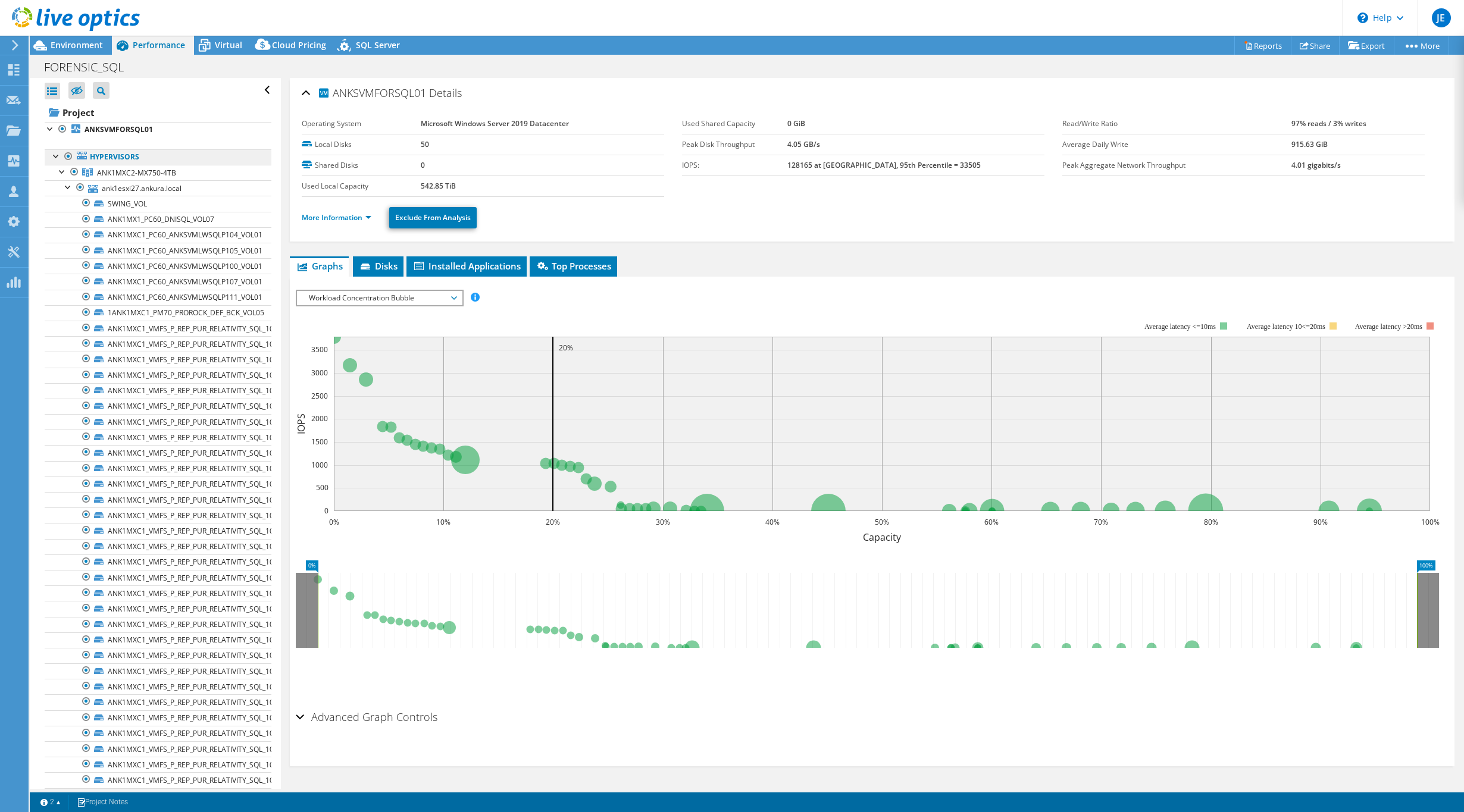
click at [50, 158] on link "Hypervisors" at bounding box center [158, 157] width 227 height 15
click at [50, 160] on div at bounding box center [56, 155] width 12 height 12
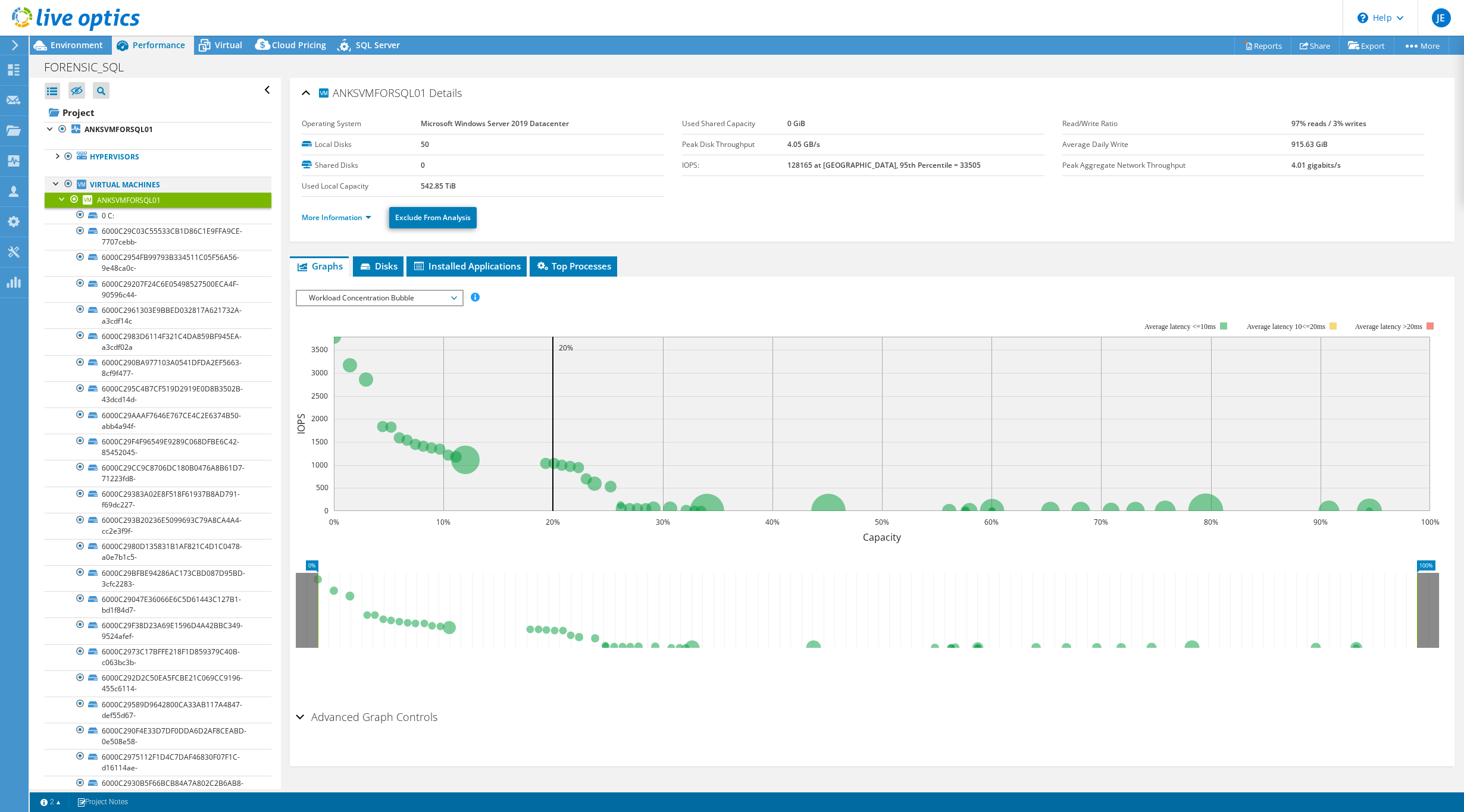
click at [57, 182] on div at bounding box center [56, 182] width 12 height 12
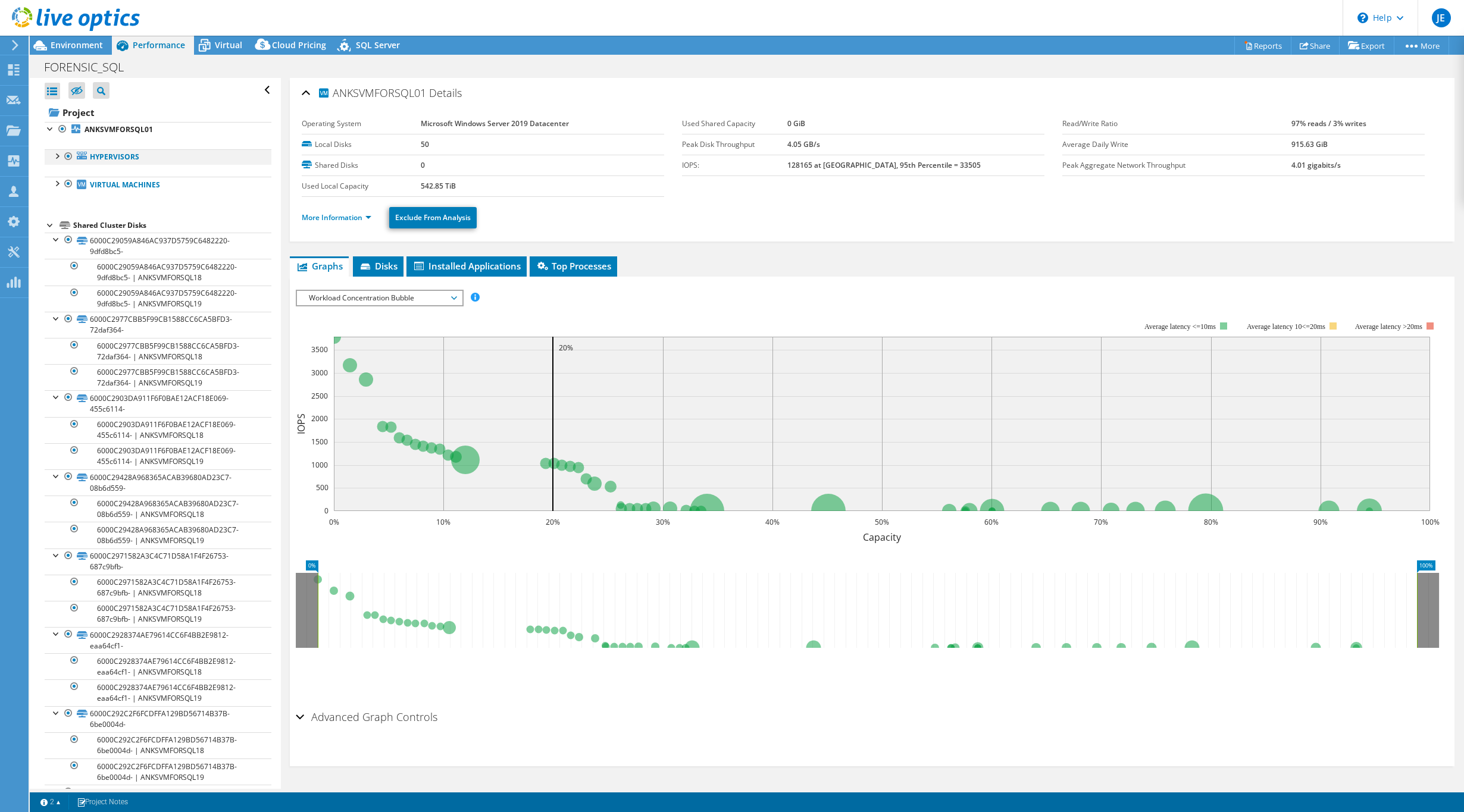
click at [54, 157] on div at bounding box center [56, 155] width 12 height 12
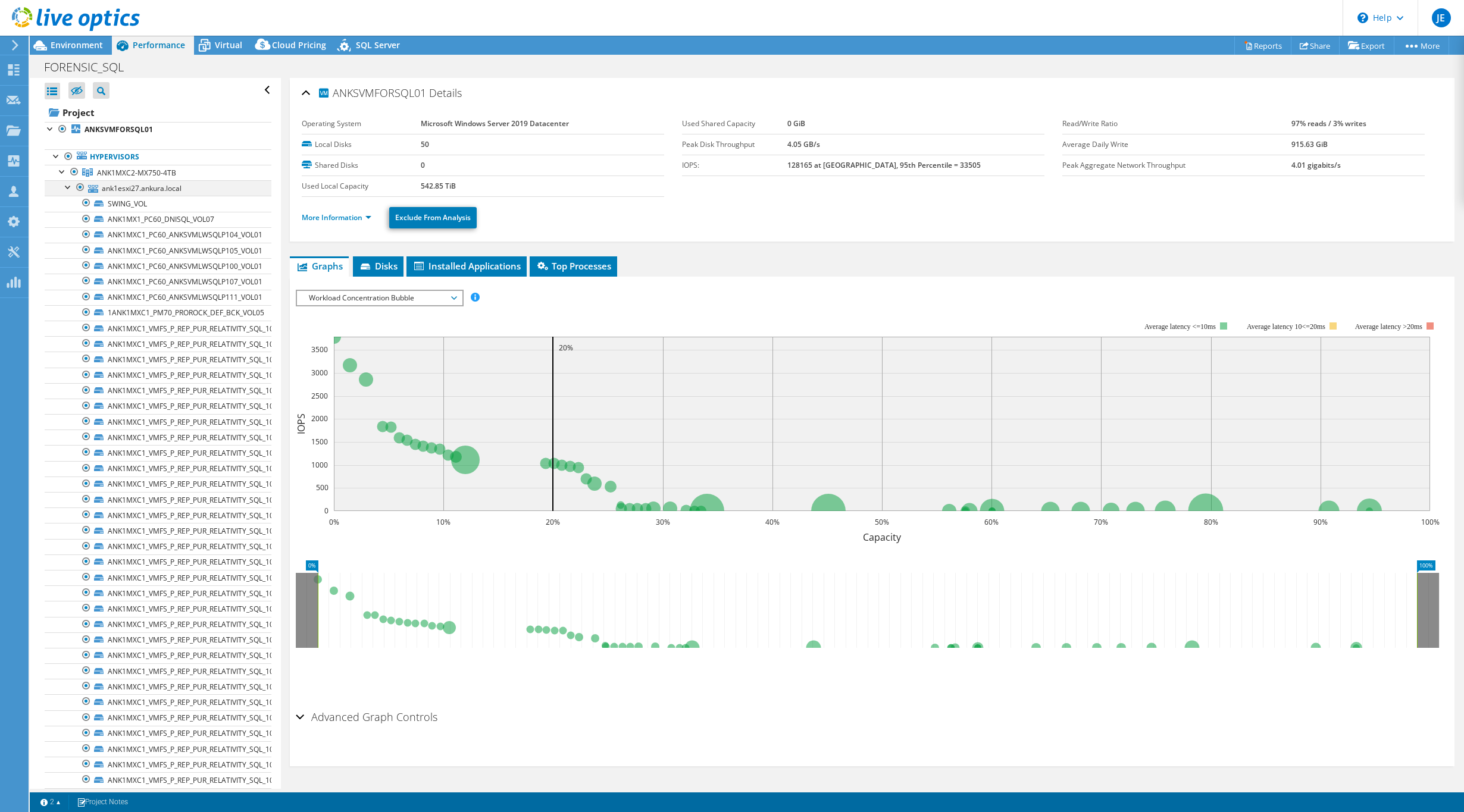
click at [72, 187] on div at bounding box center [68, 185] width 12 height 12
click at [69, 202] on div at bounding box center [68, 201] width 12 height 12
click at [68, 219] on div at bounding box center [68, 217] width 12 height 12
click at [68, 230] on div at bounding box center [68, 233] width 12 height 12
click at [68, 252] on div at bounding box center [68, 248] width 12 height 12
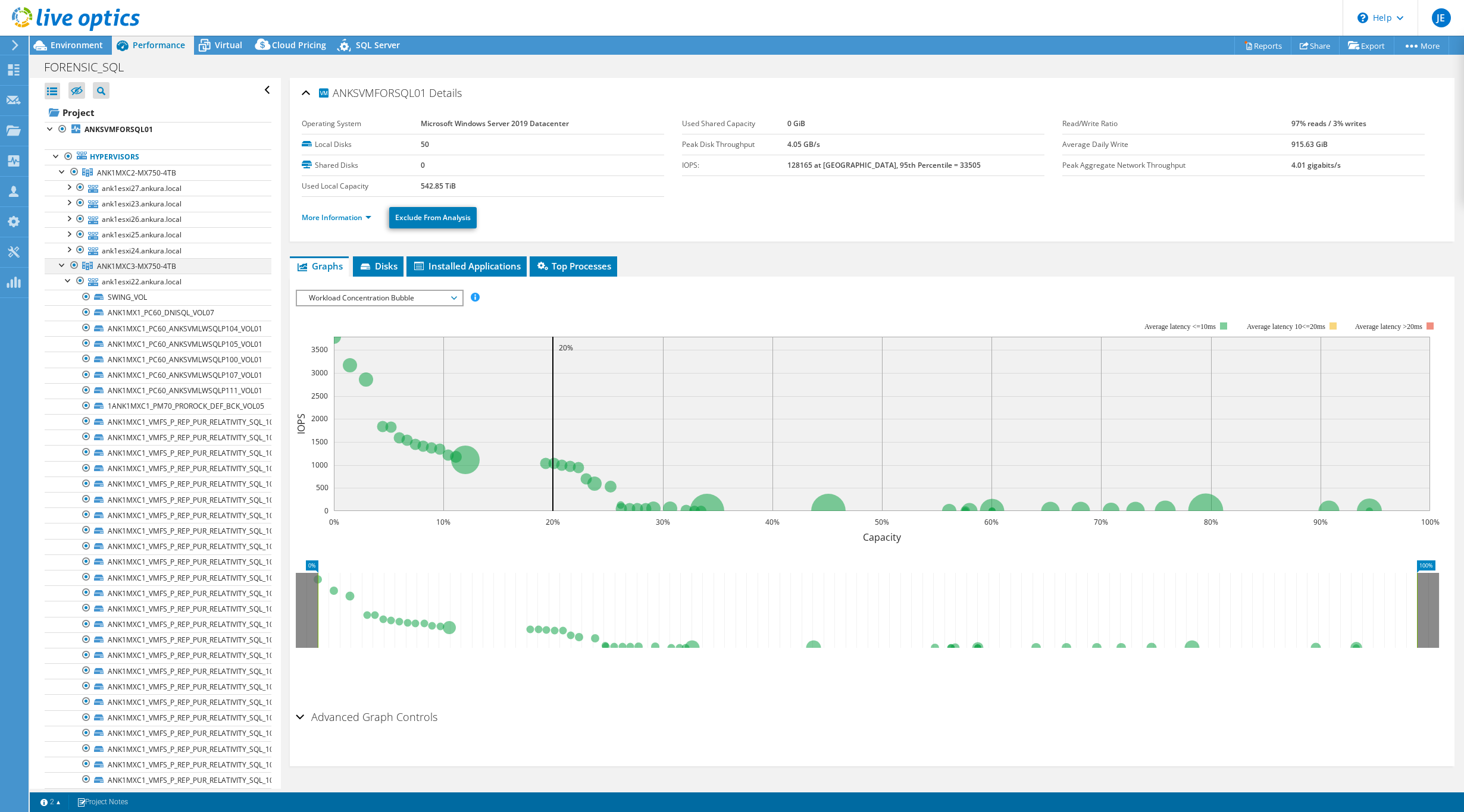
click at [69, 265] on div at bounding box center [74, 265] width 12 height 14
click at [72, 282] on div at bounding box center [68, 279] width 12 height 12
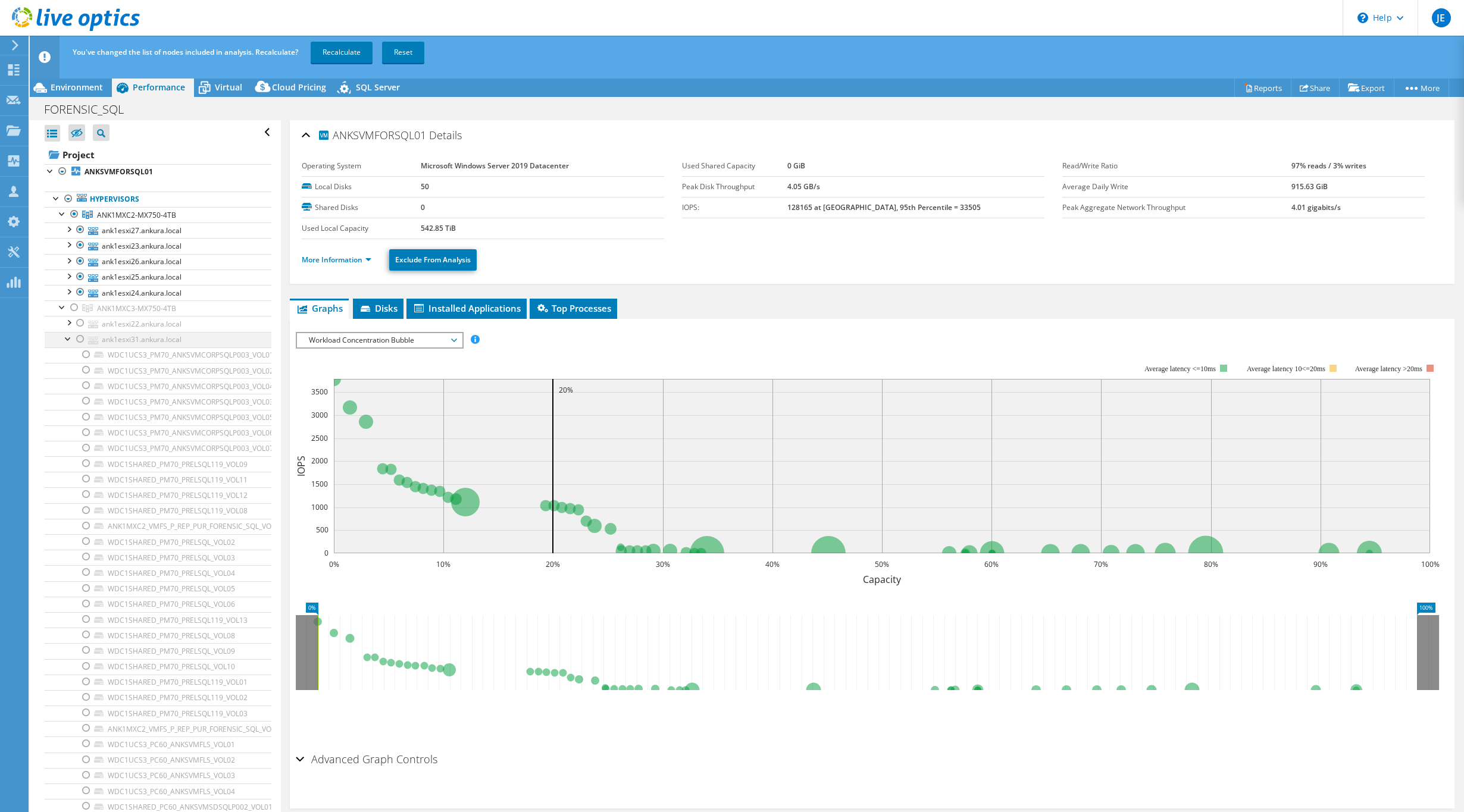
click at [66, 336] on div at bounding box center [68, 337] width 12 height 12
click at [66, 352] on div at bounding box center [68, 353] width 12 height 12
click at [68, 368] on div at bounding box center [68, 369] width 12 height 12
click at [66, 383] on div at bounding box center [68, 384] width 12 height 12
click at [62, 306] on div at bounding box center [62, 306] width 12 height 12
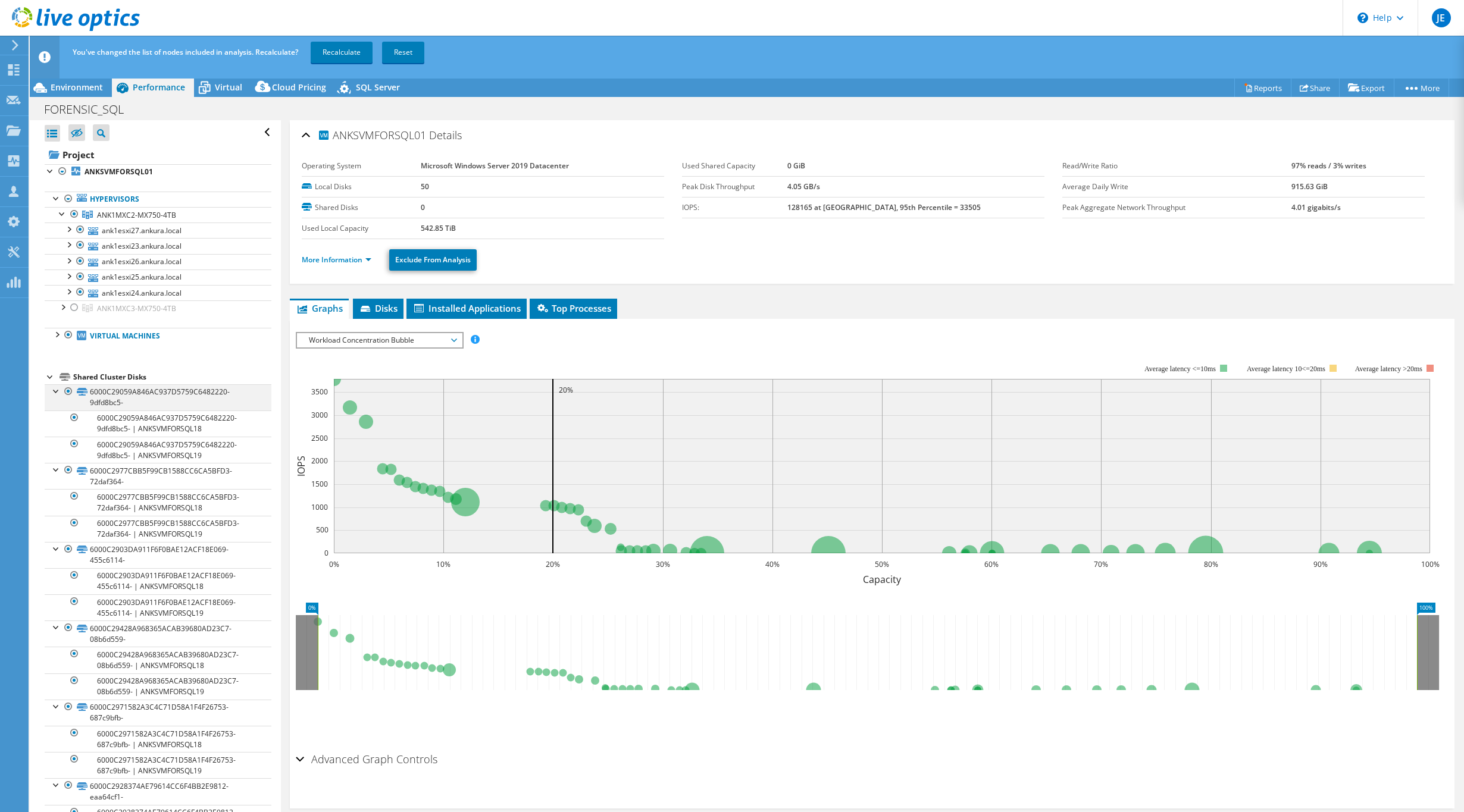
click at [54, 389] on div at bounding box center [56, 390] width 12 height 12
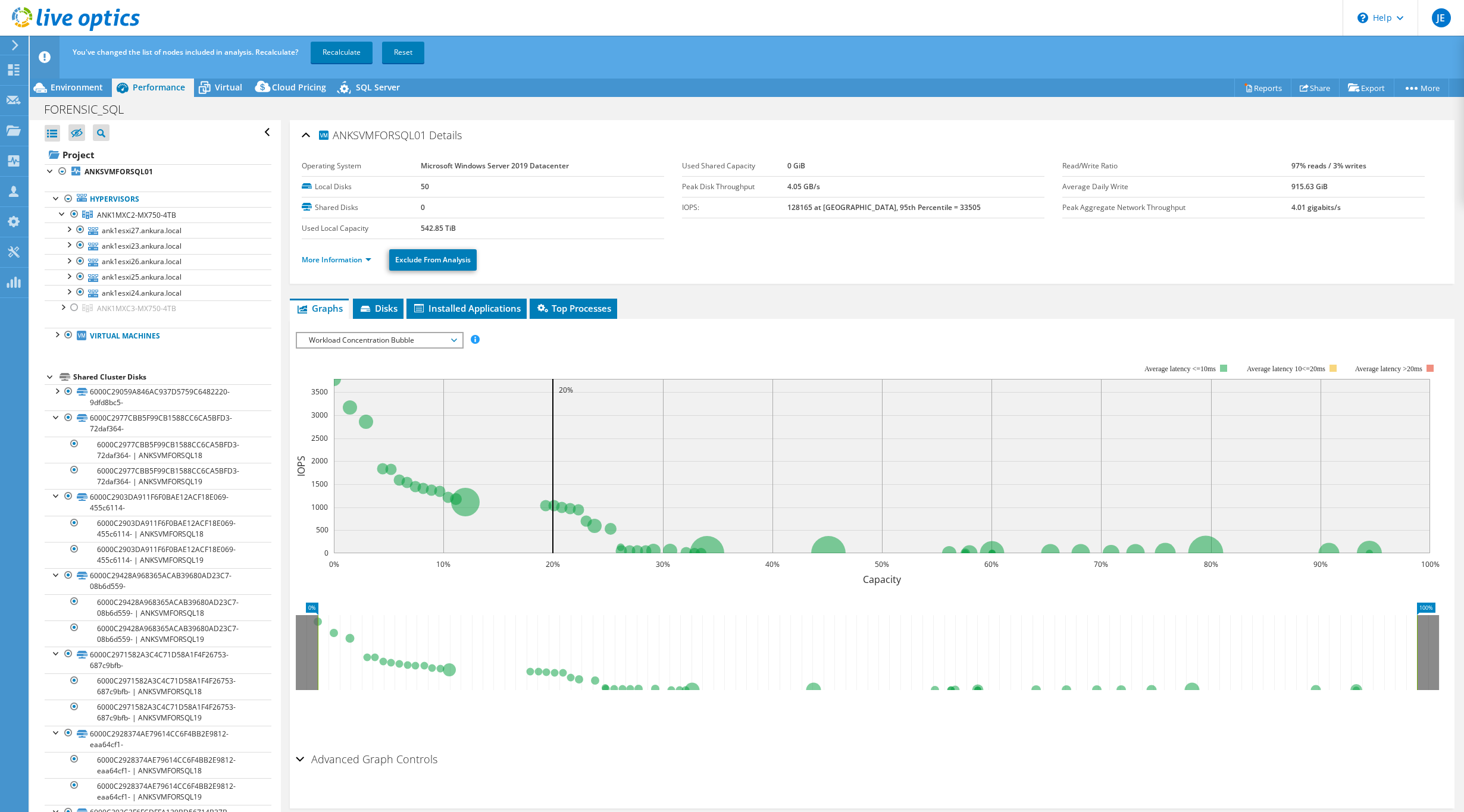
click at [47, 373] on div at bounding box center [50, 375] width 12 height 12
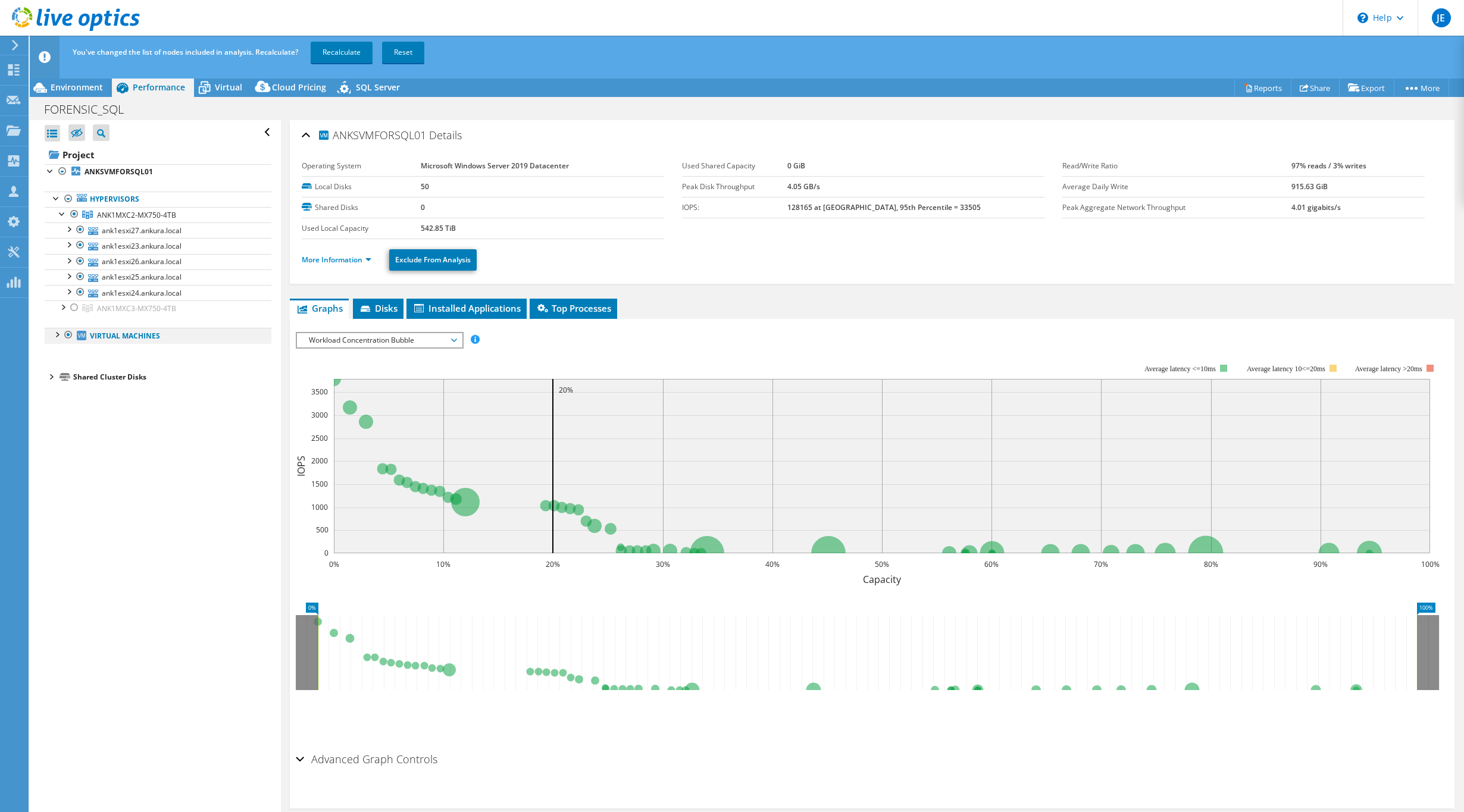
click at [54, 337] on div at bounding box center [56, 334] width 12 height 12
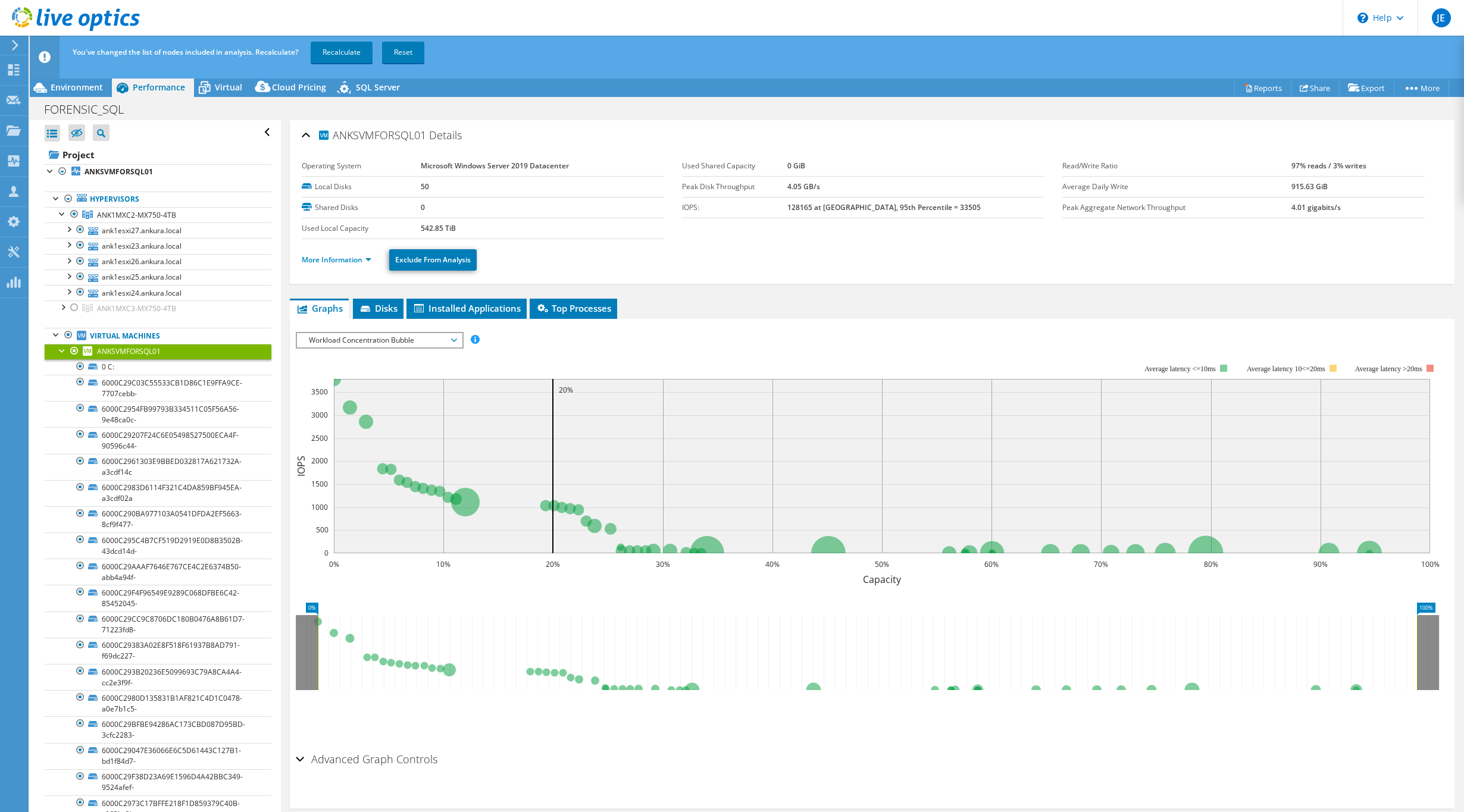
click at [64, 354] on div at bounding box center [62, 349] width 12 height 12
click at [66, 370] on div at bounding box center [62, 365] width 12 height 12
click at [64, 380] on div at bounding box center [62, 380] width 12 height 12
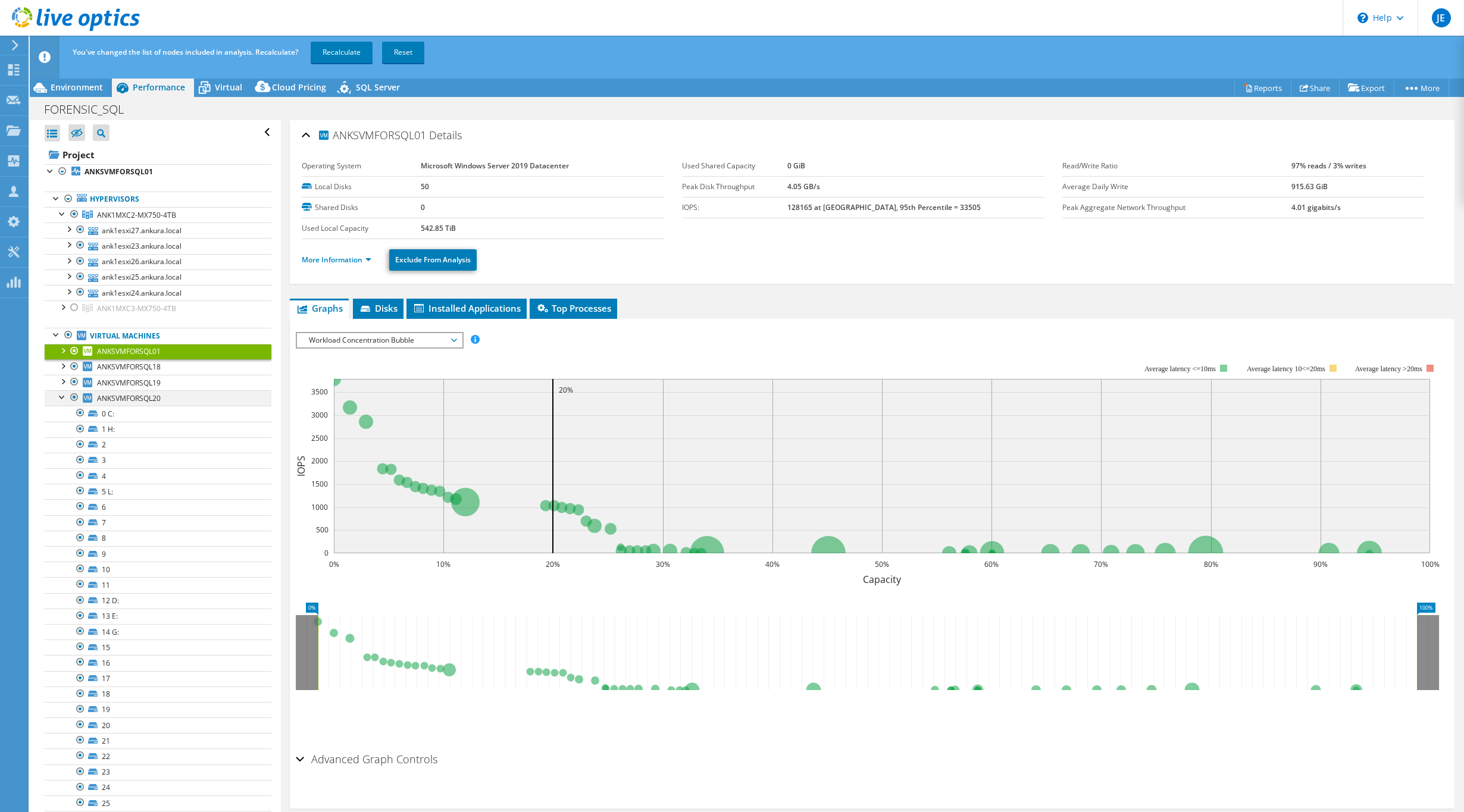
click at [63, 393] on div at bounding box center [62, 396] width 12 height 12
click at [151, 217] on span "ANK1MXC2-MX750-4TB" at bounding box center [136, 215] width 79 height 10
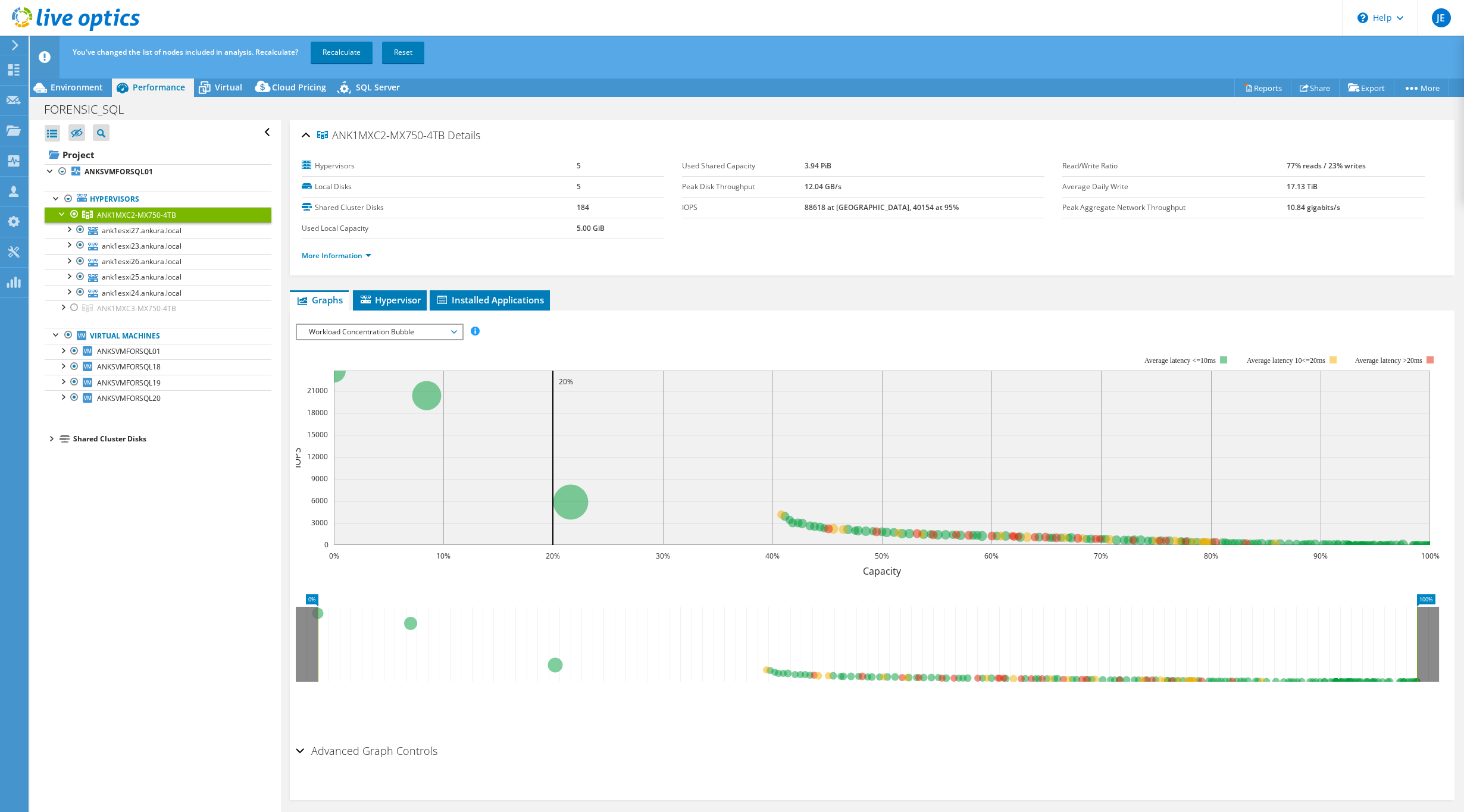
click at [988, 144] on div "ANK1MXC2-MX750-4TB Details" at bounding box center [872, 136] width 1141 height 26
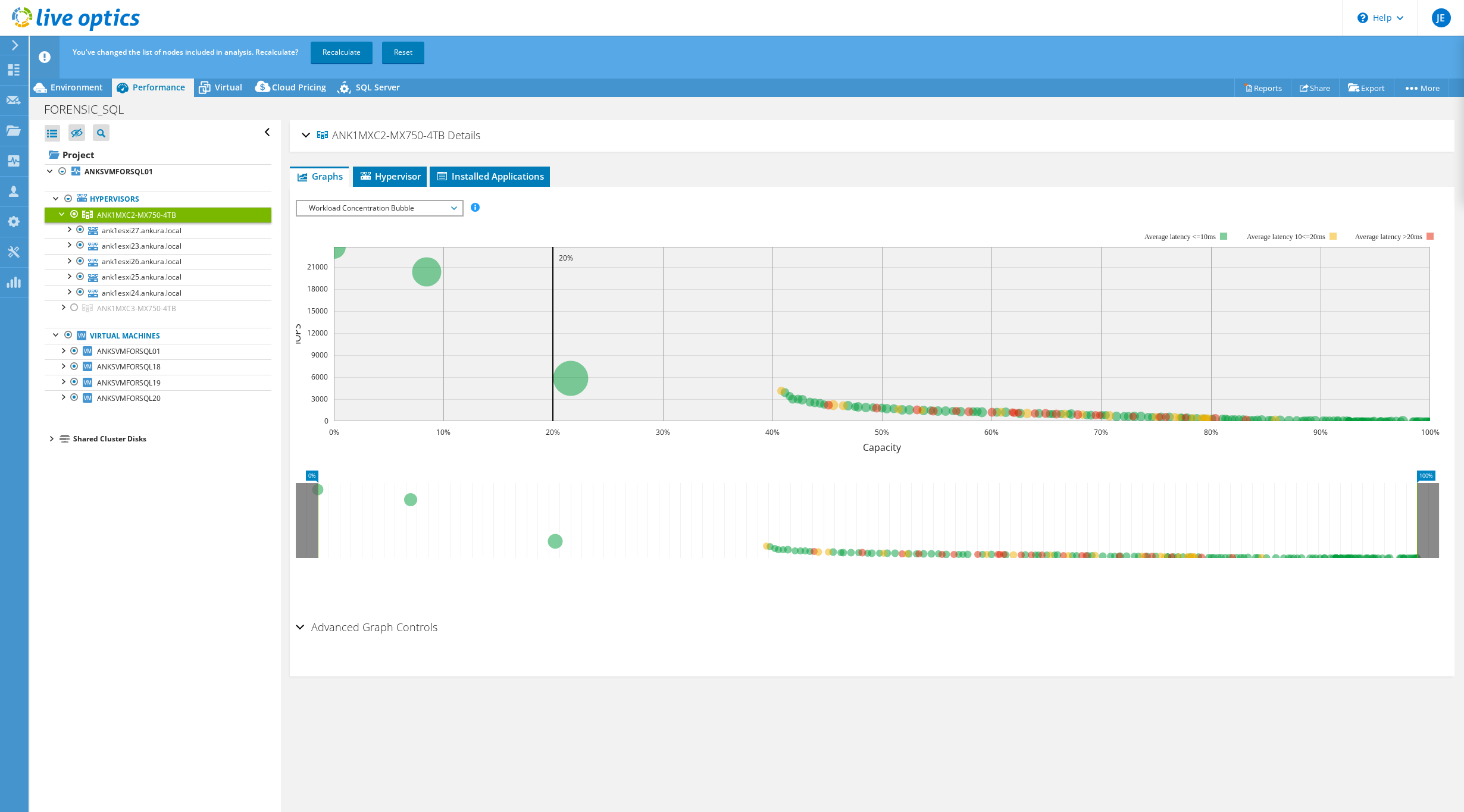
click at [362, 215] on div "Workload Concentration Bubble IOPS Disk Throughput IO Size Latency Queue Depth …" at bounding box center [379, 208] width 168 height 17
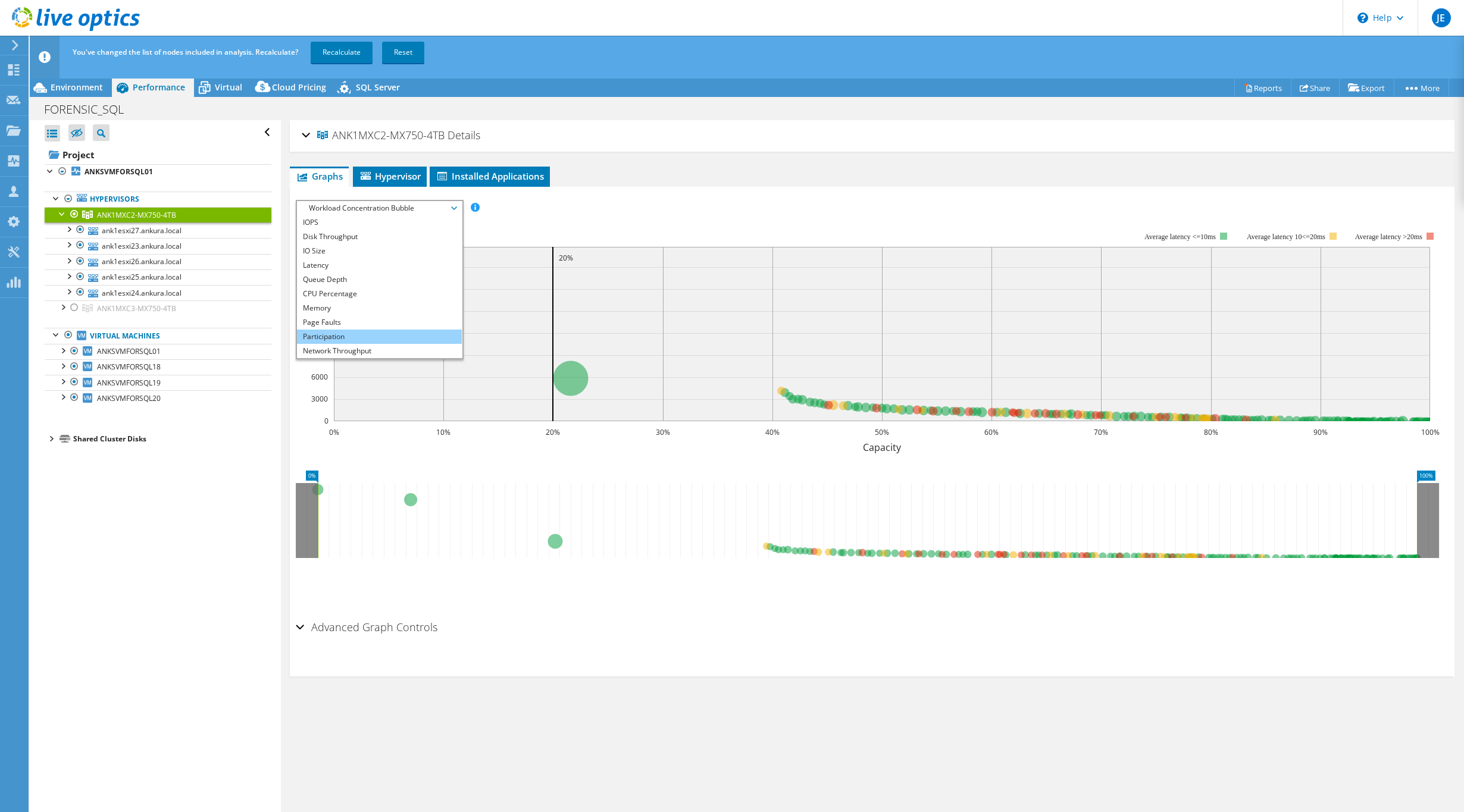
click at [351, 338] on li "Participation" at bounding box center [379, 337] width 165 height 14
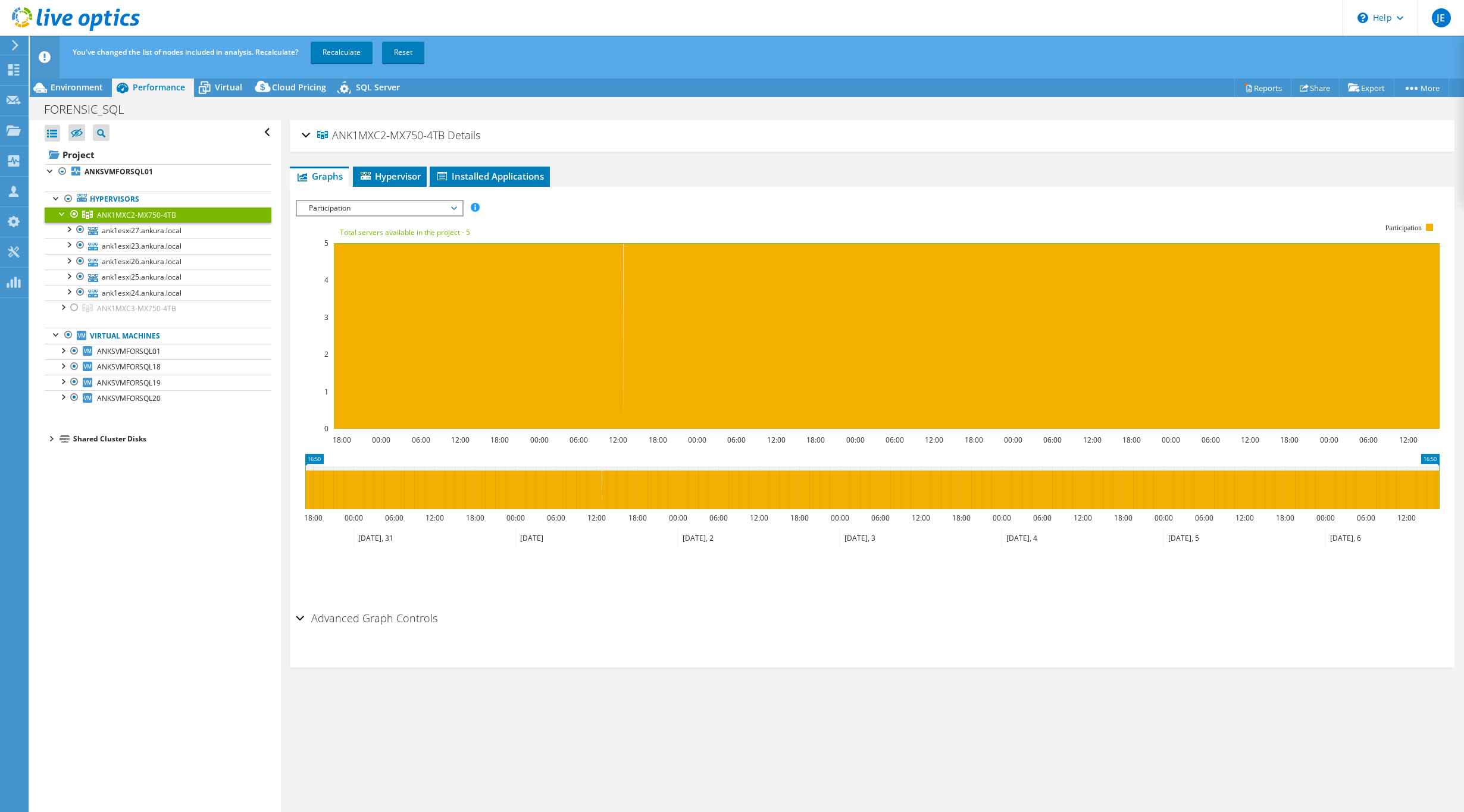
click at [375, 216] on div "Participation IOPS Disk Throughput IO Size Latency Queue Depth CPU Percentage M…" at bounding box center [379, 208] width 168 height 17
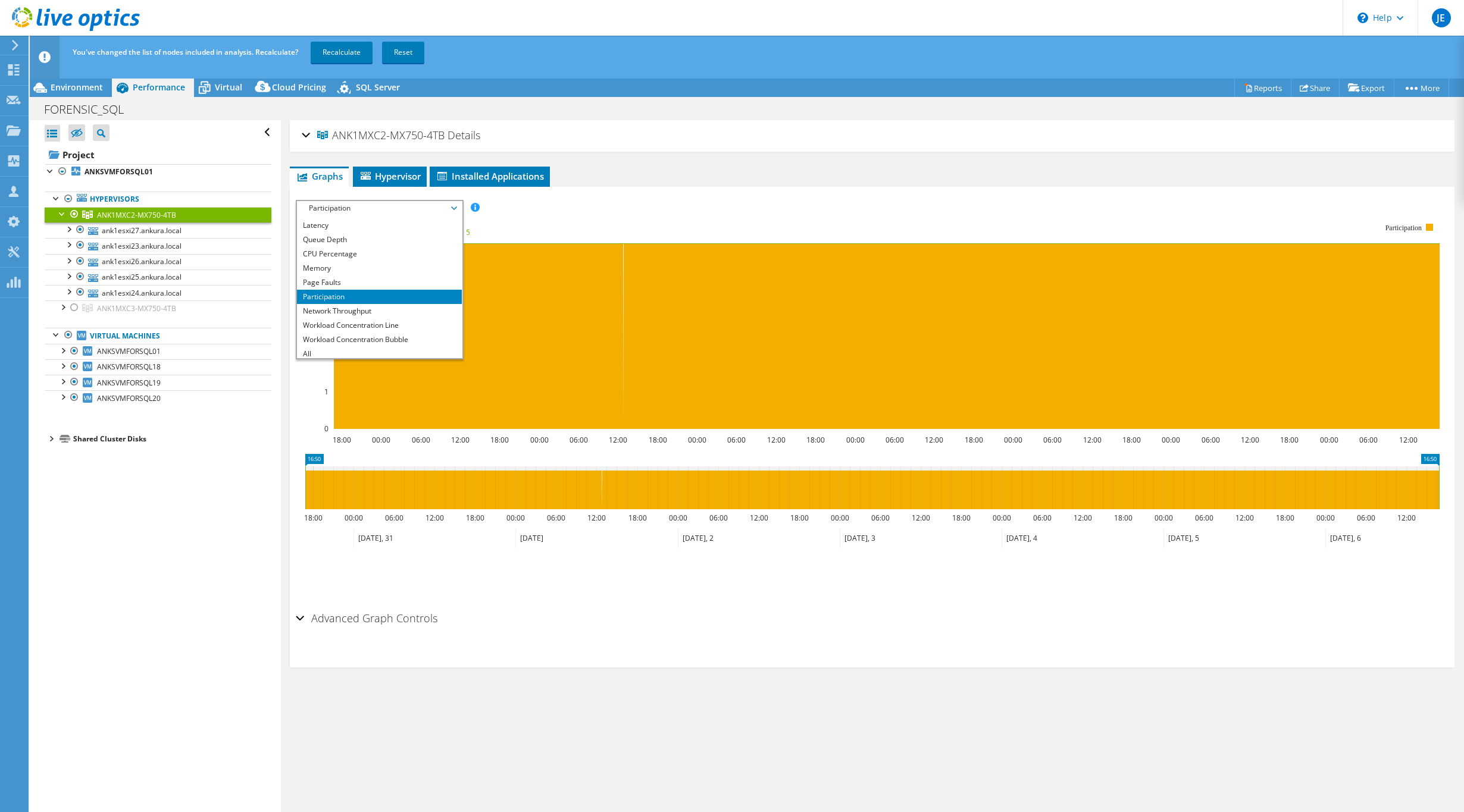
scroll to position [43, 0]
click at [162, 232] on link "ank1esxi27.ankura.local" at bounding box center [158, 230] width 227 height 15
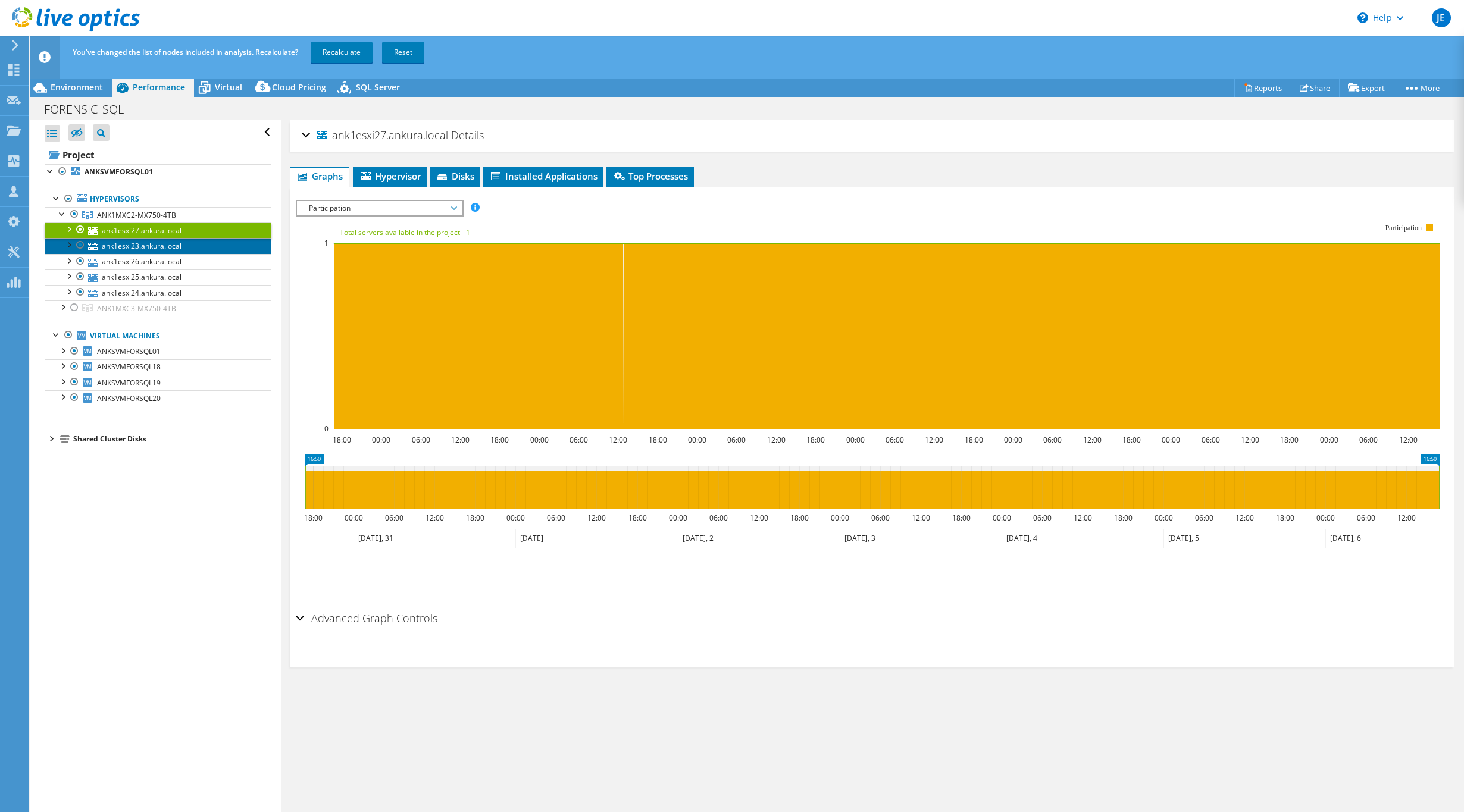
click at [160, 252] on link "ank1esxi23.ankura.local" at bounding box center [158, 245] width 227 height 15
click at [153, 265] on link "ank1esxi26.ankura.local" at bounding box center [158, 262] width 227 height 15
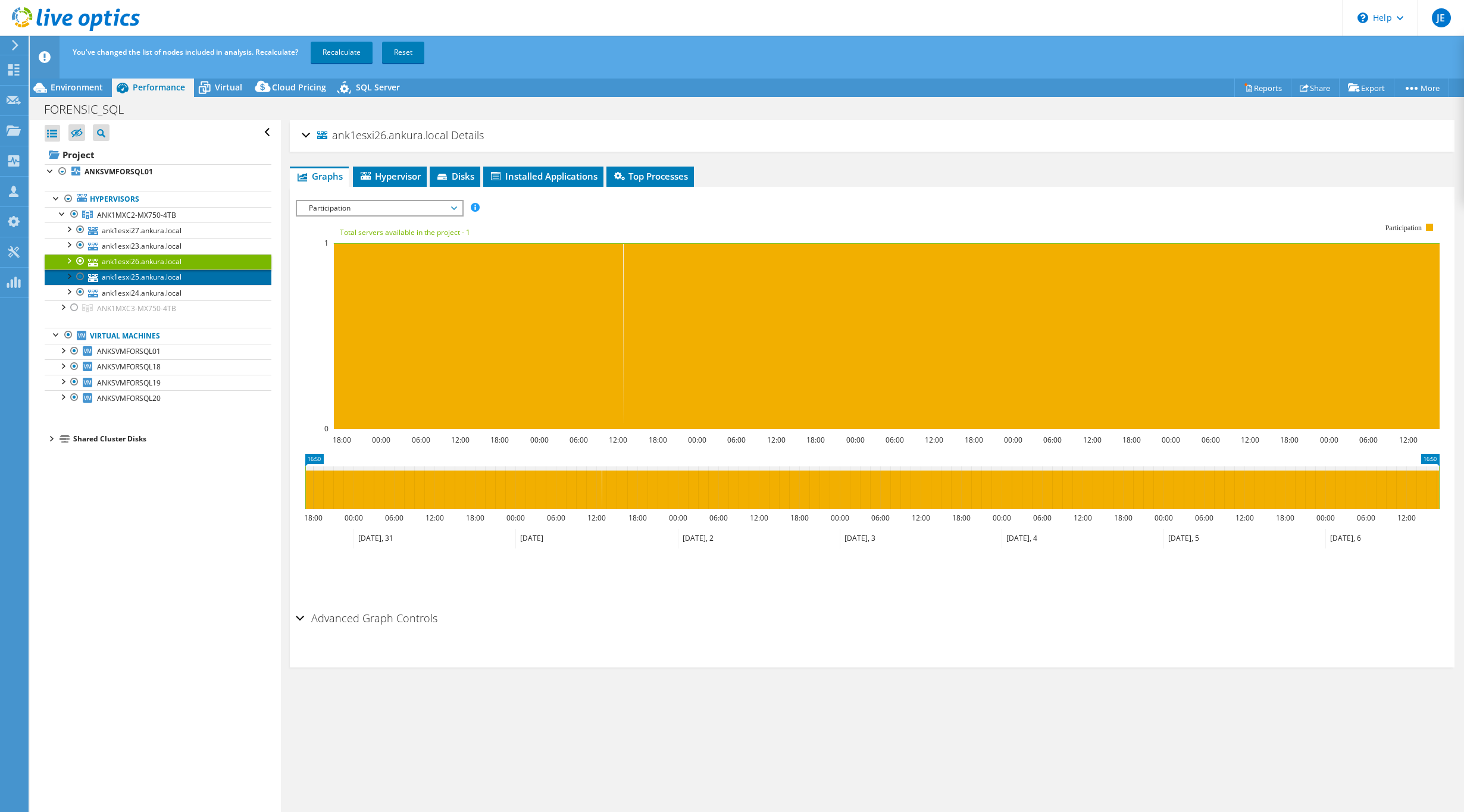
click at [149, 275] on link "ank1esxi25.ankura.local" at bounding box center [158, 277] width 227 height 15
click at [150, 287] on link "ank1esxi24.ankura.local" at bounding box center [158, 292] width 227 height 15
click at [61, 351] on div at bounding box center [62, 349] width 12 height 12
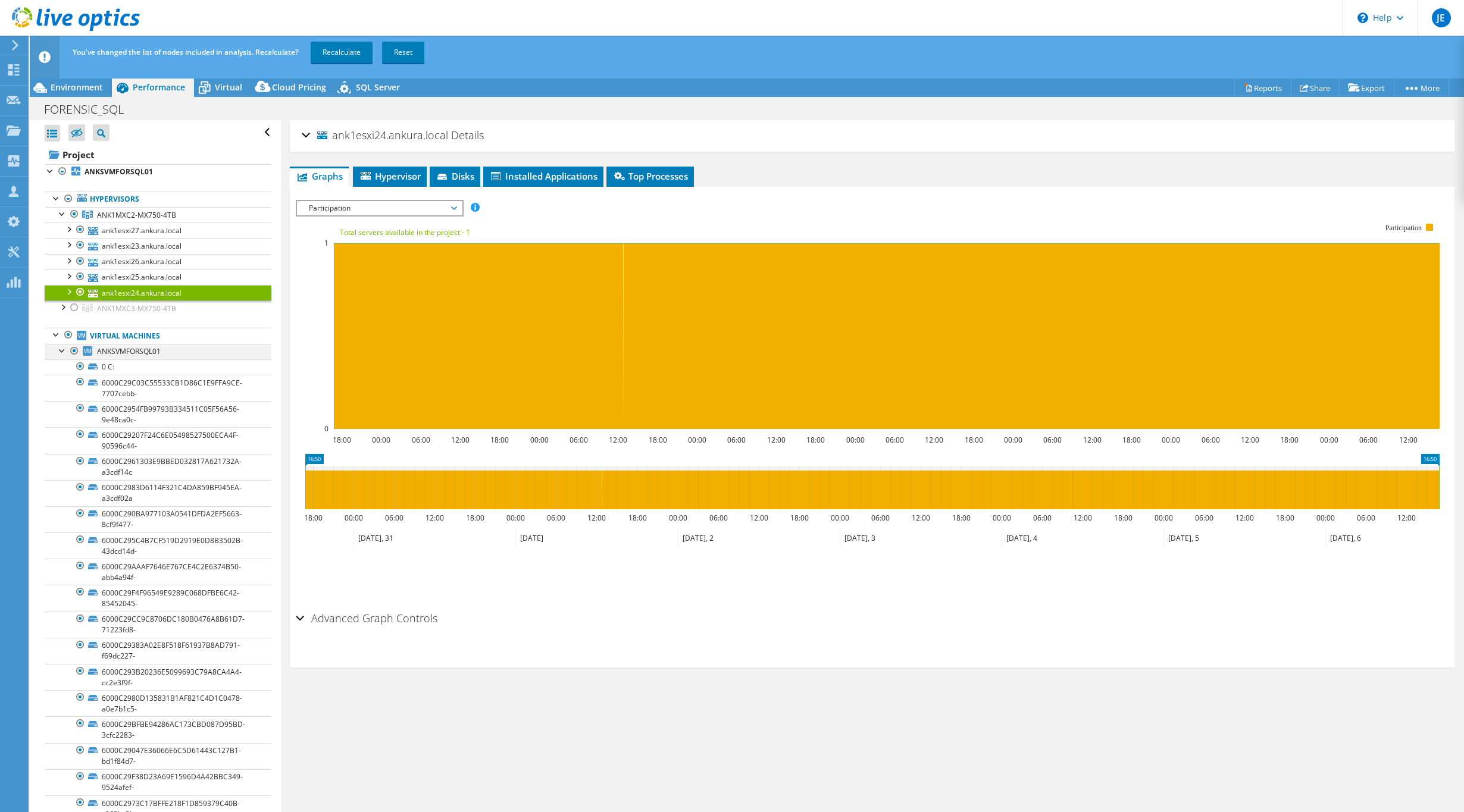
click at [61, 351] on div at bounding box center [62, 349] width 12 height 12
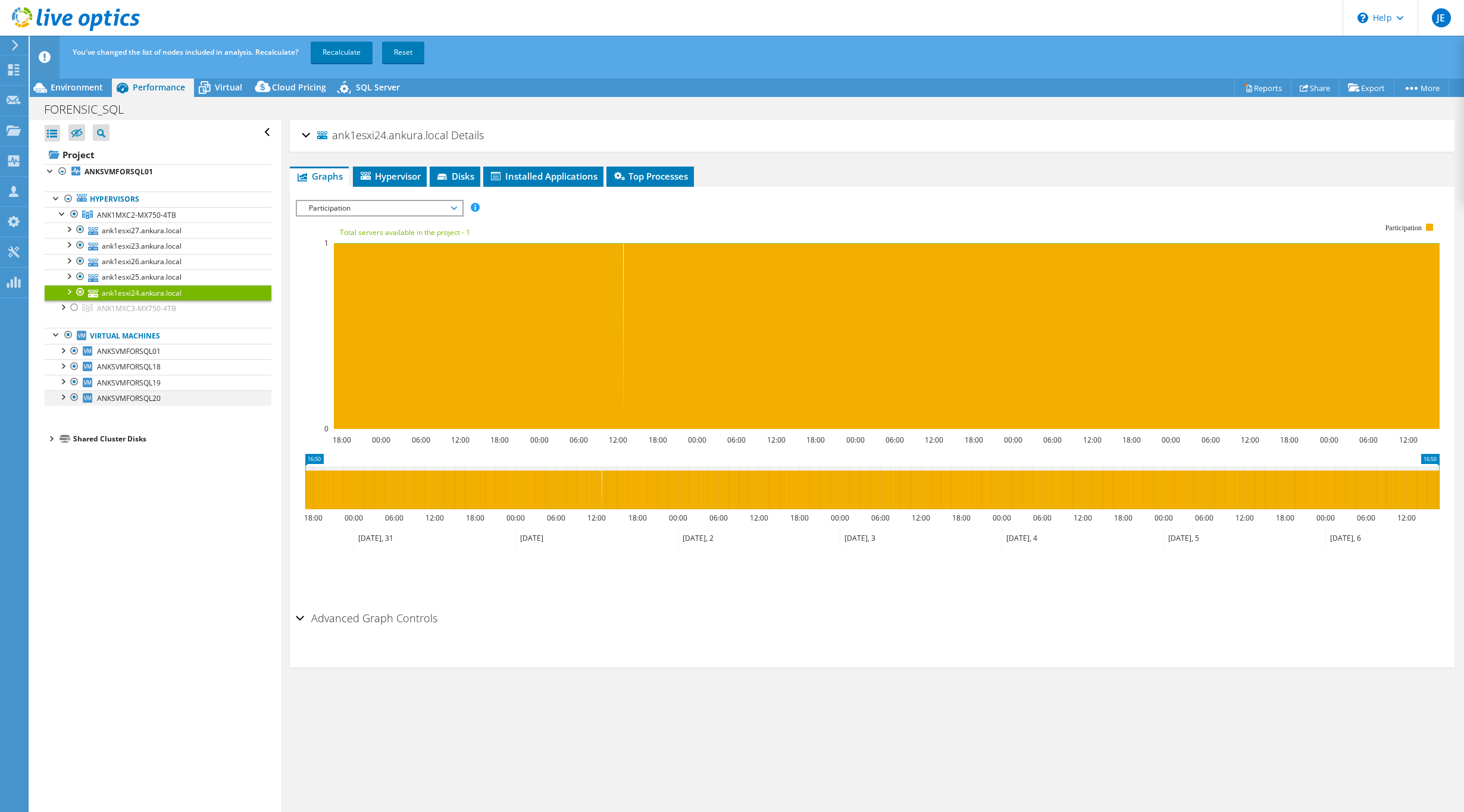
click at [63, 397] on div at bounding box center [62, 396] width 12 height 12
click at [118, 352] on span "ANKSVMFORSQL01" at bounding box center [129, 351] width 64 height 10
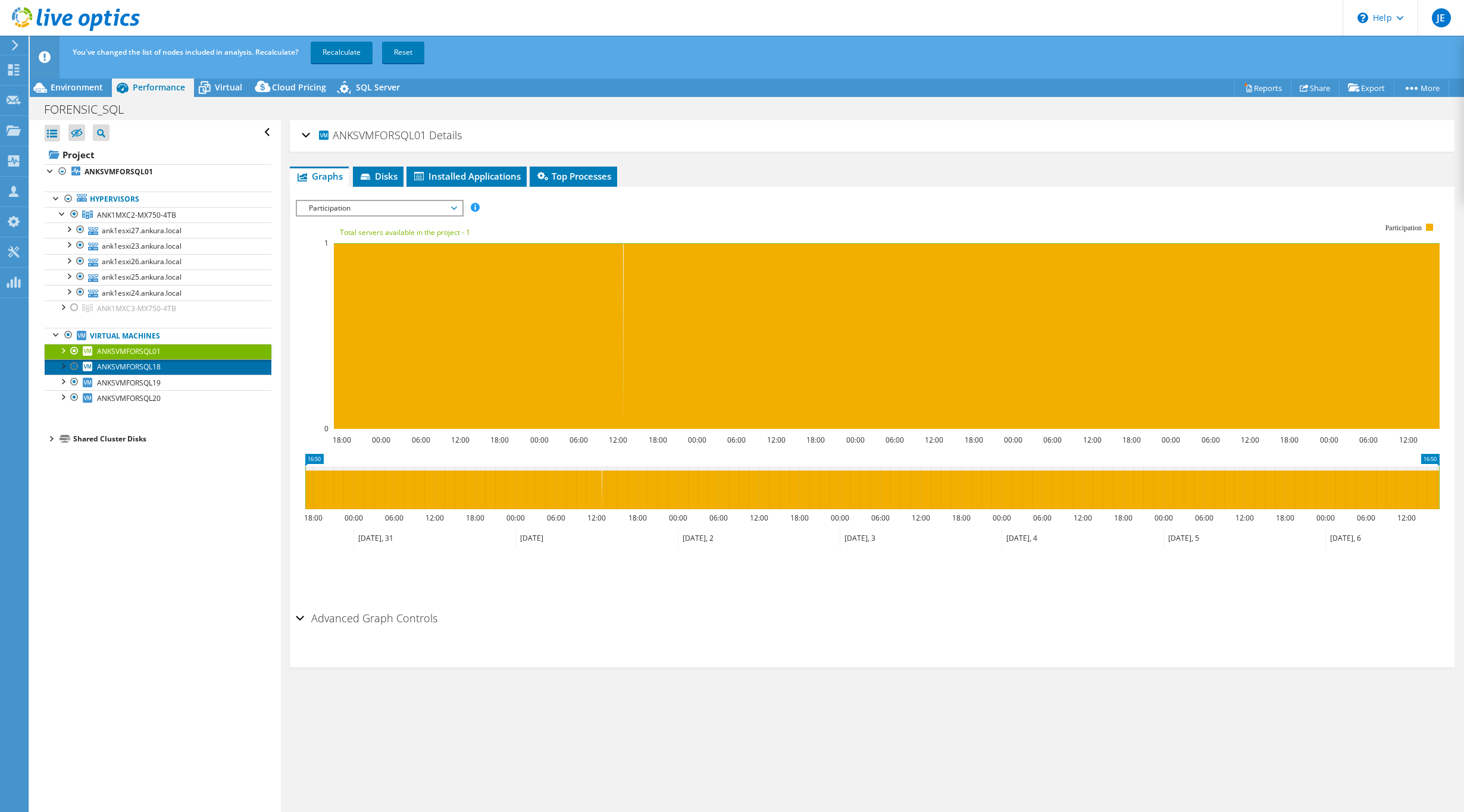
click at [120, 363] on span "ANKSVMFORSQL18" at bounding box center [129, 367] width 64 height 10
click at [123, 376] on link "ANKSVMFORSQL19" at bounding box center [158, 382] width 227 height 15
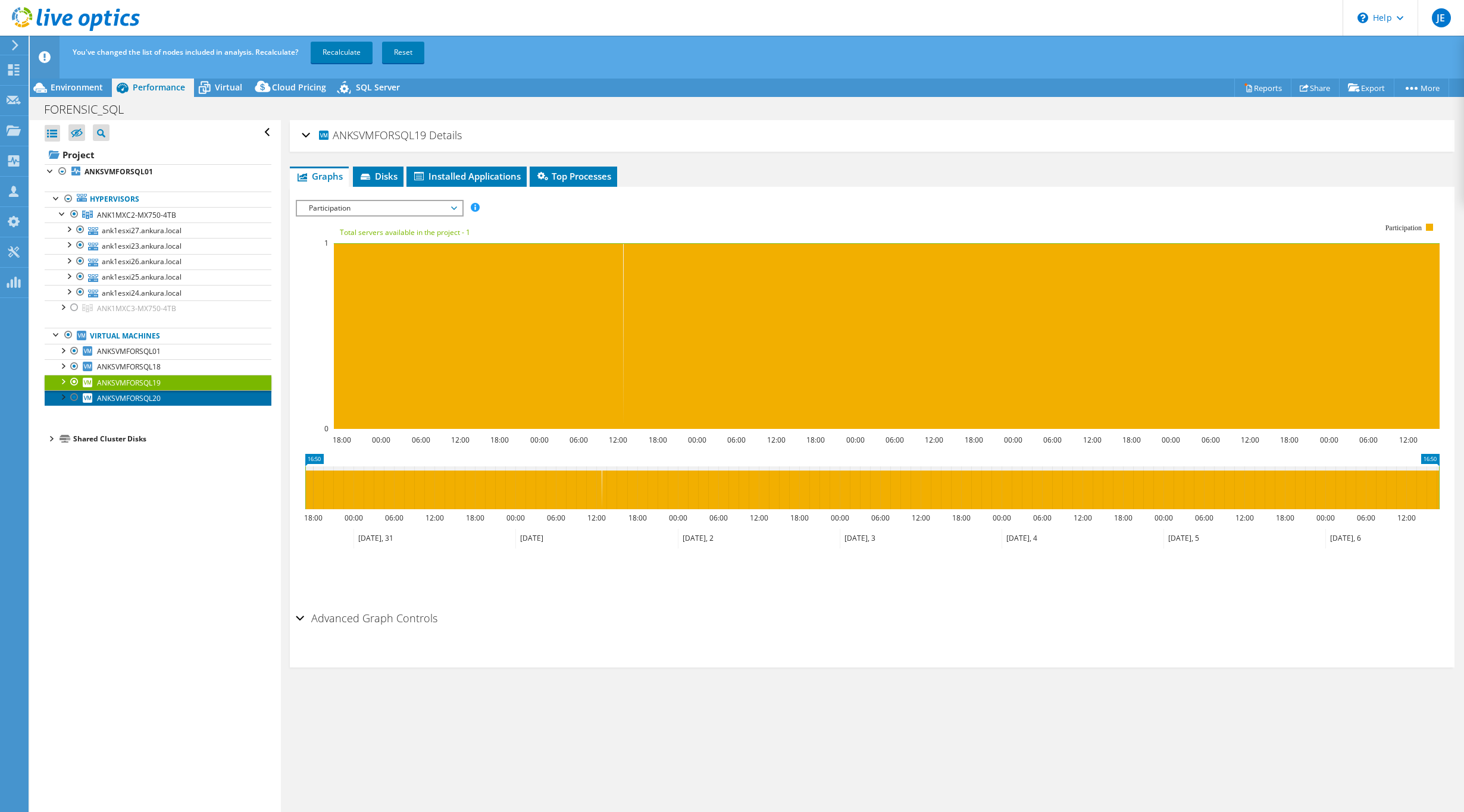
click at [172, 399] on link "ANKSVMFORSQL20" at bounding box center [158, 397] width 227 height 15
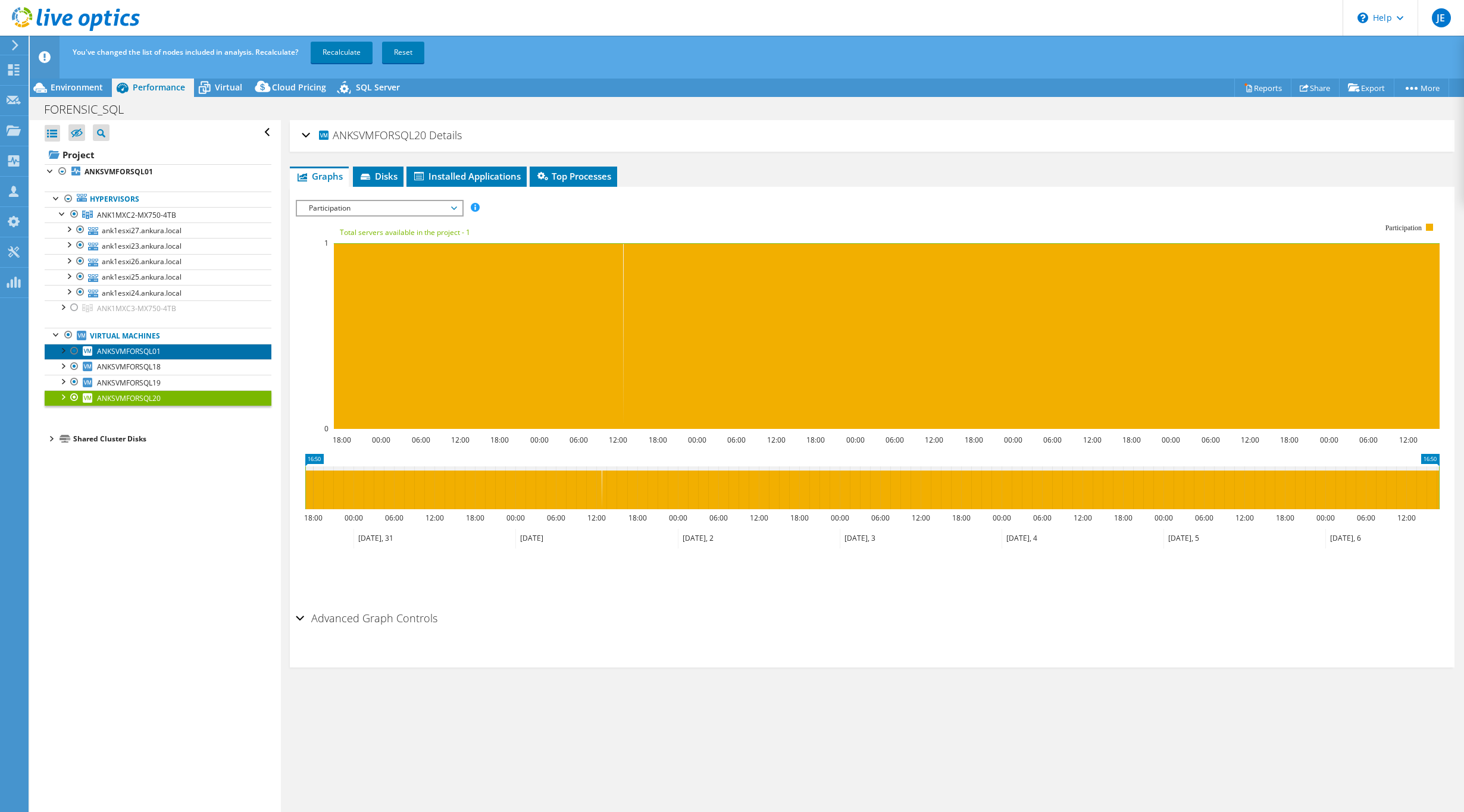
click at [131, 354] on span "ANKSVMFORSQL01" at bounding box center [129, 351] width 64 height 10
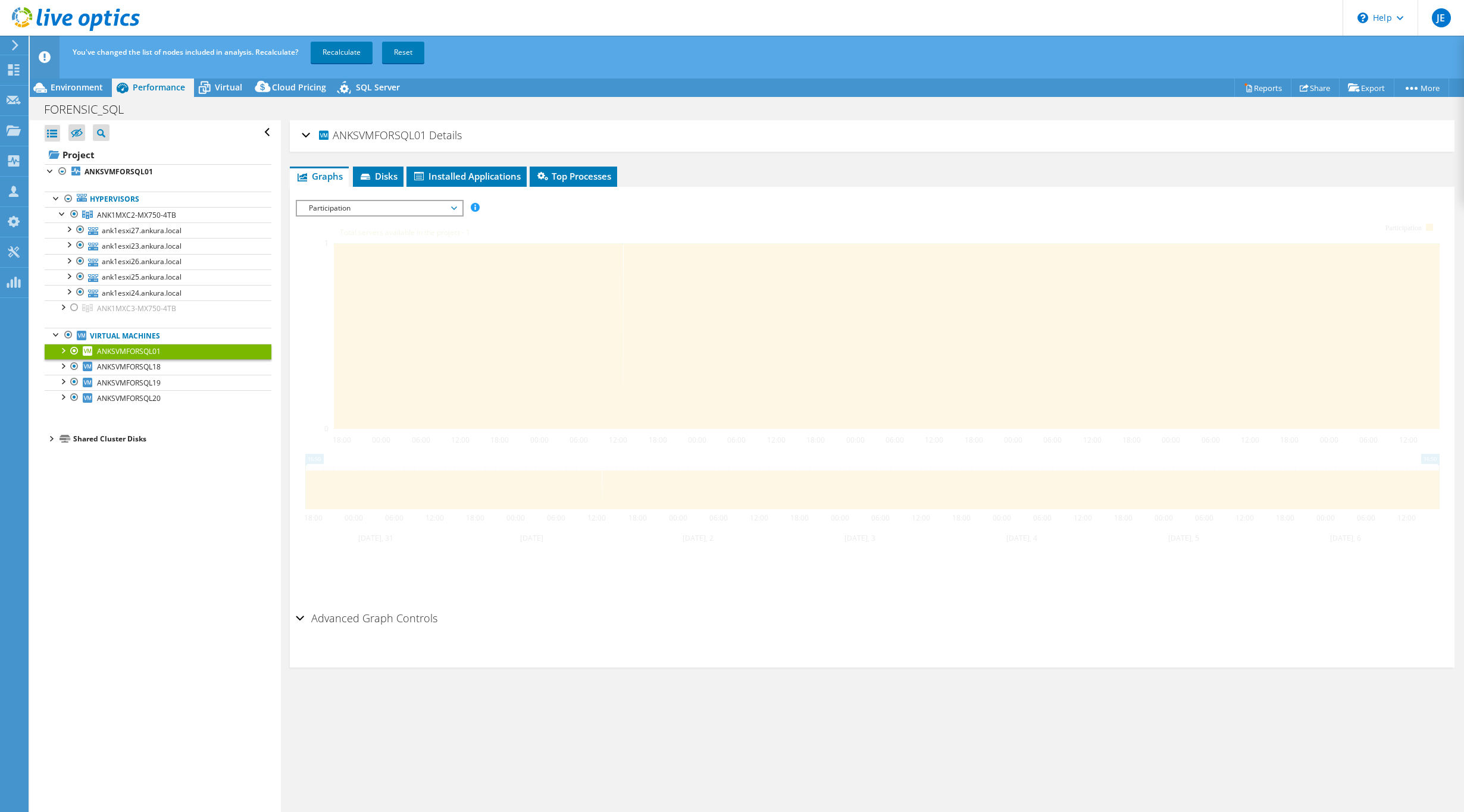
click at [66, 345] on div at bounding box center [62, 349] width 12 height 12
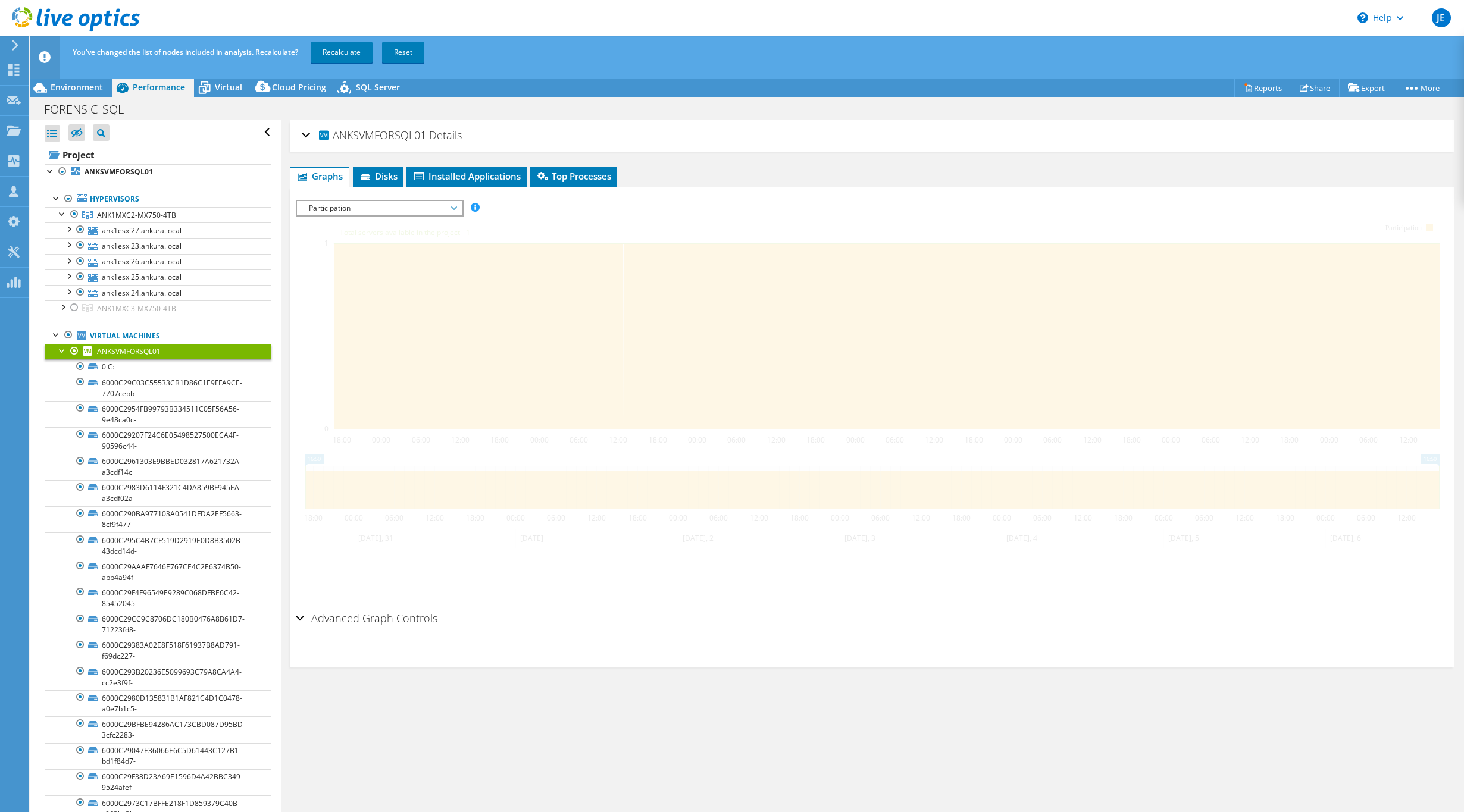
click at [104, 351] on span "ANKSVMFORSQL01" at bounding box center [129, 351] width 64 height 10
click at [71, 349] on div at bounding box center [74, 351] width 12 height 14
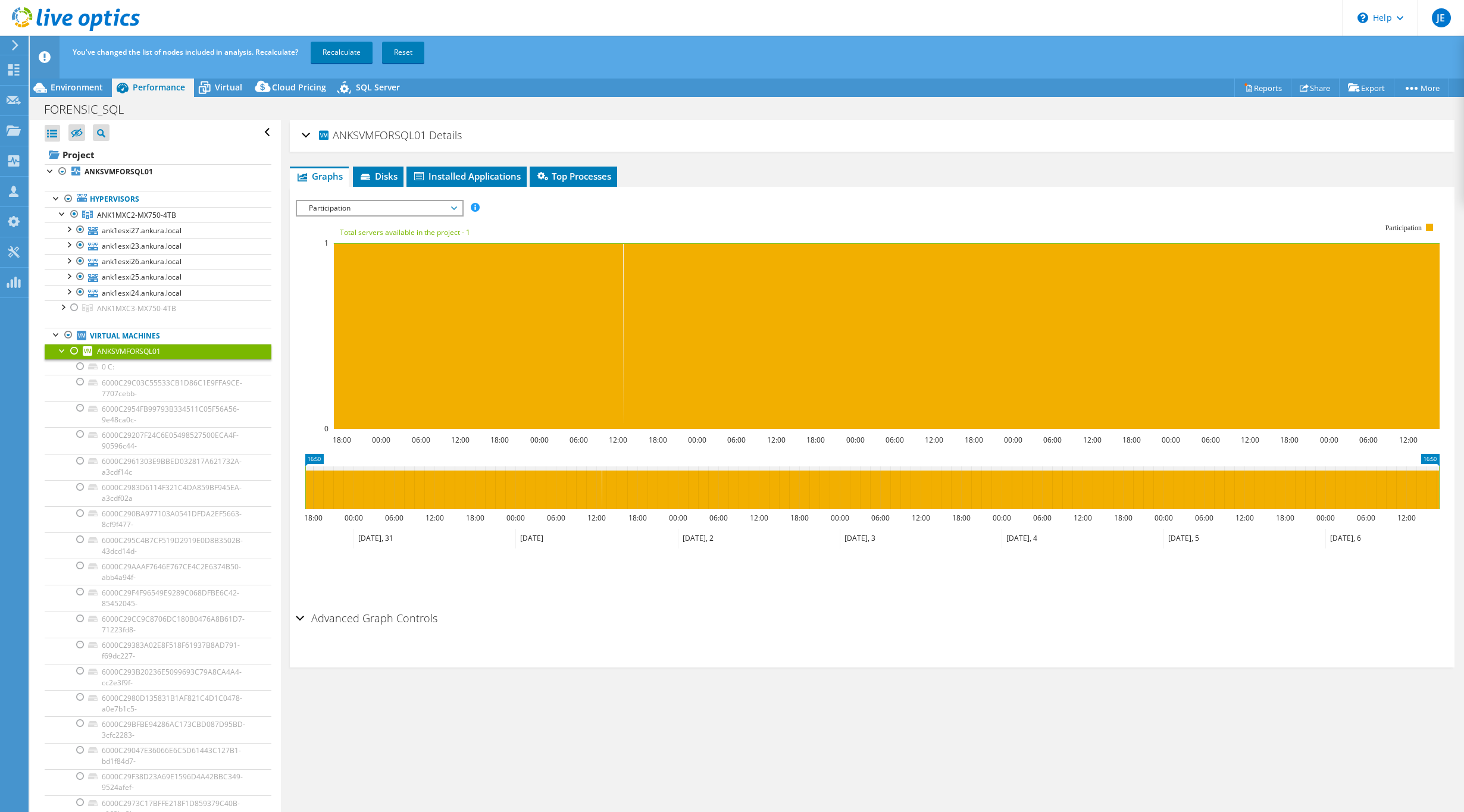
click at [66, 349] on div at bounding box center [62, 349] width 12 height 12
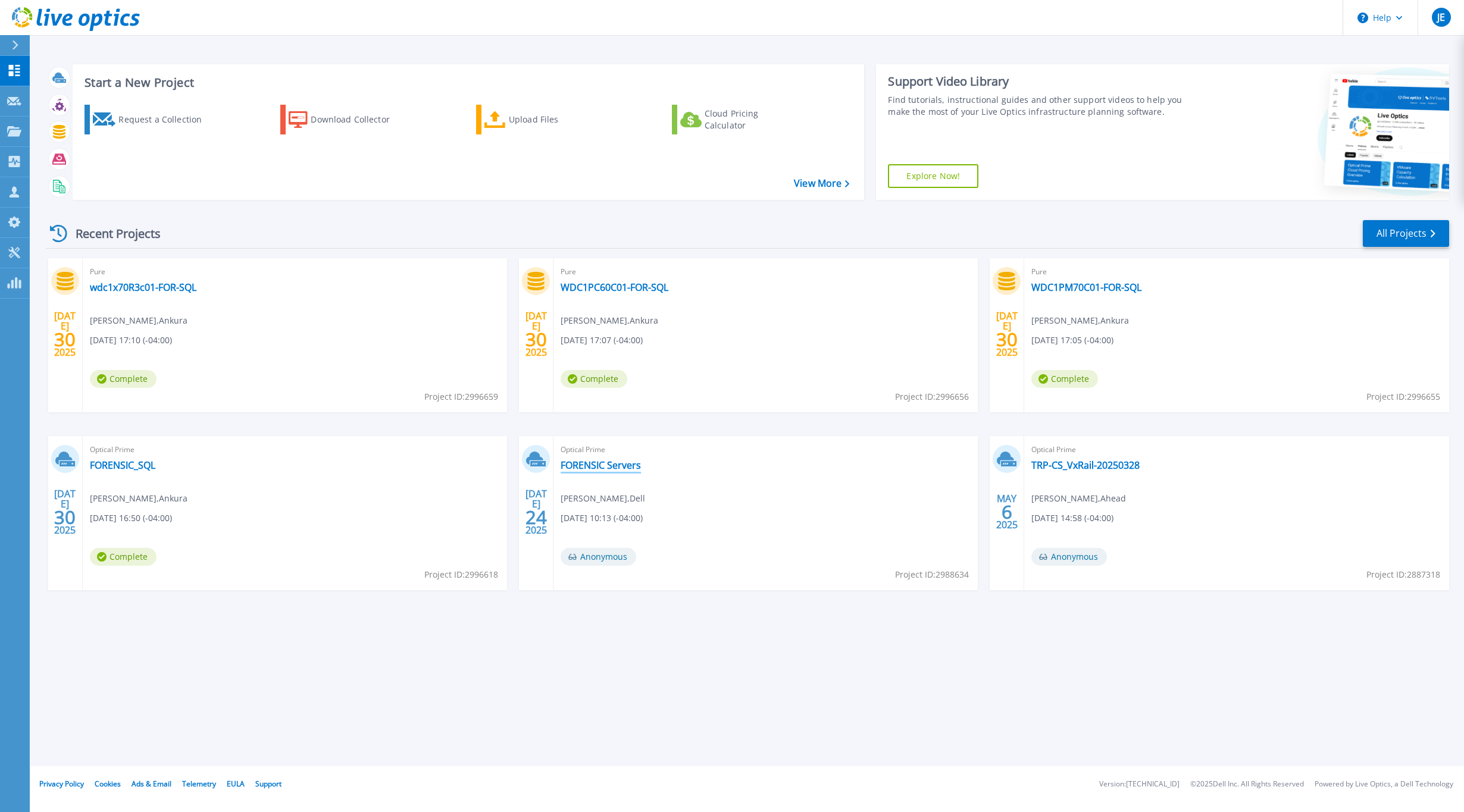
click at [613, 467] on link "FORENSIC Servers" at bounding box center [600, 465] width 80 height 12
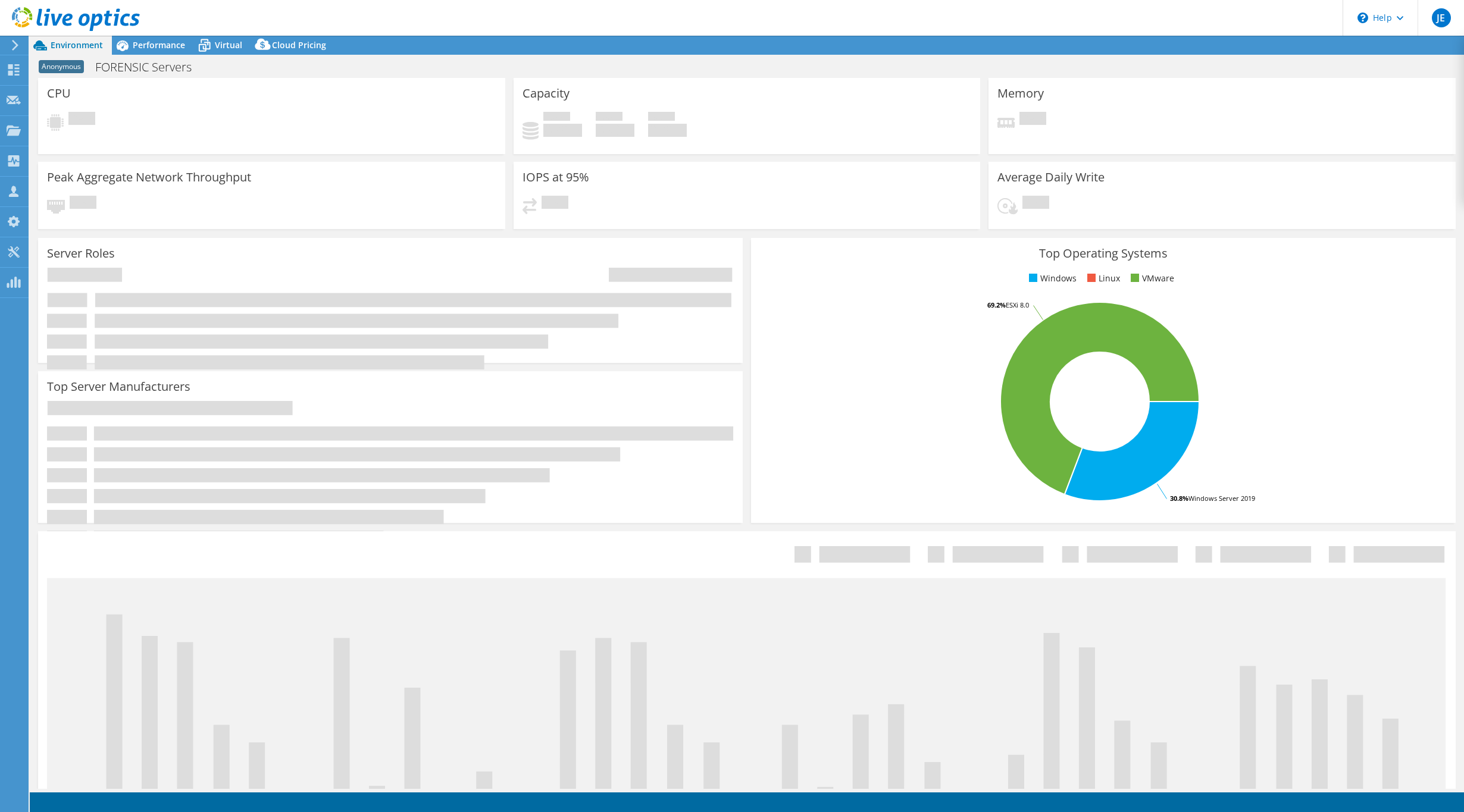
select select "USD"
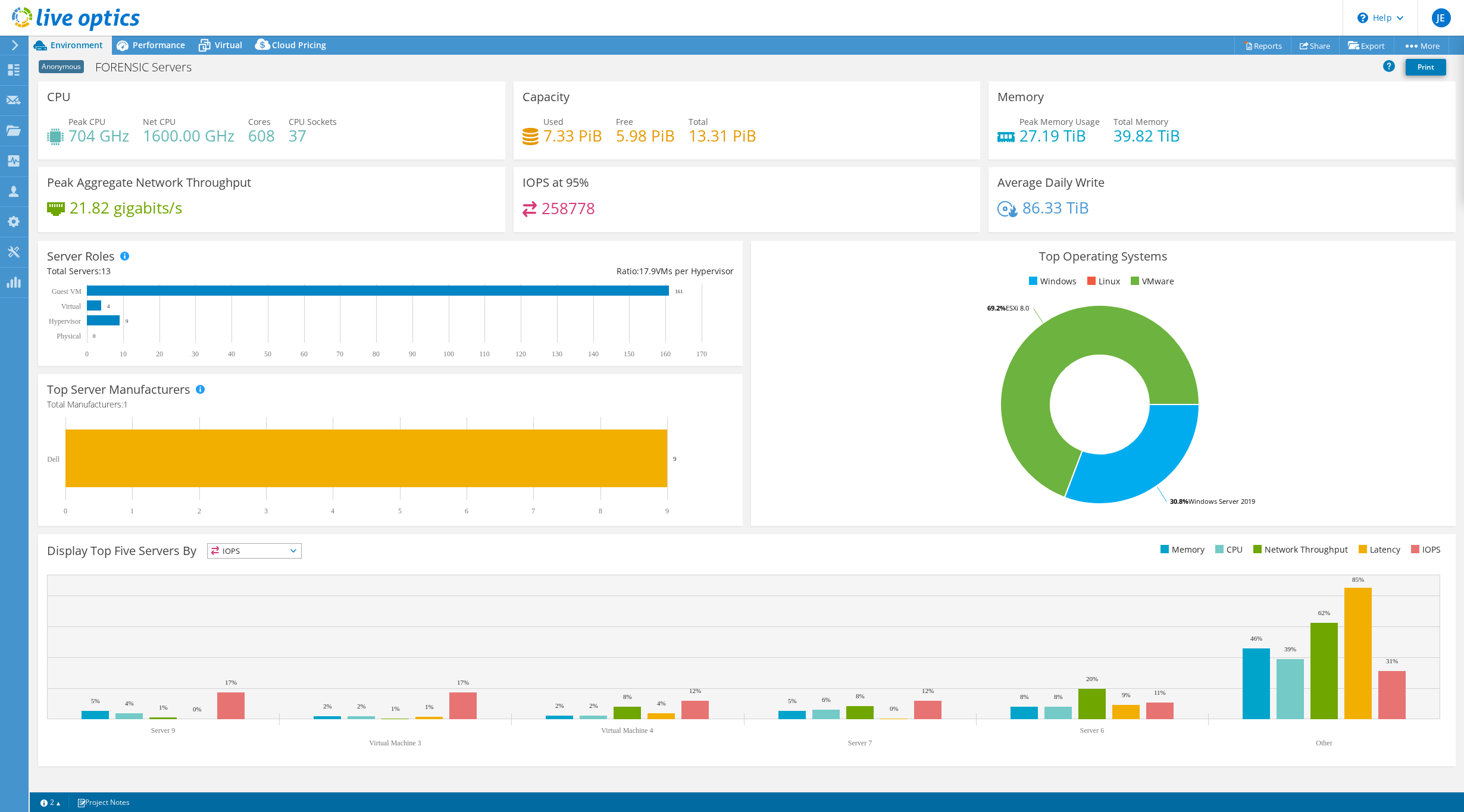
click at [15, 43] on use at bounding box center [15, 45] width 7 height 10
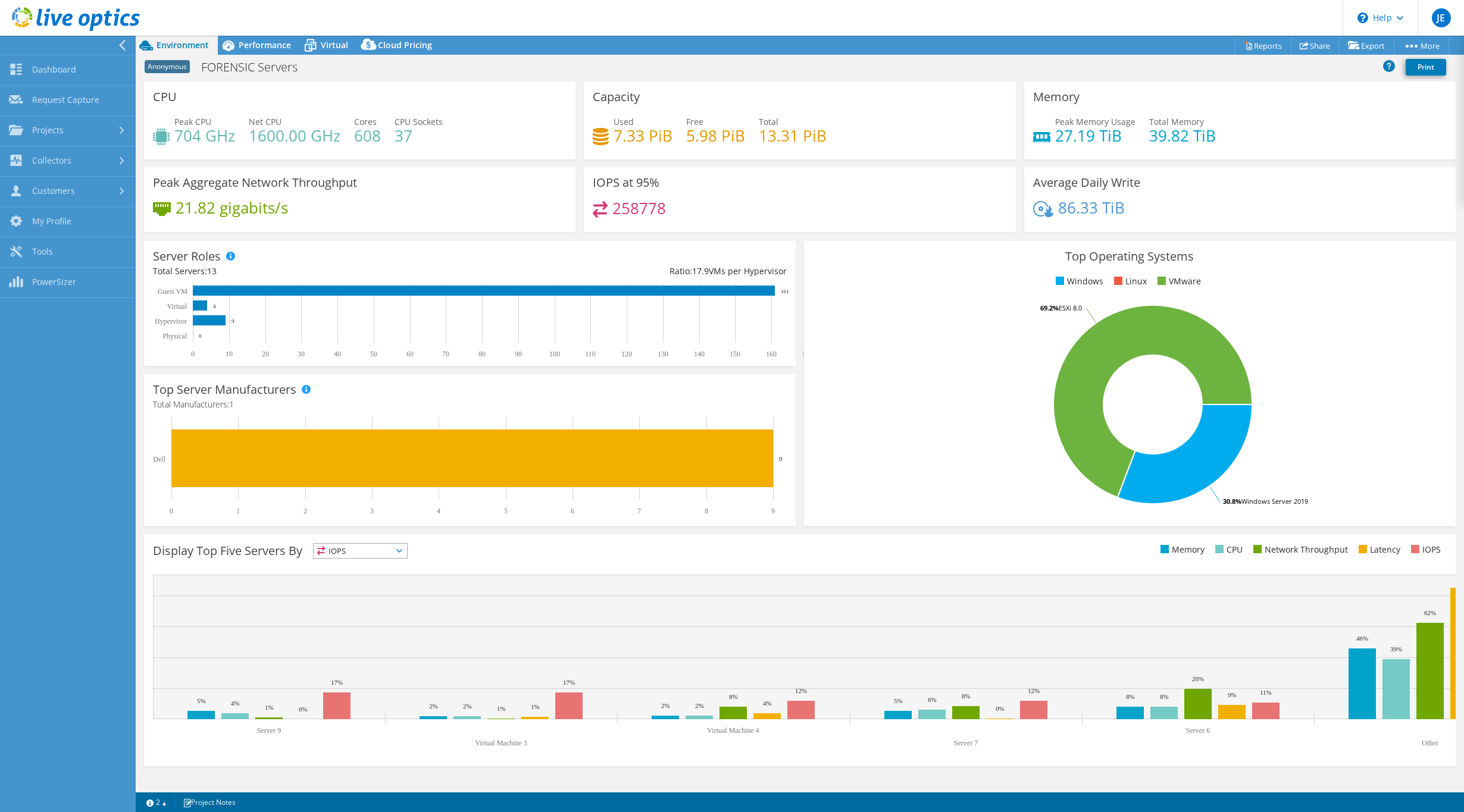
click at [120, 42] on icon at bounding box center [122, 45] width 9 height 10
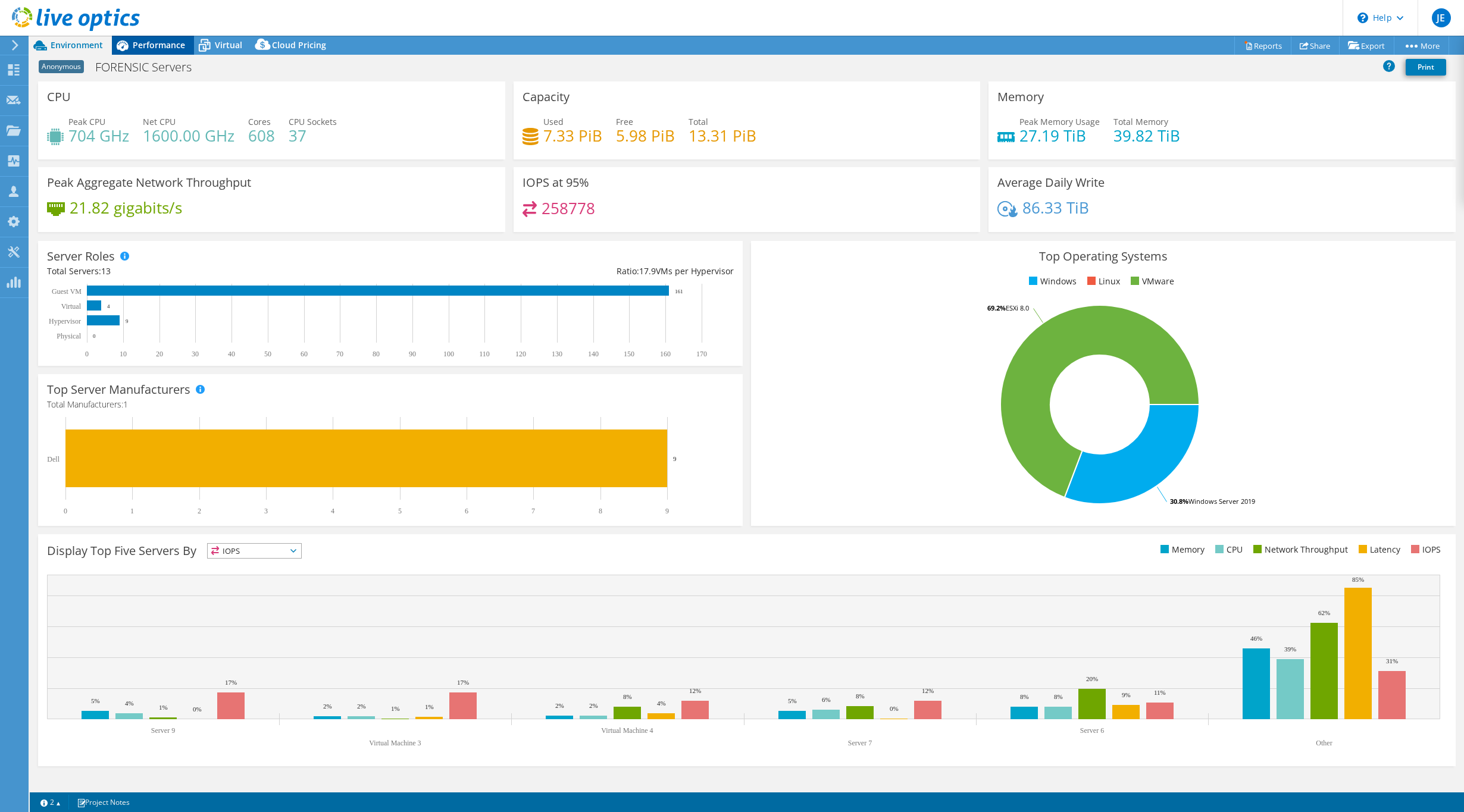
click at [158, 49] on span "Performance" at bounding box center [159, 45] width 52 height 11
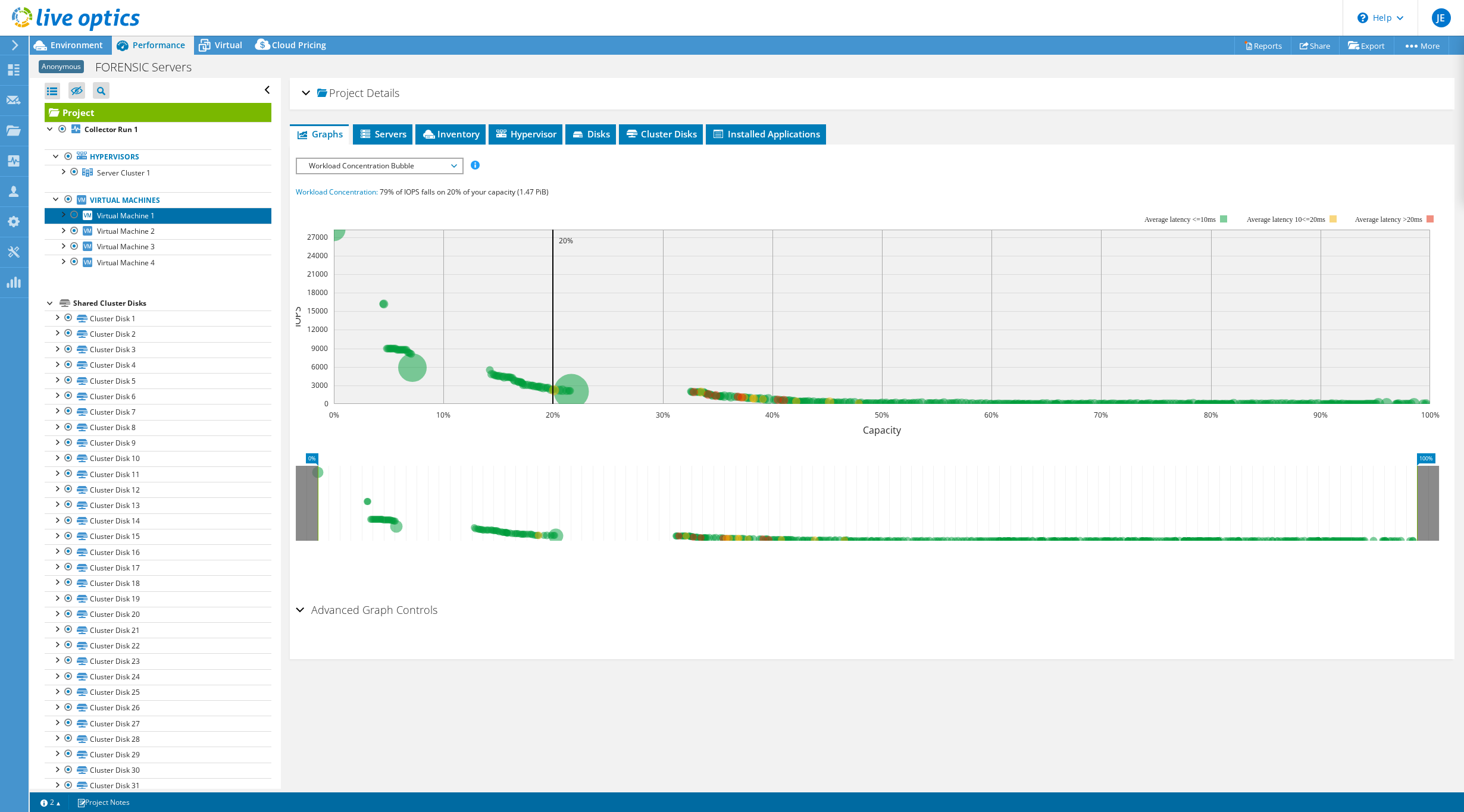
click at [144, 214] on span "Virtual Machine 1" at bounding box center [126, 216] width 58 height 10
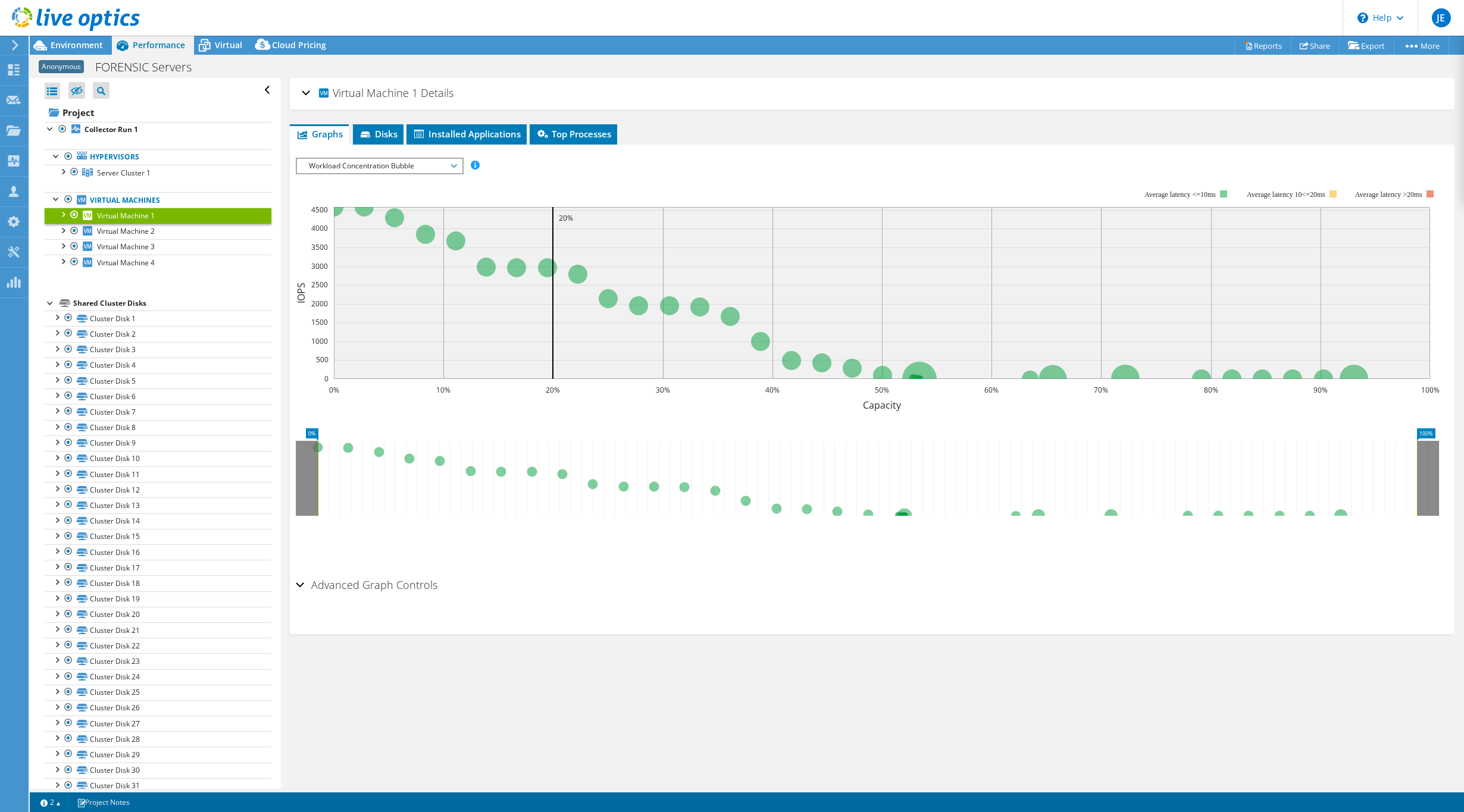
click at [310, 92] on div "Virtual Machine 1 Details" at bounding box center [872, 94] width 1141 height 26
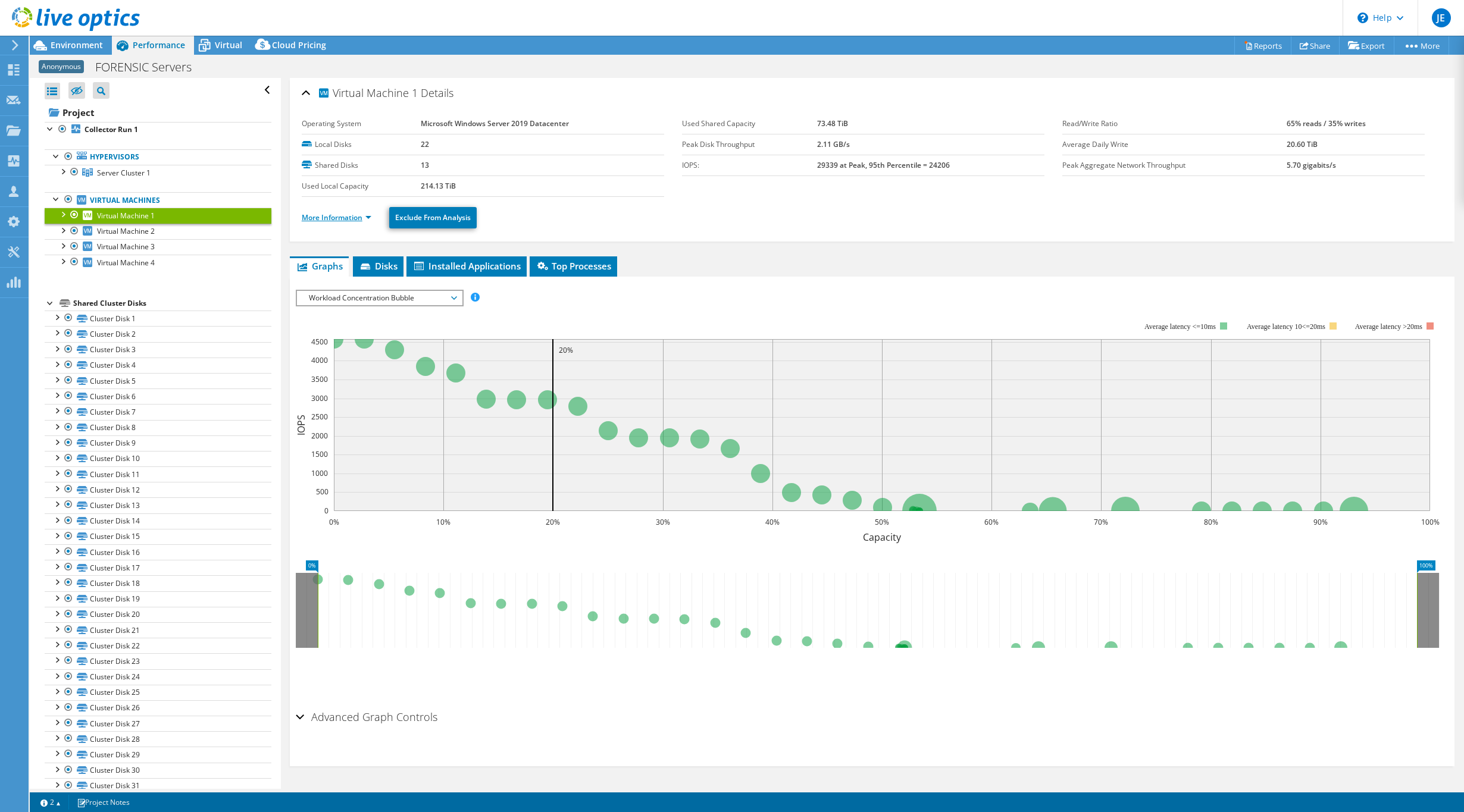
click at [319, 219] on link "More Information" at bounding box center [336, 217] width 69 height 10
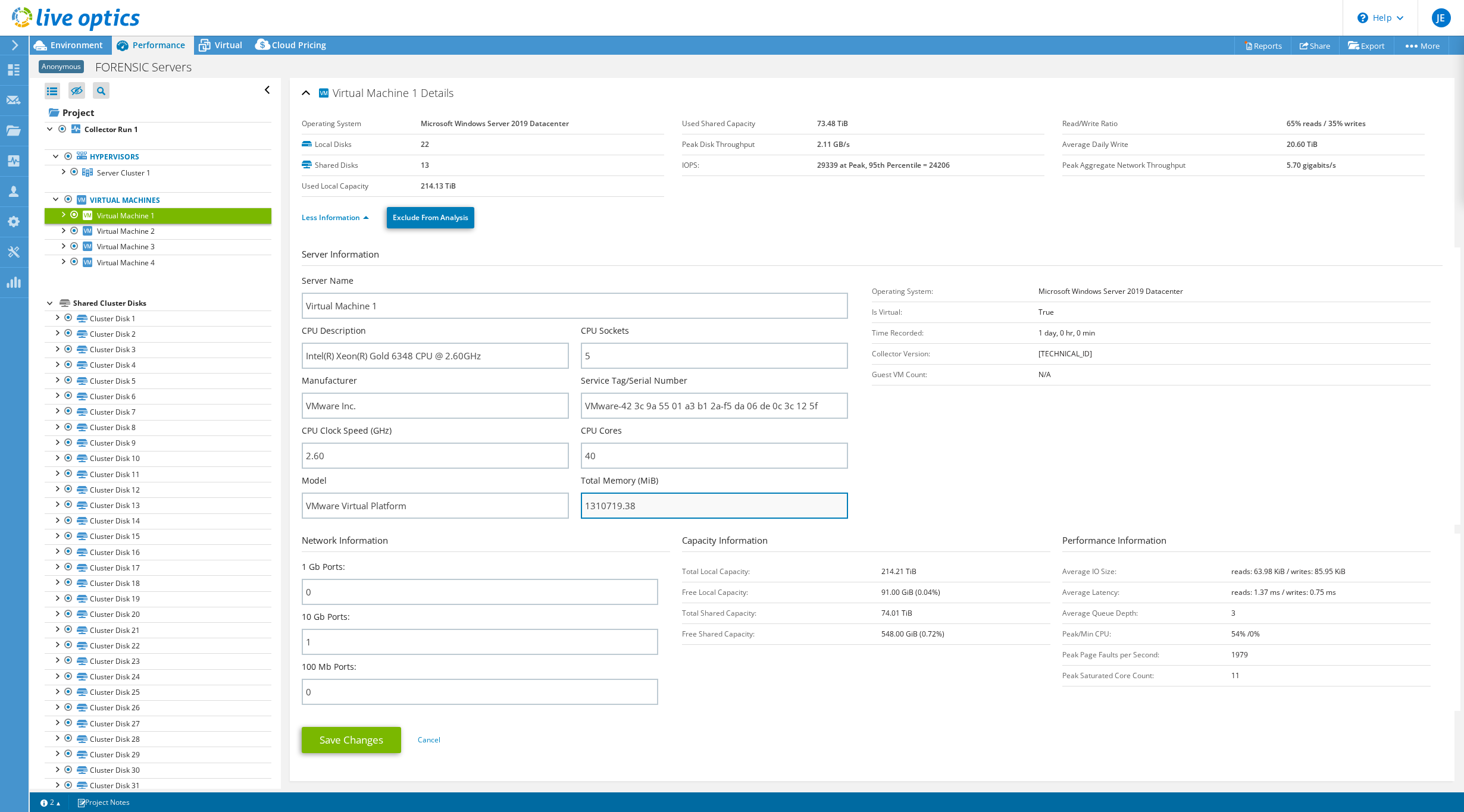
click at [653, 509] on input "1310719.38" at bounding box center [714, 506] width 267 height 26
click at [618, 505] on input "1310719.38" at bounding box center [714, 506] width 267 height 26
click at [619, 504] on input "1310719.38" at bounding box center [714, 506] width 267 height 26
drag, startPoint x: 619, startPoint y: 505, endPoint x: 530, endPoint y: 484, distance: 91.4
click at [581, 493] on input "1310719.38" at bounding box center [714, 506] width 267 height 26
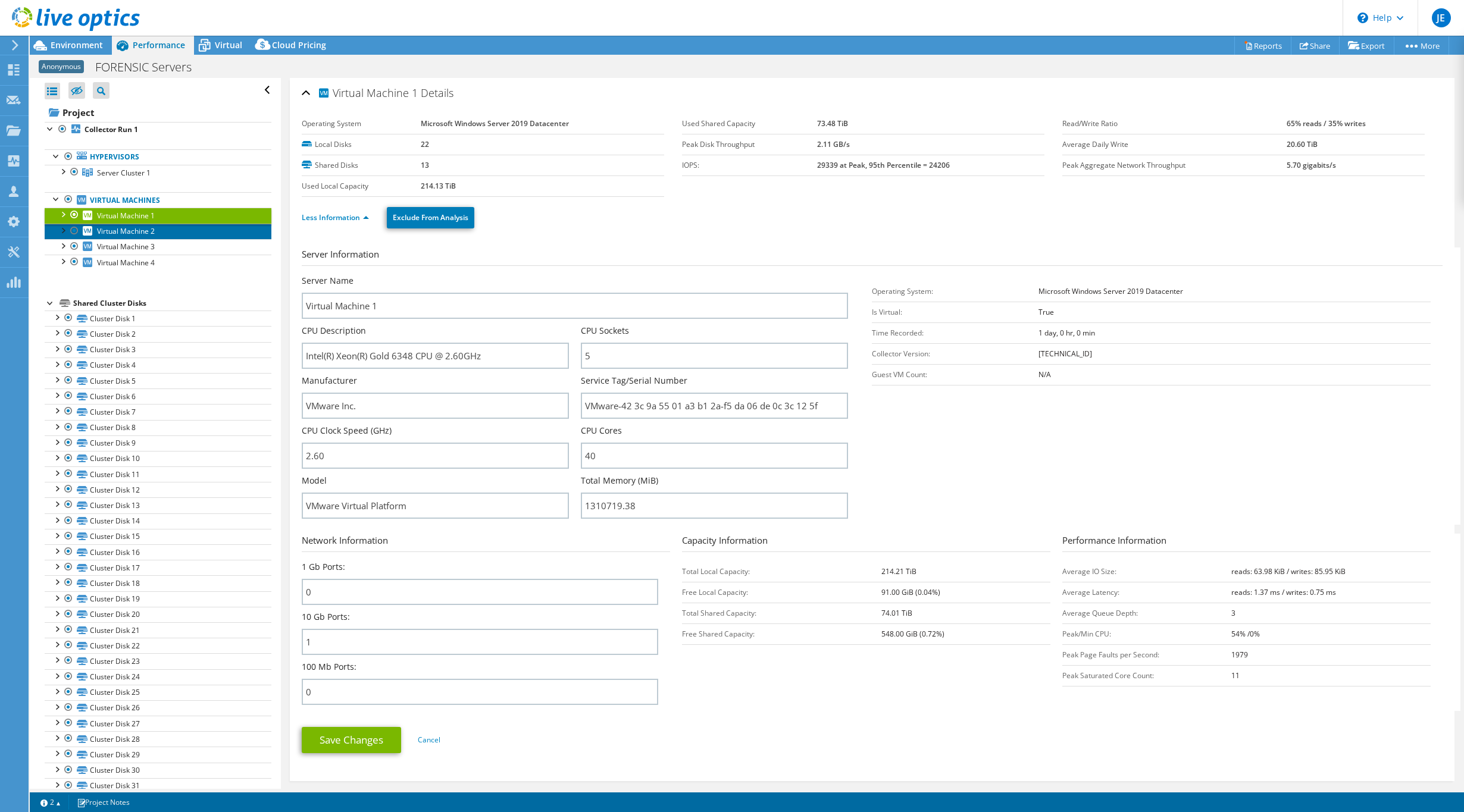
click at [133, 229] on span "Virtual Machine 2" at bounding box center [126, 231] width 58 height 10
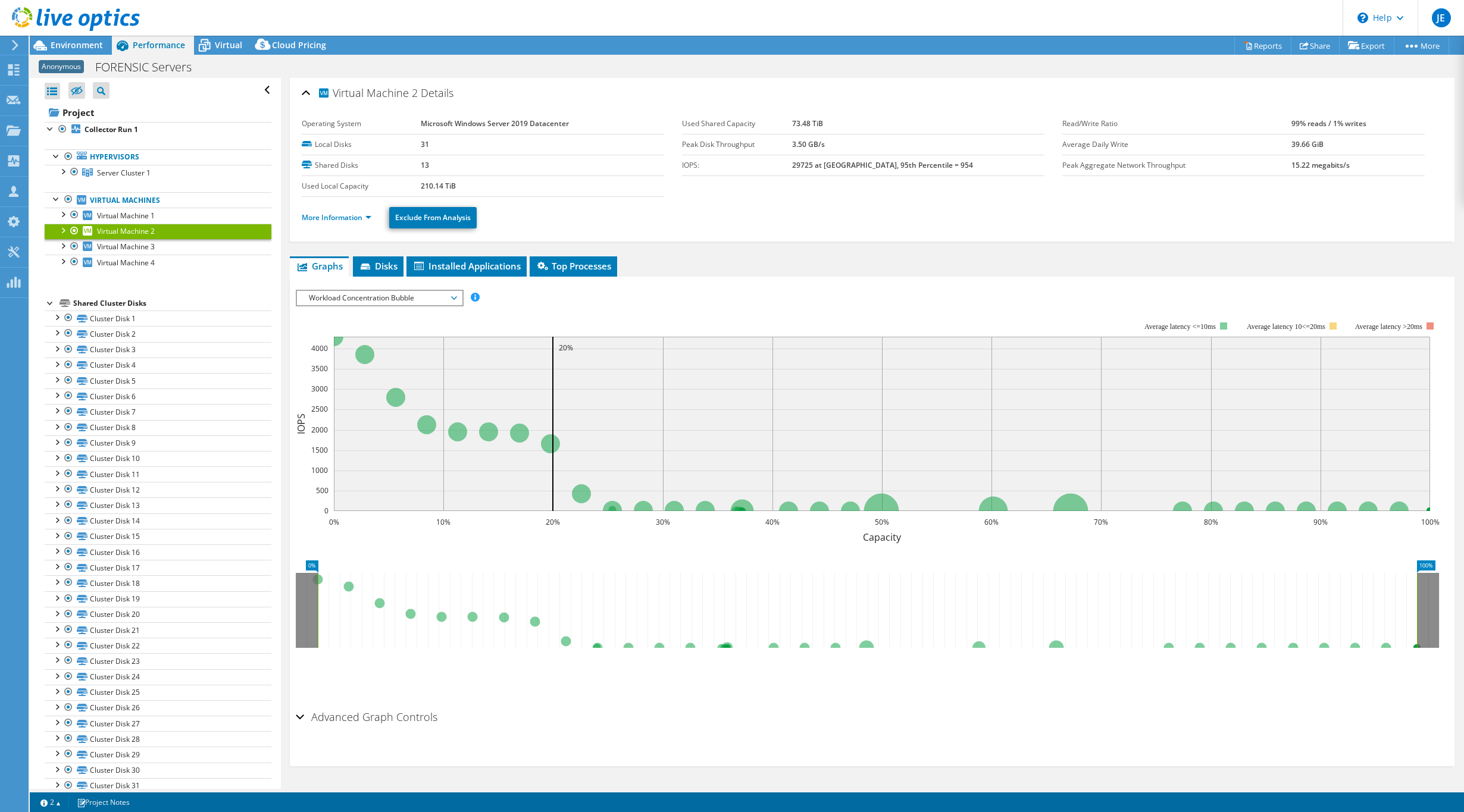
click at [133, 229] on span "Virtual Machine 2" at bounding box center [126, 231] width 58 height 10
click at [125, 248] on span "Virtual Machine 3" at bounding box center [126, 246] width 58 height 10
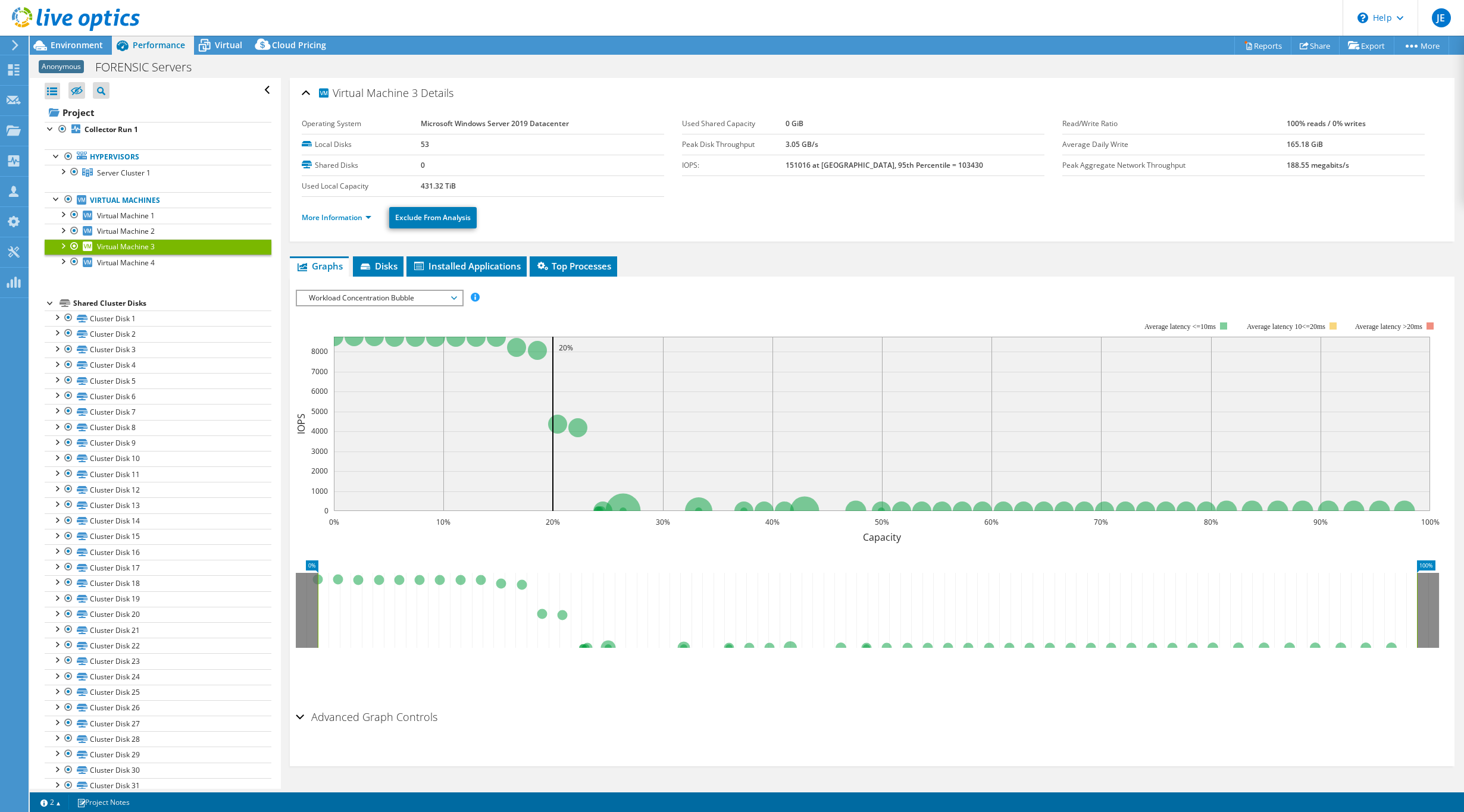
click at [340, 227] on ul "More Information Exclude From Analysis" at bounding box center [872, 216] width 1141 height 25
click at [340, 219] on link "More Information" at bounding box center [336, 217] width 69 height 10
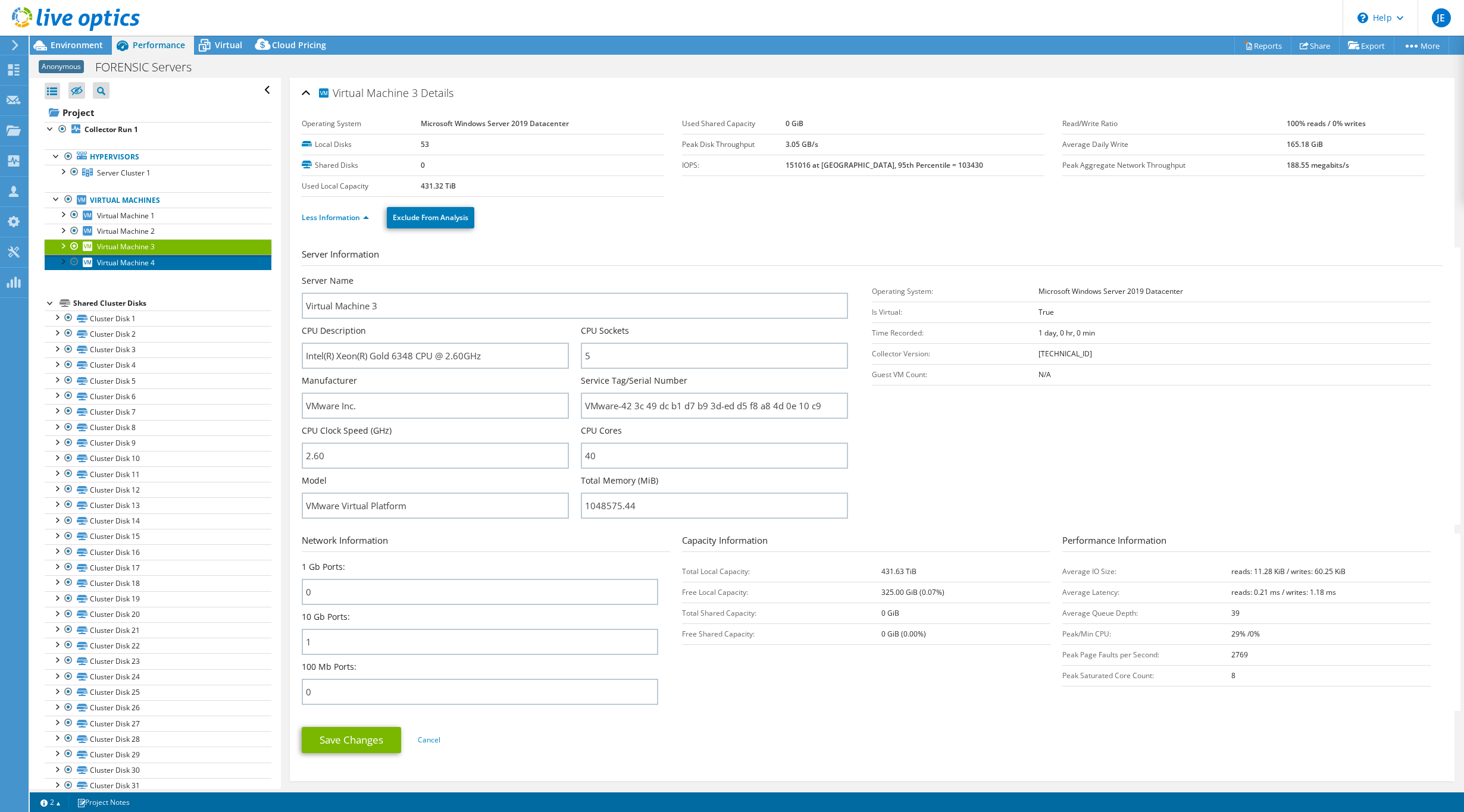
click at [141, 262] on span "Virtual Machine 4" at bounding box center [126, 262] width 58 height 10
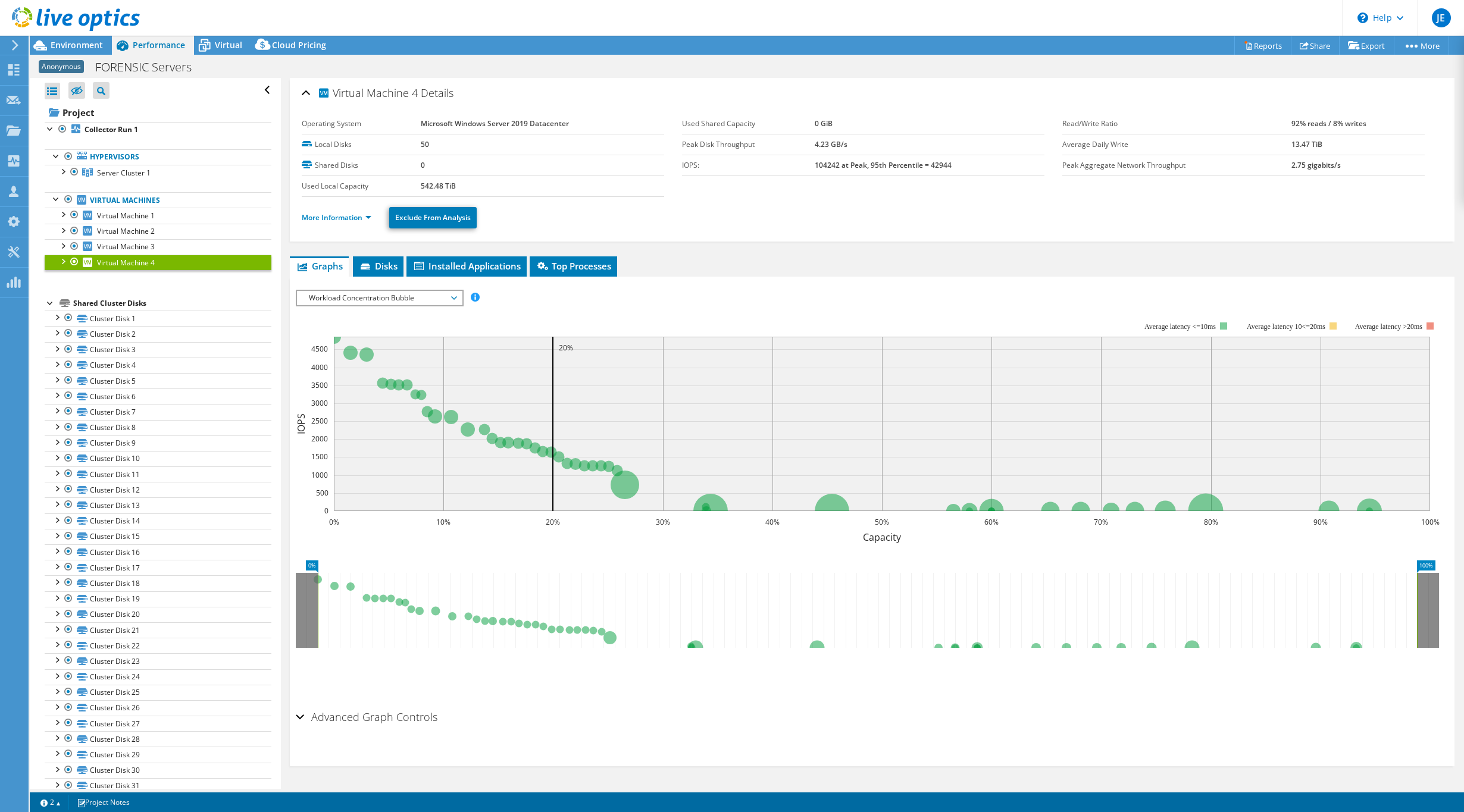
click at [359, 223] on li "More Information" at bounding box center [340, 217] width 77 height 13
click at [351, 216] on link "More Information" at bounding box center [336, 217] width 69 height 10
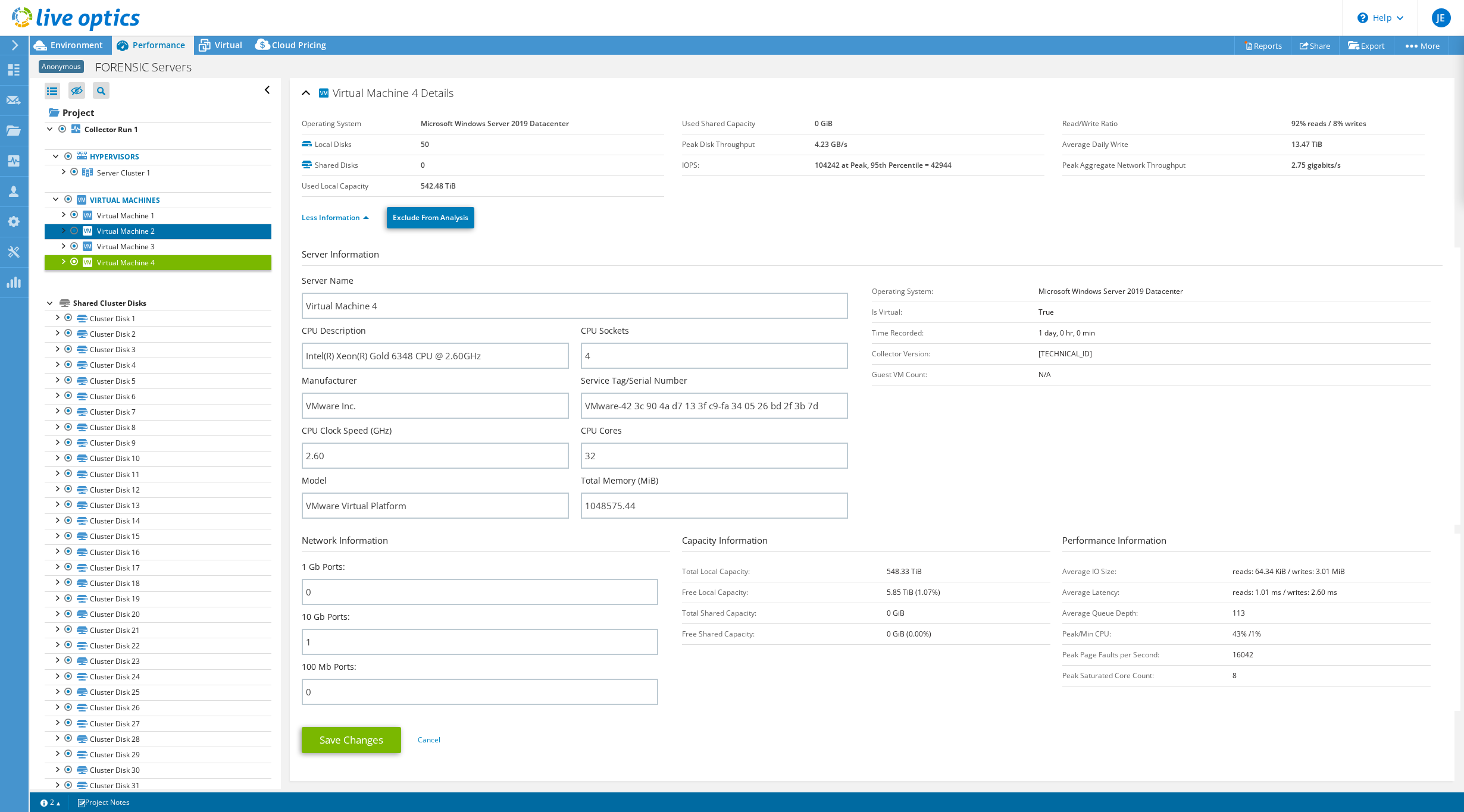
click at [141, 227] on span "Virtual Machine 2" at bounding box center [126, 231] width 58 height 10
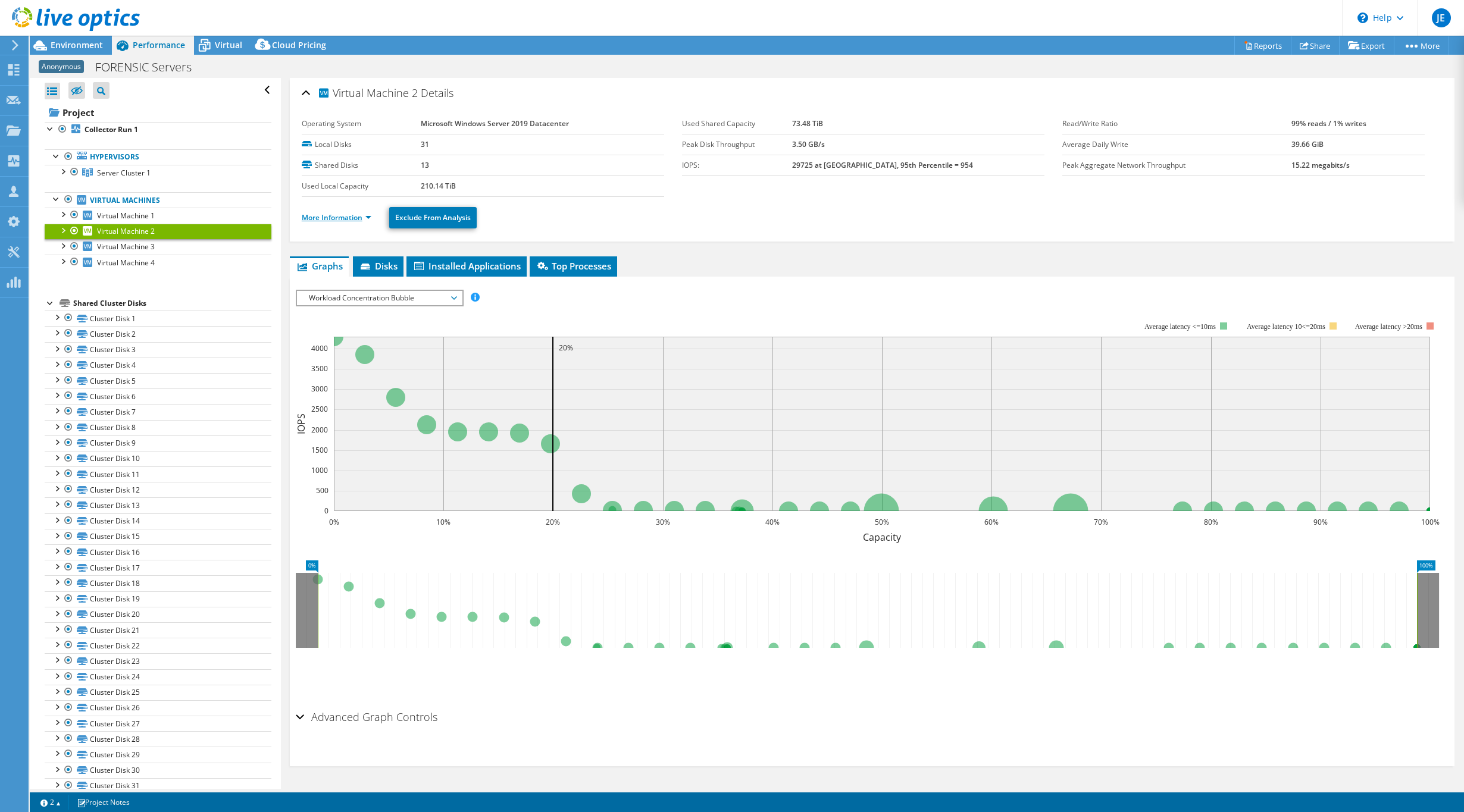
click at [346, 218] on link "More Information" at bounding box center [336, 217] width 69 height 10
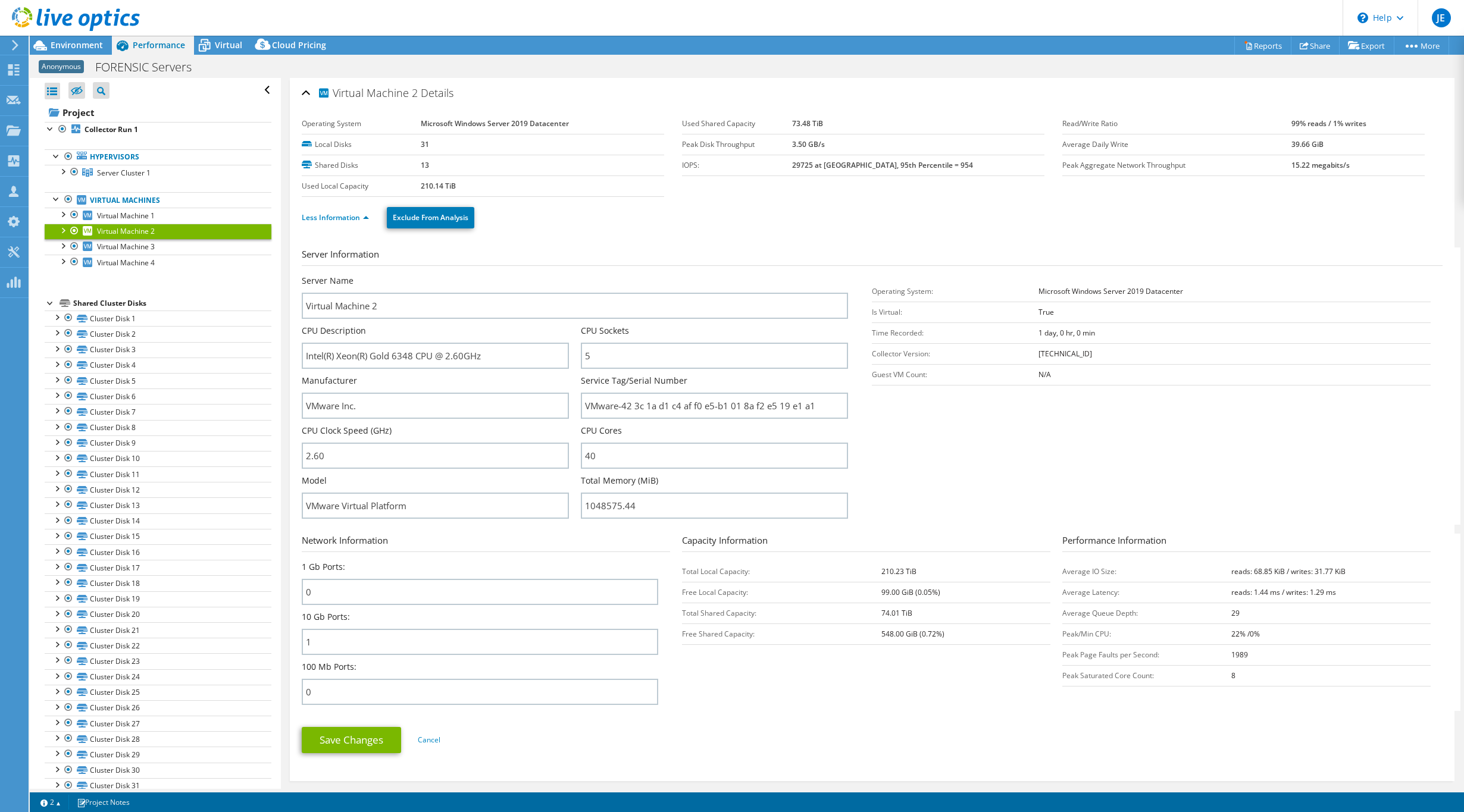
click at [454, 283] on div "Server Name Virtual Machine 2" at bounding box center [575, 297] width 547 height 44
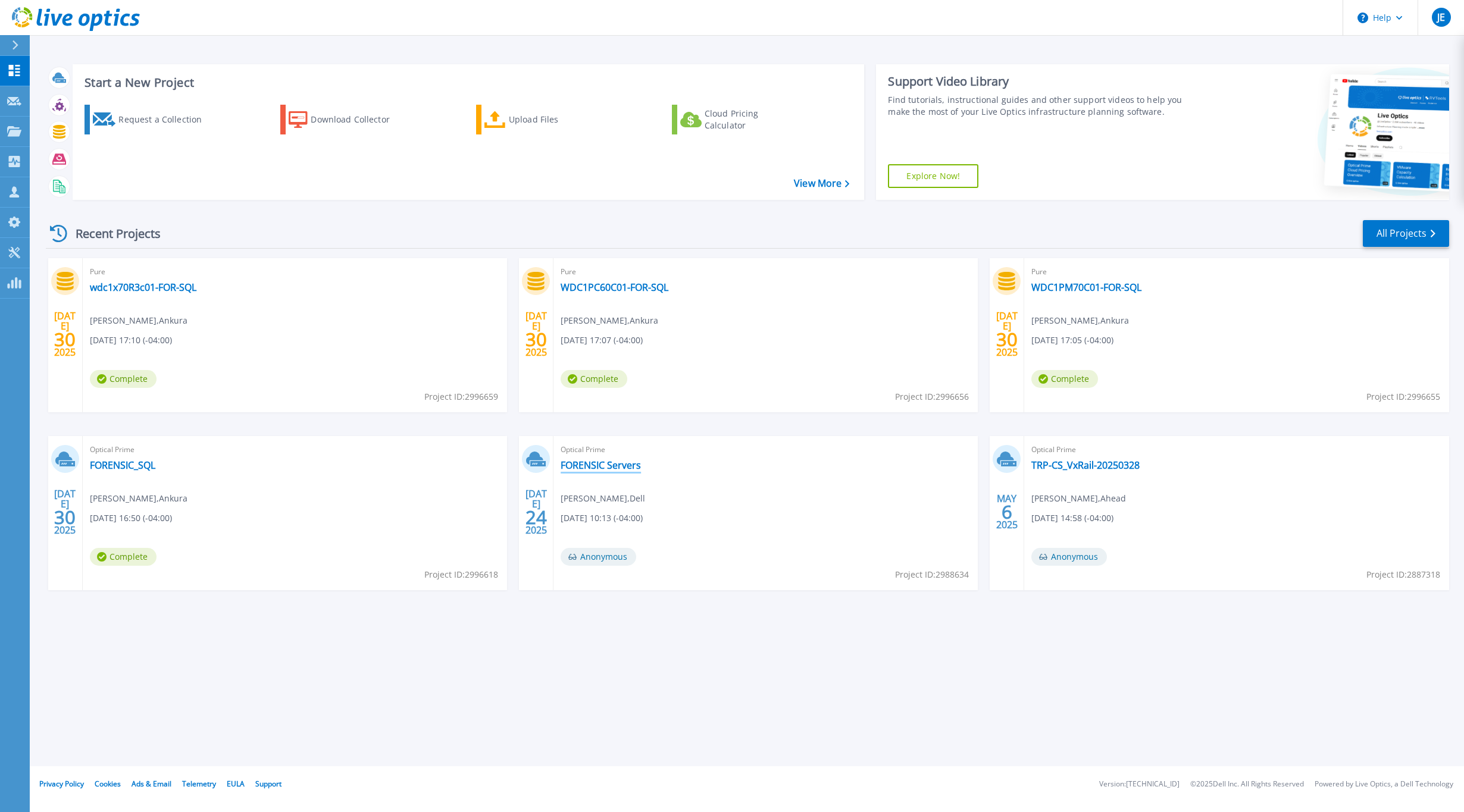
click at [585, 464] on link "FORENSIC Servers" at bounding box center [600, 465] width 80 height 12
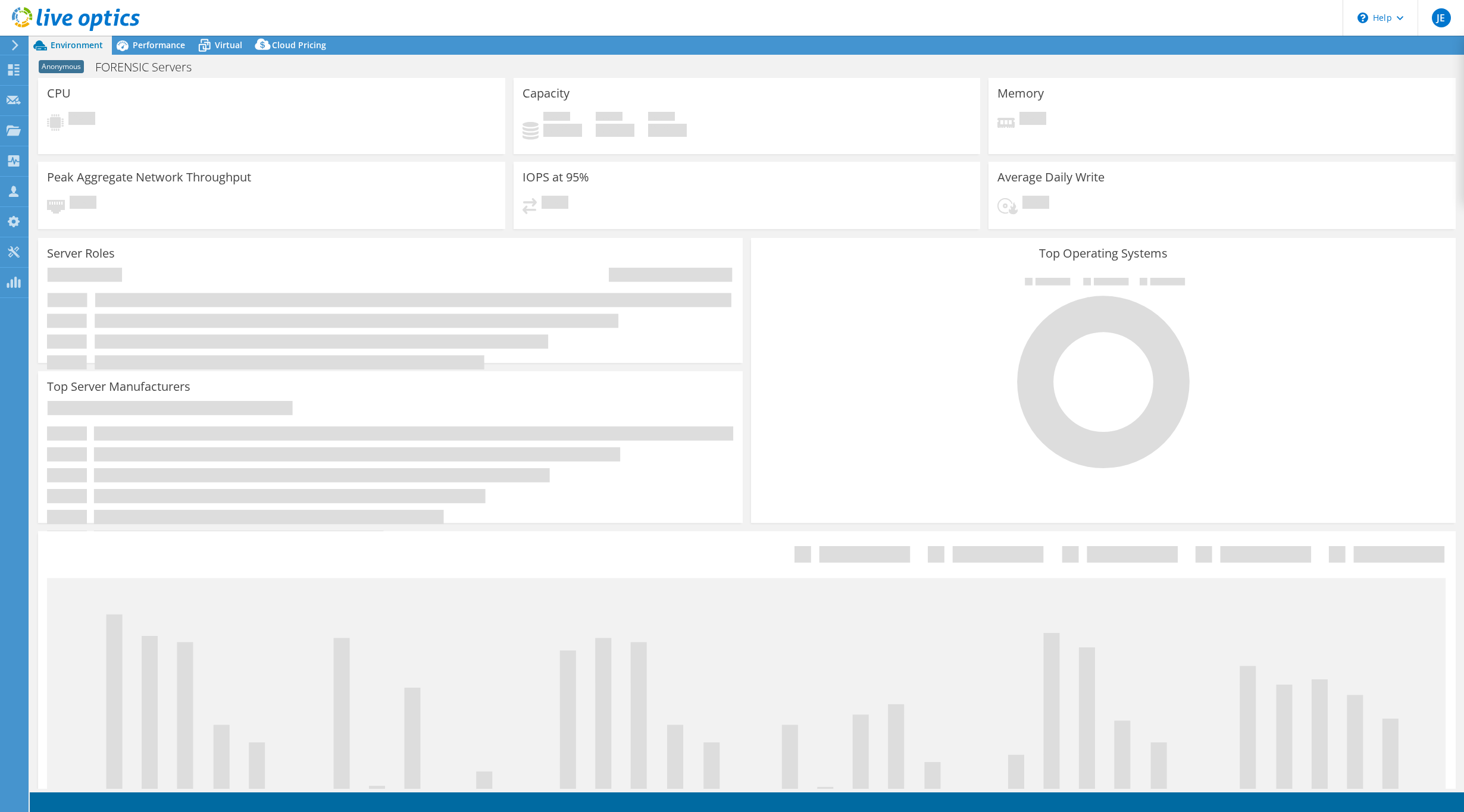
select select "USD"
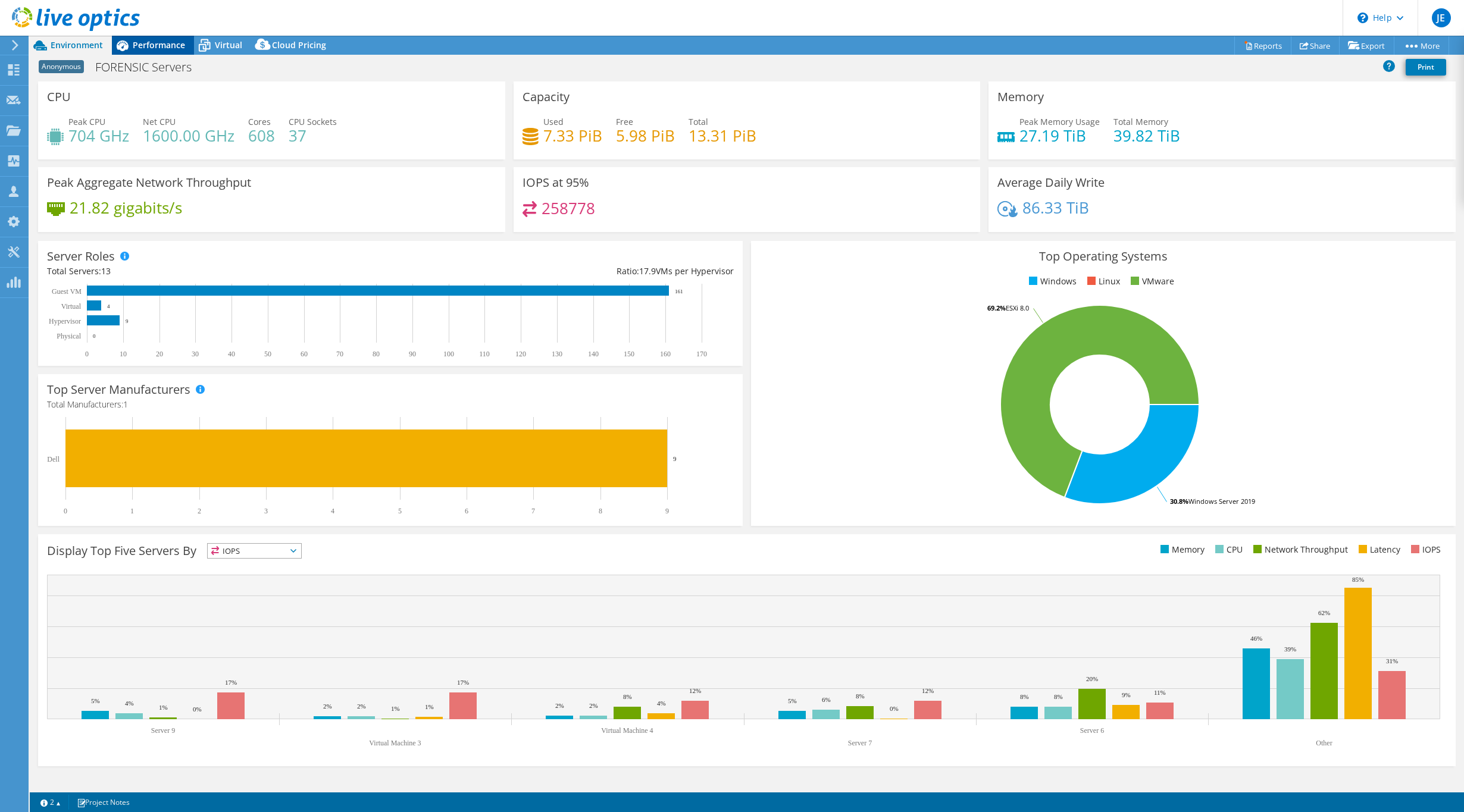
click at [156, 47] on span "Performance" at bounding box center [159, 45] width 52 height 11
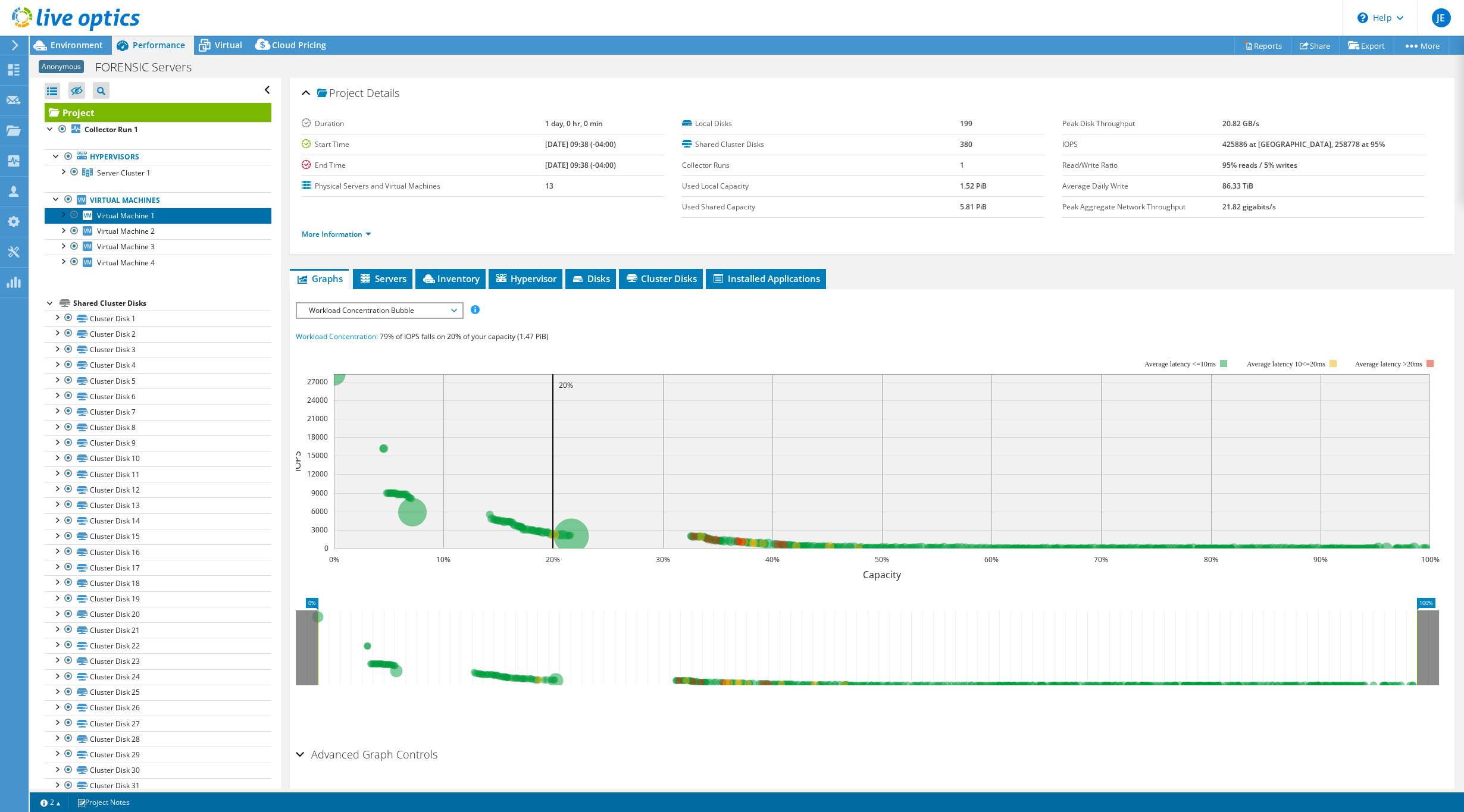
click at [127, 219] on span "Virtual Machine 1" at bounding box center [126, 216] width 58 height 10
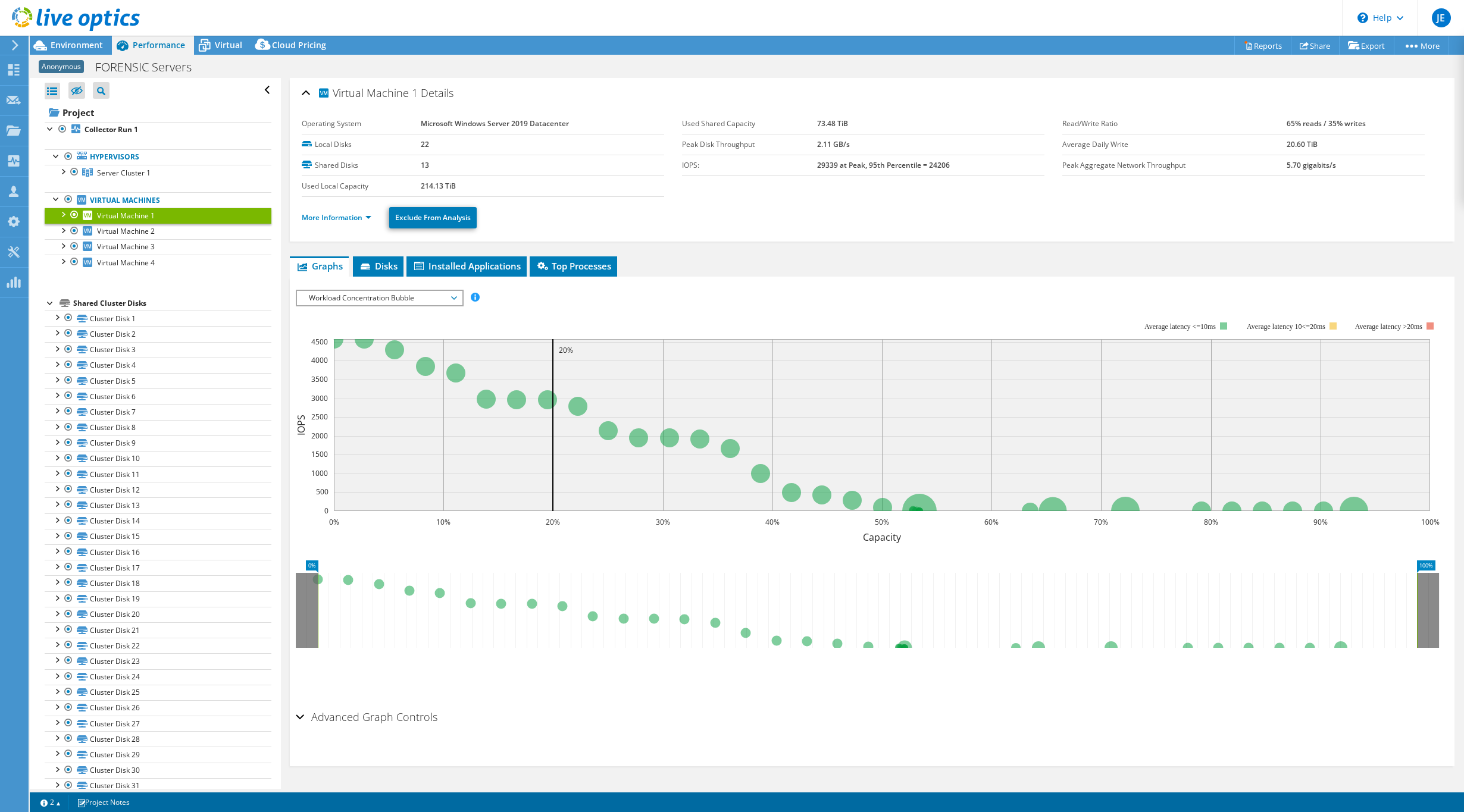
click at [64, 214] on div at bounding box center [62, 213] width 12 height 12
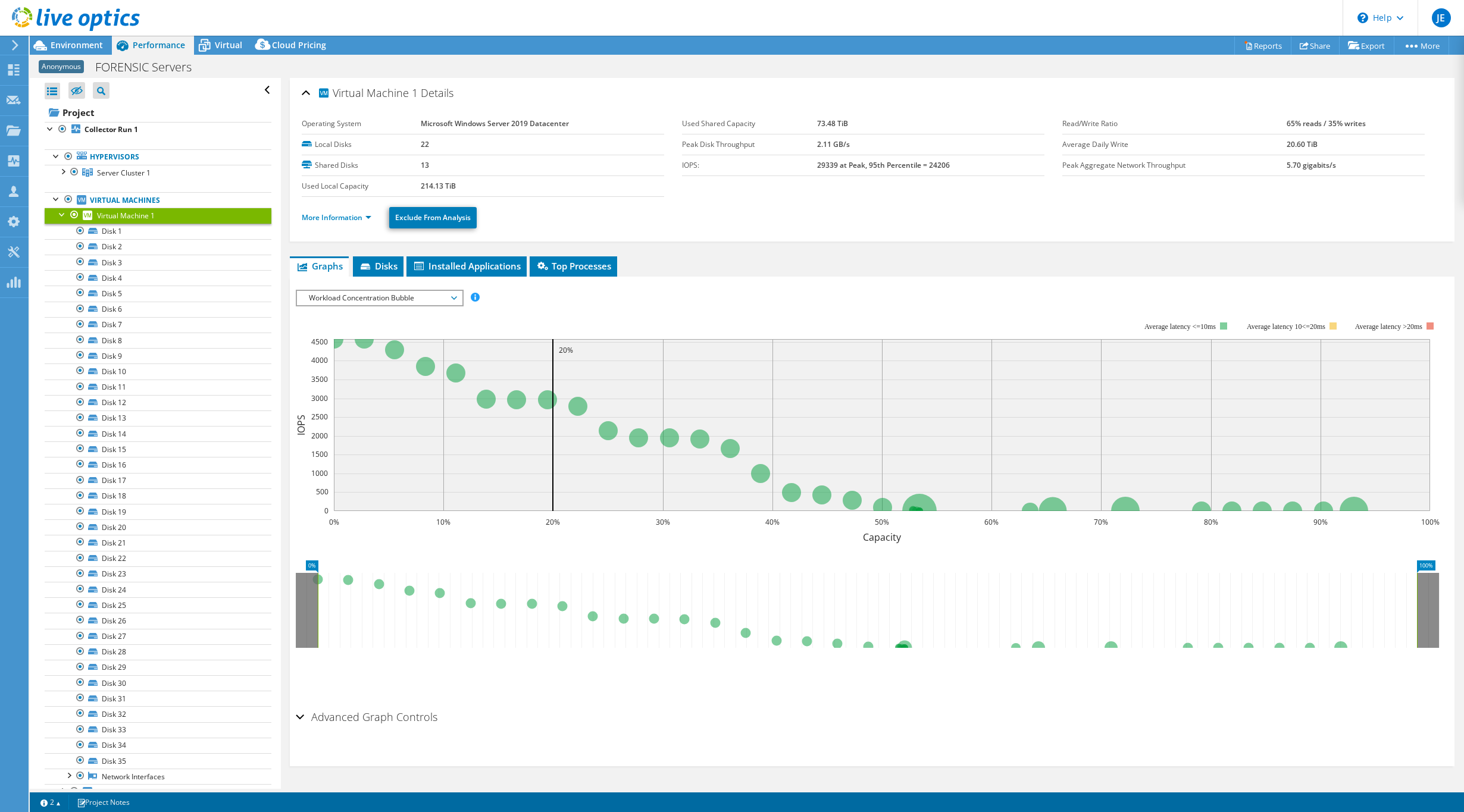
click at [65, 212] on div at bounding box center [62, 213] width 12 height 12
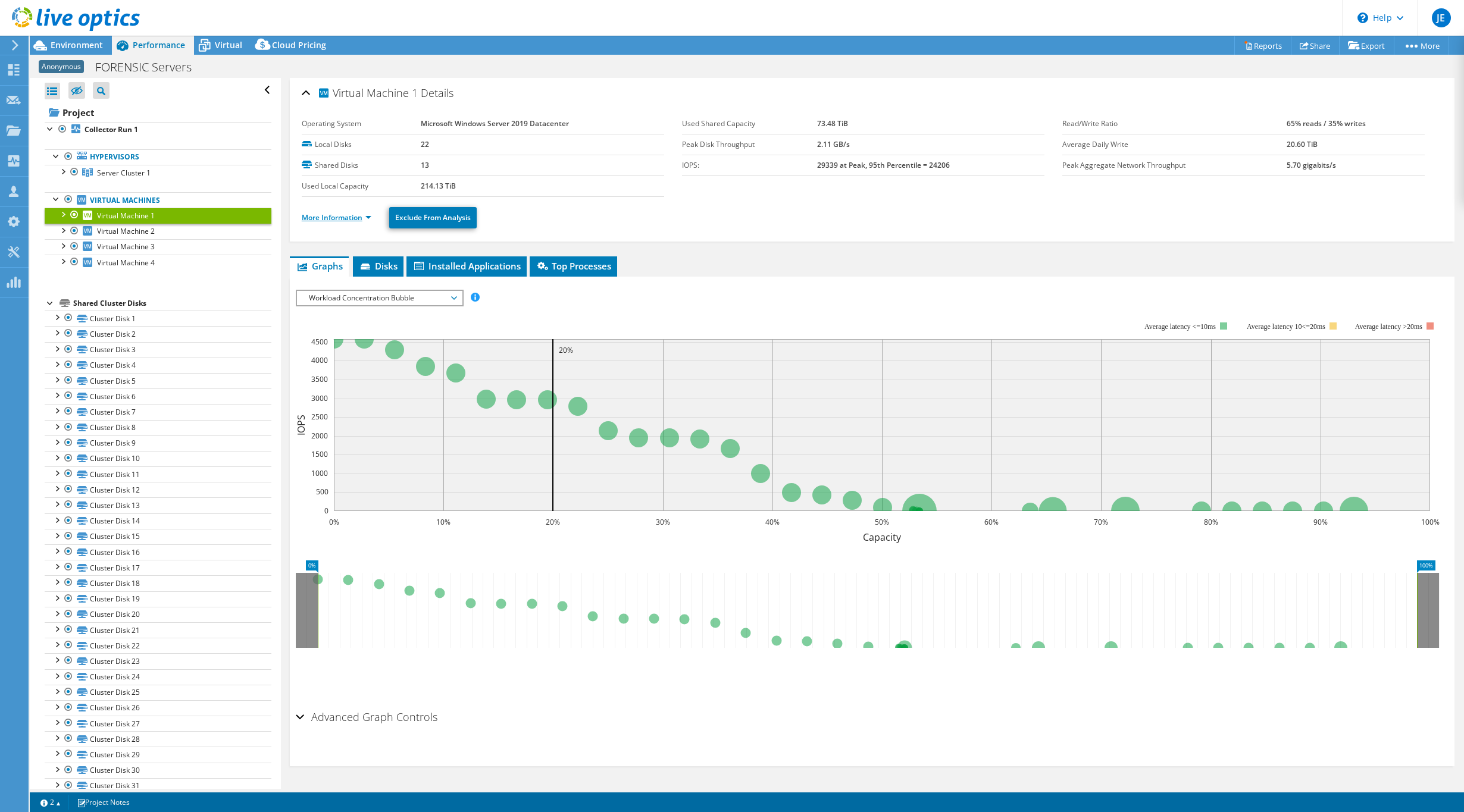
click at [303, 218] on link "More Information" at bounding box center [336, 217] width 69 height 10
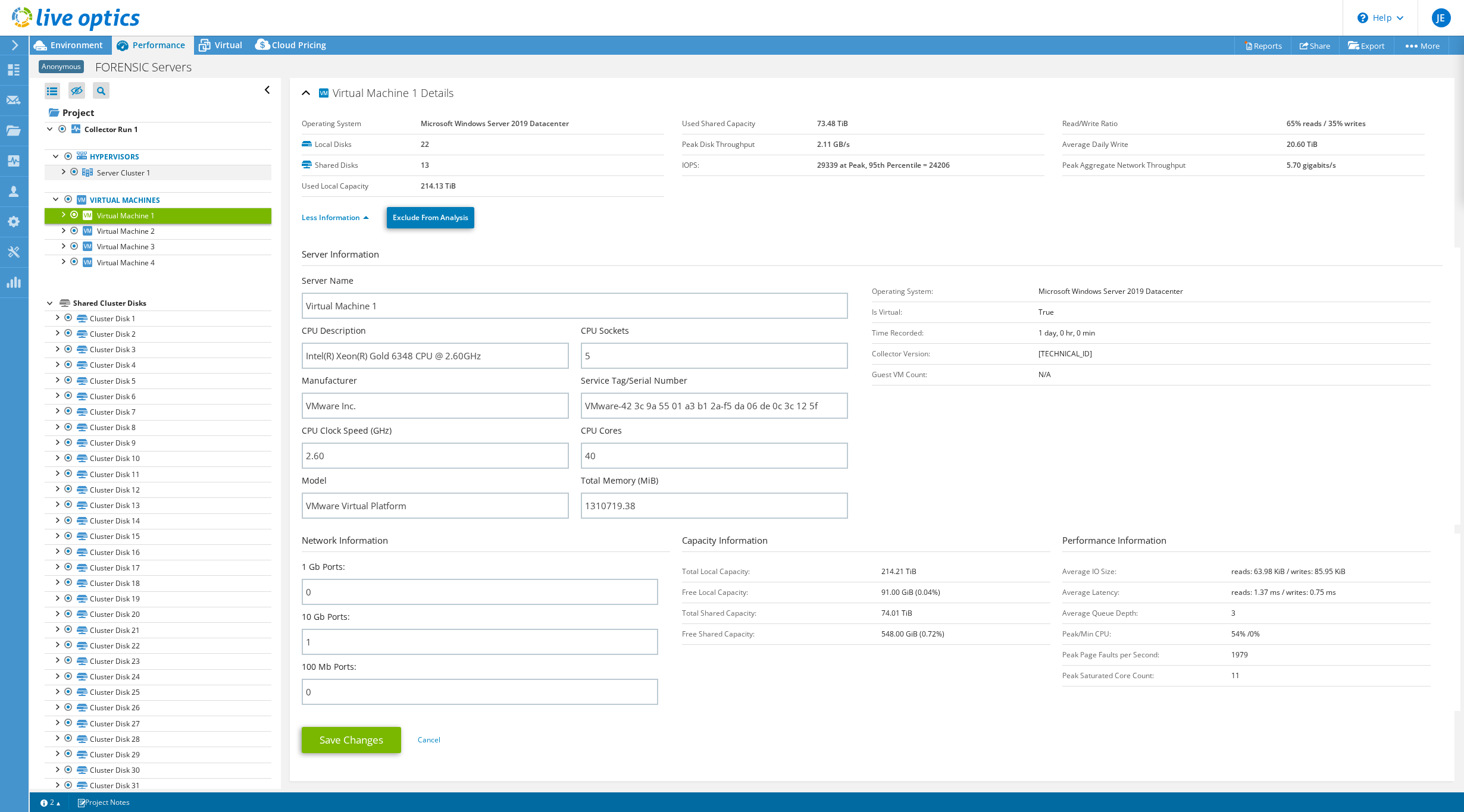
click at [63, 174] on div at bounding box center [62, 170] width 12 height 12
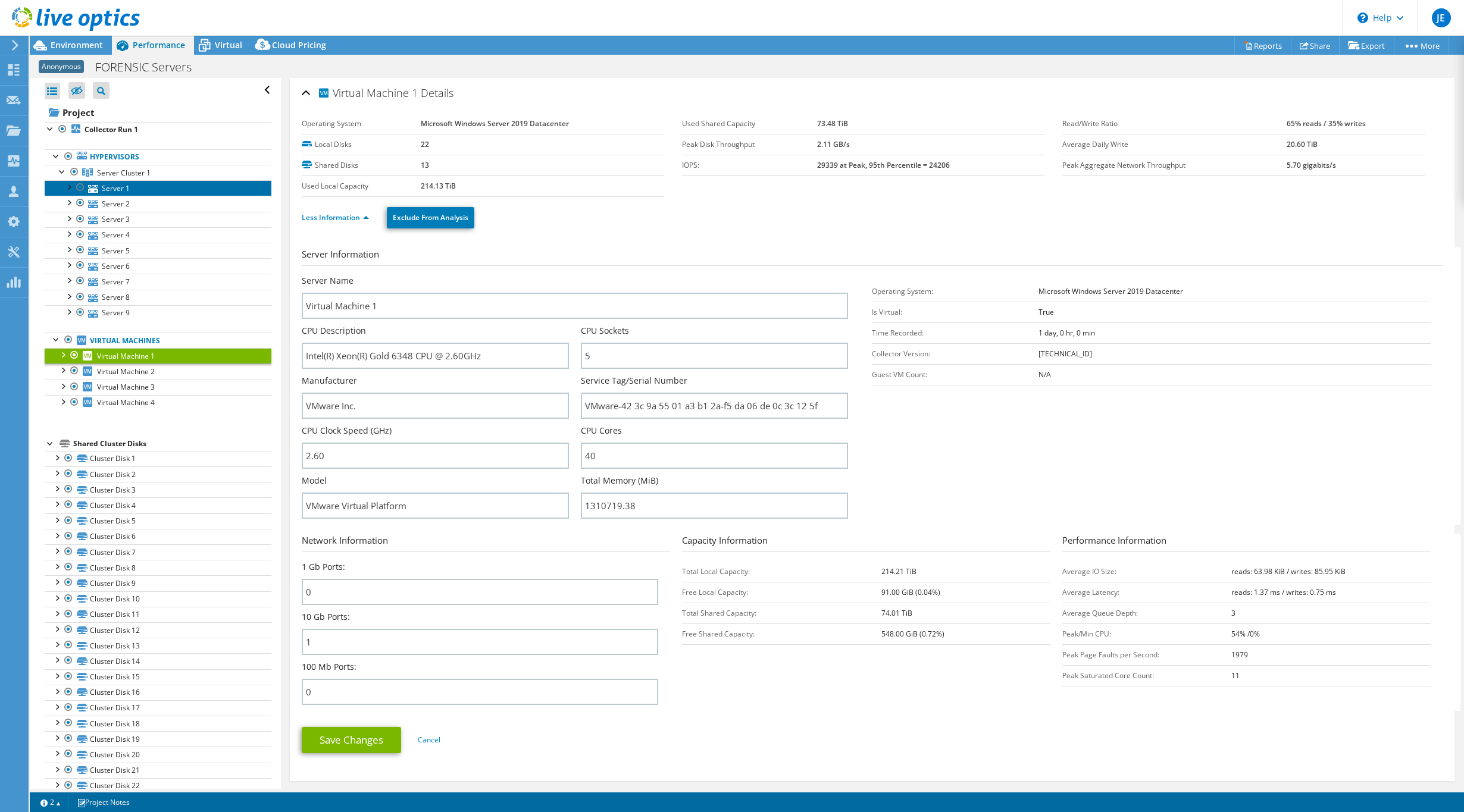
click at [101, 189] on link "Server 1" at bounding box center [158, 187] width 227 height 15
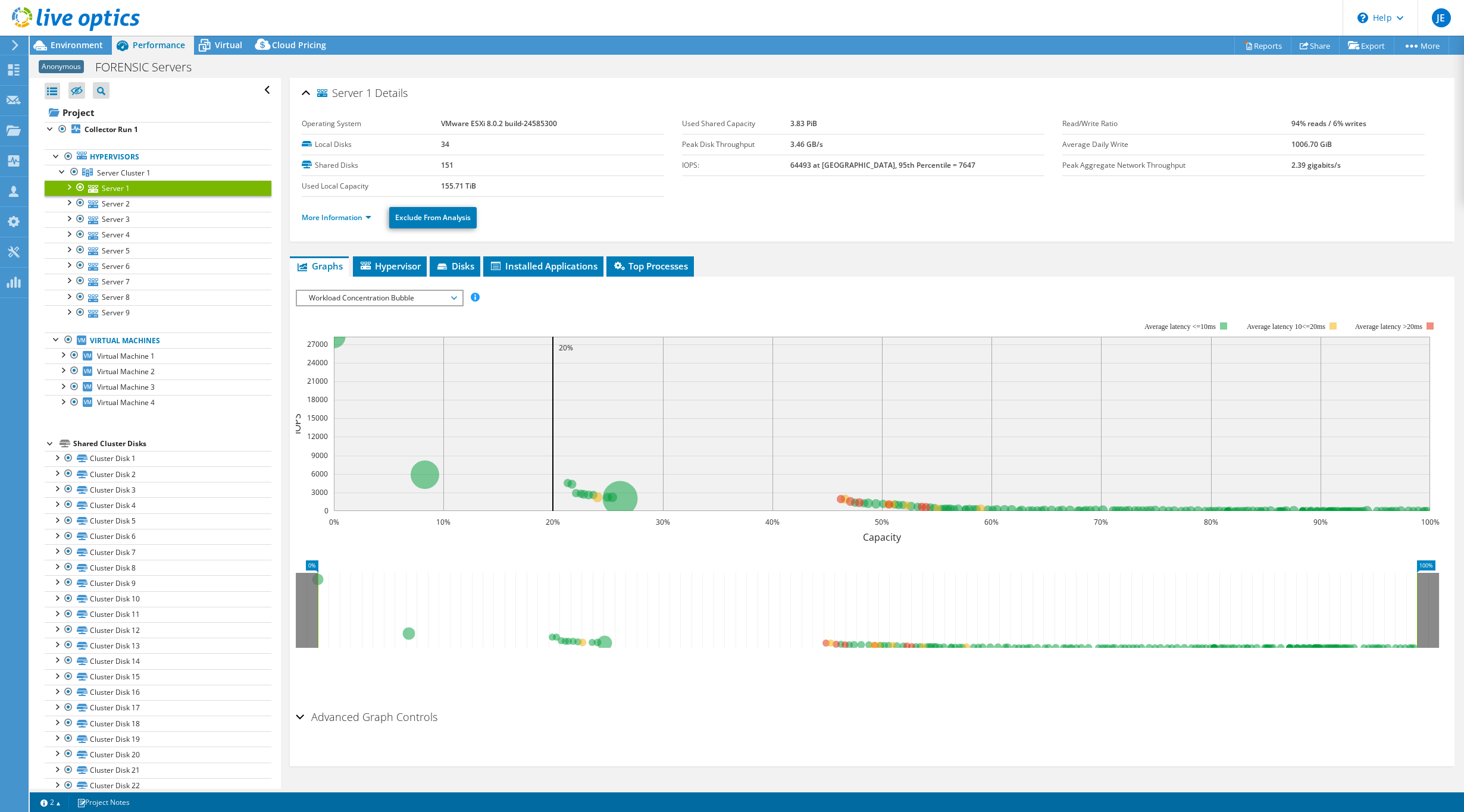
click at [367, 225] on ul "More Information Exclude From Analysis" at bounding box center [872, 216] width 1141 height 25
click at [364, 217] on link "More Information" at bounding box center [336, 217] width 69 height 10
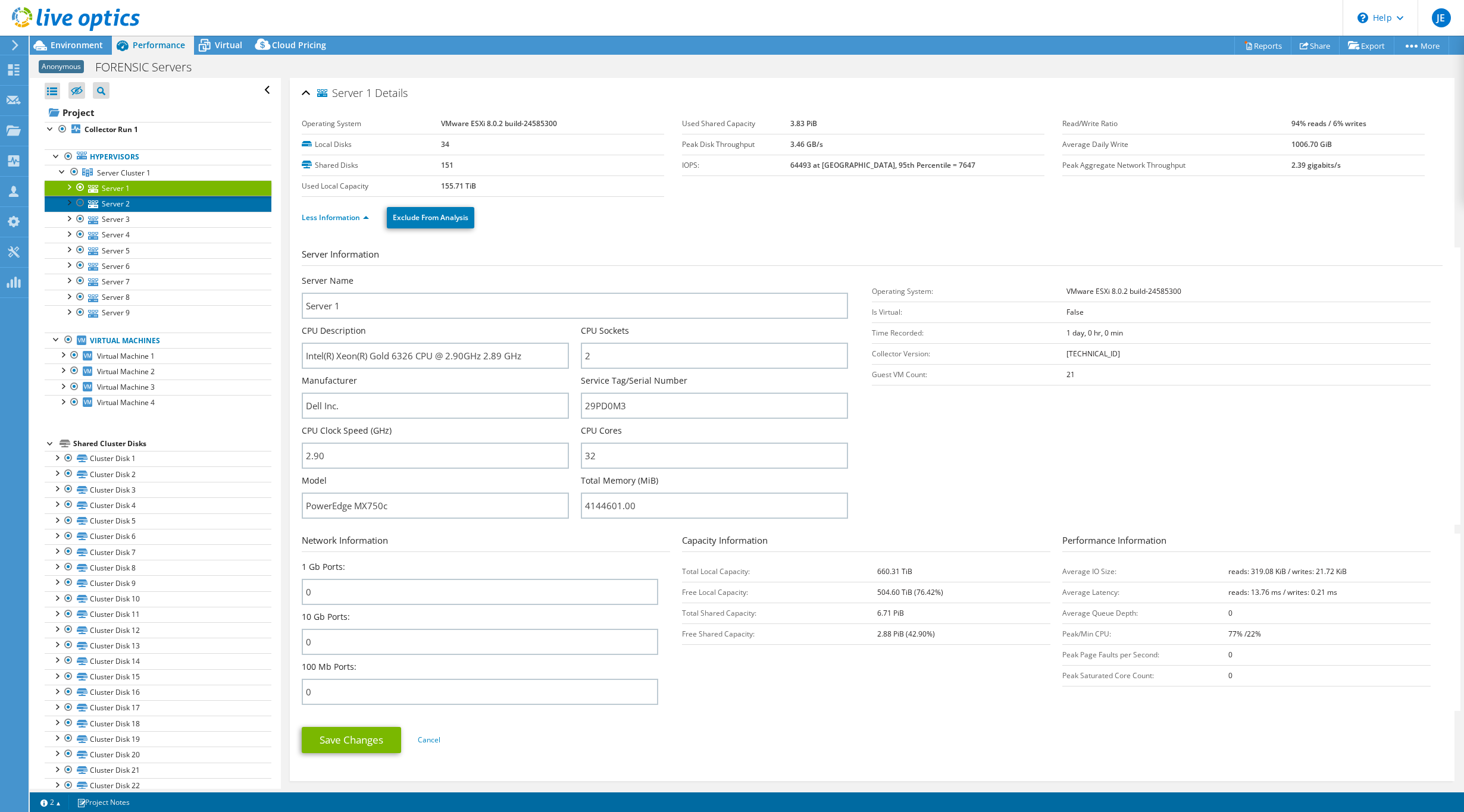
click at [141, 204] on link "Server 2" at bounding box center [158, 203] width 227 height 15
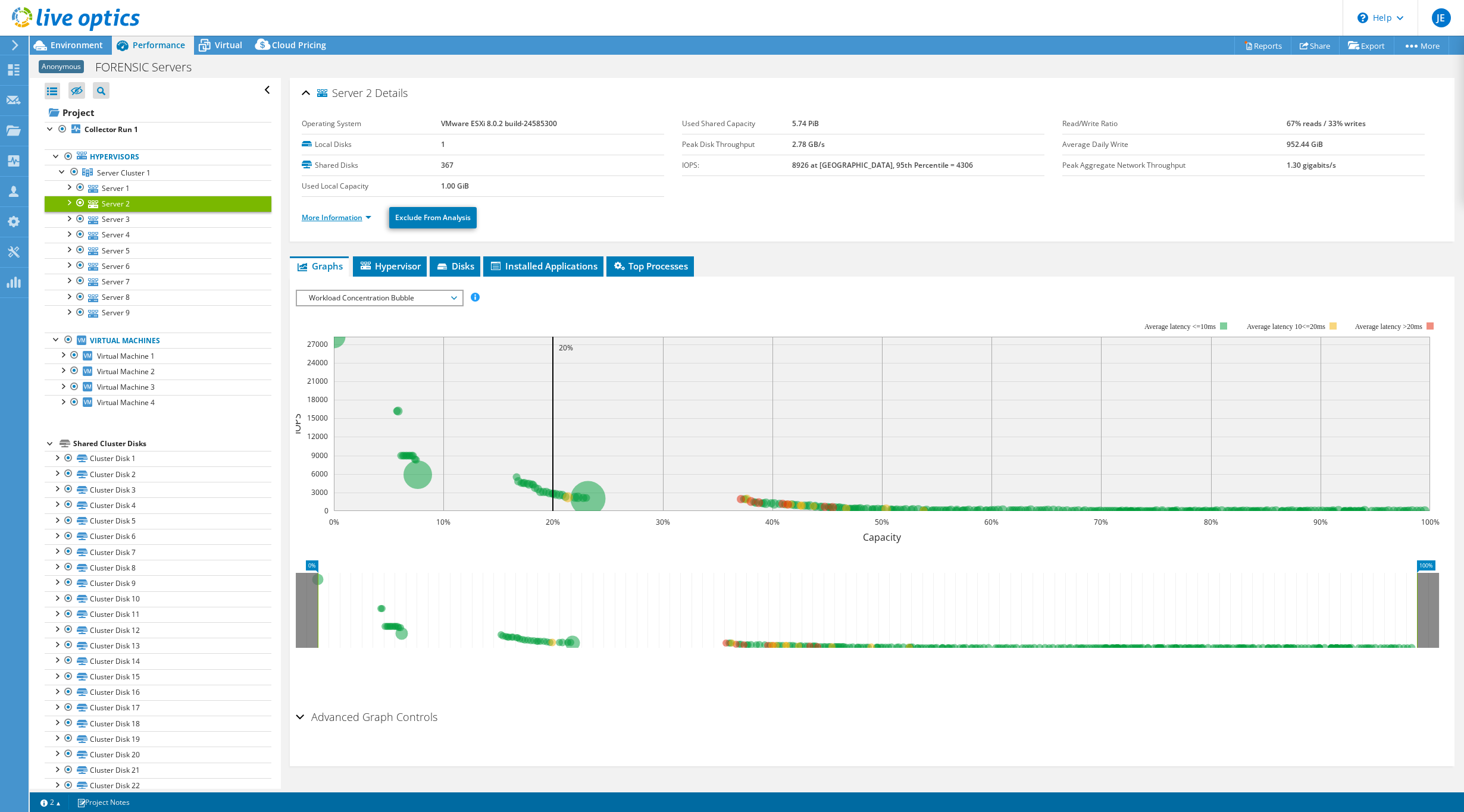
click at [362, 218] on link "More Information" at bounding box center [336, 217] width 69 height 10
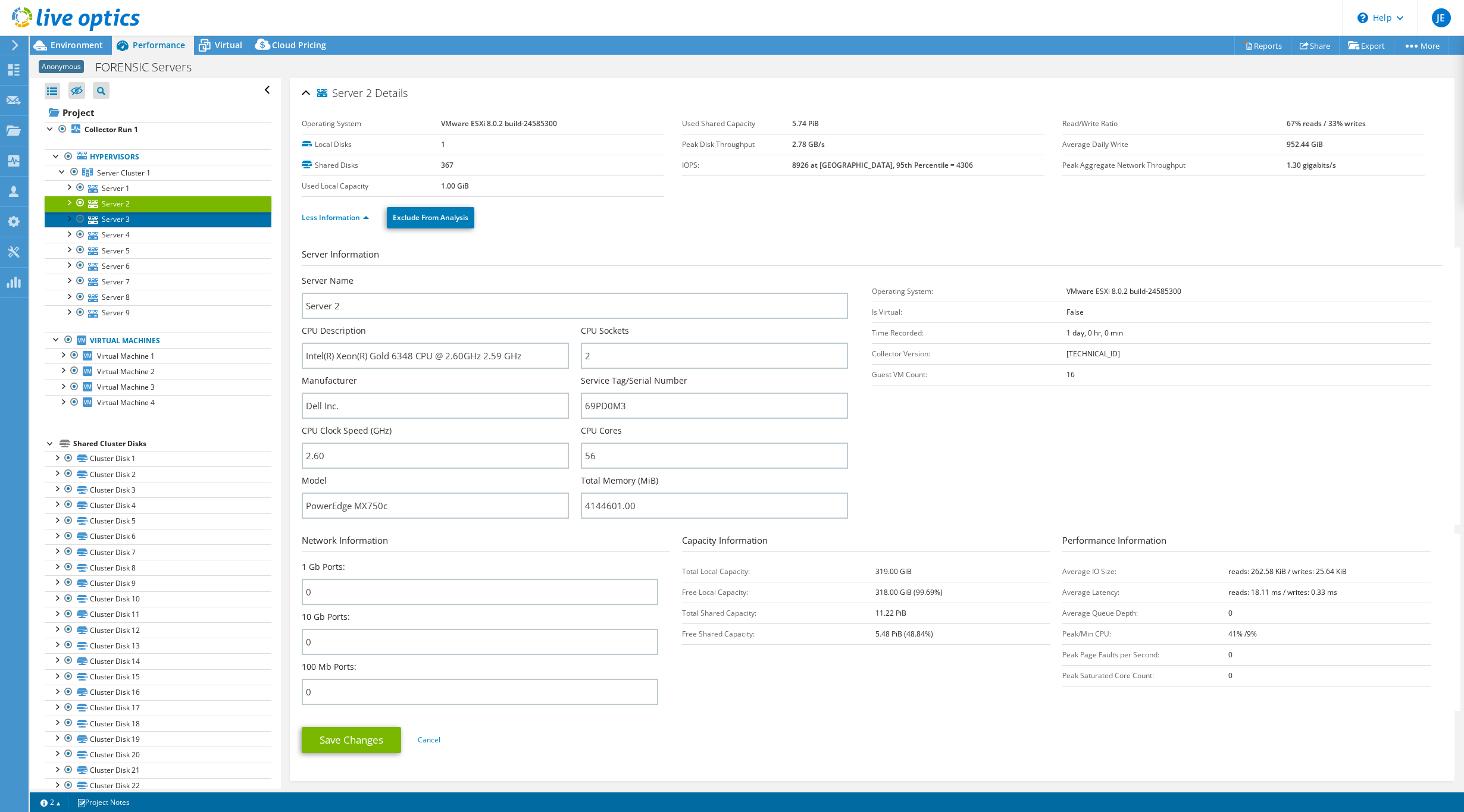
click at [131, 221] on link "Server 3" at bounding box center [158, 219] width 227 height 15
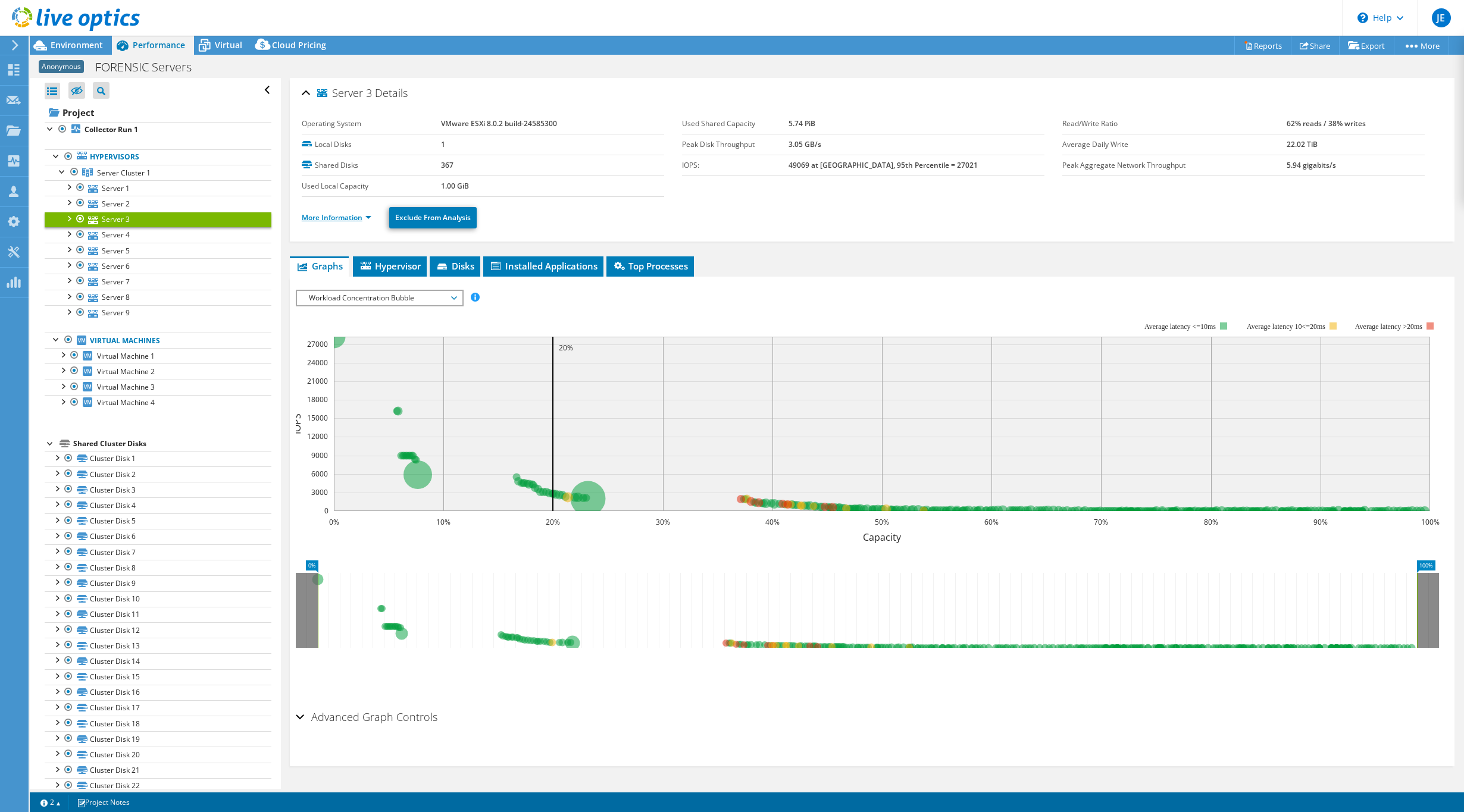
click at [322, 220] on link "More Information" at bounding box center [336, 217] width 69 height 10
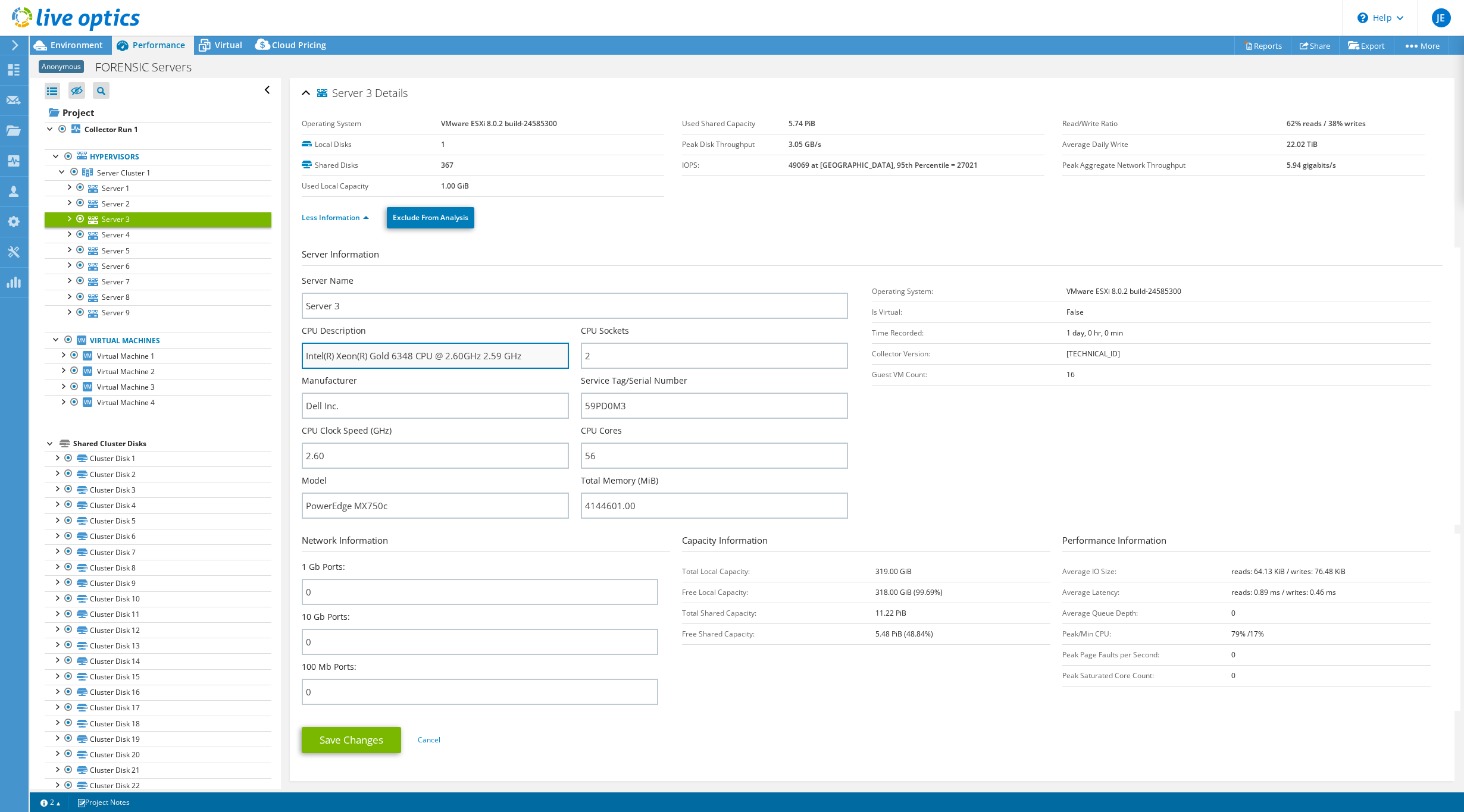
drag, startPoint x: 428, startPoint y: 354, endPoint x: 252, endPoint y: 336, distance: 176.9
click at [302, 343] on input "Intel(R) Xeon(R) Gold 6348 CPU @ 2.60GHz 2.59 GHz" at bounding box center [435, 356] width 267 height 26
click at [369, 341] on div "CPU Description Intel(R) Xeon(R) Gold 6348 CPU @ 2.60GHz 2.59 GHz" at bounding box center [435, 347] width 267 height 44
click at [413, 358] on input "Intel(R) Xeon(R) Gold 6348 CPU @ 2.60GHz 2.59 GHz" at bounding box center [435, 356] width 267 height 26
drag, startPoint x: 432, startPoint y: 356, endPoint x: 294, endPoint y: 355, distance: 138.0
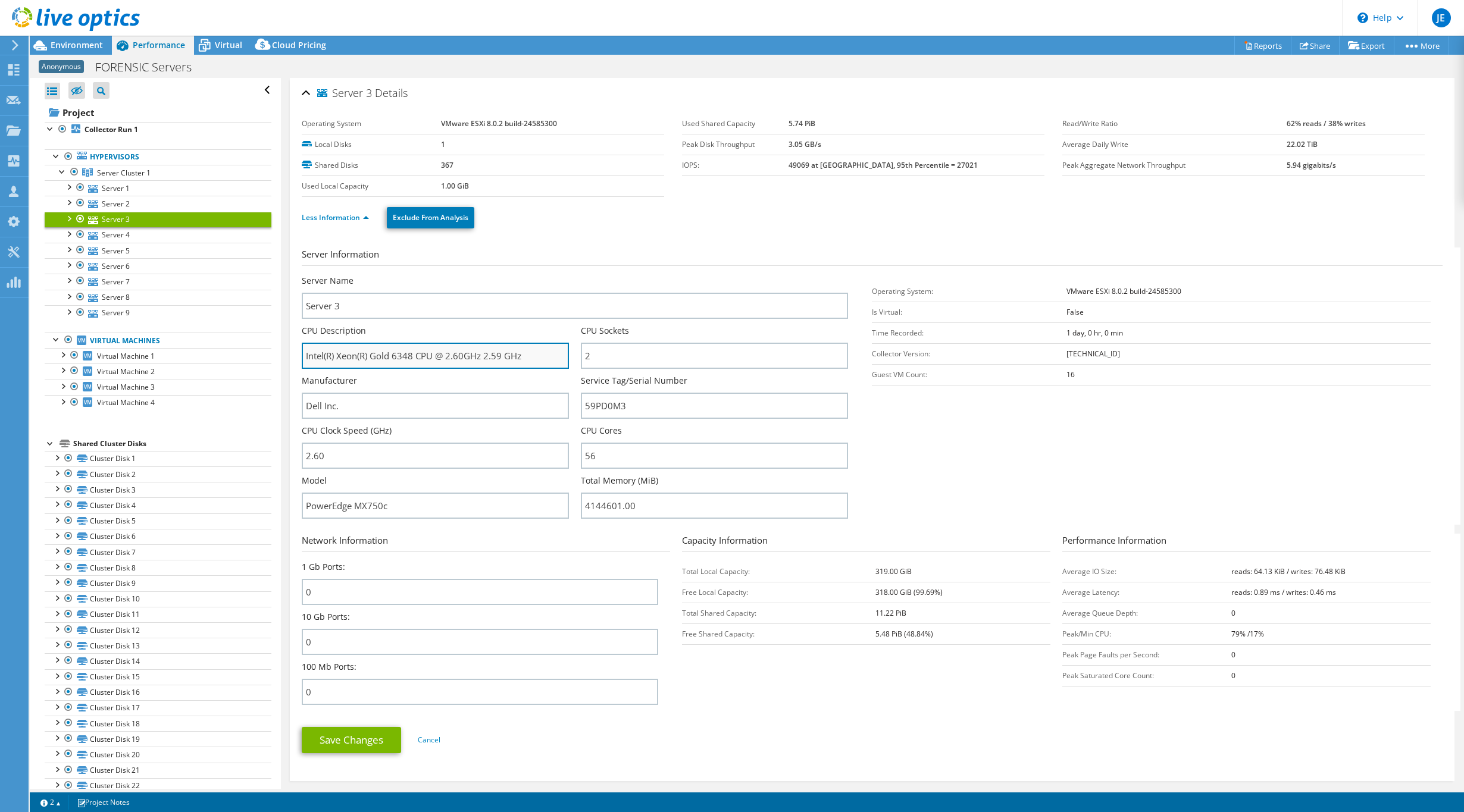
click at [302, 355] on input "Intel(R) Xeon(R) Gold 6348 CPU @ 2.60GHz 2.59 GHz" at bounding box center [435, 356] width 267 height 26
